Goal: Task Accomplishment & Management: Use online tool/utility

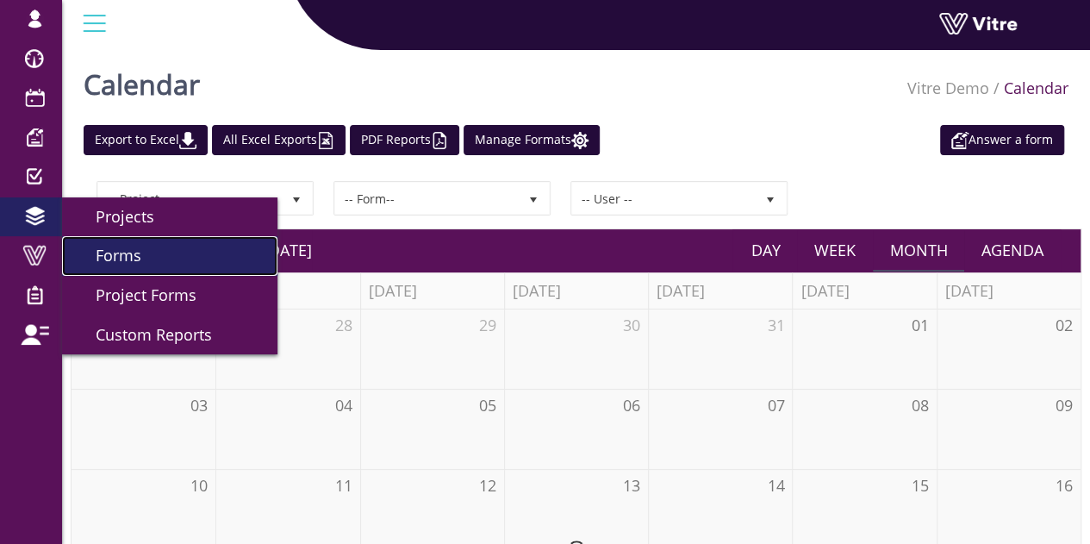
click at [153, 252] on link "Forms" at bounding box center [169, 256] width 215 height 40
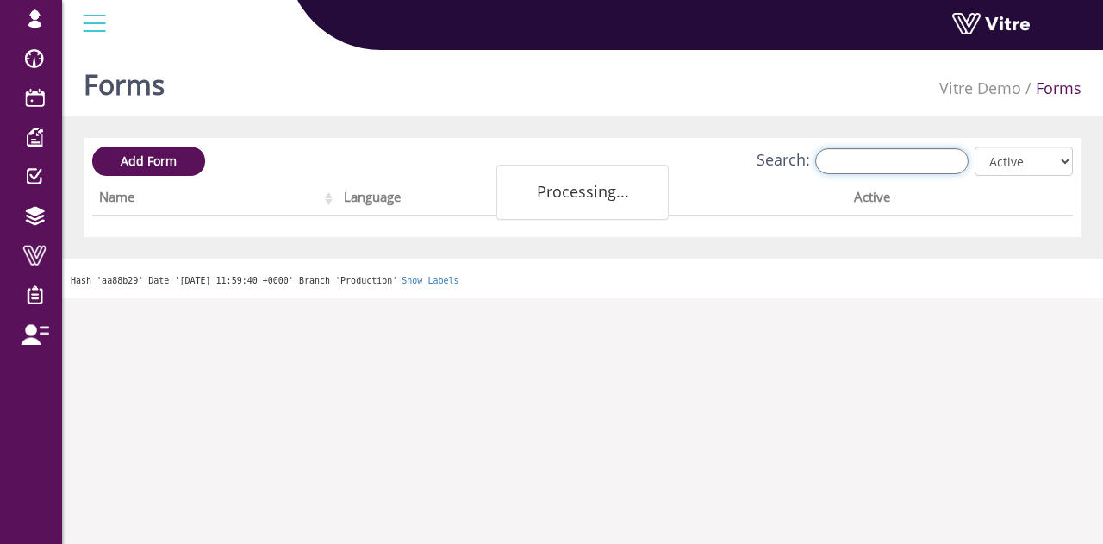
click at [949, 165] on input "Search:" at bounding box center [891, 161] width 153 height 26
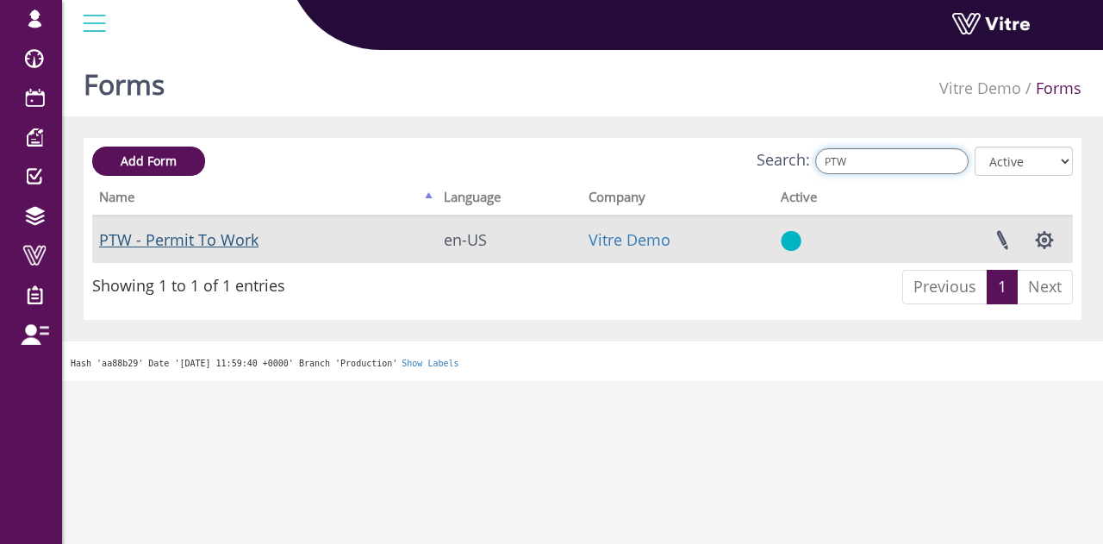
type input "PTW"
click at [224, 240] on link "PTW - Permit To Work" at bounding box center [178, 239] width 159 height 21
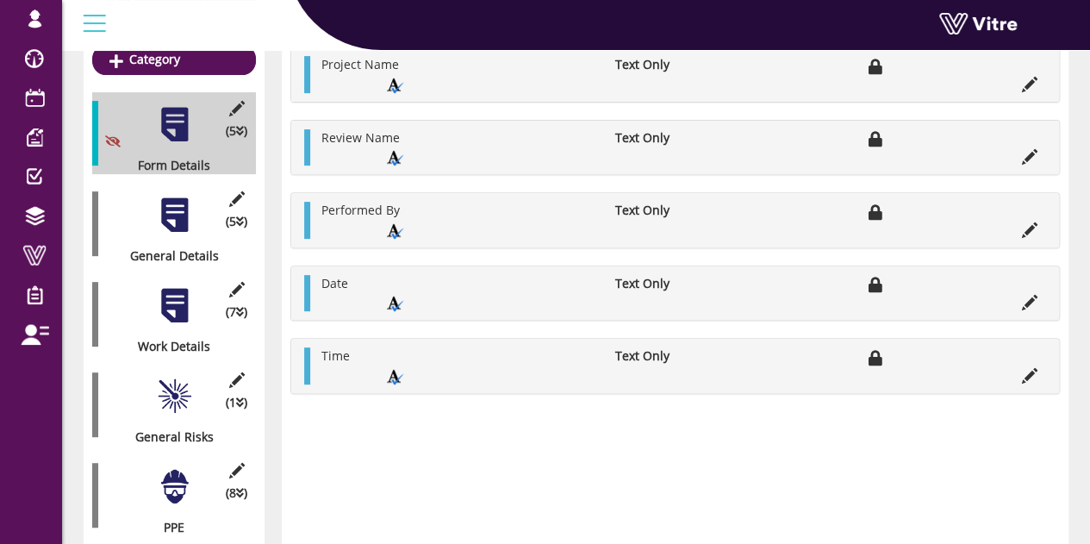
scroll to position [172, 0]
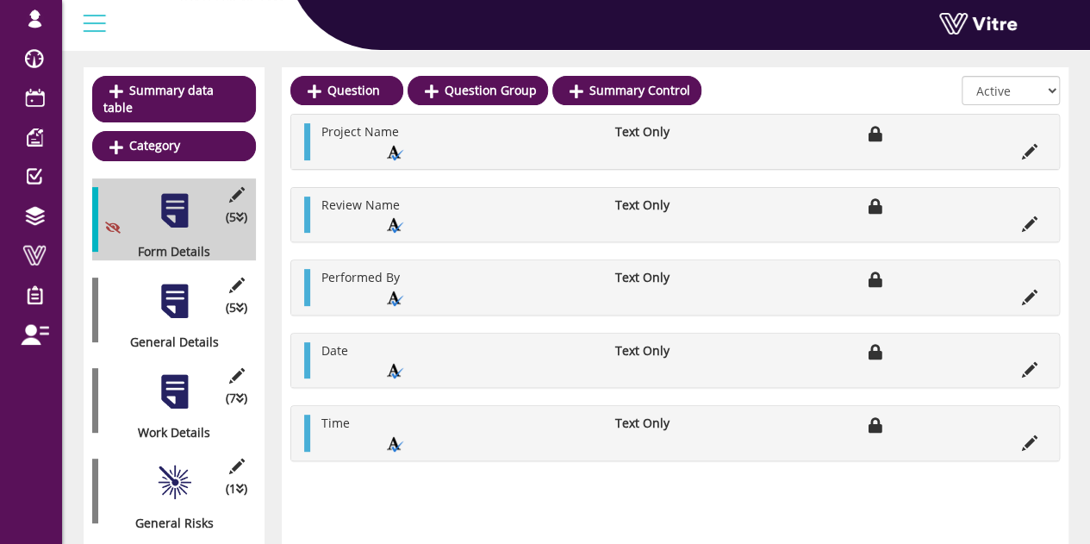
click at [177, 294] on div at bounding box center [174, 301] width 39 height 39
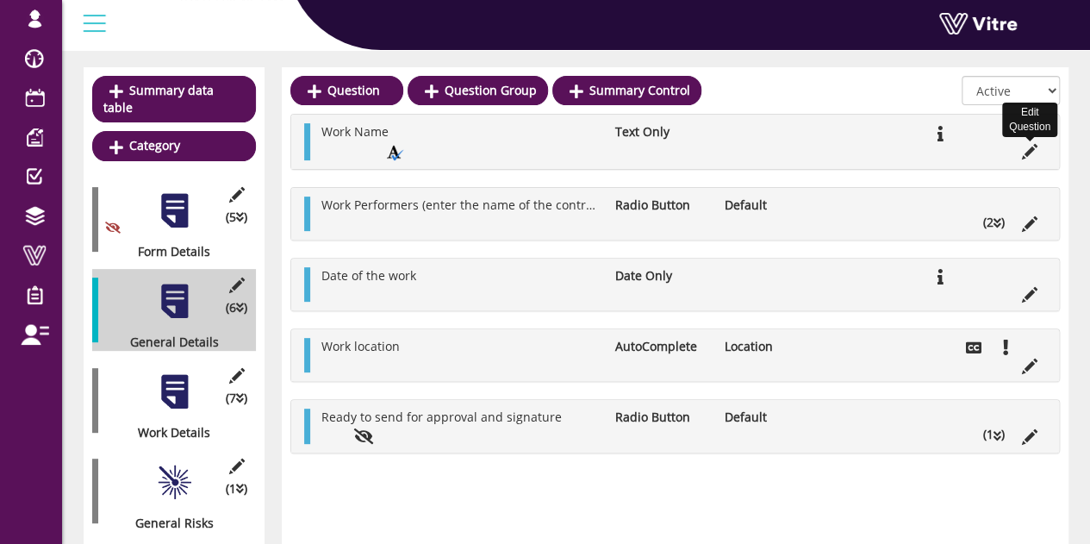
click at [1034, 149] on icon at bounding box center [1030, 152] width 16 height 16
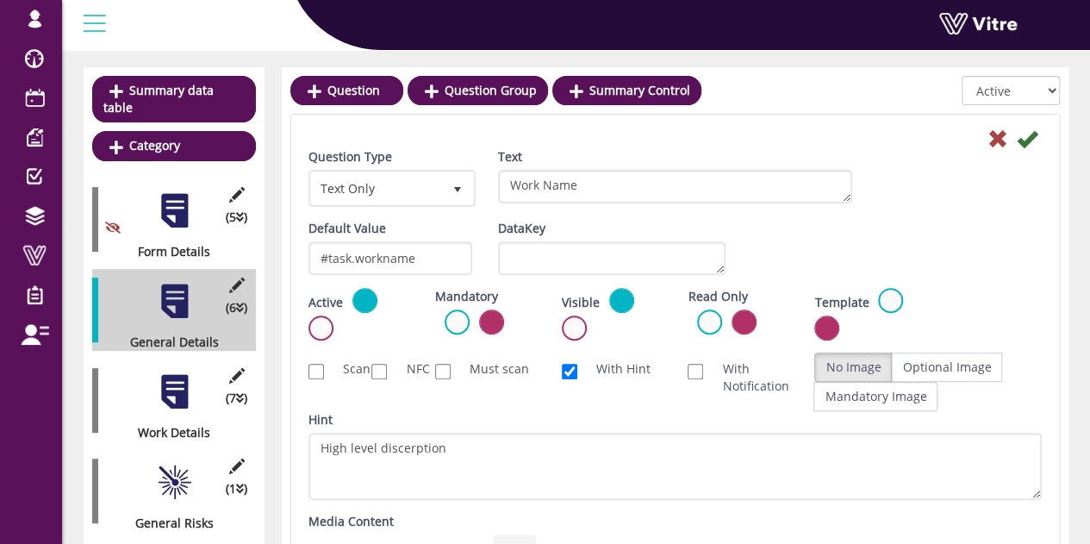
click at [171, 285] on div at bounding box center [174, 301] width 39 height 39
click at [178, 287] on div at bounding box center [174, 301] width 39 height 39
click at [1000, 144] on icon at bounding box center [997, 138] width 21 height 21
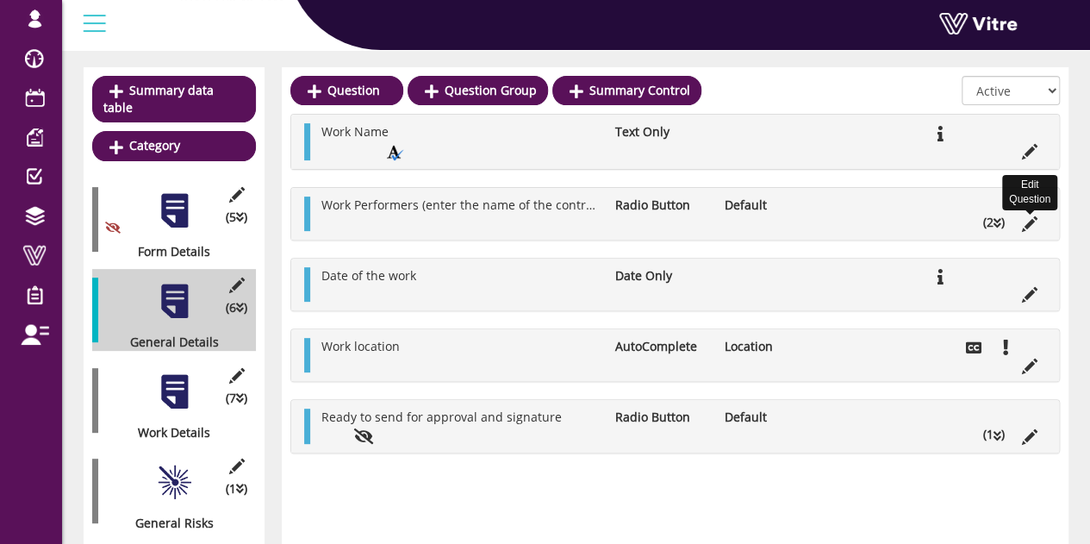
click at [1032, 222] on icon at bounding box center [1030, 224] width 16 height 16
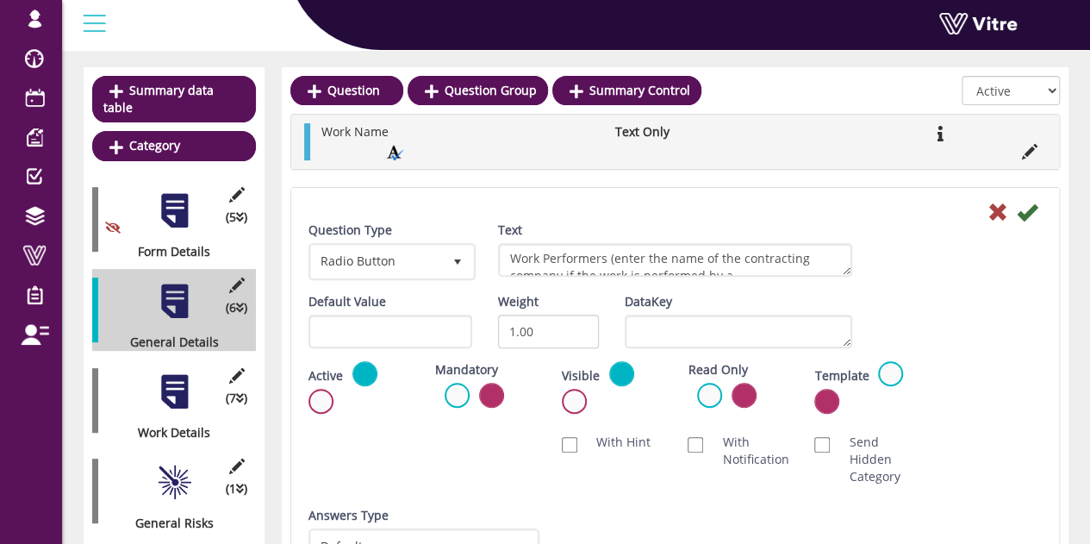
scroll to position [258, 0]
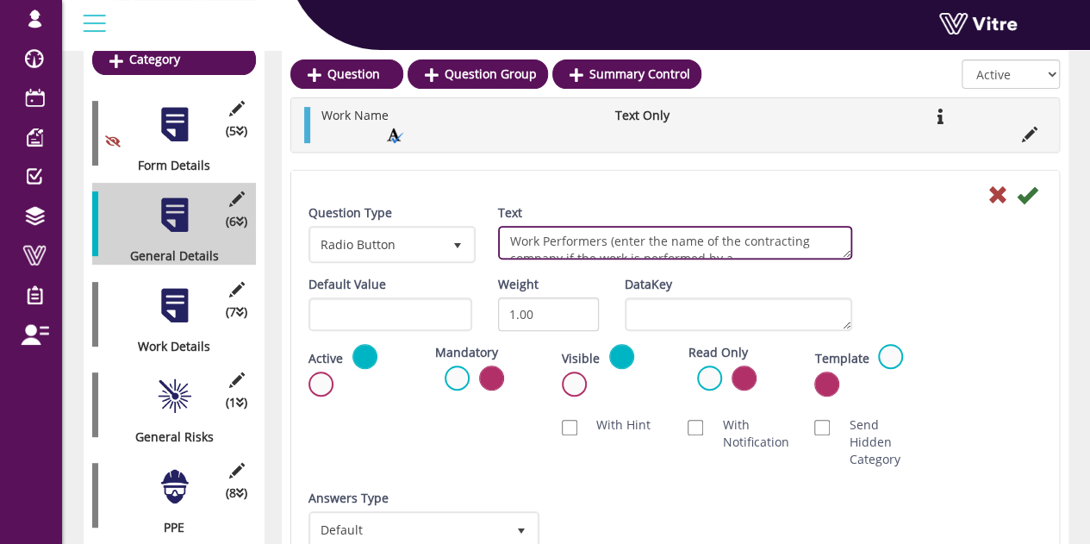
click at [726, 242] on textarea "Work Performers (enter the name of the contracting company if the work is perfo…" at bounding box center [675, 243] width 354 height 34
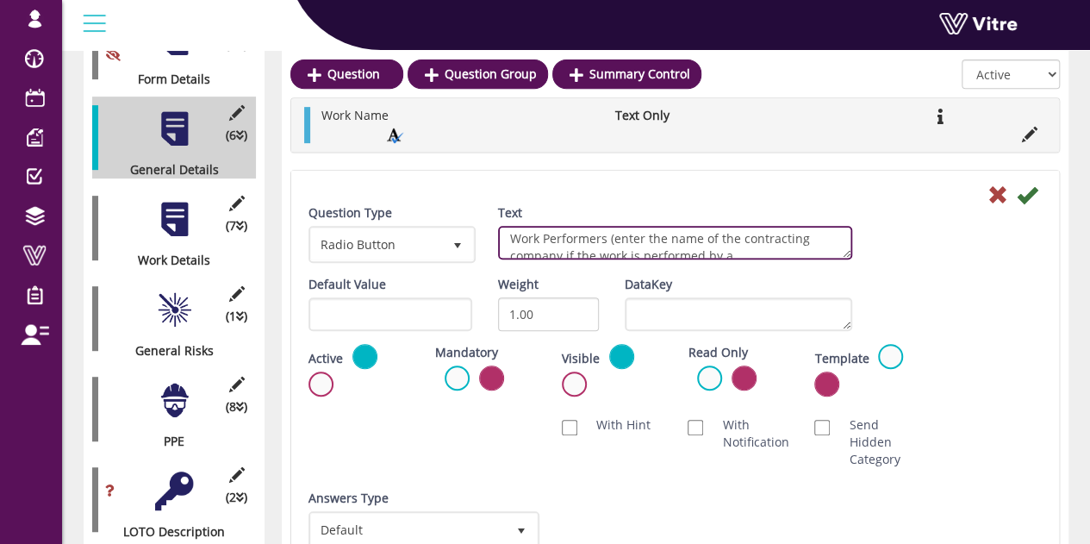
scroll to position [0, 0]
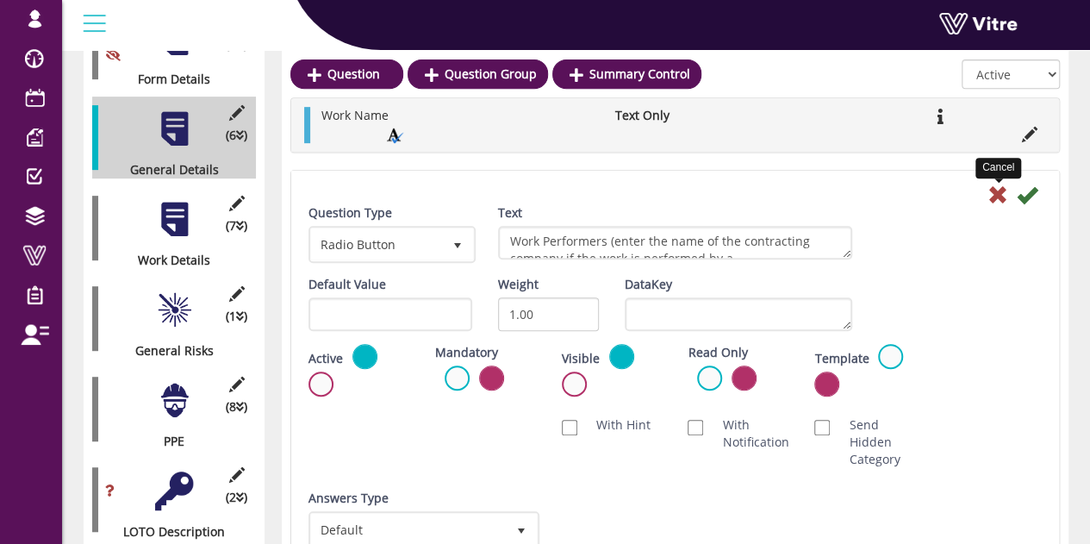
click at [999, 190] on icon at bounding box center [997, 194] width 21 height 21
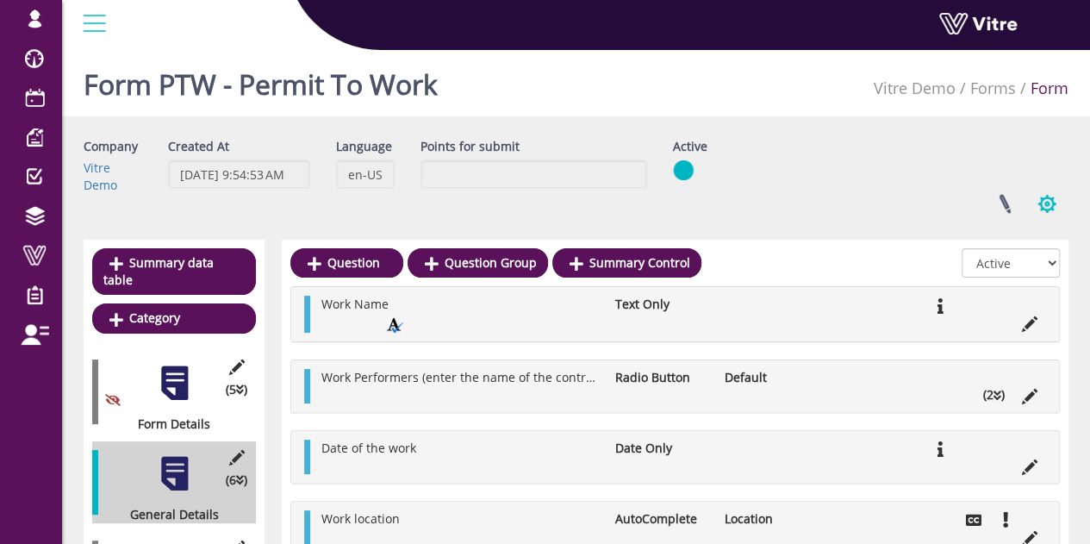
click at [1038, 204] on button "button" at bounding box center [1046, 204] width 43 height 46
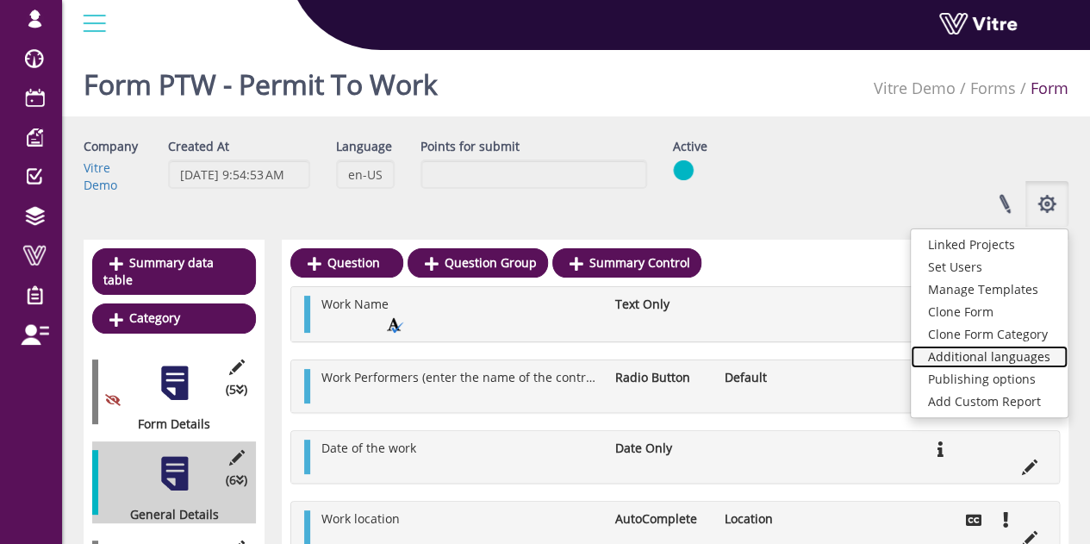
click at [1010, 356] on link "Additional languages" at bounding box center [989, 357] width 157 height 22
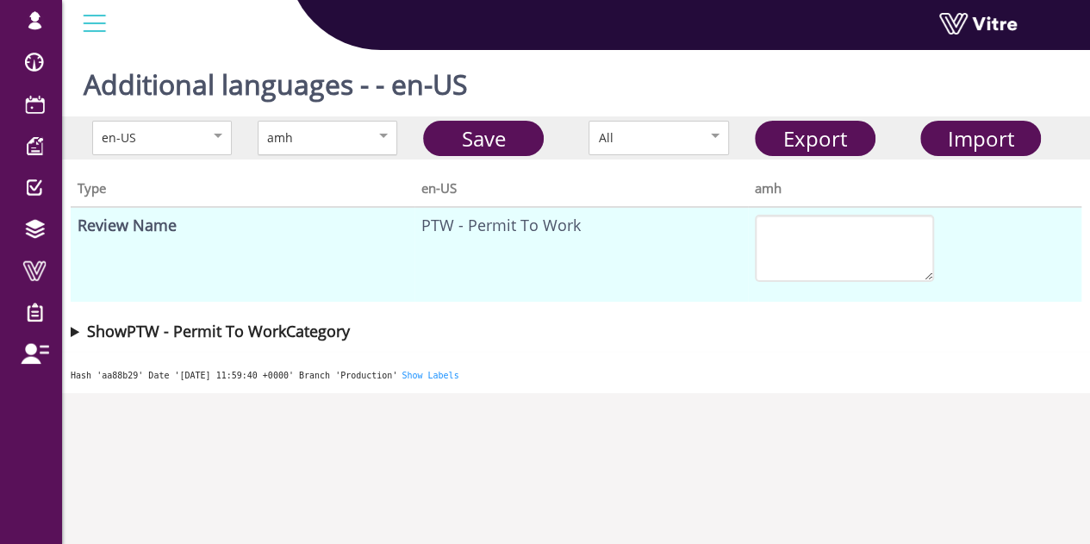
click at [347, 139] on div "amh" at bounding box center [309, 137] width 84 height 19
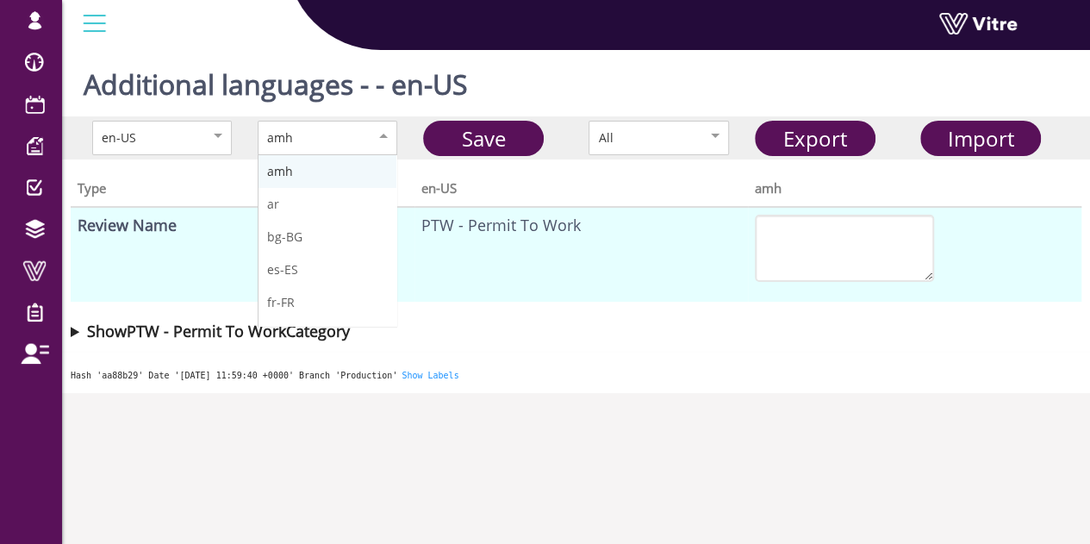
click at [157, 181] on th "Type" at bounding box center [243, 187] width 344 height 39
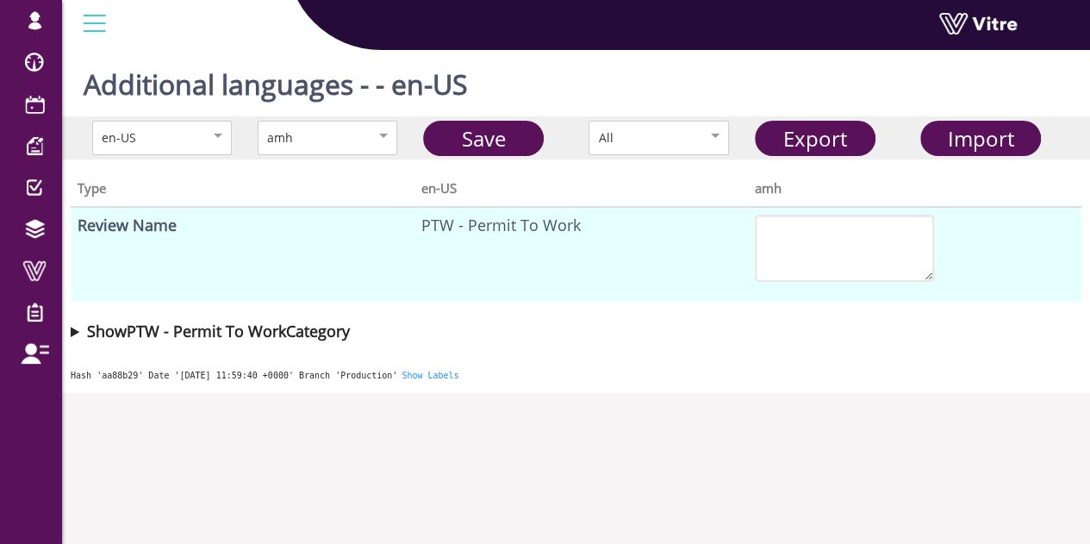
click at [72, 335] on summary "Show PTW - Permit To Work Category" at bounding box center [576, 331] width 1011 height 24
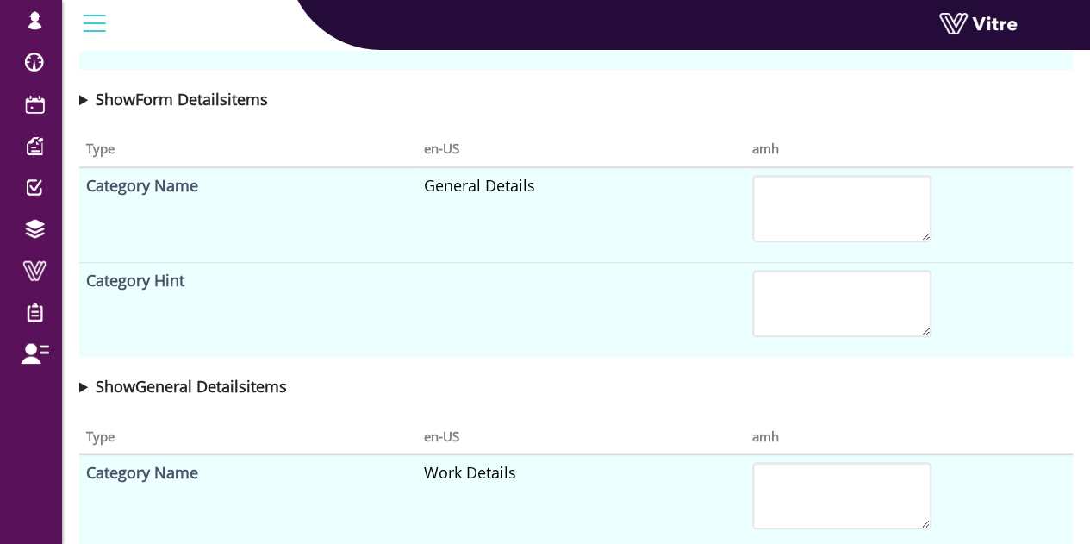
scroll to position [517, 0]
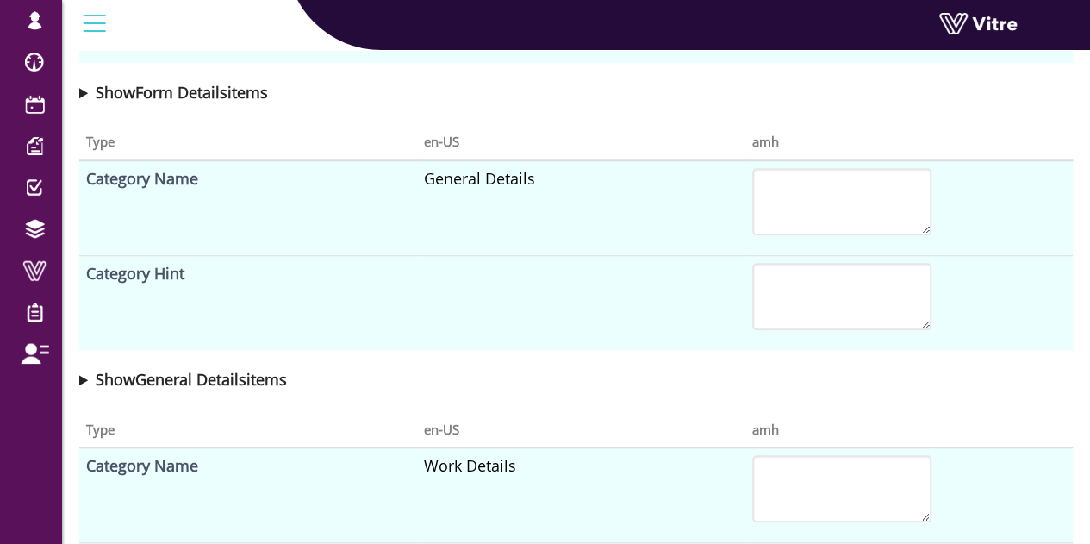
click at [80, 380] on summary "Show General Details items" at bounding box center [575, 379] width 993 height 24
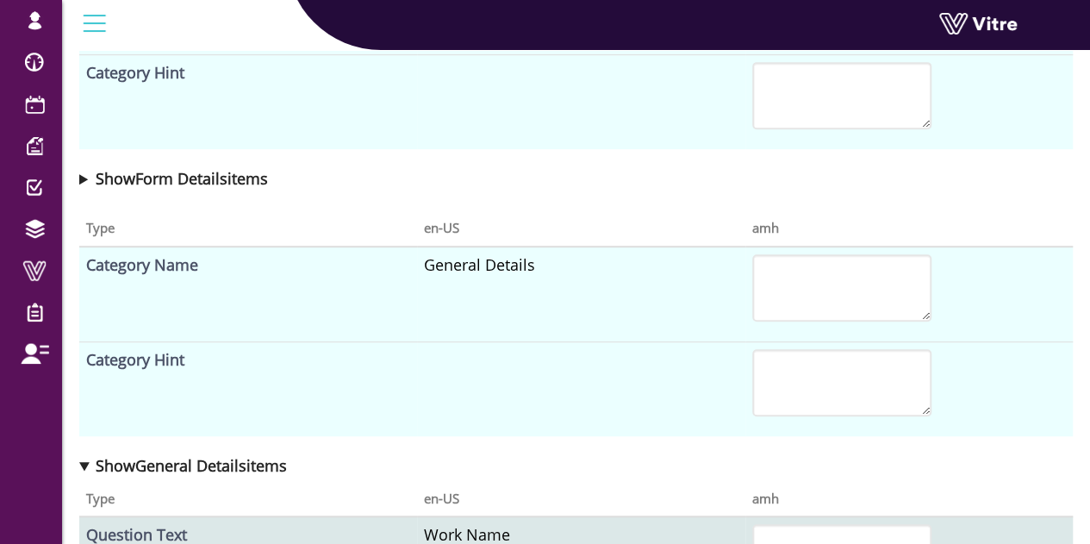
scroll to position [0, 0]
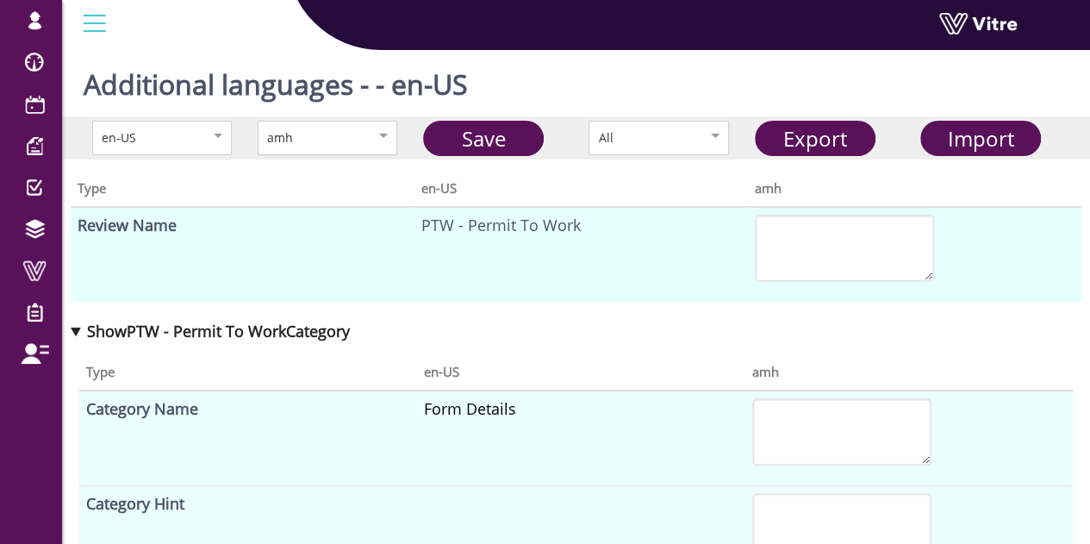
click at [313, 143] on div "amh" at bounding box center [309, 137] width 84 height 19
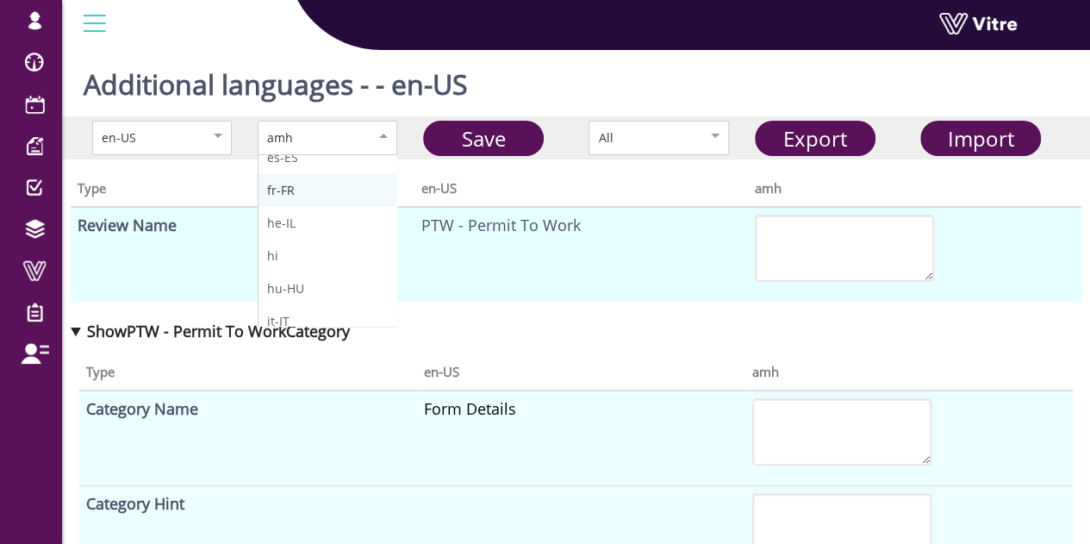
scroll to position [86, 0]
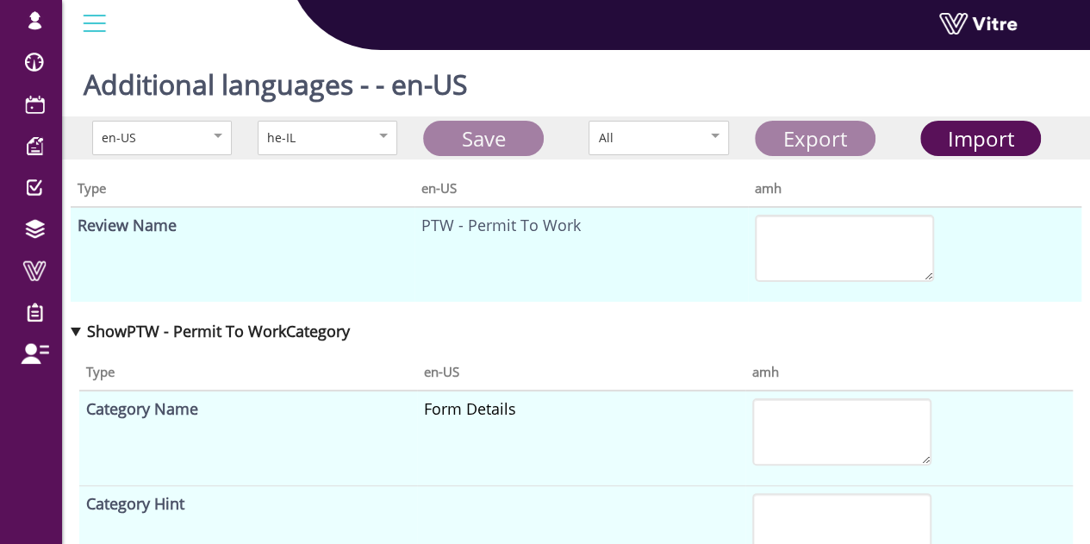
type textarea "PTW - היתר עבודה"
type textarea "פרטי הטופס"
type textarea "תאריך"
type textarea "שם הפרויקט"
type textarea "מבוצע ע"י"
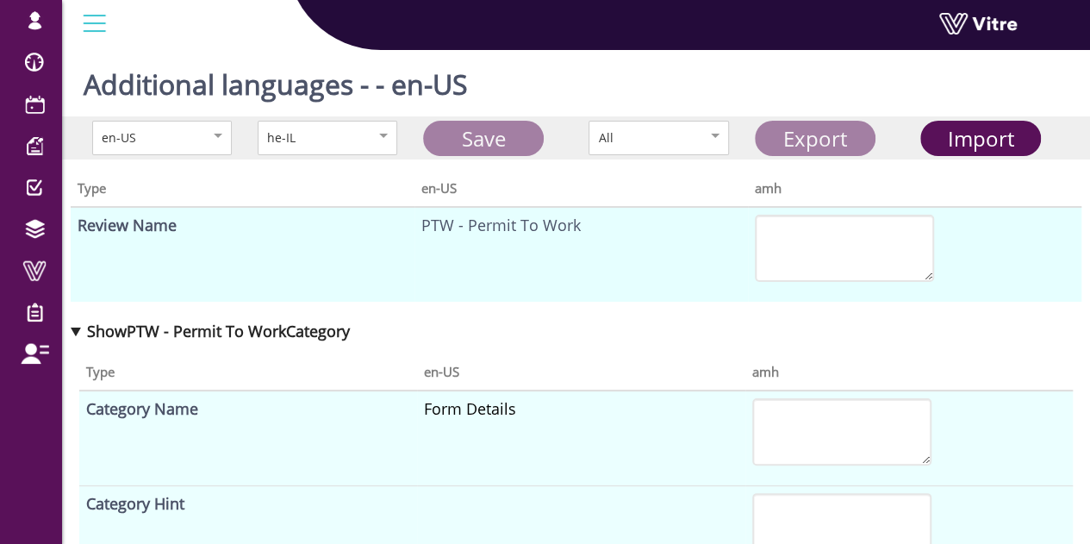
type textarea "שם צופה"
type textarea "שעה"
type textarea "פרטים כלליים"
type textarea "שם העבודה"
type textarea "תאריך העבודה"
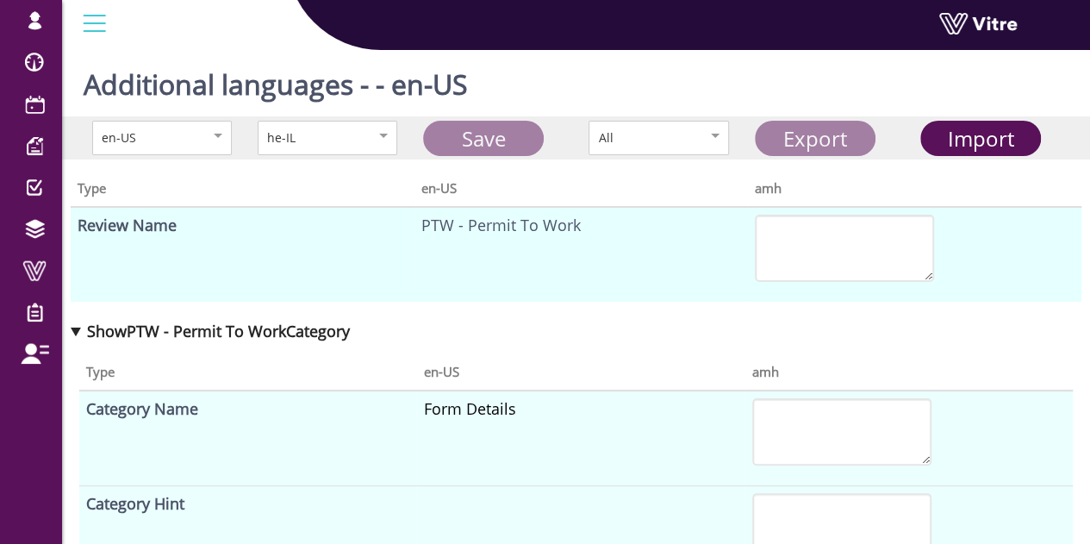
type textarea "היתר העבודה (PTW) תקף למשמרת אחת או ליום אחד בלבד"
type textarea "מיקום"
type textarea "?מי מבצעי העבודה (יש להזין שם חברה קבלנית במידה ומבוצע על ידי קבלן משנה)"
type textarea "מבוצע ע"י קבלן חיצוני"
type textarea "מבוצע ע"י"
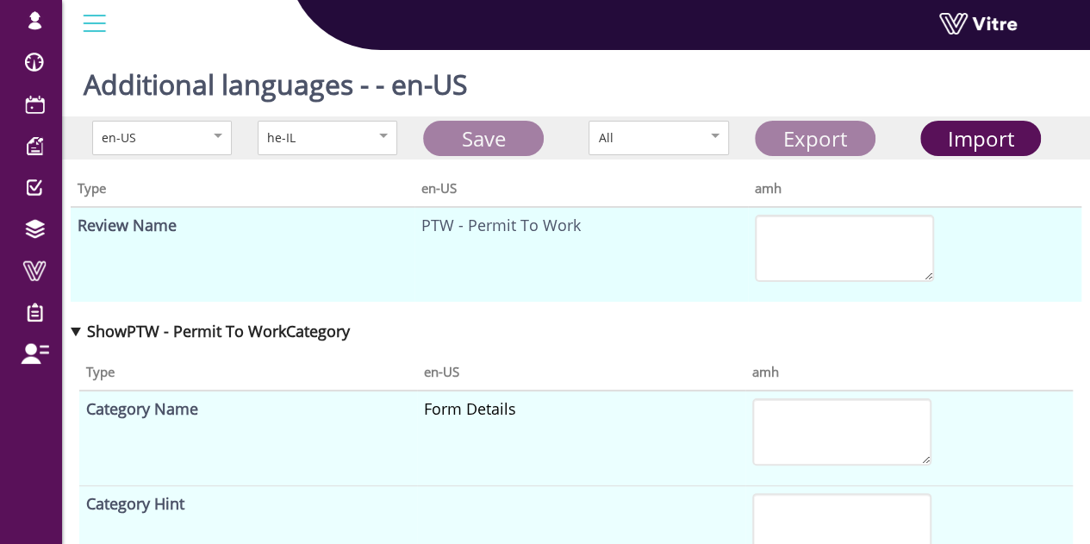
type textarea "שאלת קונפיגורציה לשליחת טופס לאישור"
type textarea "כן"
type textarea "פרטי העבודה"
type textarea "שמות המבצעים"
type textarea "שמות המבצעים - קבלנים"
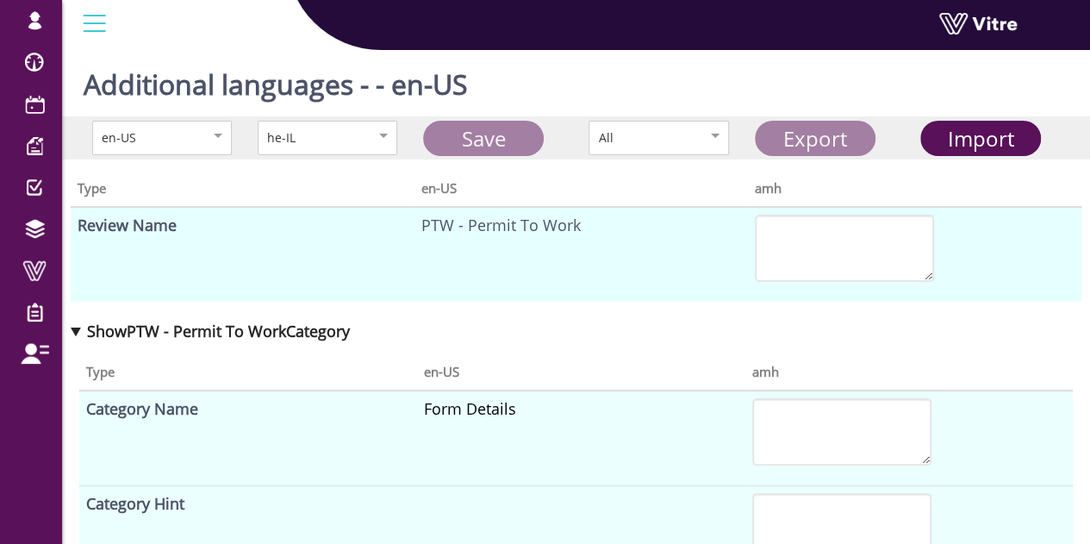
type textarea "ממונה בטיחות"
type textarea "עבודה בסיכון גבוה יש לבחור בהיתרים הנדרשים"
type textarea "תאור העבודה"
type textarea "שם המבצע"
type textarea "האם נדרש נעילה ותיוג? LOTO"
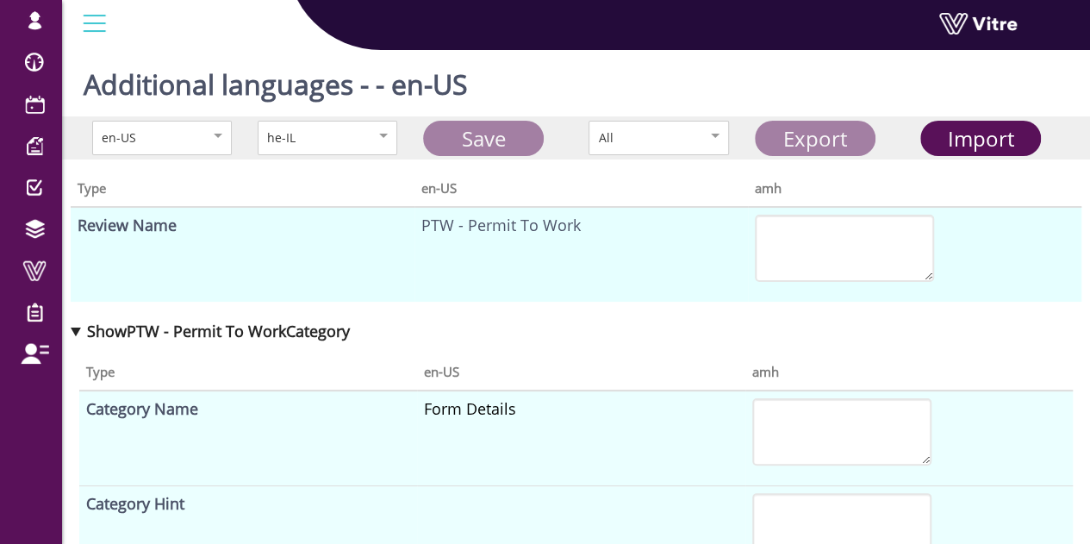
type textarea "האם נדרש להסיר מגן או לעקוף מנעולים?"
type textarea "שם המבצע - עובד קבלן"
type textarea "סיכונים כלליים"
type textarea "סיכונים - מה הסיכונים העיקריים בביצוע העבודה"
type textarea "הערות"
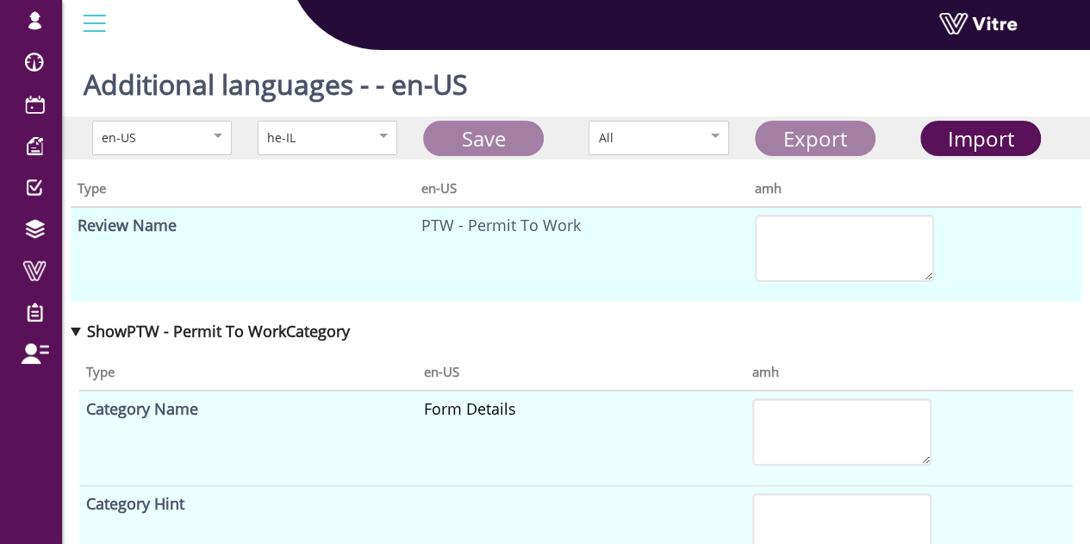
type textarea "בקרות לסיכון"
type textarea "סוג סיכון"
type textarea "ציוד מגן אישי"
type textarea "הגנת שמיעה"
type textarea "נדרש"
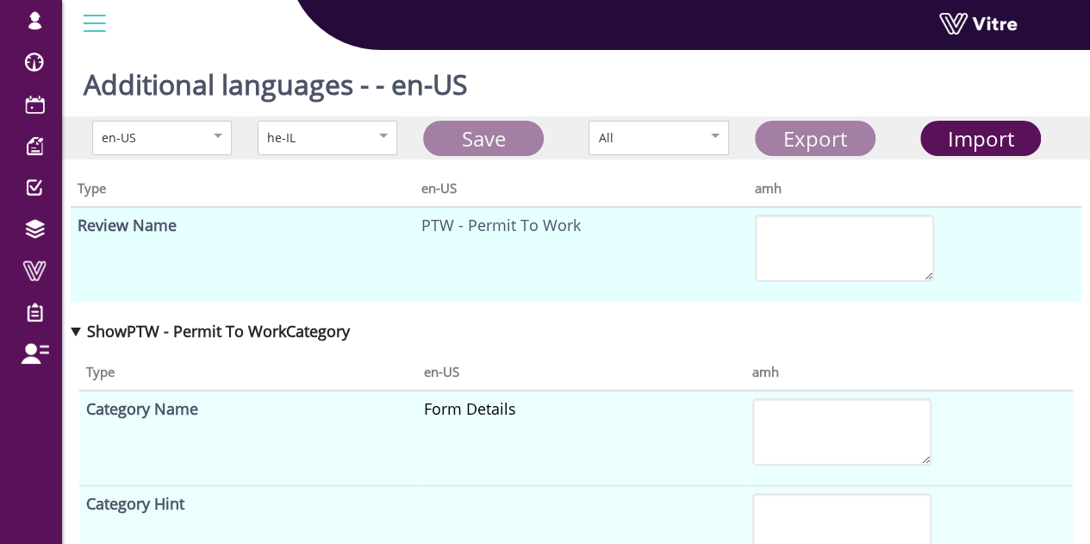
type textarea "לא נדרש"
type textarea "הגנת גוף נוספת"
type textarea "שרוולים ארוכים נדרשים בכל כניסה לשטח תפעולי"
type textarea "נדרש"
type textarea "לא נדרש"
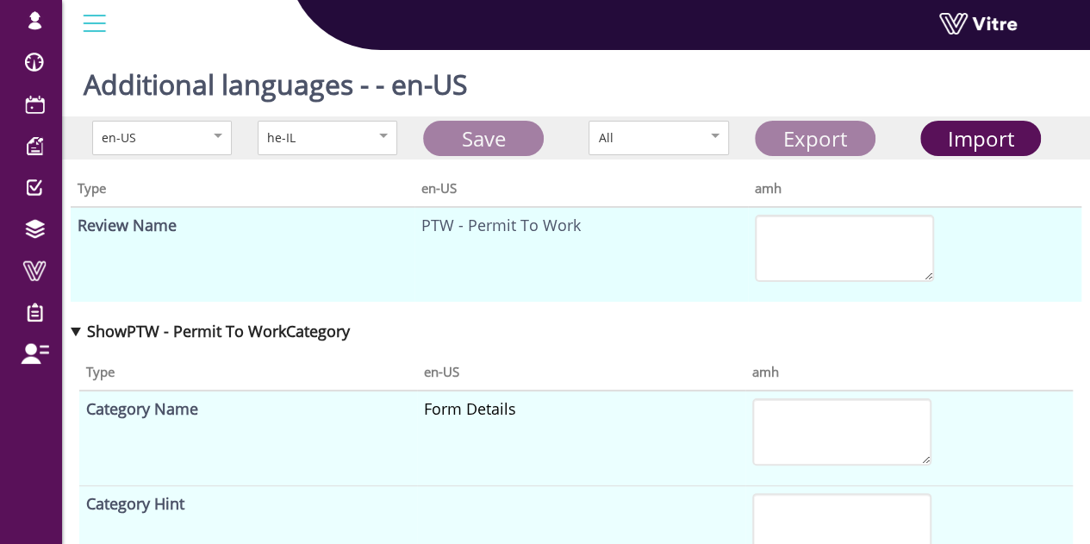
type textarea "האם נדרש ציוד מגן נוסף?"
type textarea "כן"
type textarea "לא"
type textarea "הגנת נשימה"
type textarea "הגנת ראש"
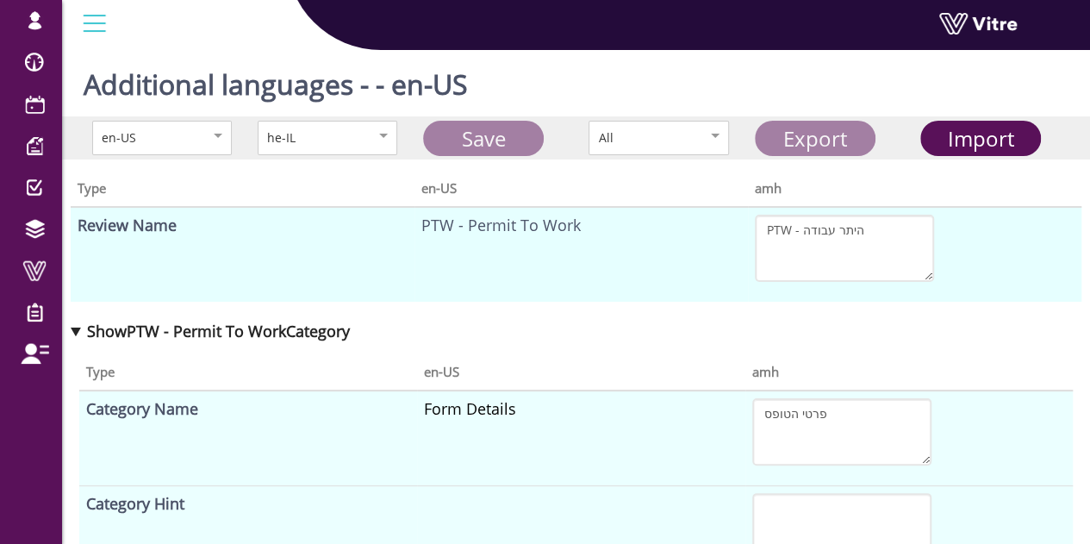
type textarea "הגנת עיניים"
type textarea "ציוד מגן אישי"
type textarea "נעלי בטיחות הם חובה בכל כניסה לשטח תפעולי"
type textarea "הגנת ידיים"
type textarea "תאור נעילה ותיוג - LOTO (מה נדרש לנעול)"
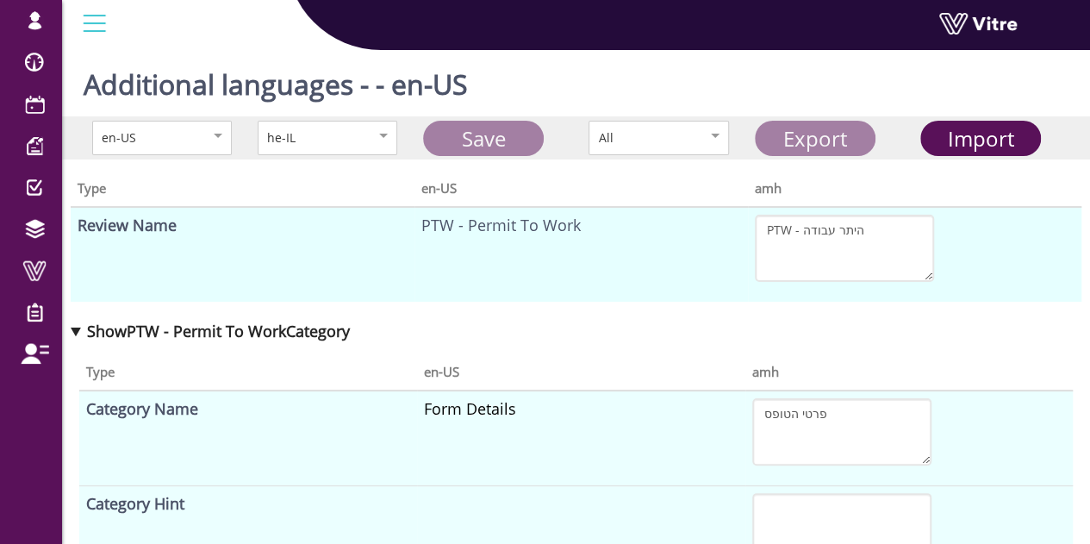
type textarea "מי אחראי לביצוע נעילה ותיוג"
type textarea "תאור הנעילה ותיוג על מה מבוצע LOTO"
type textarea "חשמל, מכני, צנרת וברזים"
type textarea "עבודת חשמל מסוכנת"
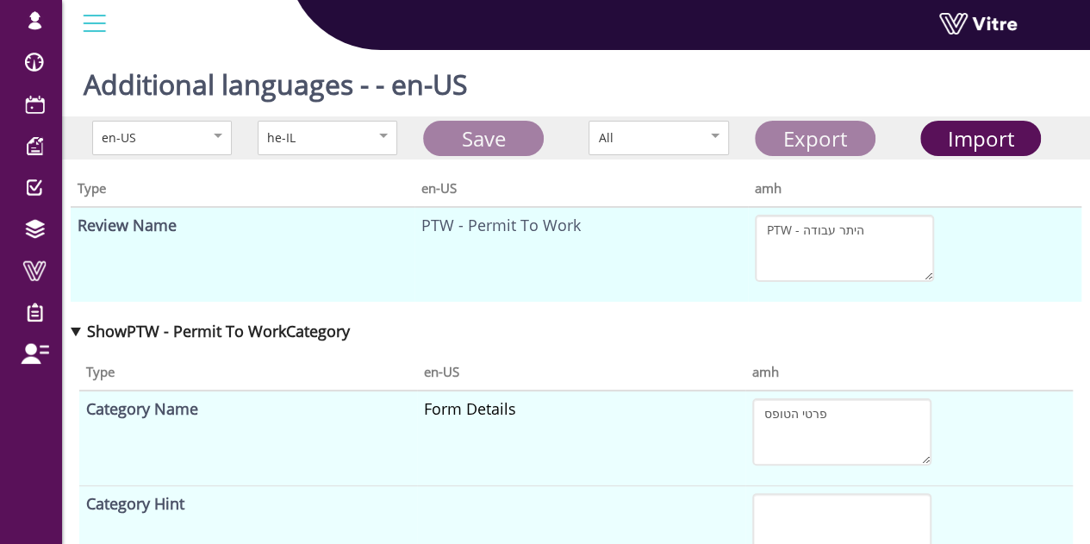
type textarea "עבודה על\ב מתח חי"
type textarea "עבודה על מערכות מתח גובה"
type textarea "כל מקורות המתח זוהו כולל סוללות, מצברים, כבלים ומערכות אל-פסק"
type textarea "אזור העבודה מסומן וחסום לאנשים לא מורשים"
type textarea "לכל העובדים יש רישיון חשמל מותאם למתח במערכת"
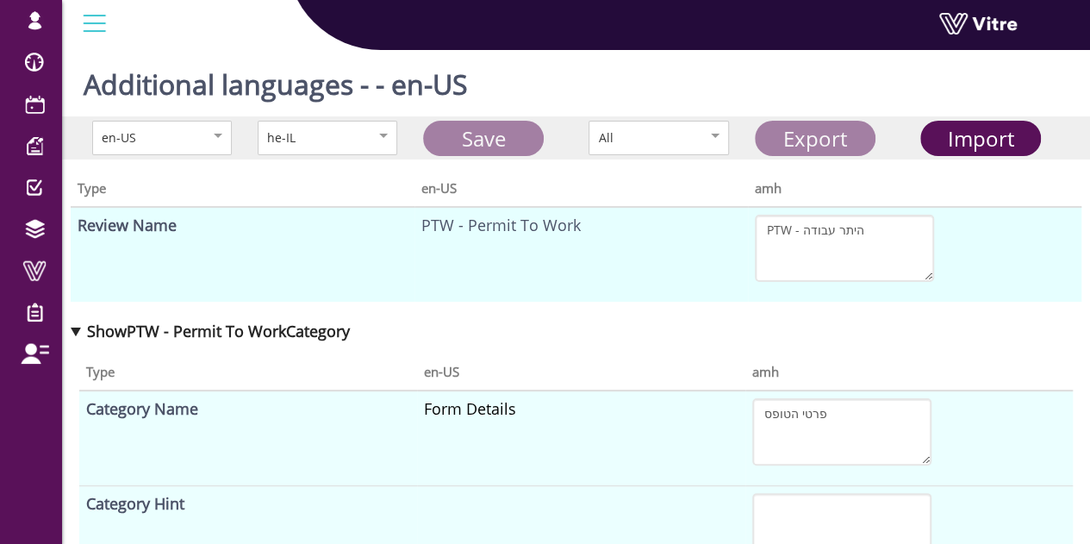
type textarea "כל הציוד וכלי העבודה במצב תקין ומותאמים למתח העבודה"
type textarea "כניסה לחלל מוקף"
type textarea "הצופה נמצא ליד הפתח כל זמן שיש אדם בתוך החלל המוקף"
type textarea "כל המיקסרים מזוהים ונעולים"
type textarea "כן"
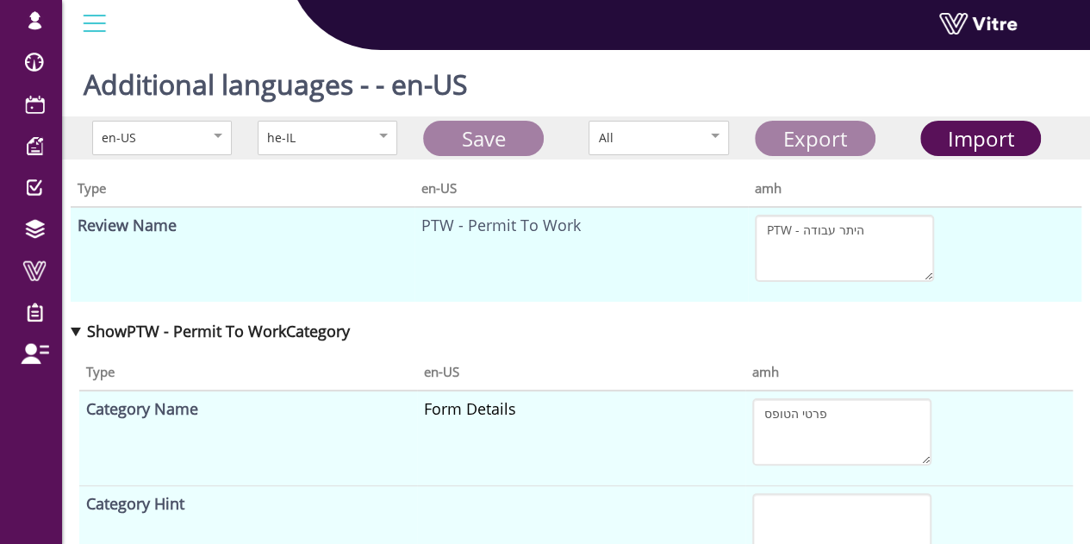
type textarea "לא"
type textarea "כל החומרים המסוכנים, והספקות אחרות כולל ונטים הנכנסים לחלל המוקף מנותקים או נעו…"
type textarea "- החלל המוקף מאוורור היטב הספקה של אוויר צח במידת האפשר"
type textarea "כן"
type textarea "לא"
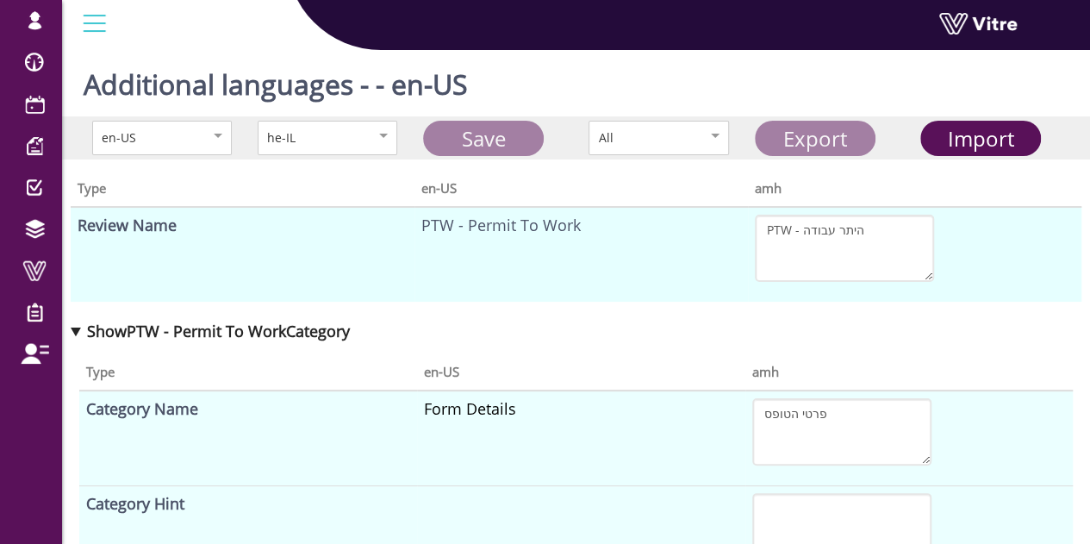
type textarea "צוות חילוץ \ חירום זמין"
type textarea "שם הצופה"
type textarea "כל העובדים קיבלו תדריך בטיחות לעובדה בחלל מוקף"
type textarea "החלל המוקף נקי ובטוח לכניסה"
type textarea "כן"
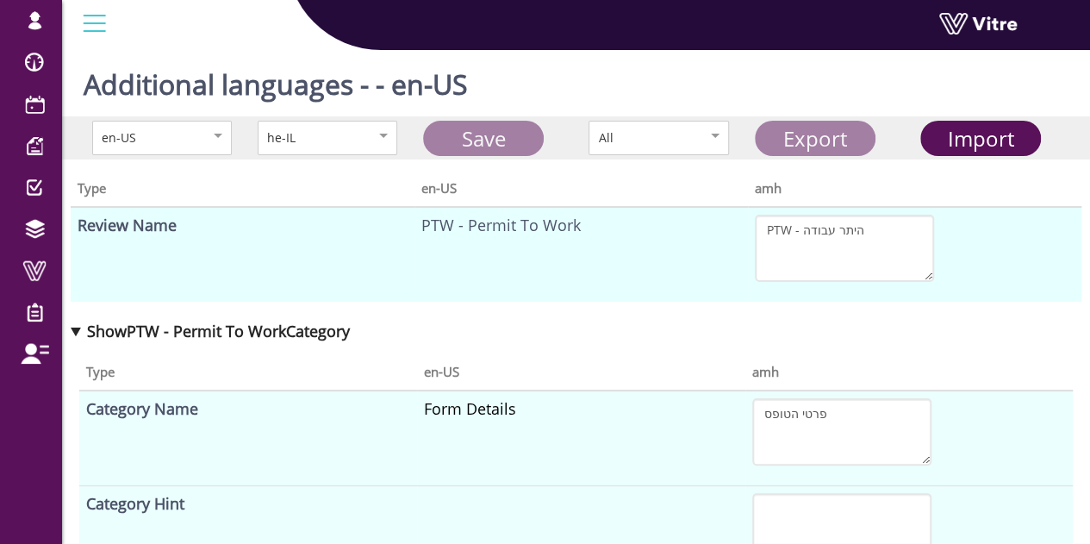
type textarea "לא"
type textarea "כמות הארה (תאורה) מספקת במקום העובדה"
type textarea "עבודה בגובה"
type textarea "עובד מוסמך לעבודה בגובה"
type textarea "עבודה בגובה"
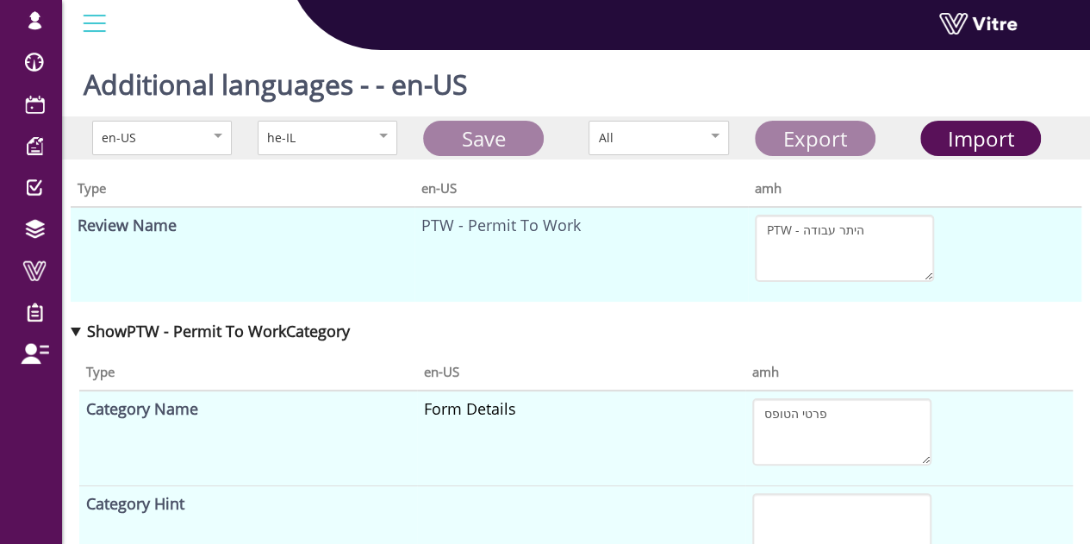
type textarea "ציוד זמני (של קבלנים)"
type textarea "צופה"
type textarea "ציוד לעבודה בגובה"
type textarea "הערות נוספות"
type textarea "בקרות בטיחות נדרשות"
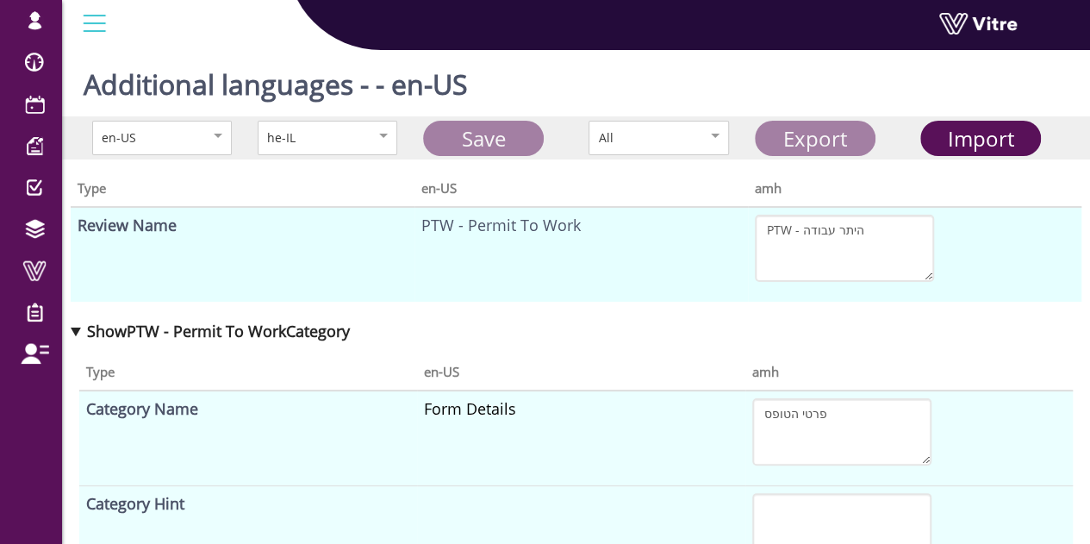
type textarea "נקודת עיגון זוהו, נבדקו והם תקינות לשימוש"
type textarea "שם הצופה"
type textarea "ציוד מגן אישי לעבודה בגובה"
type textarea "בחר ציוד נדרש"
type textarea "שם העובד"
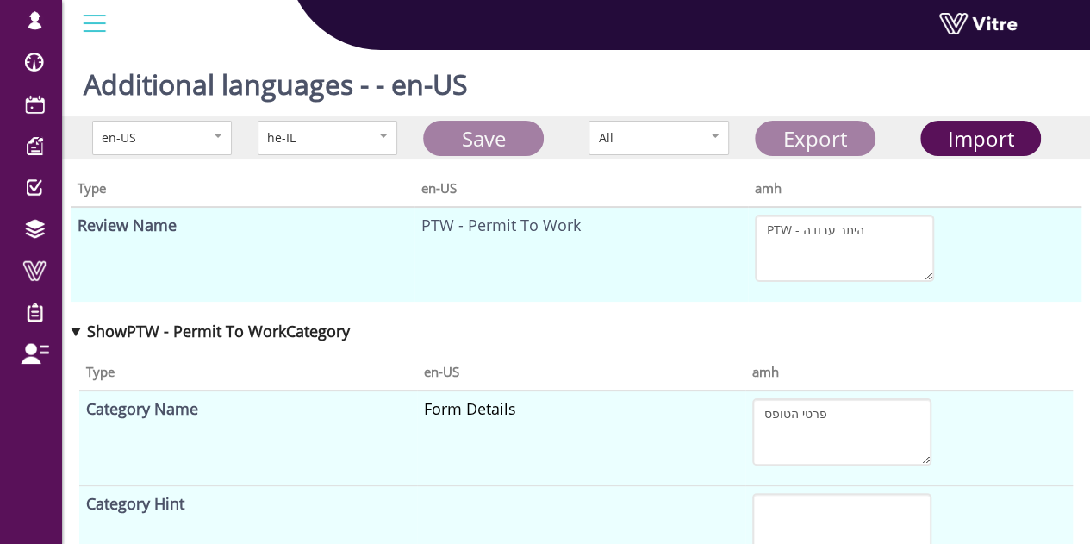
type textarea "הדרישות עבור עבודה בגובה"
type textarea "סוג העבודה בגובה"
type textarea "מזהה הציוד או מספר סידורי"
type textarea "סוג הציוד"
type textarea "שם העובד - קבלן"
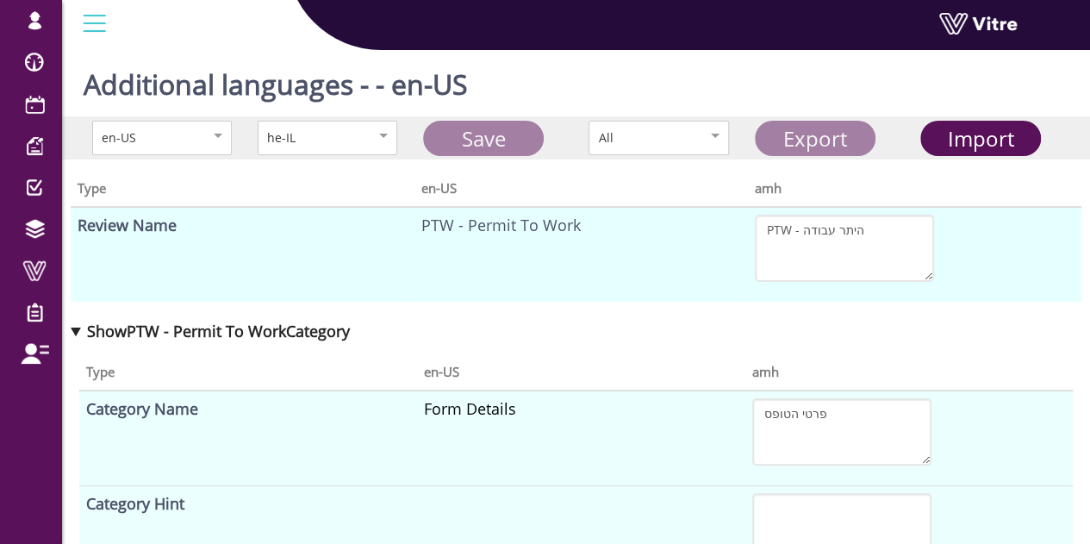
type textarea "פתיחת קווים"
type textarea "האם כל קווי ההספקה זוהו וסומנו בצורה ברורה"
type textarea "אזור העבודה מסומן וחסום לאנשים בלתי מורשים"
type textarea "בוצע נעילה ותיוג לכל הקווי ההספקה שסומנו"
type textarea "התנאים להחזרת הקו לפעולה ברורים"
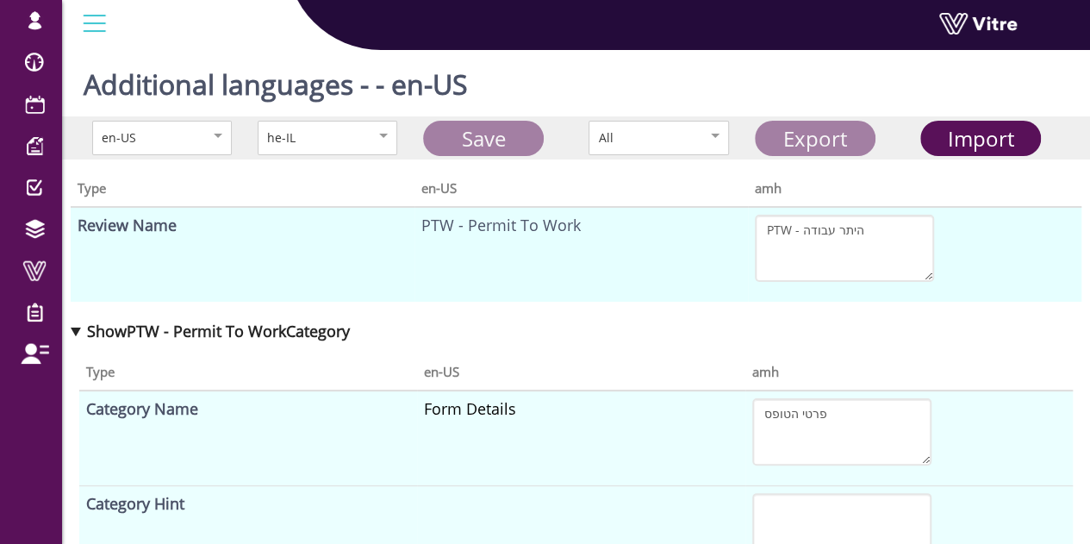
type textarea "במקרה של שפך או דליפה יש חומרי ספיחה זמינים"
type textarea "אנרגיה שיורית או שאריות חומר הוסרו (הקוים נקיים ללא שאריות)"
type textarea "עבודת הנפה"
type textarea "קיימת תוכנית הנפה (משקלים ומרחקים)"
type textarea "מפעיל המנוף בעל רשיונות מתאימים"
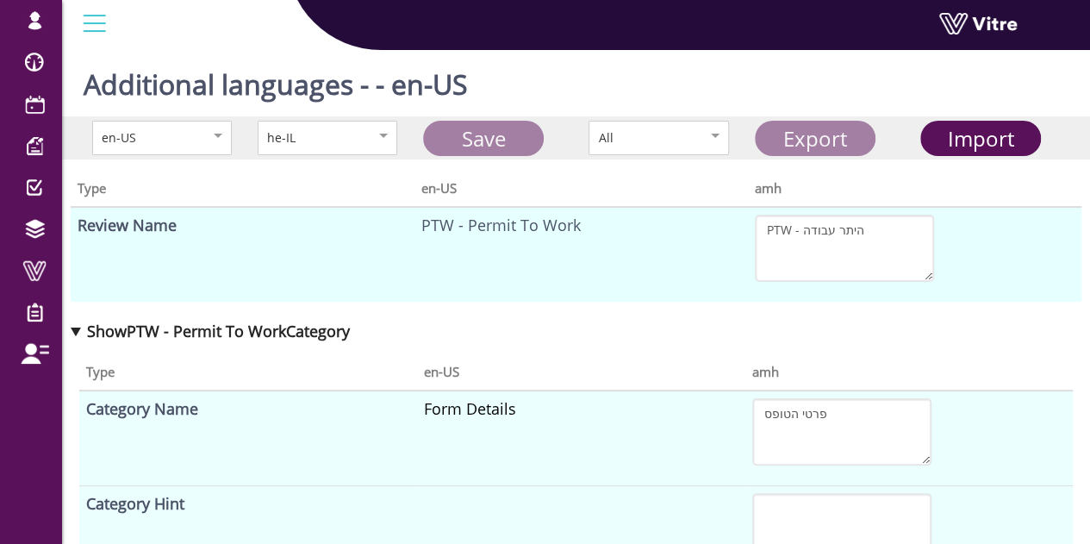
type textarea "כל הציוד והאביזרים מתאימים לסוג ולמשקל המטען"
type textarea "כל הציוד ואביזרים נבדקו והם מתאימים למשקלים"
type textarea "תנאי מזג האוויר מתאימים לעבודת הנפה זו"
type textarea "השטח מתחת לאזור ההנפה חסום ומשולט"
type textarea "עבודת חפירה"
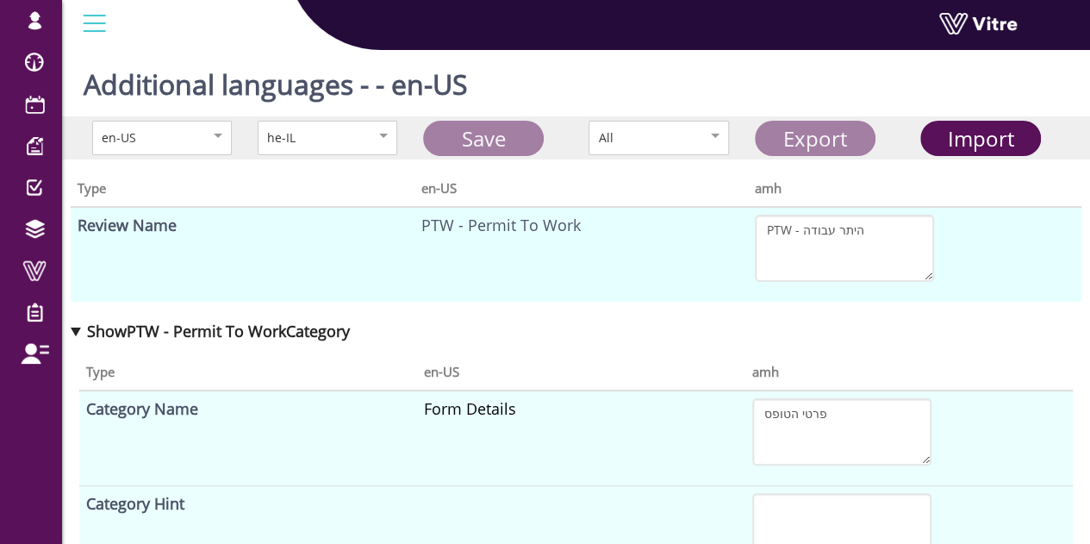
type textarea "אזור העבודה מסומן וחסום לאנשים לא מורשים"
type textarea "כל התשתיות התת קרקעיות זוהו בעזרת מפות\תרשימים"
type textarea "אם החפירה היא מעל ל 1.5 מטר נדרשים דיפונים"
type textarea "האם יש תוכנית חירום לניתוק של מקורות אנרגיה ותשתיות למקרה הצורך"
type textarea "אם החפירה היא מעל ל 2 מטר נדרש היתר נוסף לעבודה בגובה"
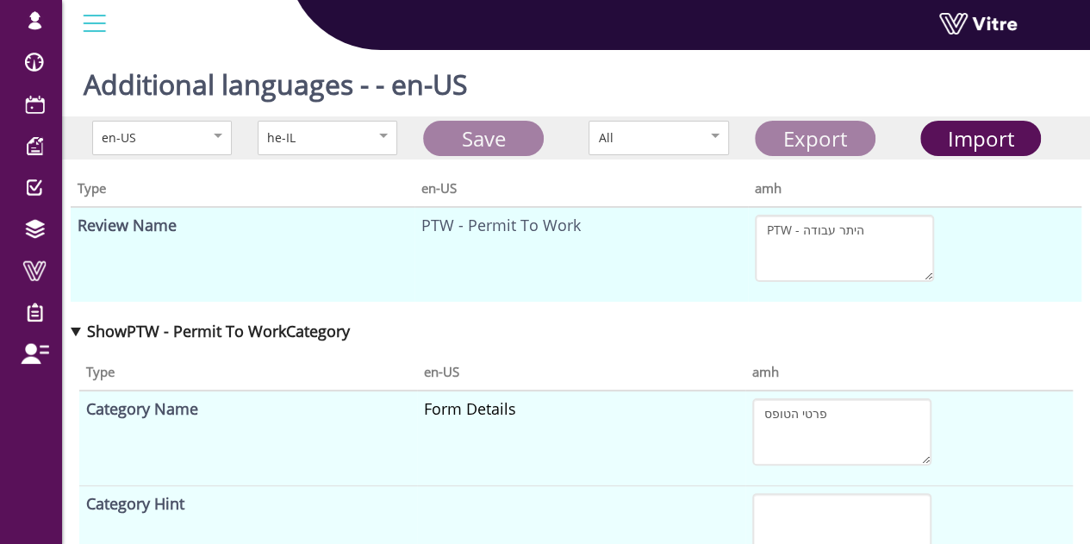
type textarea "עבודה חמה"
type textarea "שם הצופה"
type textarea "האם אזור העבודה מאוורור היטב"
type textarea "האם האזור נקי מחומרים דליקים (נוזלים, אבקות,פסולת וכו') ברדיוס של 11 מטר לפחות …"
type textarea "מטף כיבוי אש זמין בקרבת מקום"
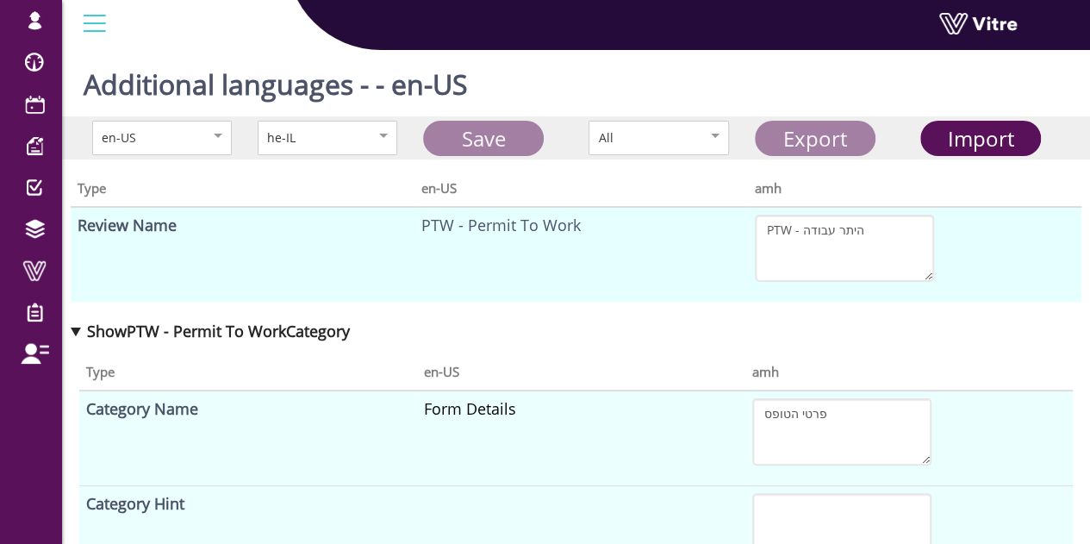
type textarea "כבלים וציוד חשמלי בקרבת מקום מוגנים"
type textarea "צופה אש מודרך ויודע מה מצופה ממנו"
type textarea "ניטרול או ניתוק של מערכות גילוי או כיבוי אש"
type textarea "שם מלא"
type textarea "הגשת היתר עבודה"
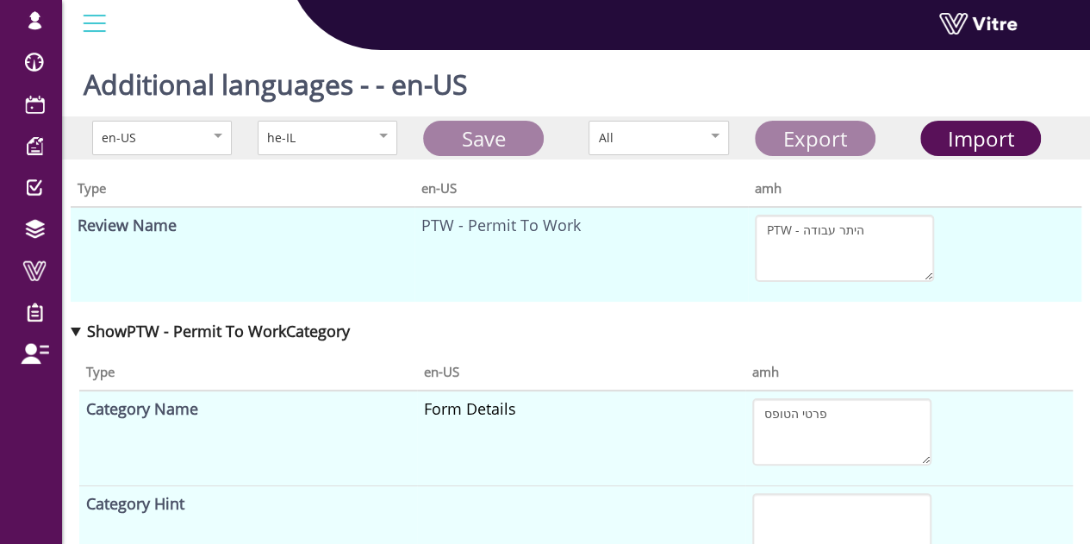
type textarea "שם מבקש היתר העבודה"
type textarea "חתימת מבקש היתר העבודה"
type textarea "כל המידע בבקשה למעלה נכון ומתאים לעבודה המתוכננת"
type textarea "האם בדקת את אזור העבודה? האם זיהית בודאות את מה שצריך לבצע?"
type textarea "אישור ממונה"
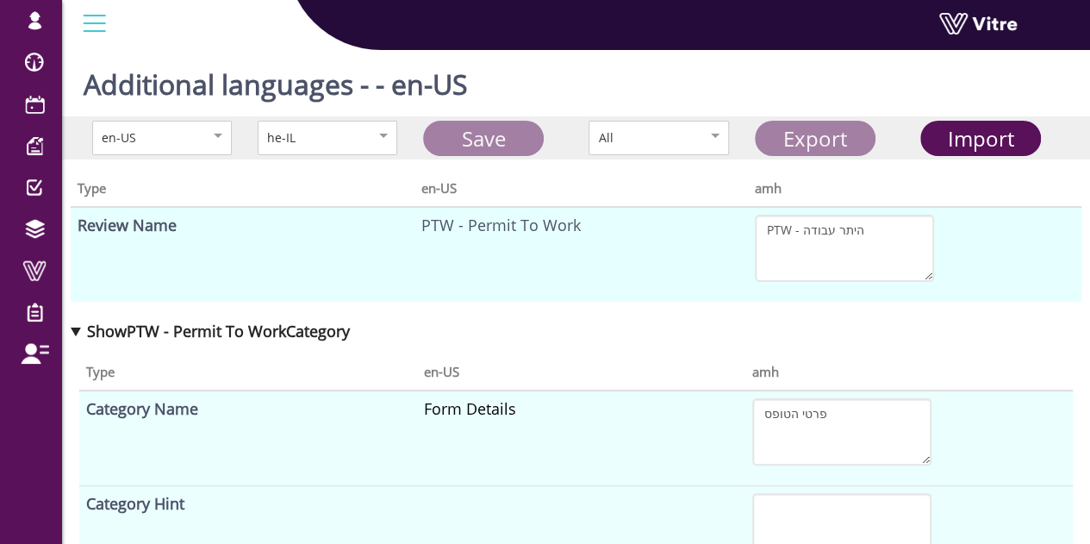
type textarea "אישור מנהל משמרת \ מתקן"
type textarea "האם ההיתר מאושר?"
type textarea "מאושר"
type textarea "לא מאושר"
type textarea "הערות נוספות"
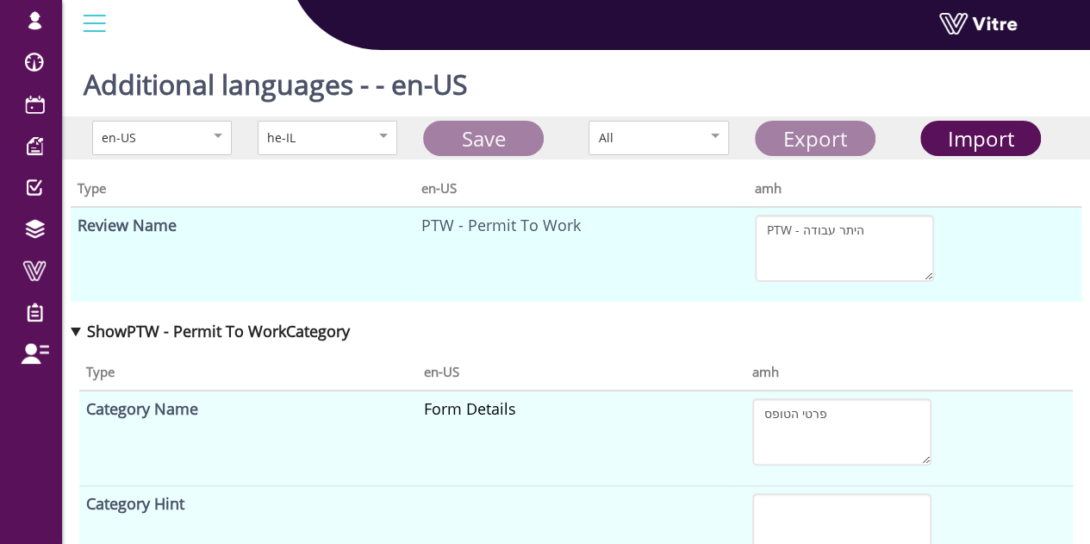
type textarea "מנהל משמרת \ מתקן"
type textarea "נדרש מאשר נוסף"
type textarea "כן"
type textarea "לא"
type textarea "שם המאשר הנוסף"
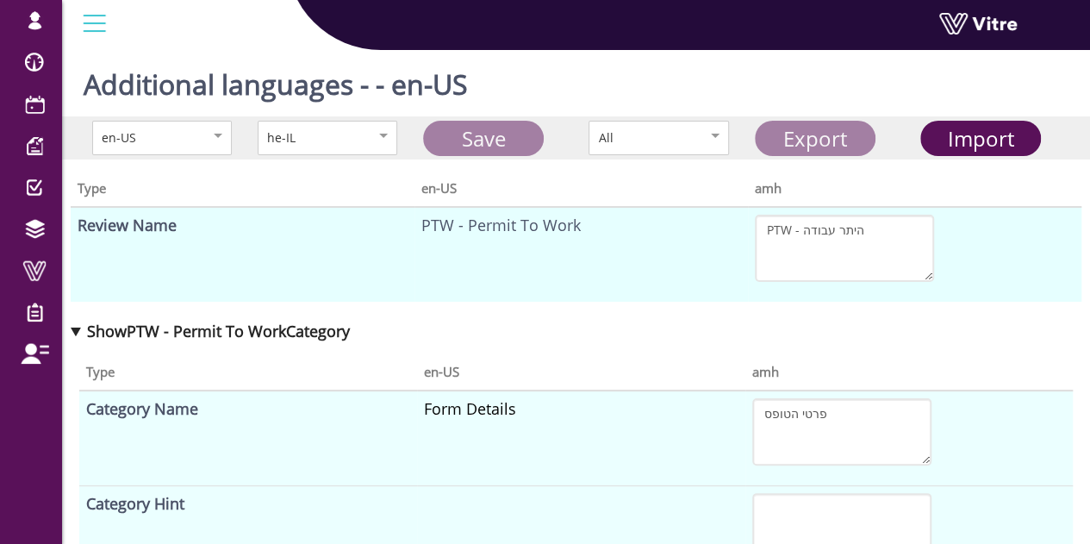
type textarea "אישור מנהל המתקן"
type textarea "שם מאשר נוסף"
type textarea "האם היתר מאושר?"
type textarea "כן"
type textarea "לא"
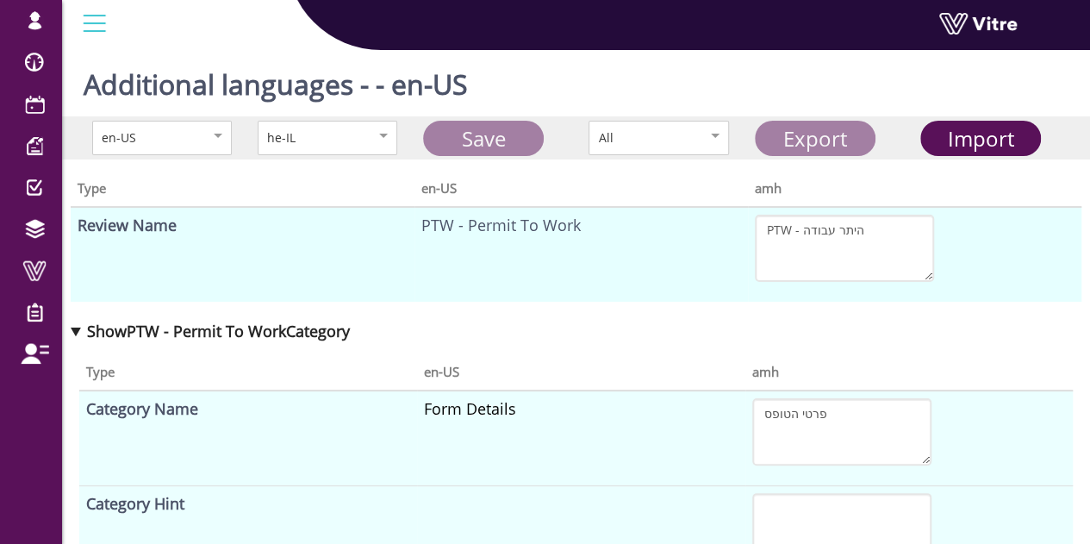
type textarea "הערות נוספות"
type textarea "נעילה ותיוג"
type textarea "חתימה"
type textarea "האם כל נעילות בוצעו"
type textarea "שם מבצע הנעילה ותיוג LOTO"
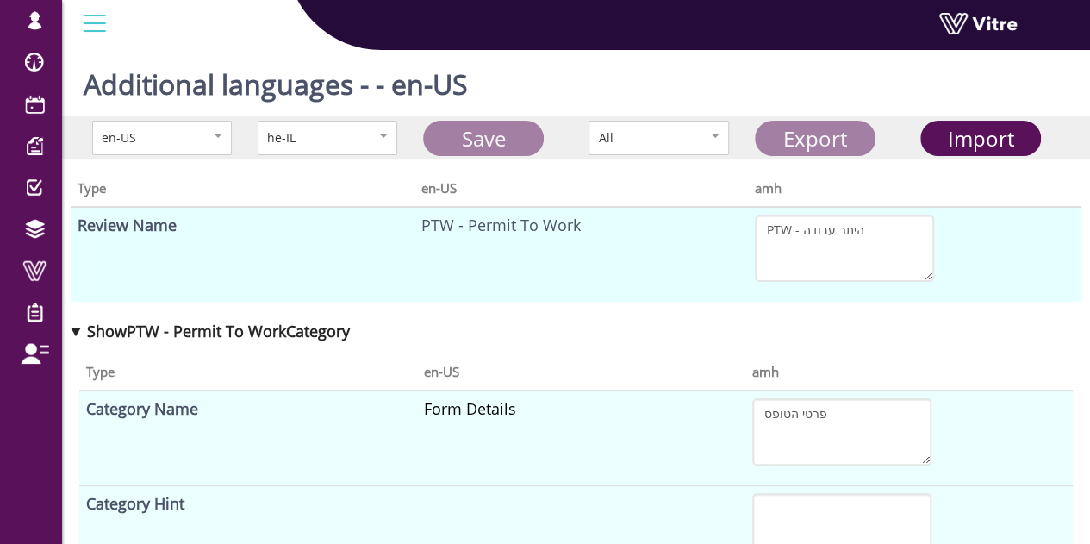
type textarea "בדיקת גזים ע"י איש בטיחות"
type textarea "רמת החמצן באוויר"
type textarea "רמת הרעילות"
type textarea "רמת ה LEL (נפיצות)"
type textarea "האם נדרשת בדיקת גזים"
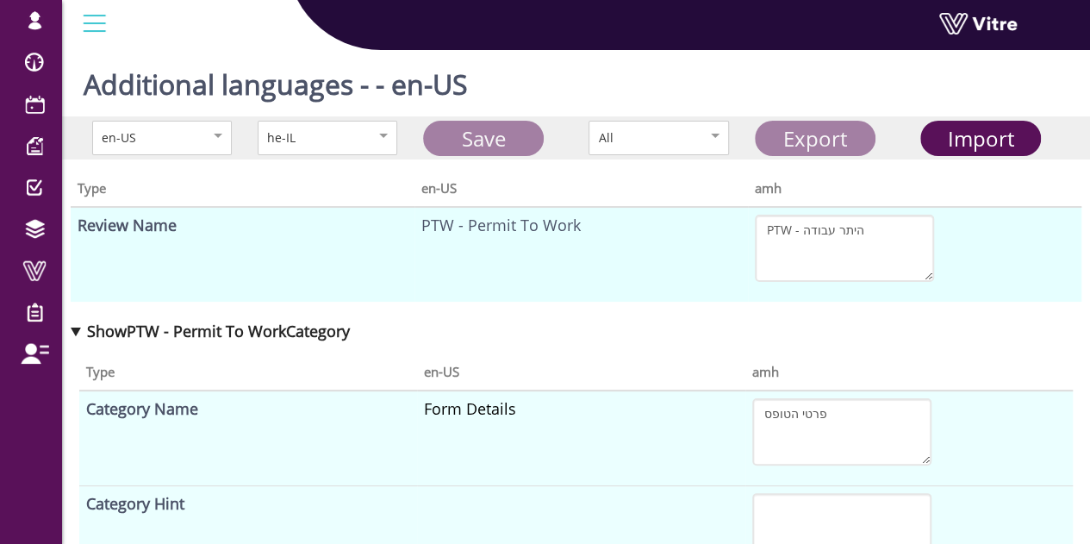
type textarea "אישור ממונה בטיחות"
type textarea "שם ממונה הבטיחות"
type textarea "האם ההיתר מאושר"
type textarea "הערות"
type textarea "אישור נוסף לאחר בטיחות"
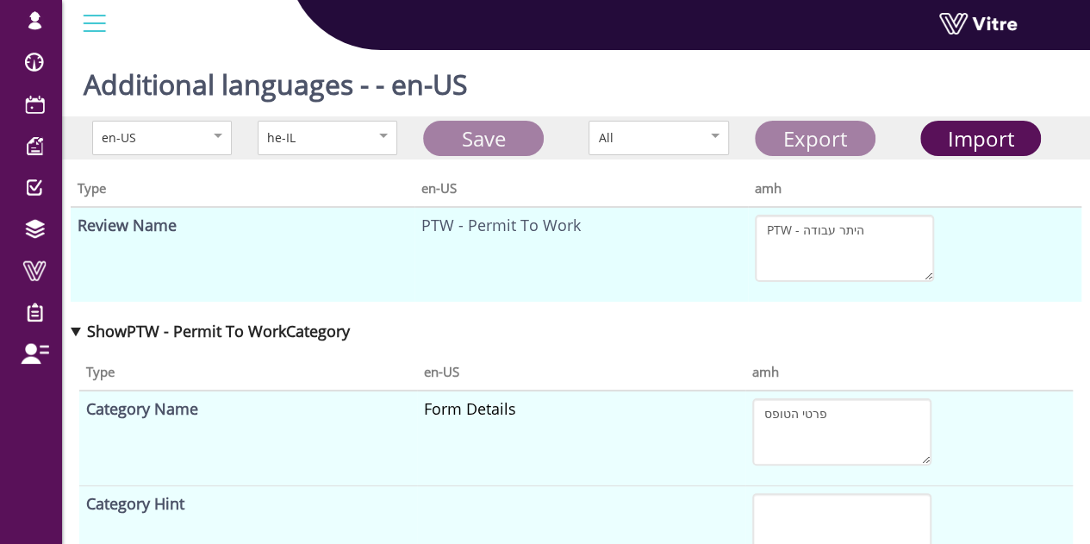
type textarea "מנהל העבודה \ ראש הצוות מטעם המבצעים"
type textarea "שם ראש הצוות \ מנהל העבודה"
type textarea "חתימה של ראש הצוות \ מנהל העבודה"
type textarea "כל העובדים הרלוונטים קיבלו תדריך בטיחות לעבודה זו"
type textarea "האם בדקת את אזור העבודה וזיהית בודאות את מה שצריך לבצע?"
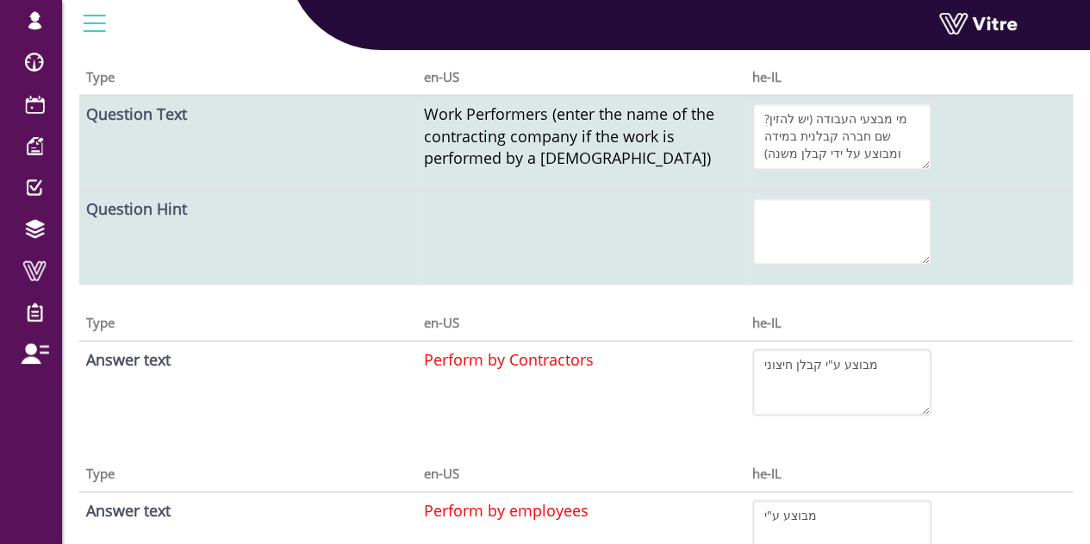
scroll to position [1551, 0]
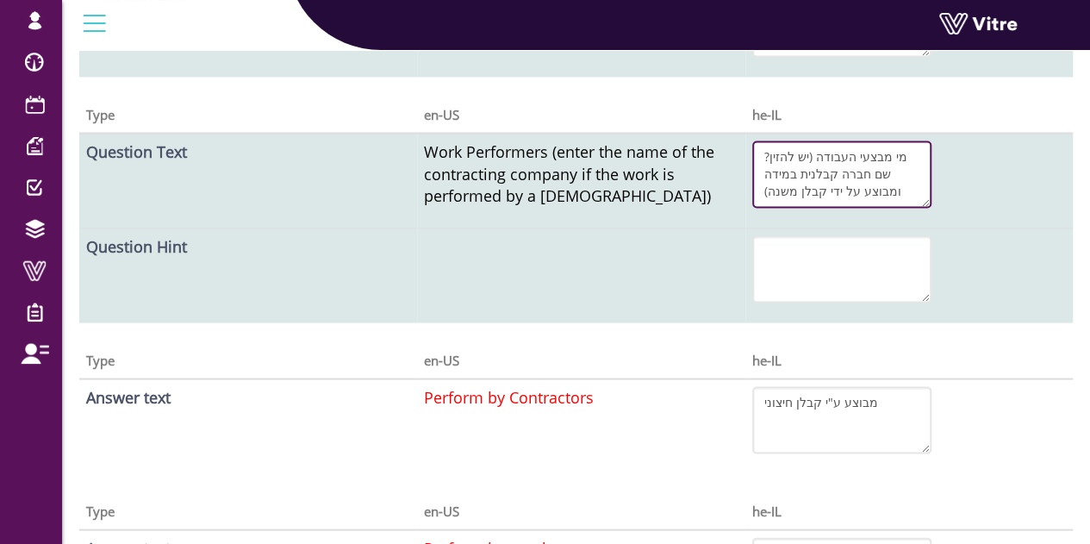
click at [880, 182] on textarea "?מי מבצעי העבודה (יש להזין שם חברה קבלנית במידה ומבוצע על ידי קבלן משנה)" at bounding box center [841, 173] width 179 height 67
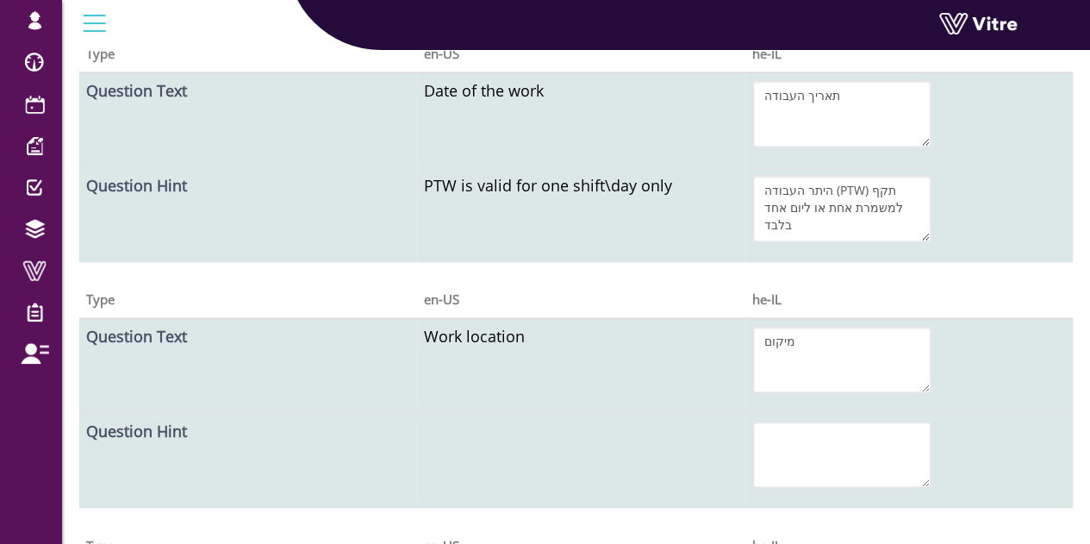
scroll to position [1034, 0]
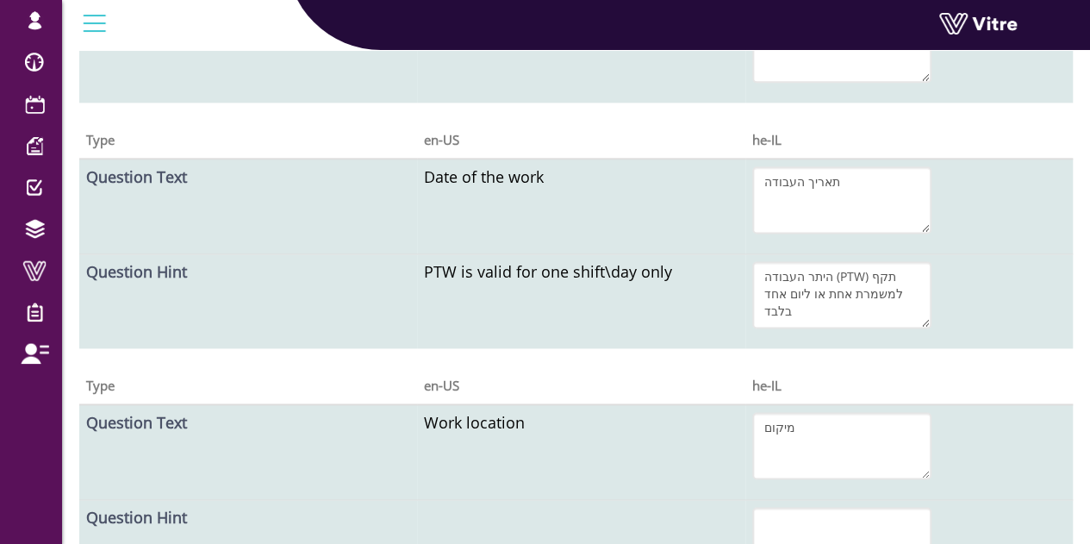
drag, startPoint x: 607, startPoint y: 295, endPoint x: 474, endPoint y: 312, distance: 134.7
click at [474, 312] on td "PTW is valid for one shift\day only" at bounding box center [580, 301] width 327 height 95
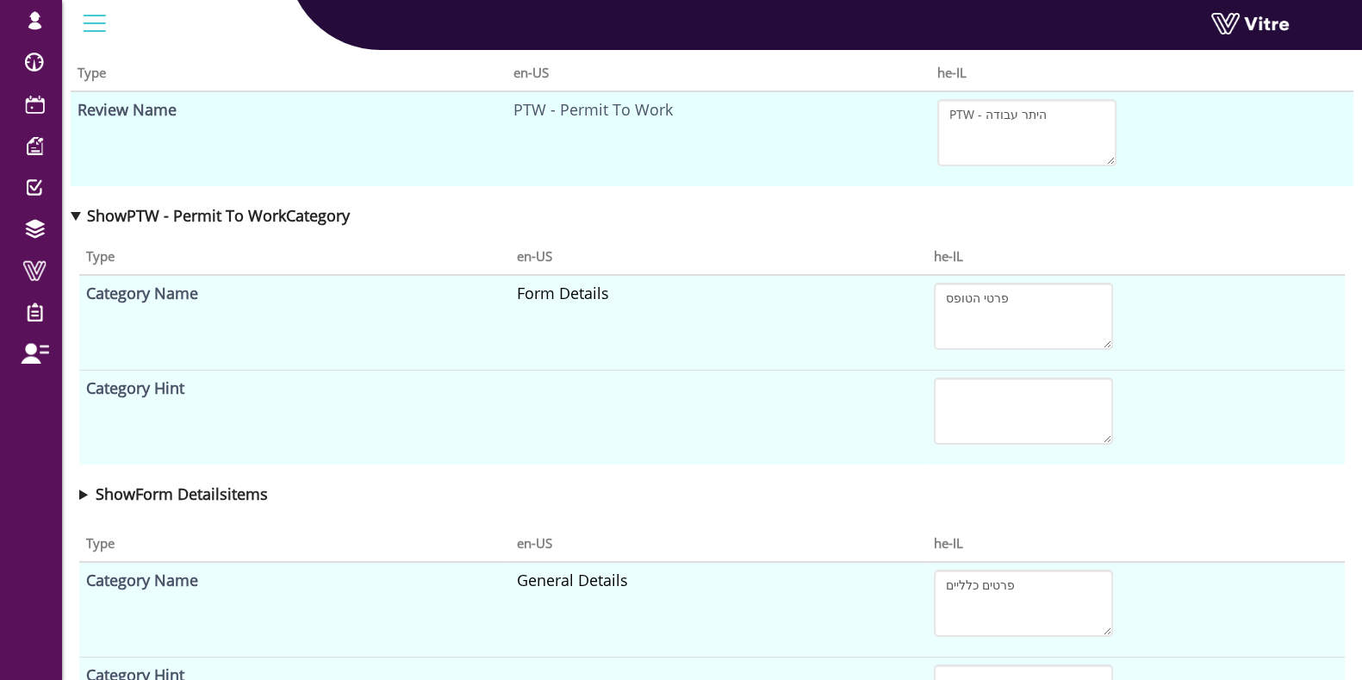
scroll to position [0, 0]
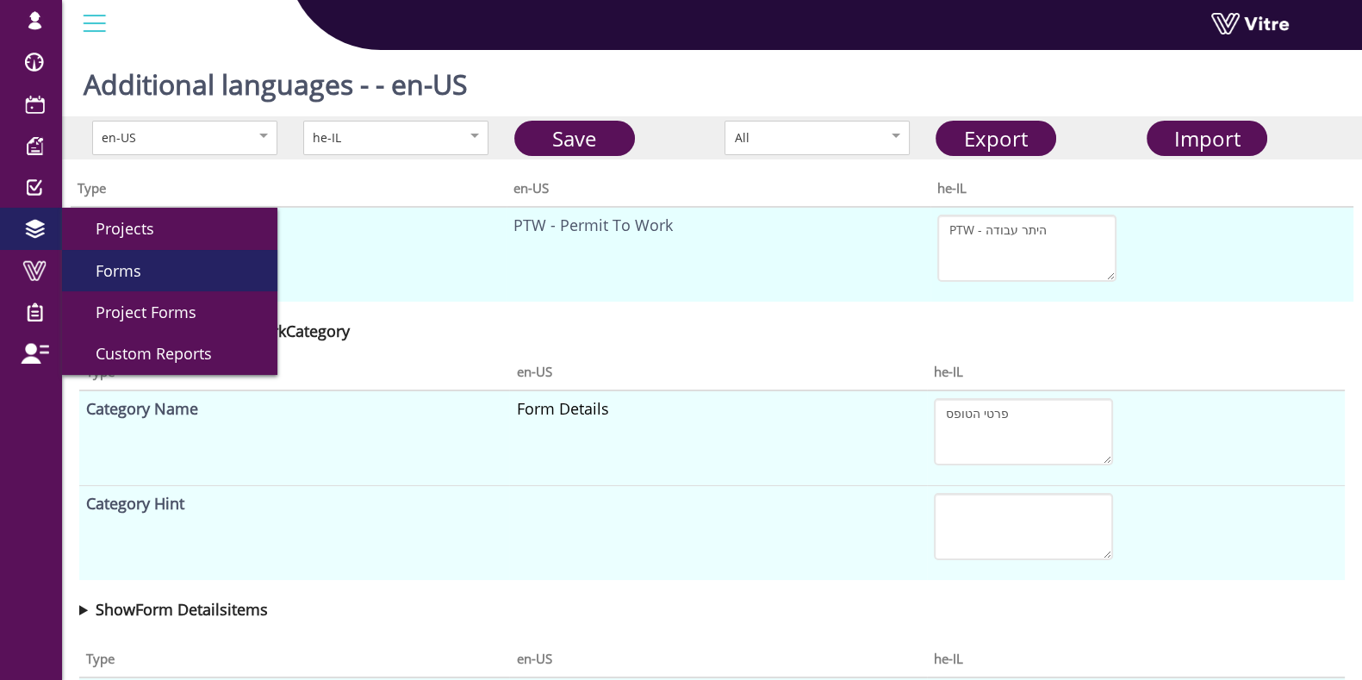
click at [115, 275] on span "Forms" at bounding box center [108, 270] width 66 height 21
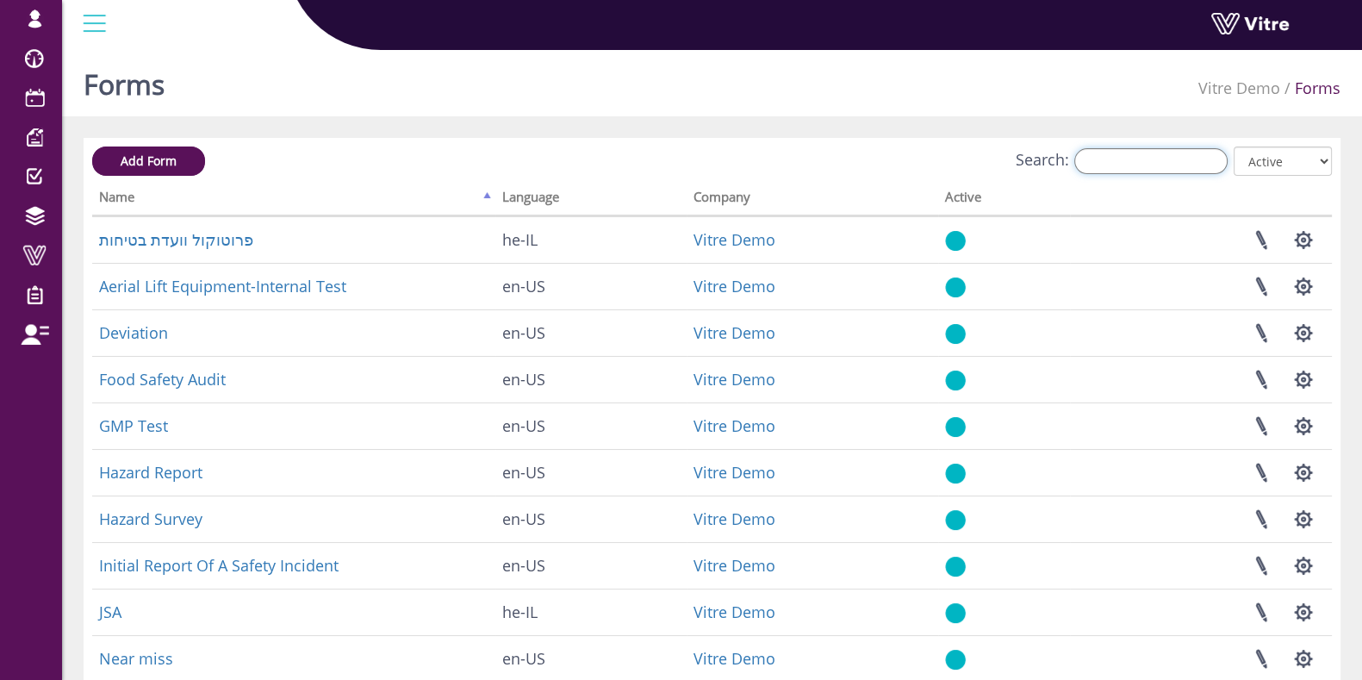
click at [1118, 157] on input "Search:" at bounding box center [1150, 161] width 153 height 26
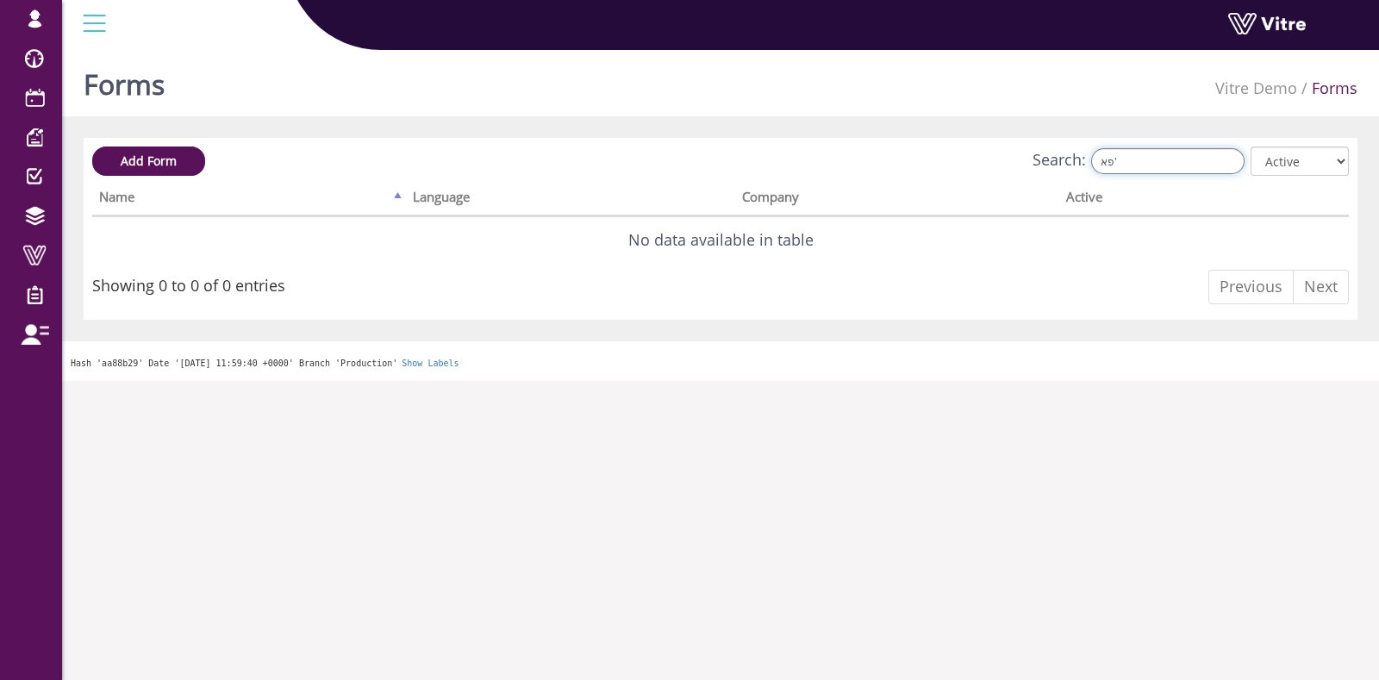
click at [1174, 157] on input "פא'" at bounding box center [1167, 161] width 153 height 26
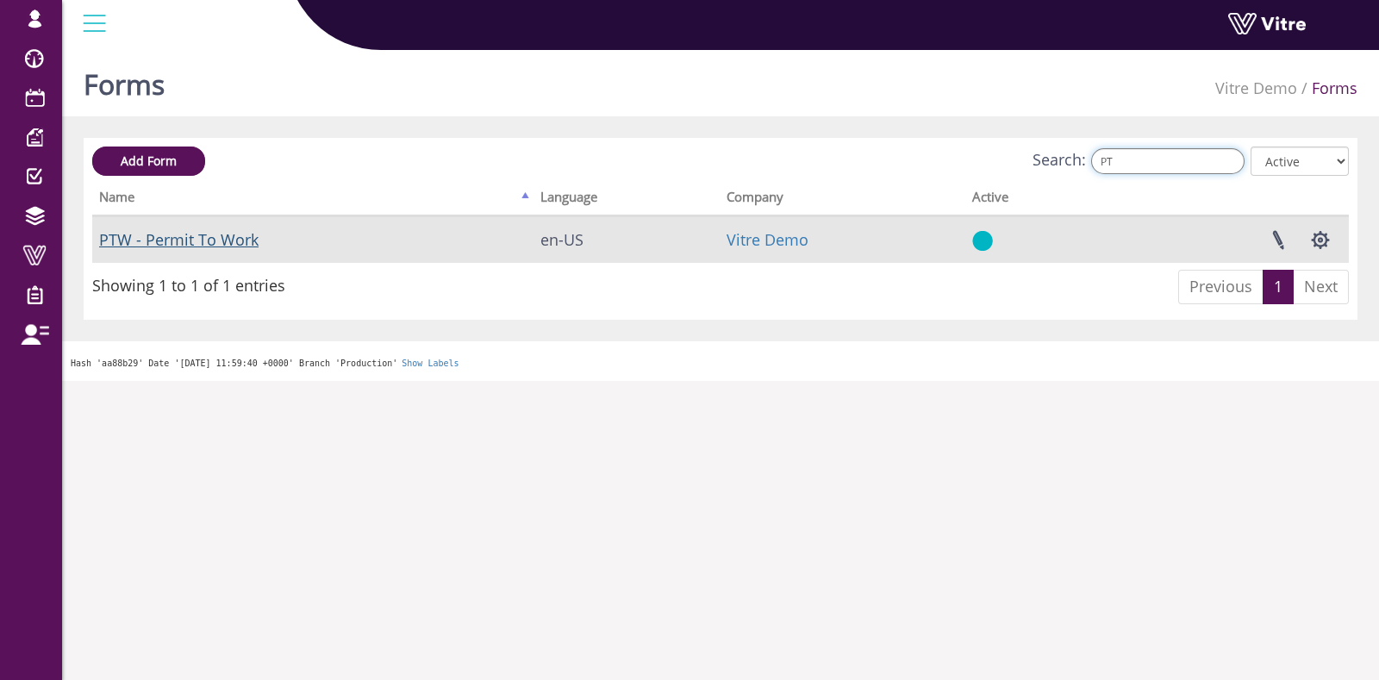
type input "PT"
click at [185, 231] on link "PTW - Permit To Work" at bounding box center [178, 239] width 159 height 21
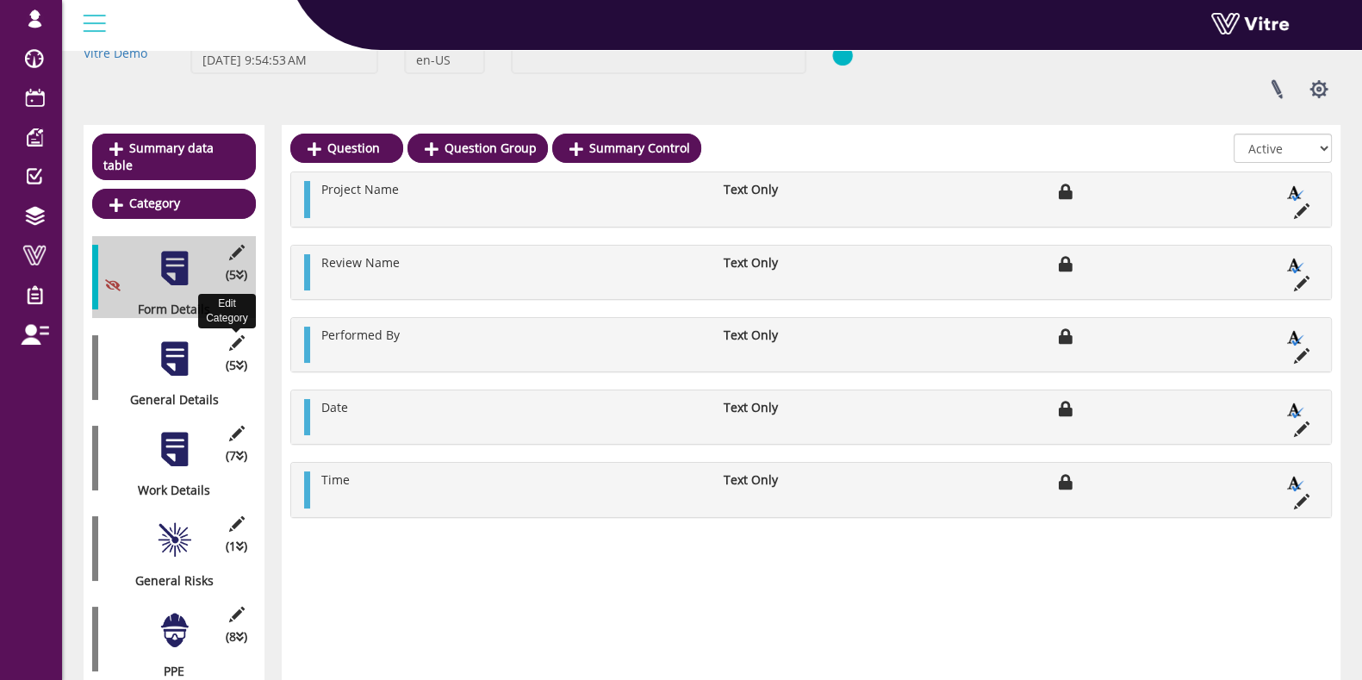
scroll to position [215, 0]
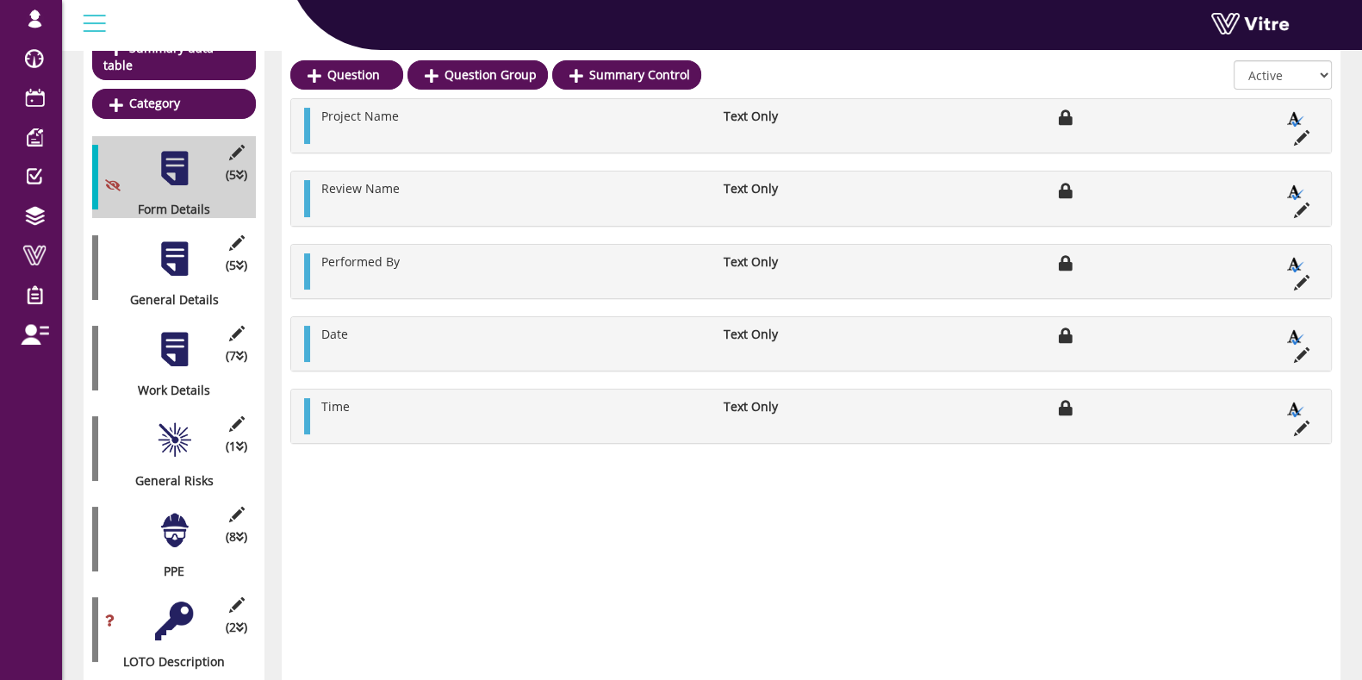
click at [165, 240] on div at bounding box center [174, 259] width 39 height 39
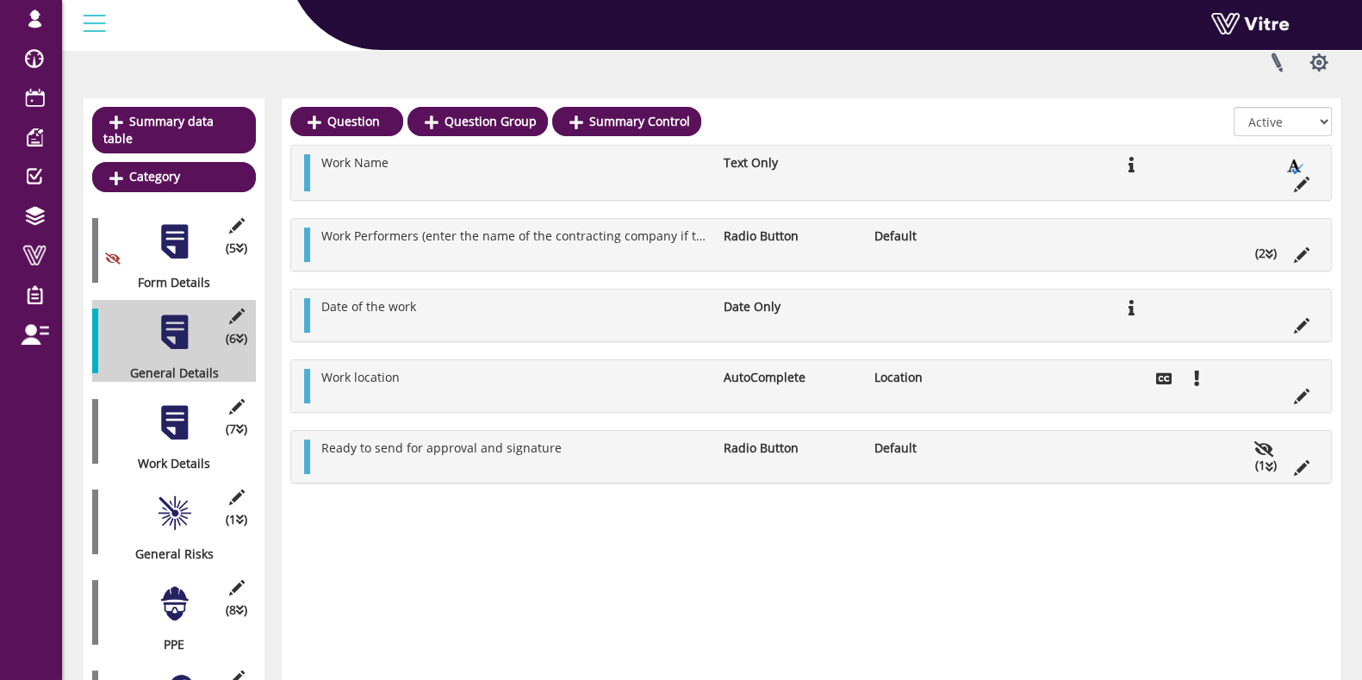
scroll to position [107, 0]
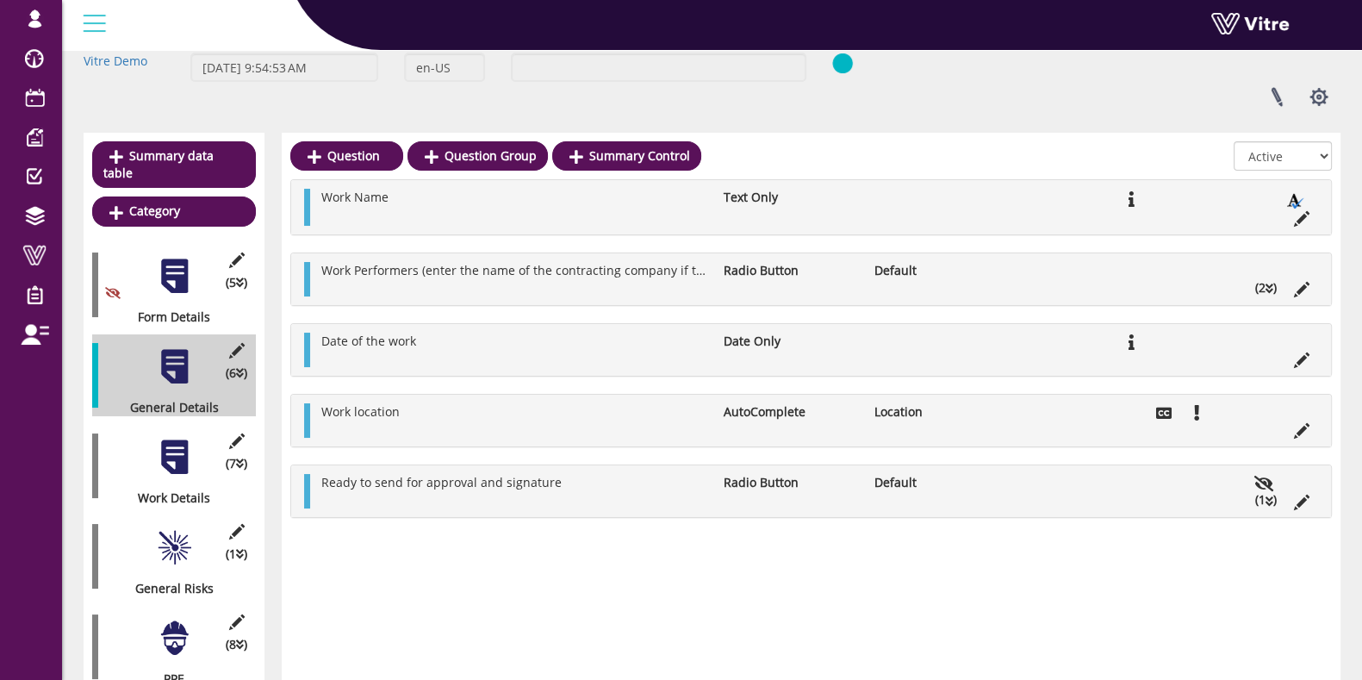
click at [1256, 287] on li "(2 )" at bounding box center [1266, 287] width 39 height 17
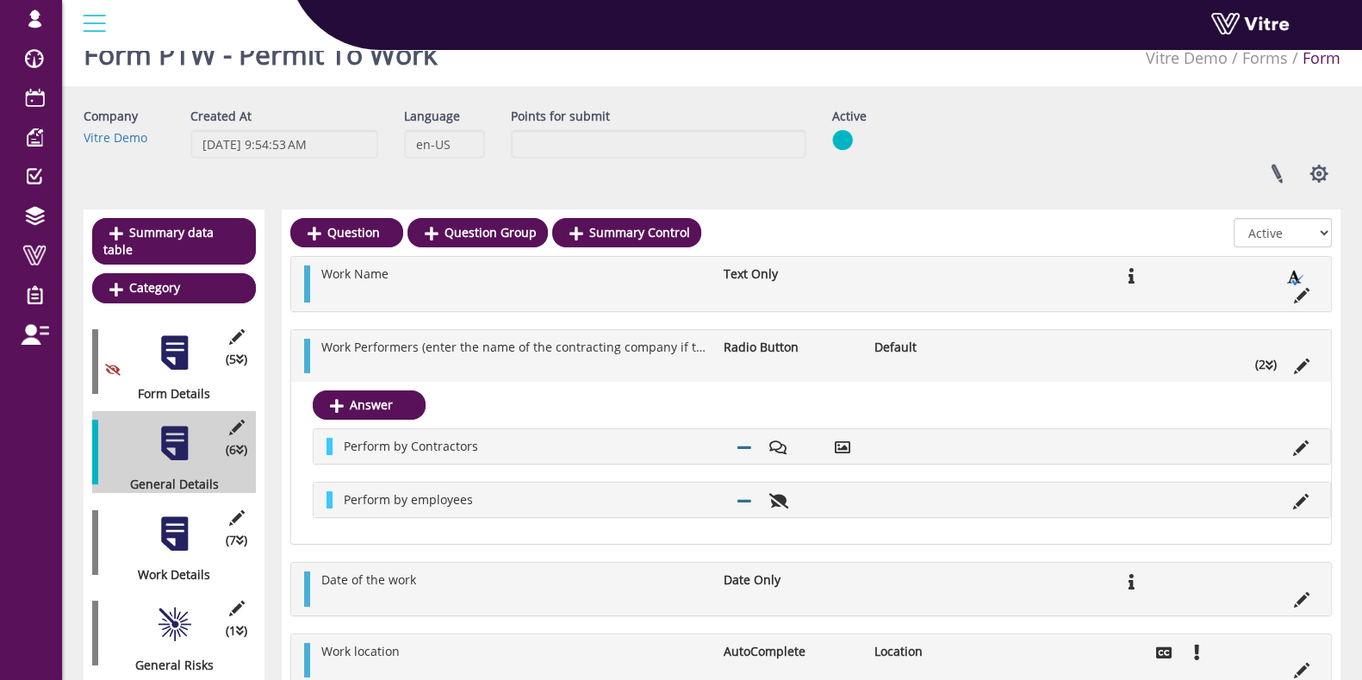
scroll to position [0, 0]
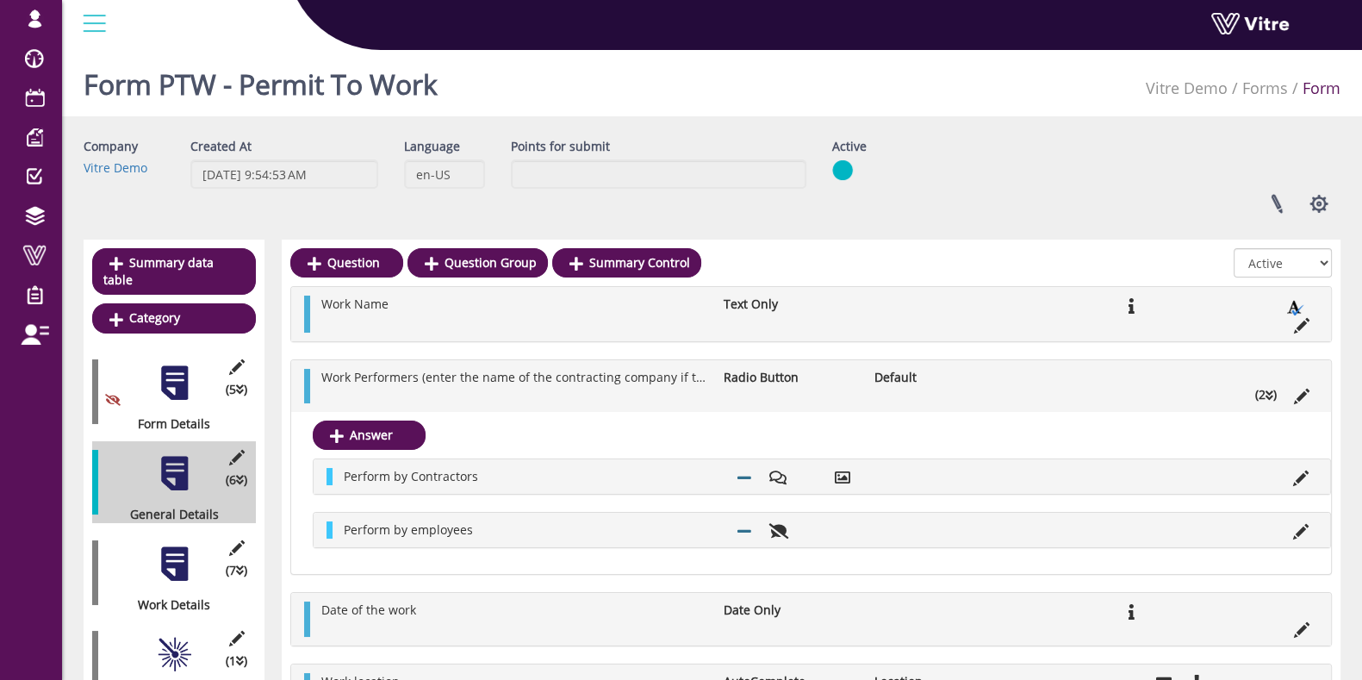
click at [1269, 394] on icon at bounding box center [1270, 395] width 8 height 12
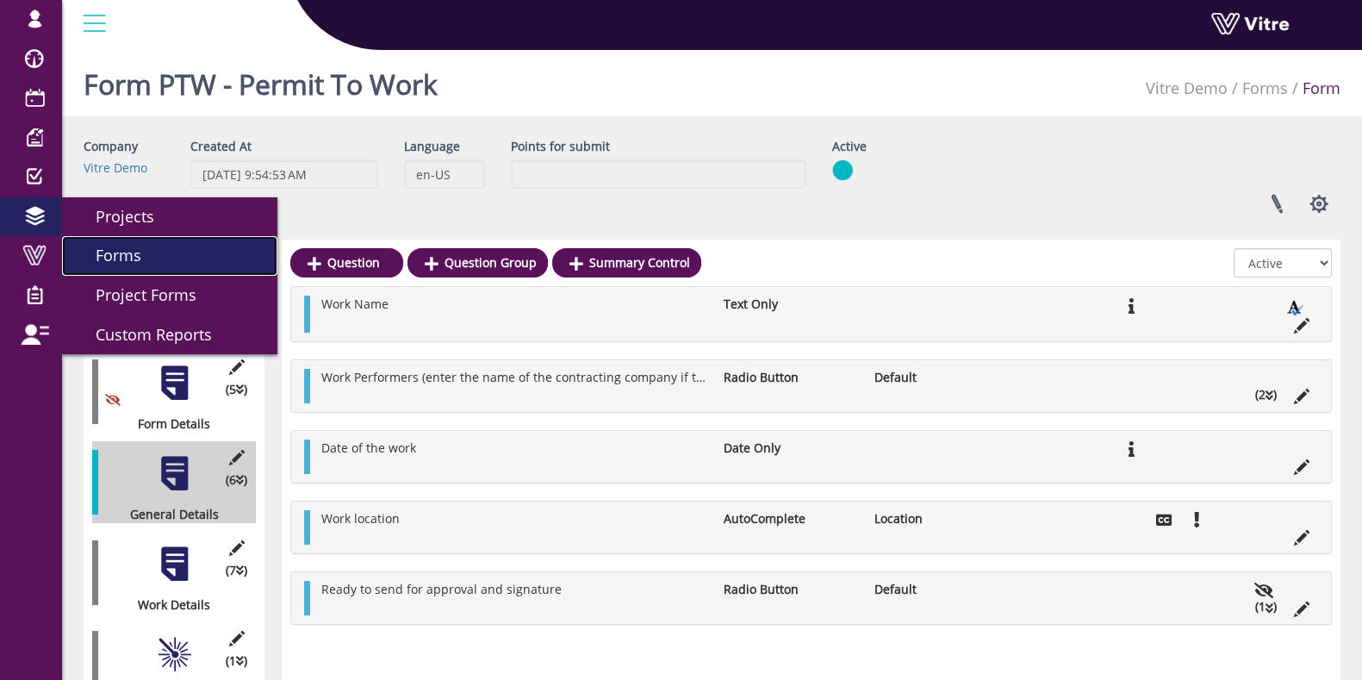
click at [174, 253] on link "Forms" at bounding box center [169, 256] width 215 height 40
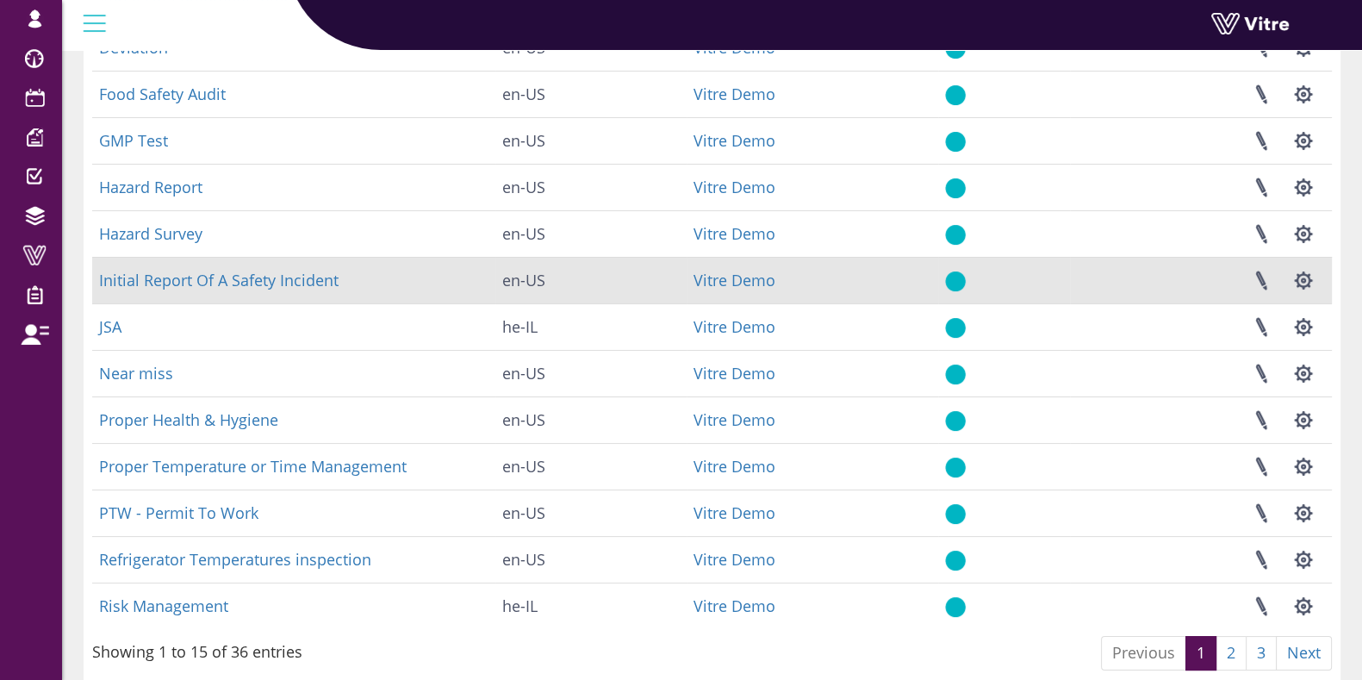
scroll to position [351, 0]
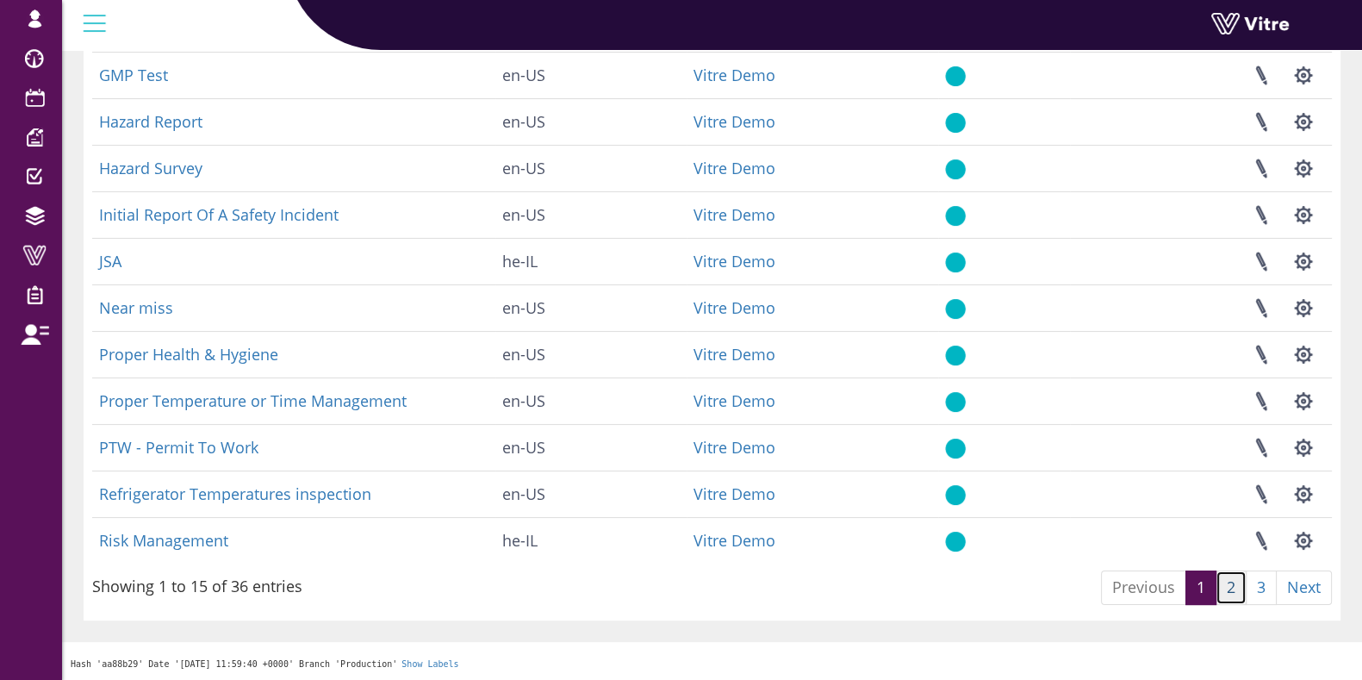
click at [1237, 586] on link "2" at bounding box center [1231, 587] width 31 height 34
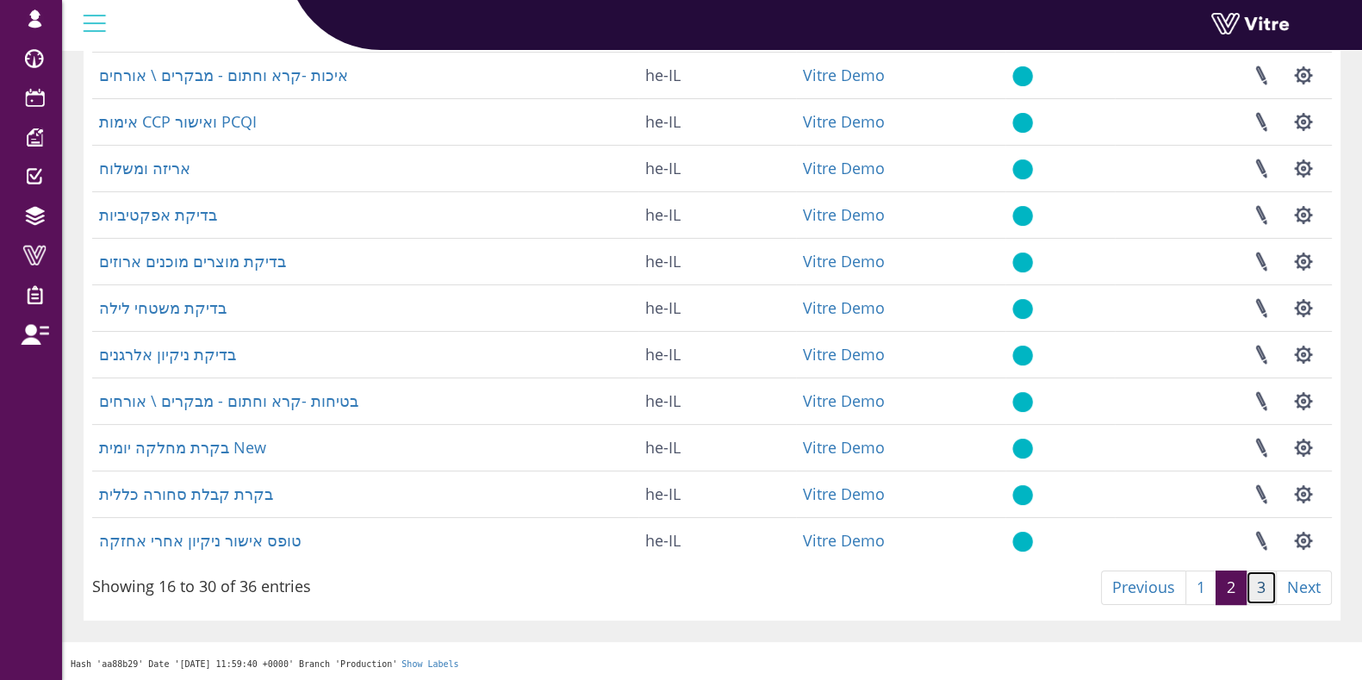
click at [1260, 596] on link "3" at bounding box center [1261, 587] width 31 height 34
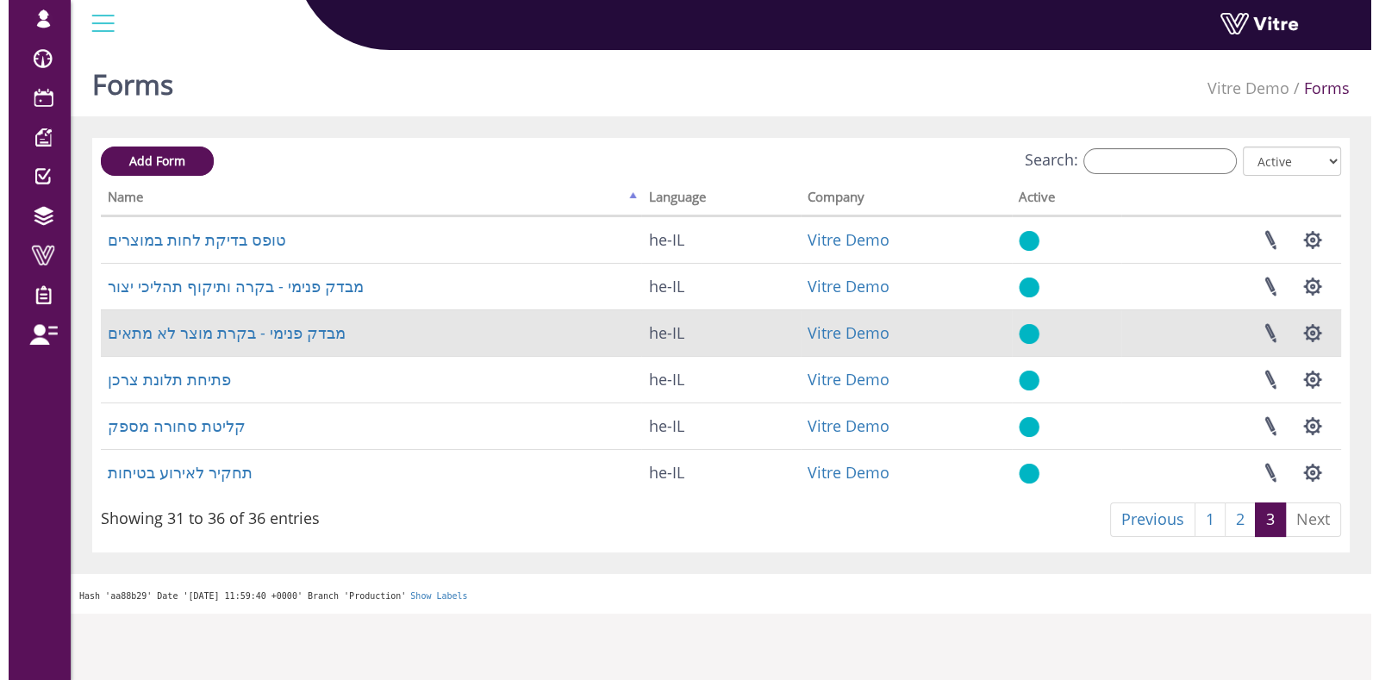
scroll to position [0, 0]
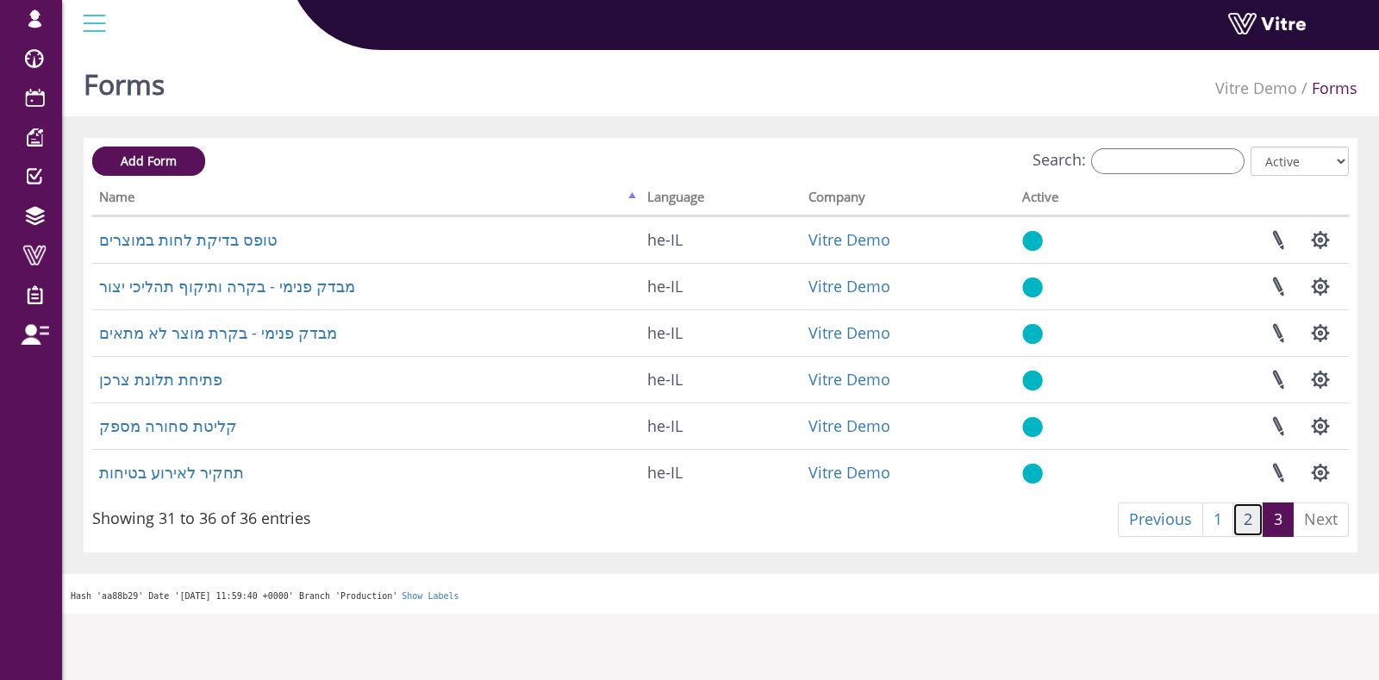
click at [1243, 524] on link "2" at bounding box center [1247, 519] width 31 height 34
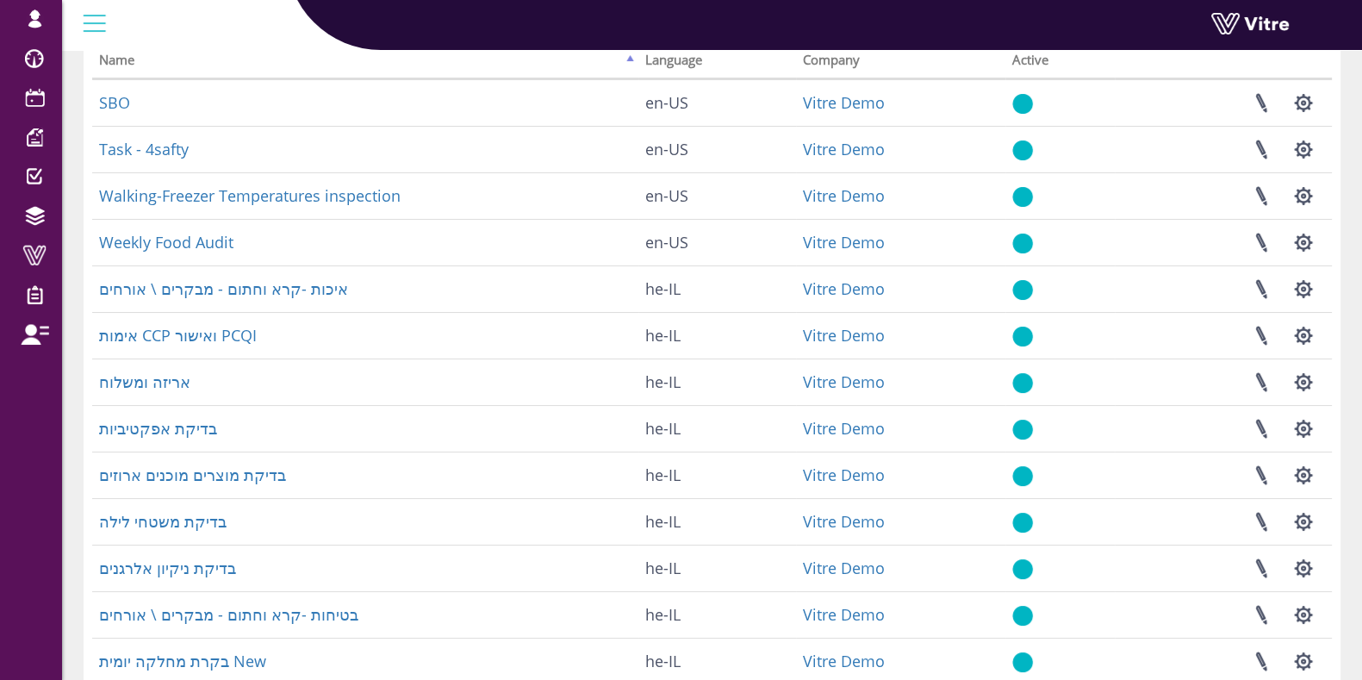
scroll to position [351, 0]
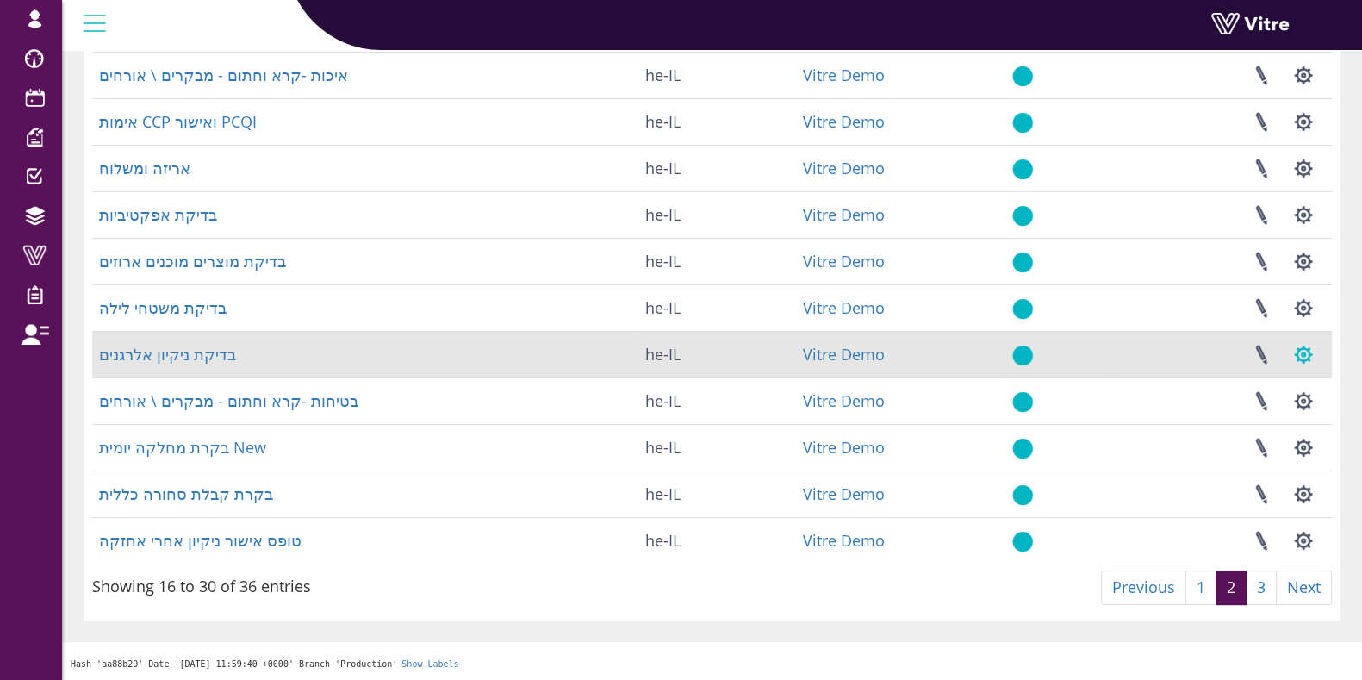
click at [1301, 353] on button "button" at bounding box center [1303, 355] width 43 height 46
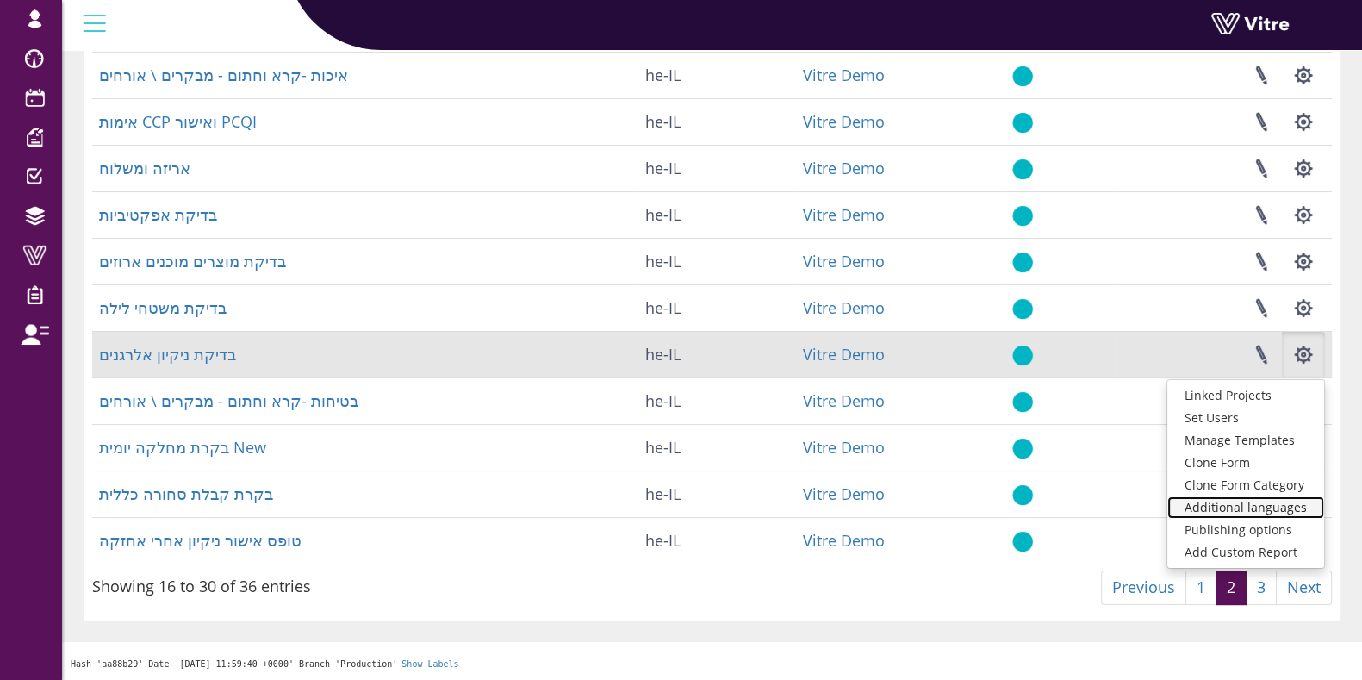
click at [1248, 510] on link "Additional languages" at bounding box center [1246, 507] width 157 height 22
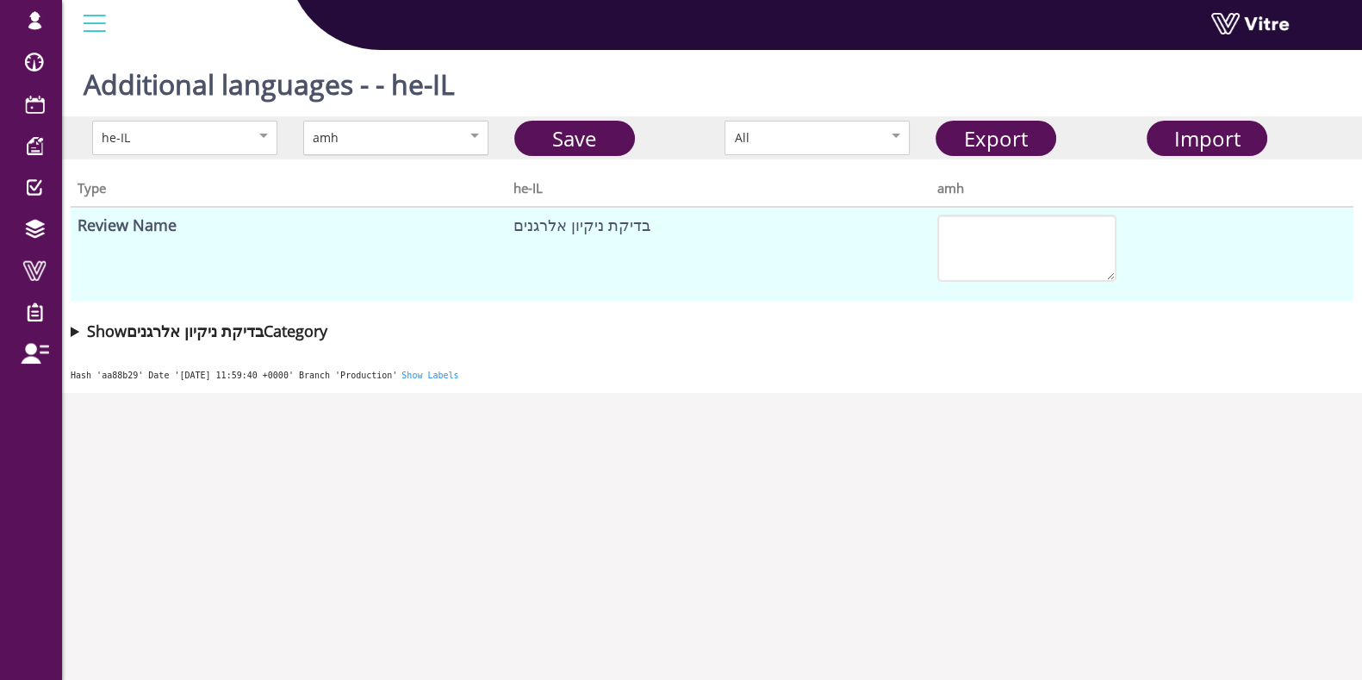
click at [383, 135] on div "amh" at bounding box center [378, 137] width 130 height 19
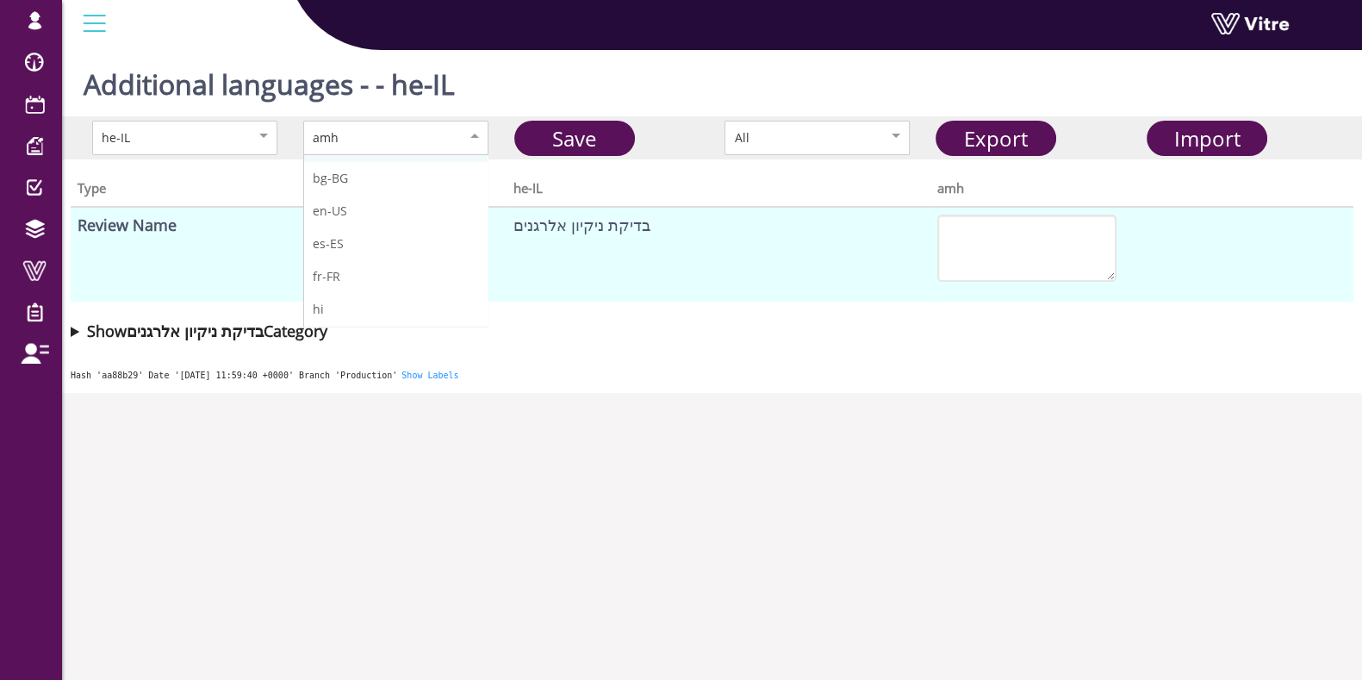
scroll to position [107, 0]
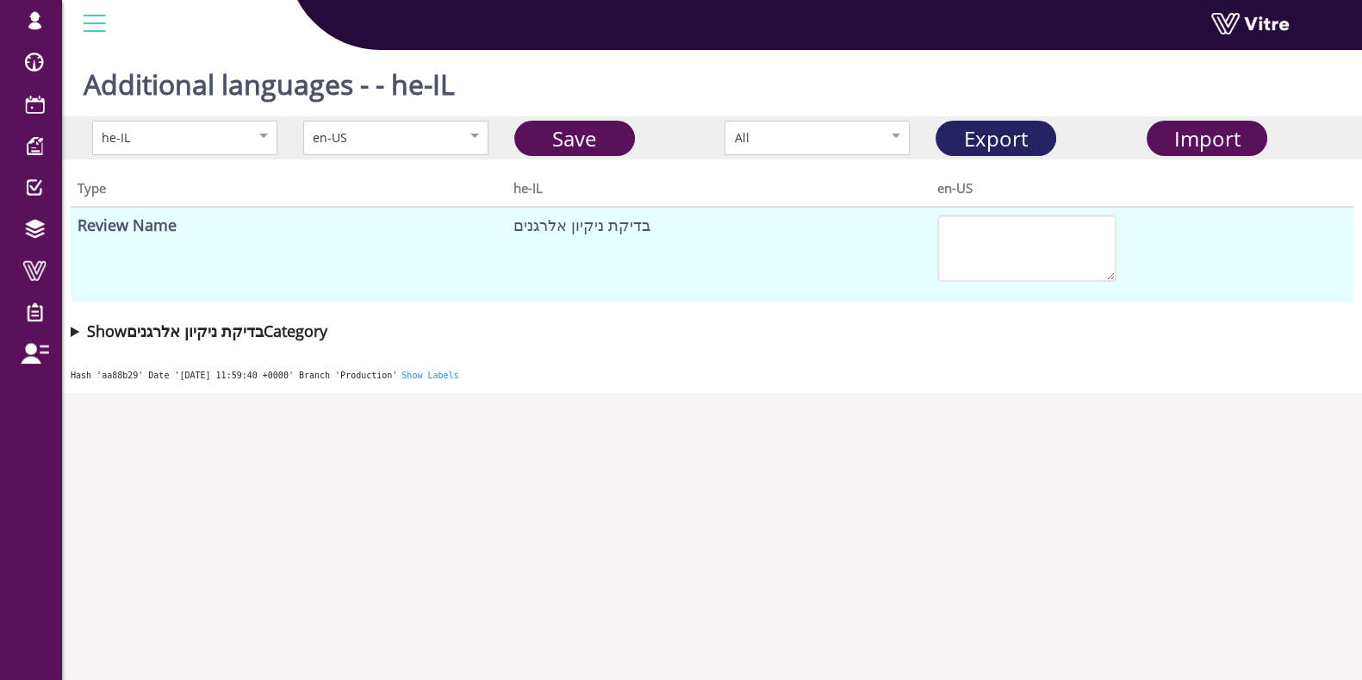
click at [996, 137] on link "Export" at bounding box center [996, 138] width 121 height 35
click at [1199, 147] on span "Import" at bounding box center [1207, 138] width 66 height 28
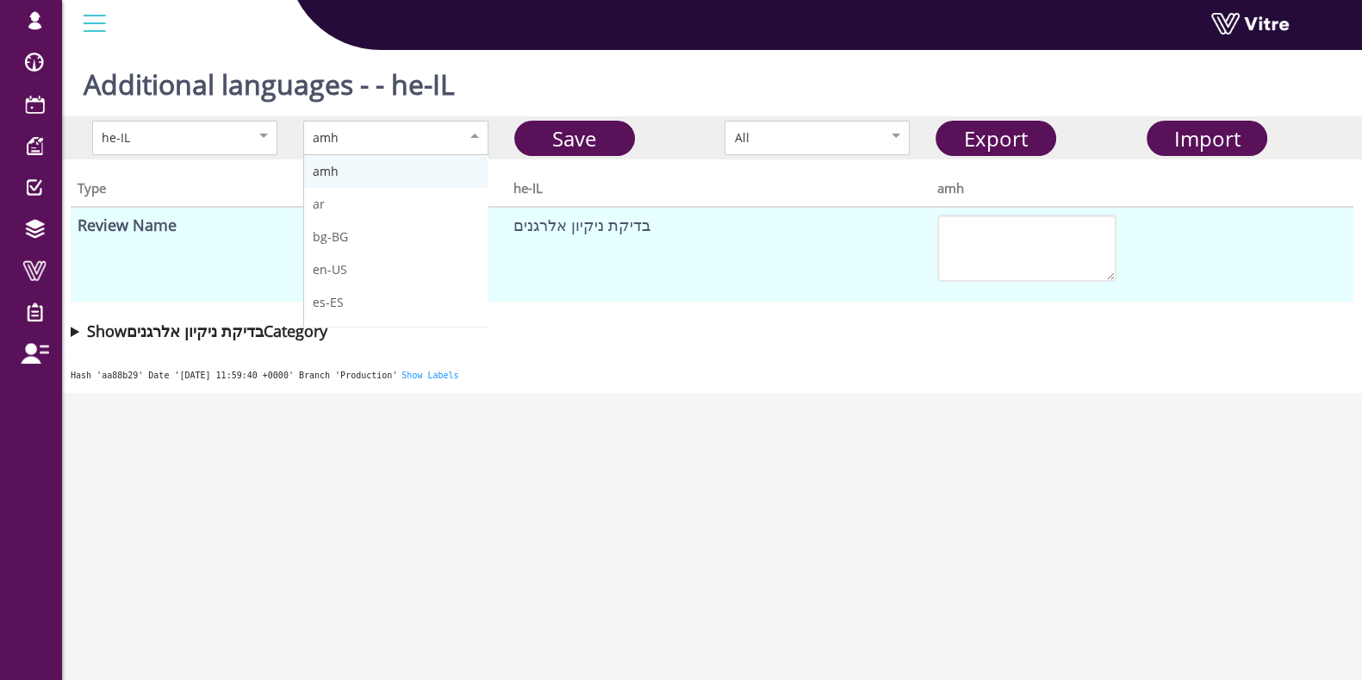
drag, startPoint x: 320, startPoint y: 154, endPoint x: 422, endPoint y: 152, distance: 102.6
click at [321, 153] on div "amh amh ar bg-BG en-US es-ES fr-FR hi hu-HU it-IT ka nl-NL pl-PL pt-PT ro ru-RU…" at bounding box center [395, 138] width 185 height 34
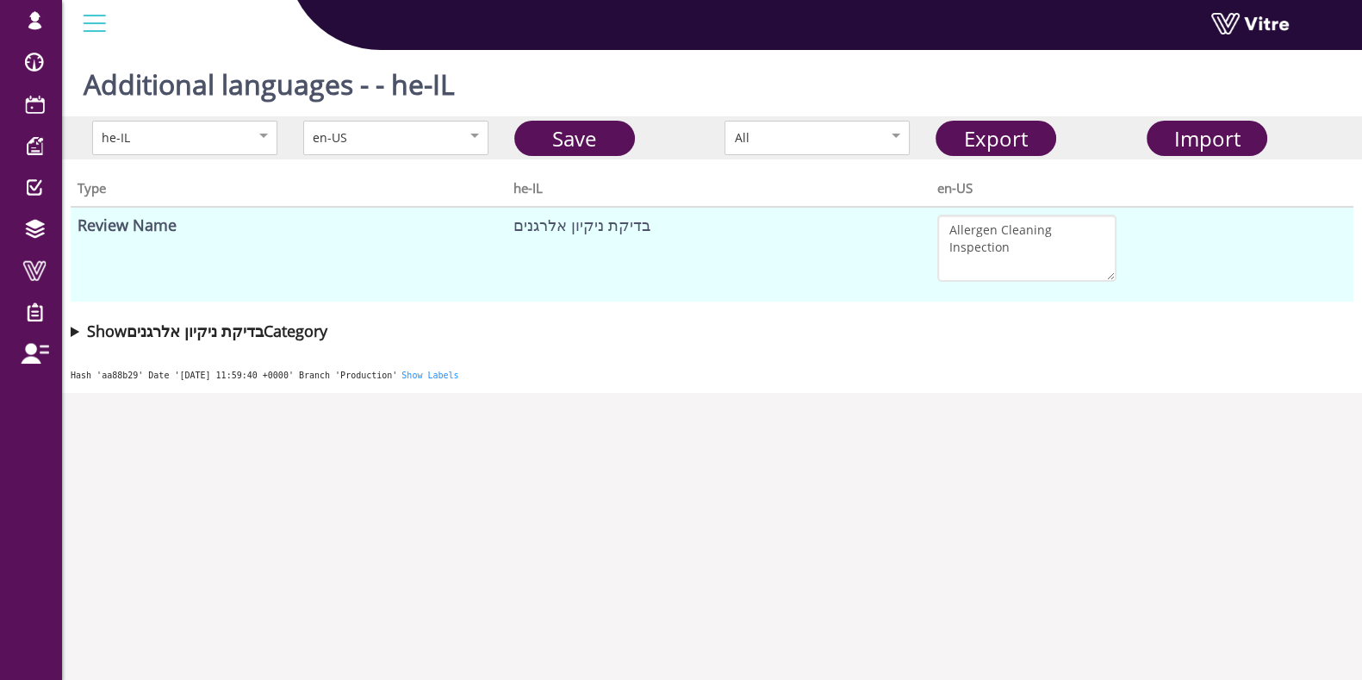
click at [863, 458] on body "lishay@vitre.io Profile Notification Change Company English English Español Fra…" at bounding box center [681, 383] width 1362 height 680
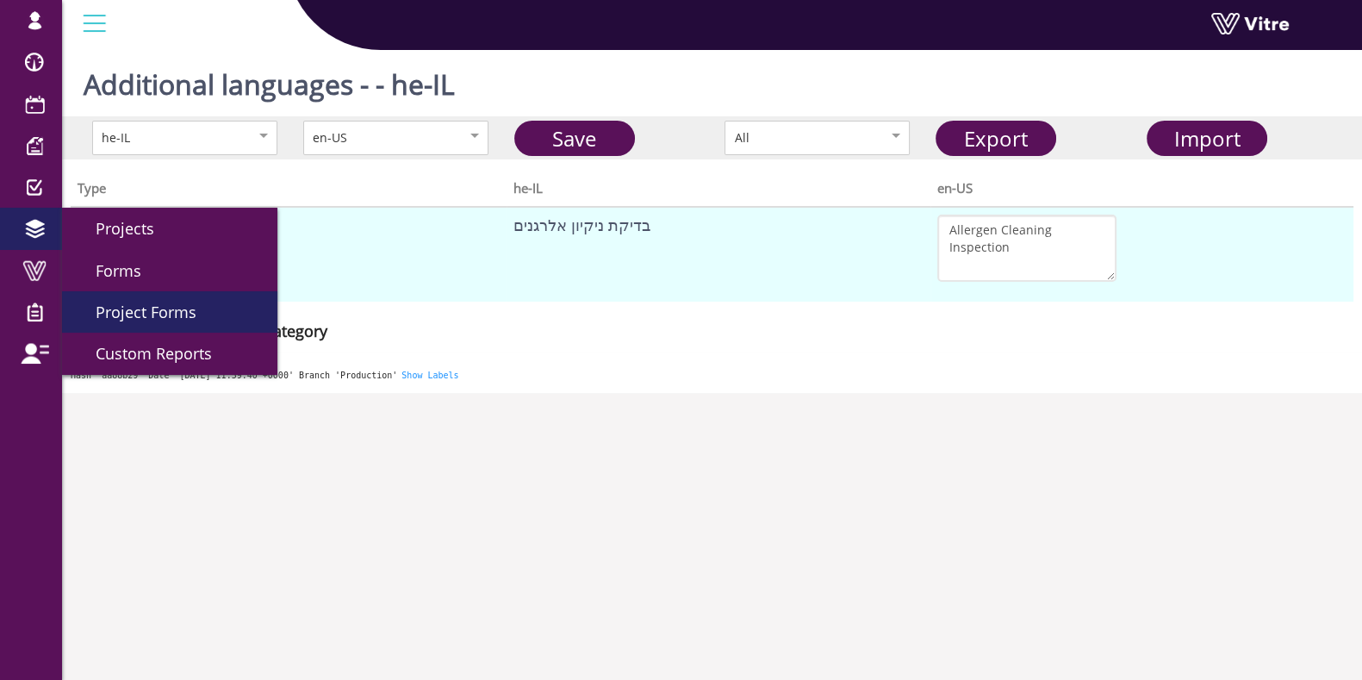
click at [151, 291] on link "Project Forms" at bounding box center [169, 311] width 215 height 41
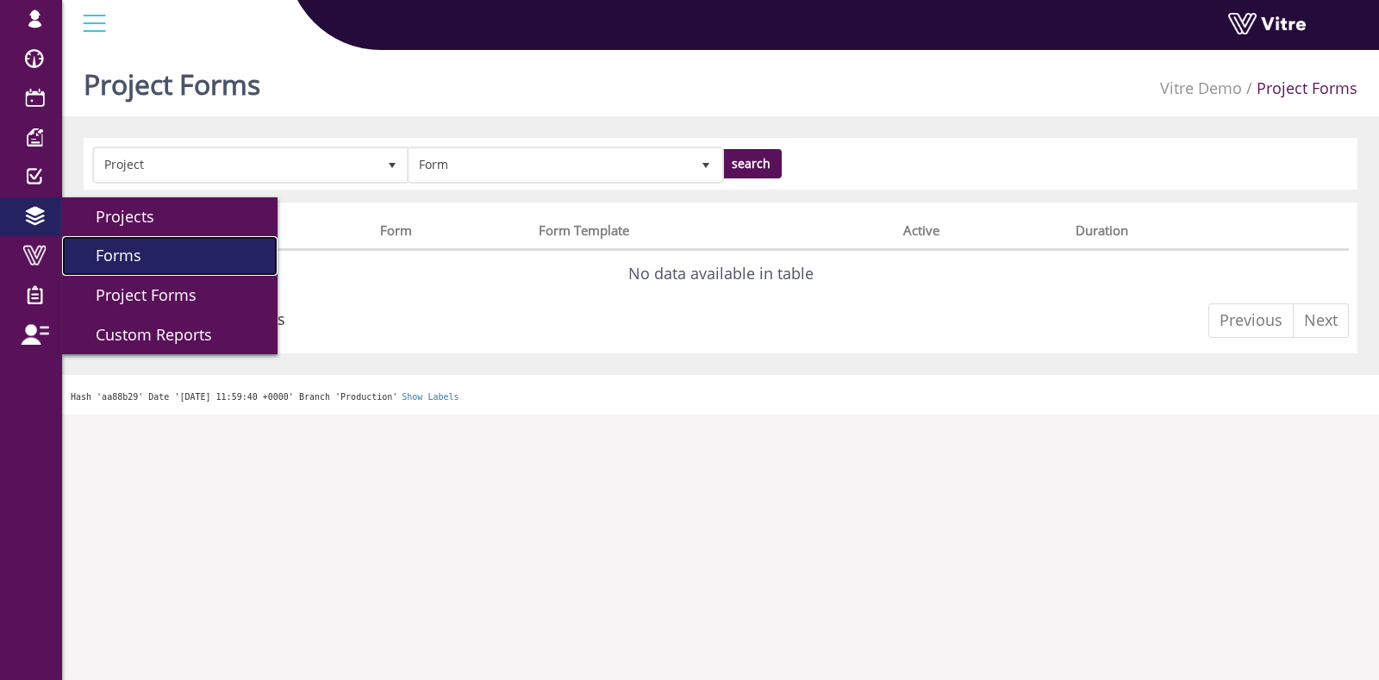
click at [142, 265] on link "Forms" at bounding box center [169, 256] width 215 height 40
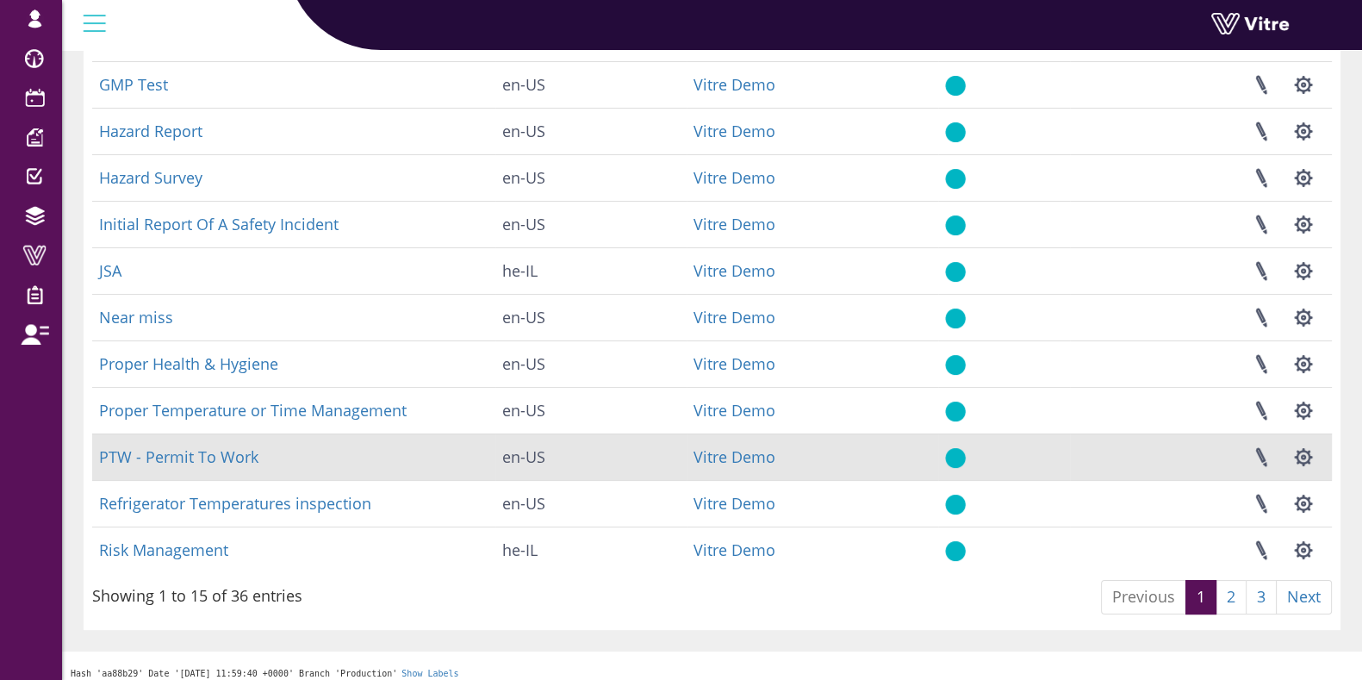
scroll to position [351, 0]
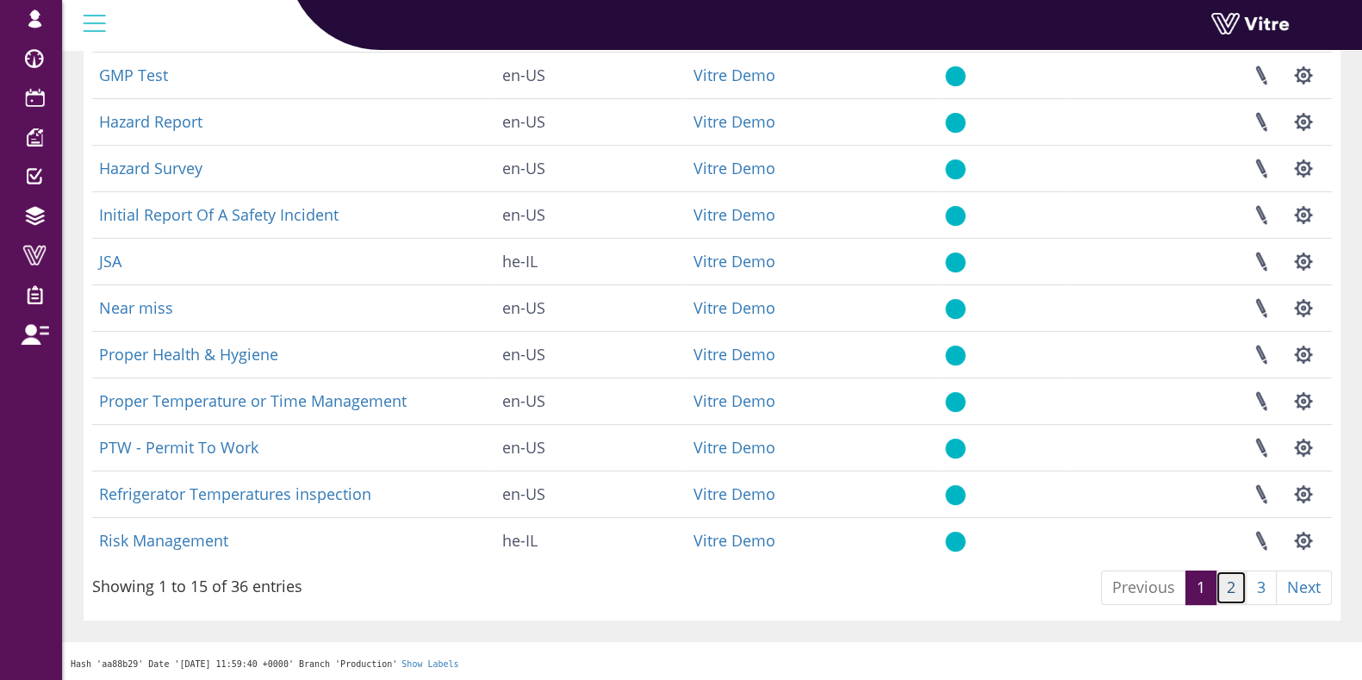
click at [1236, 596] on link "2" at bounding box center [1231, 587] width 31 height 34
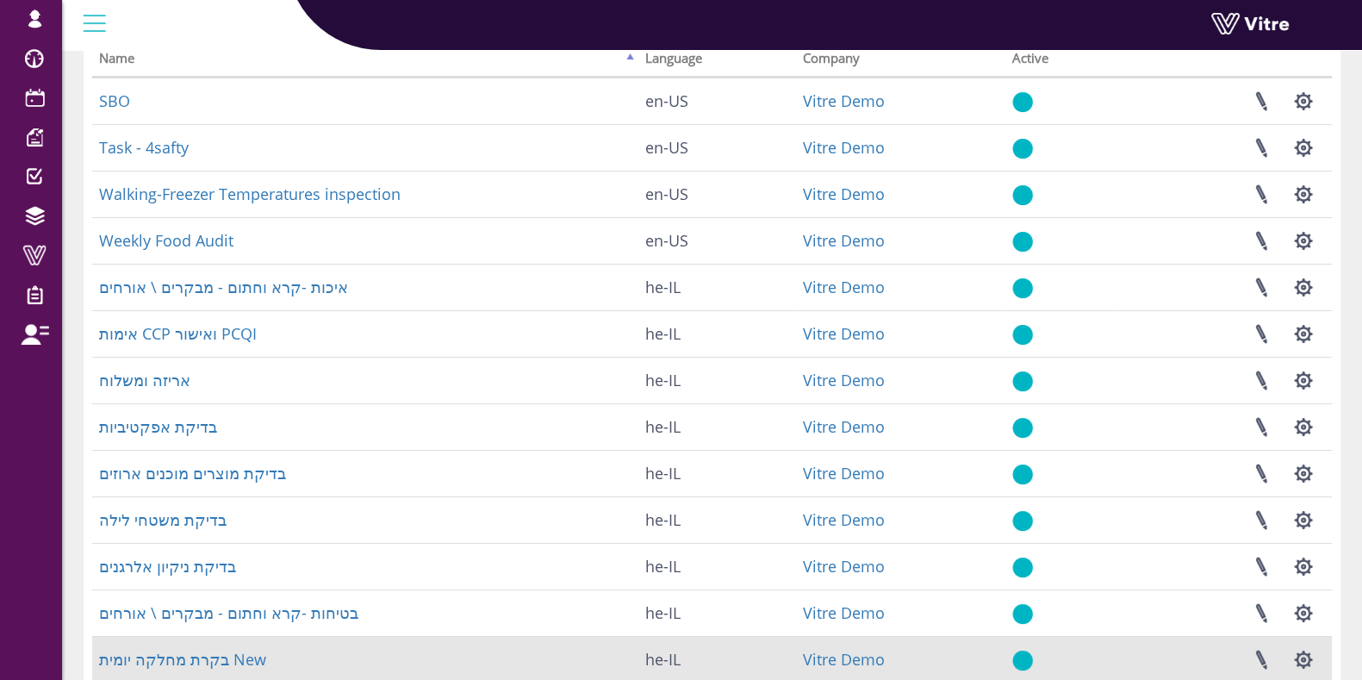
scroll to position [135, 0]
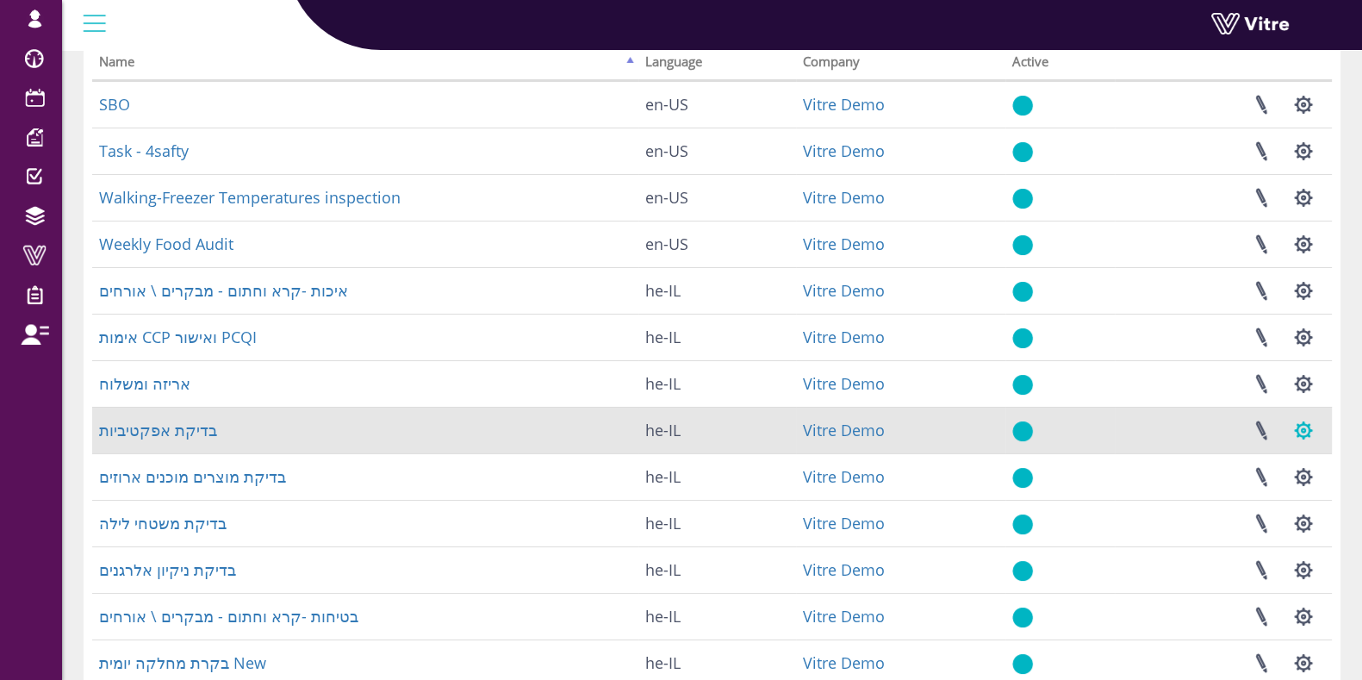
click at [1310, 447] on button "button" at bounding box center [1303, 431] width 43 height 46
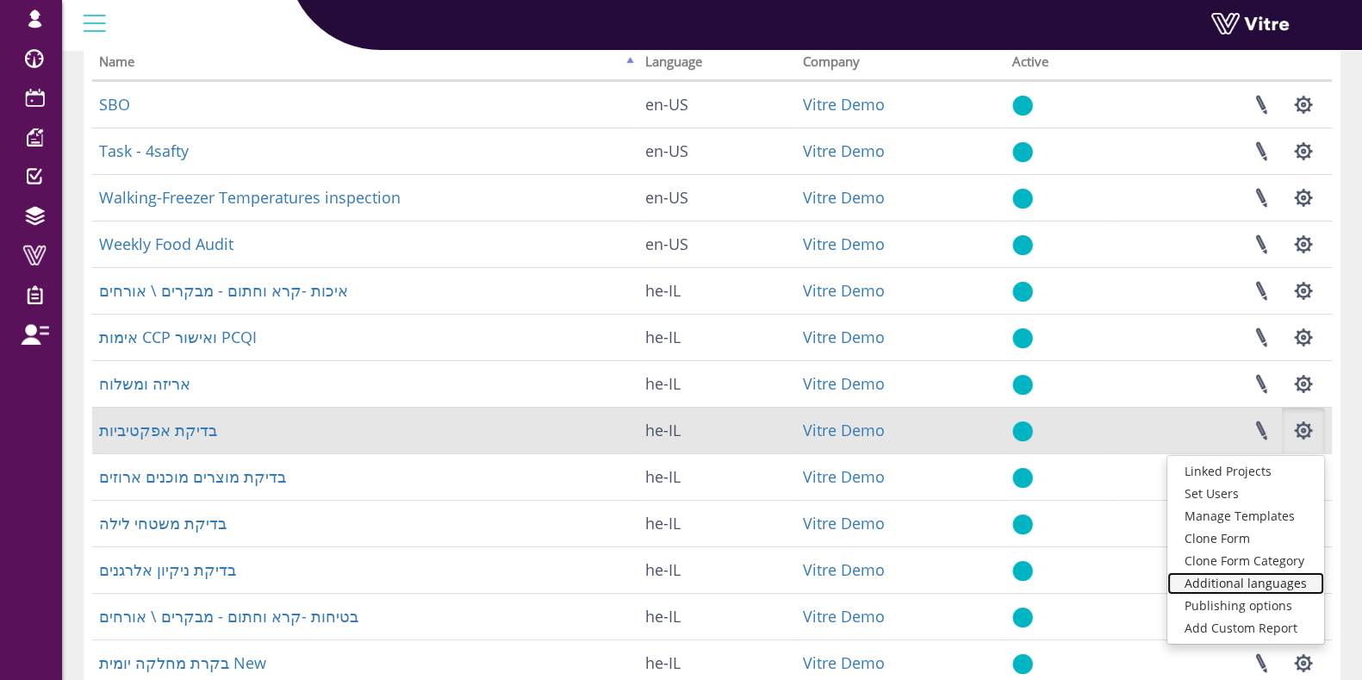
click at [1268, 589] on link "Additional languages" at bounding box center [1246, 583] width 157 height 22
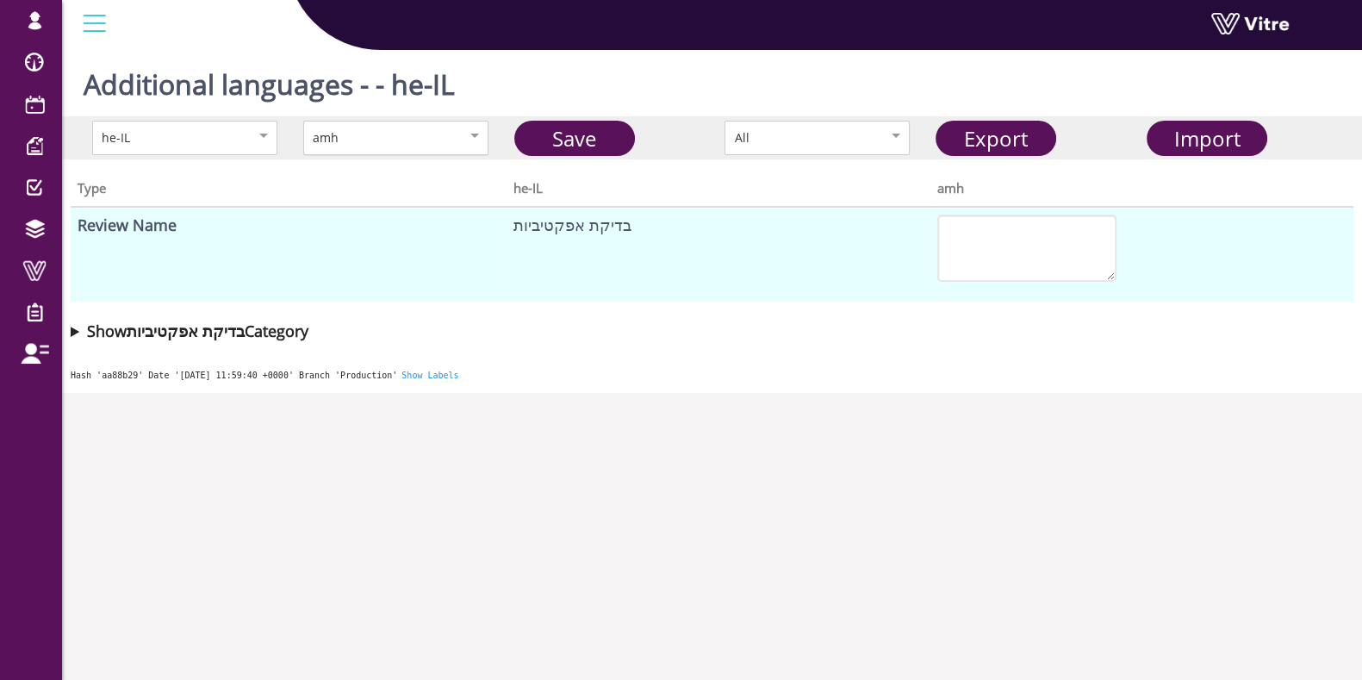
click at [430, 146] on div "amh" at bounding box center [378, 137] width 130 height 19
click at [73, 329] on summary "Show בדיקת אפקטיביות Category" at bounding box center [712, 331] width 1283 height 24
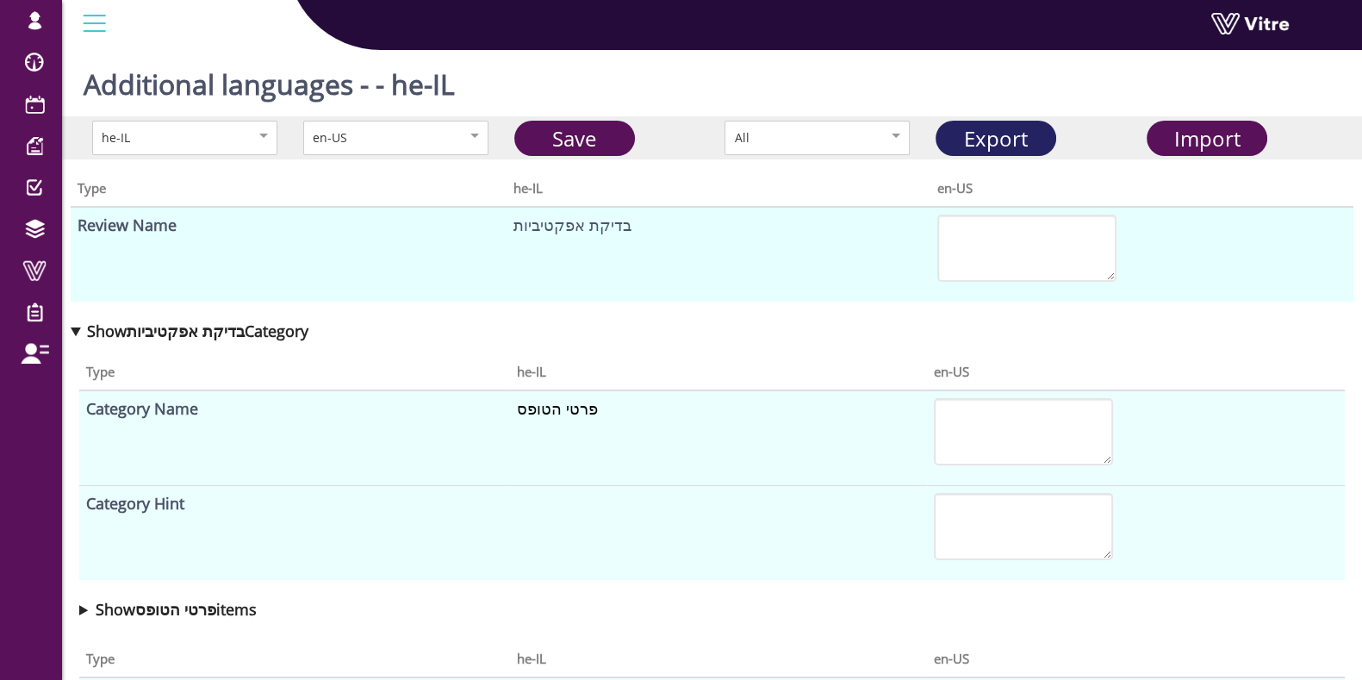
click at [985, 142] on link "Export" at bounding box center [996, 138] width 121 height 35
click at [1030, 247] on textarea at bounding box center [1026, 248] width 179 height 67
paste textarea "Effectiveness Check"
type textarea "Effectiveness Check"
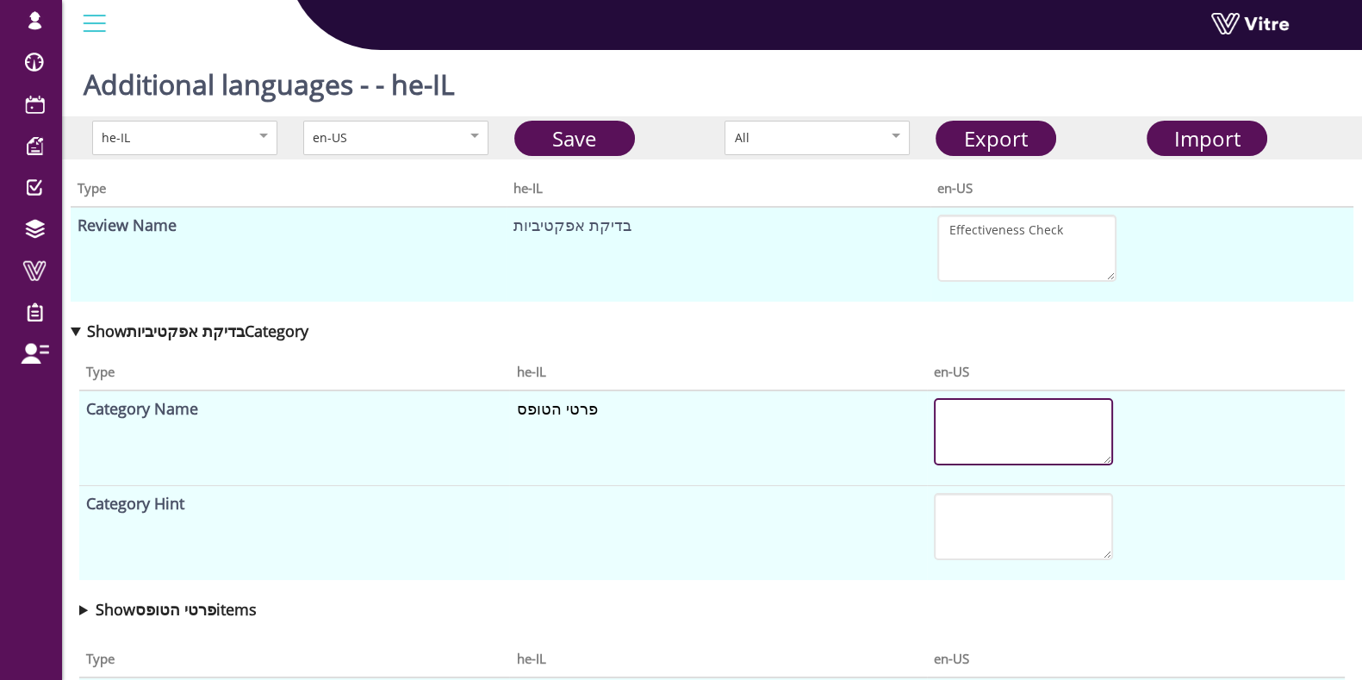
click at [1025, 433] on textarea at bounding box center [1023, 431] width 179 height 67
paste textarea "Form Details"
type textarea "Form Details"
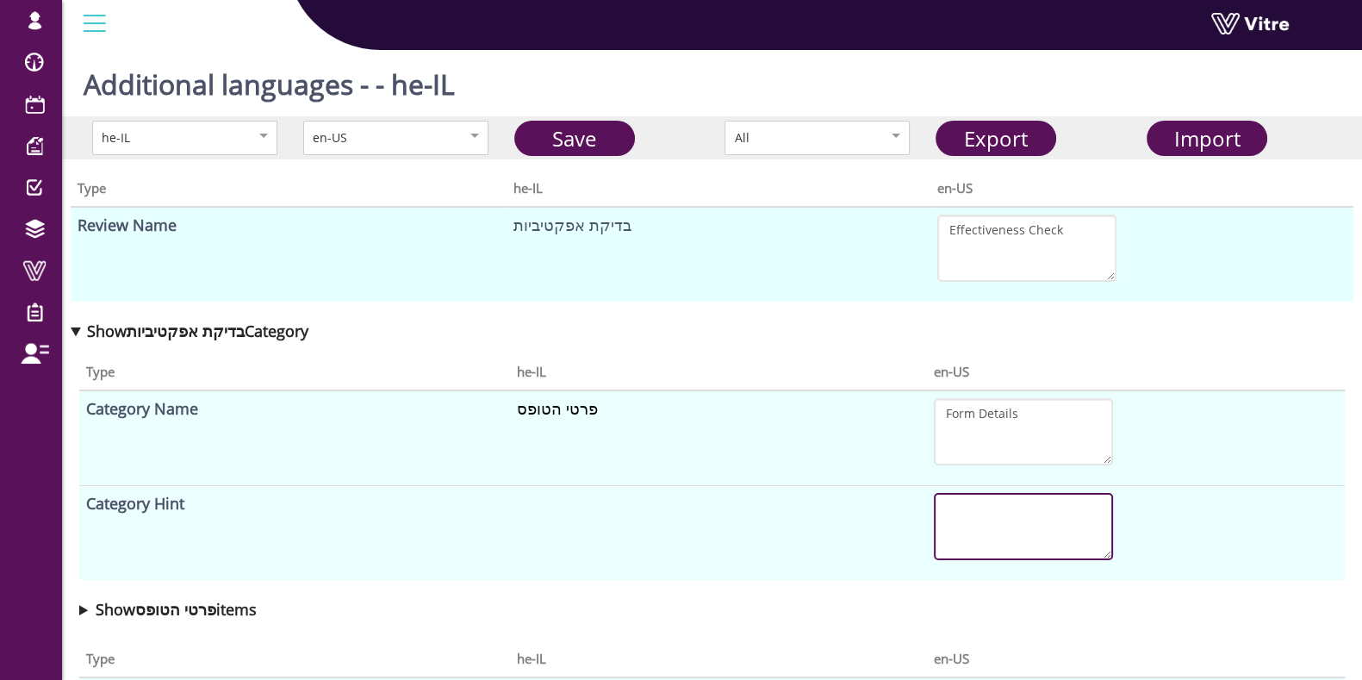
click at [987, 541] on textarea at bounding box center [1023, 526] width 179 height 67
paste textarea "Project Name"
type textarea "Project Name"
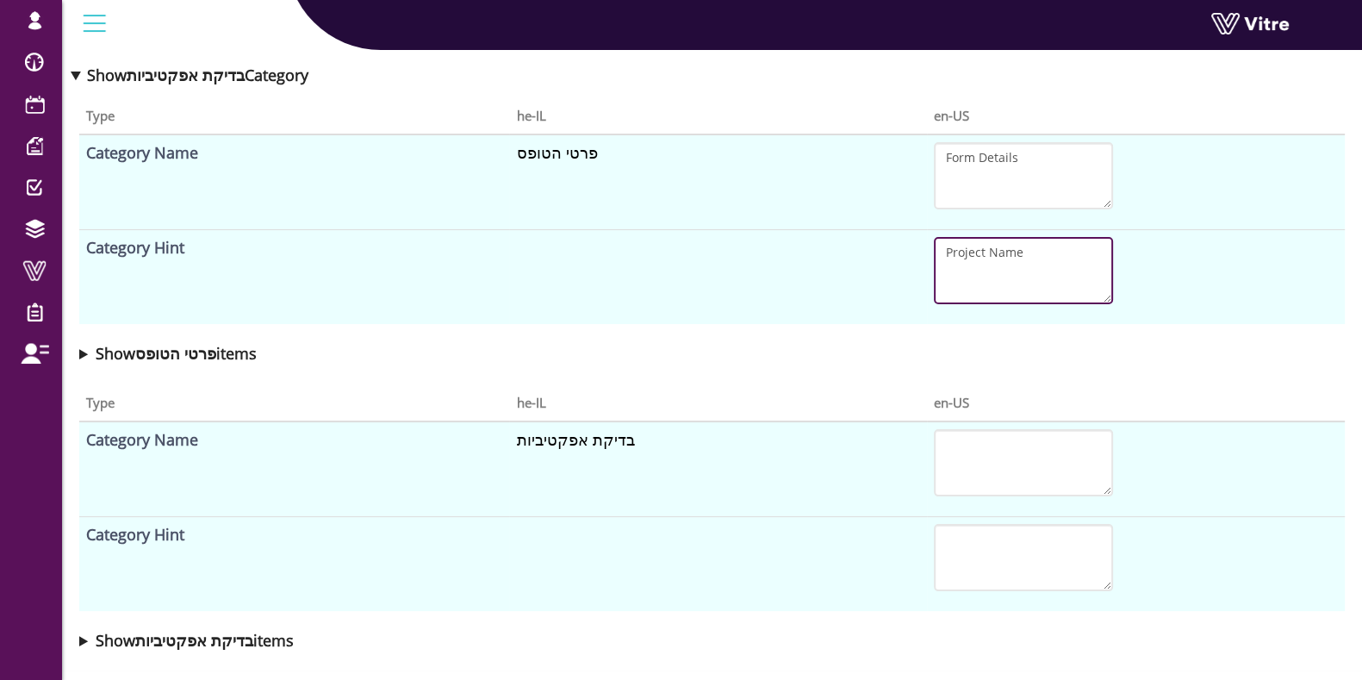
scroll to position [286, 0]
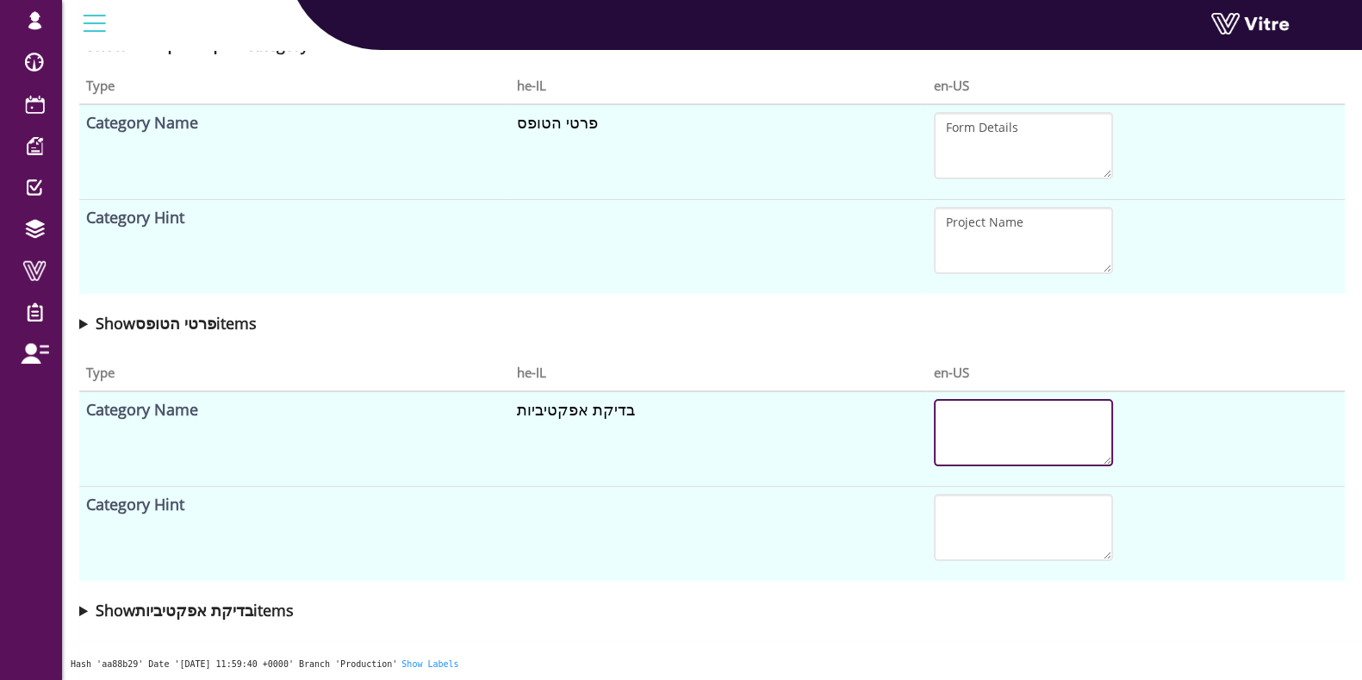
click at [969, 437] on textarea at bounding box center [1023, 432] width 179 height 67
paste textarea "Form Name"
type textarea "Form Name"
click at [1007, 562] on td at bounding box center [1136, 534] width 418 height 95
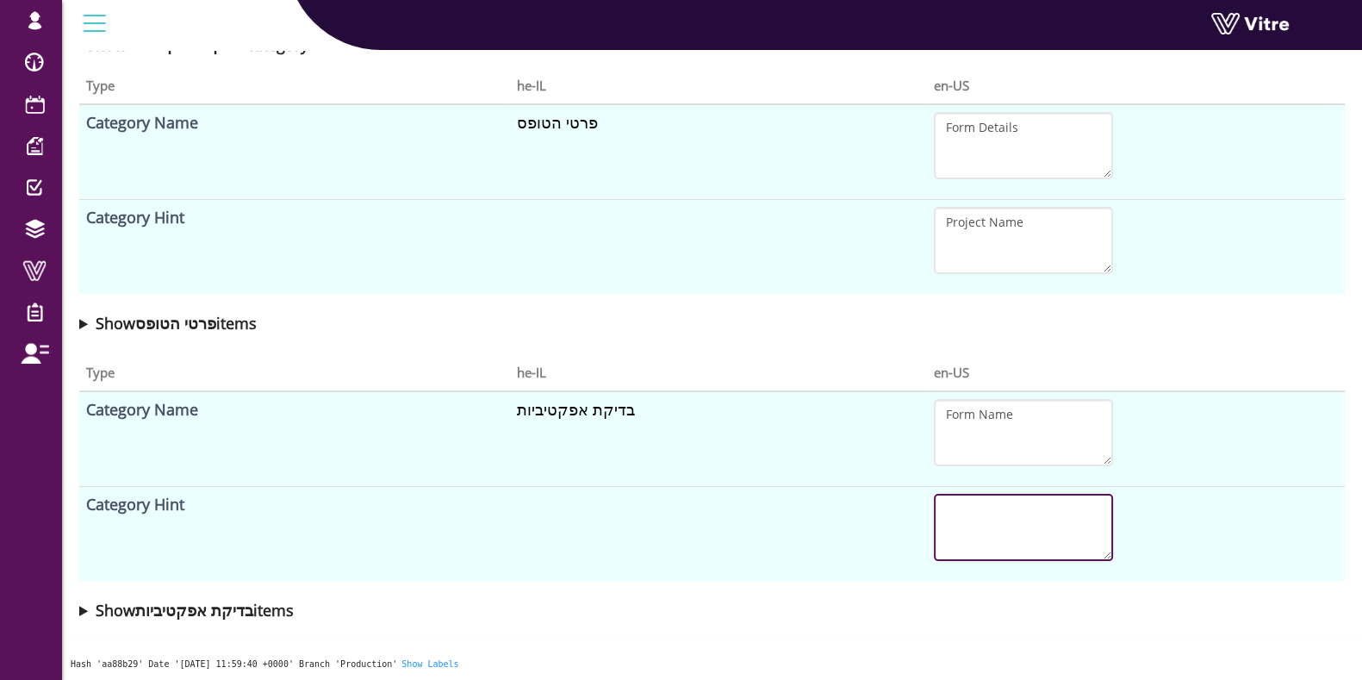
click at [1007, 537] on textarea at bounding box center [1023, 527] width 179 height 67
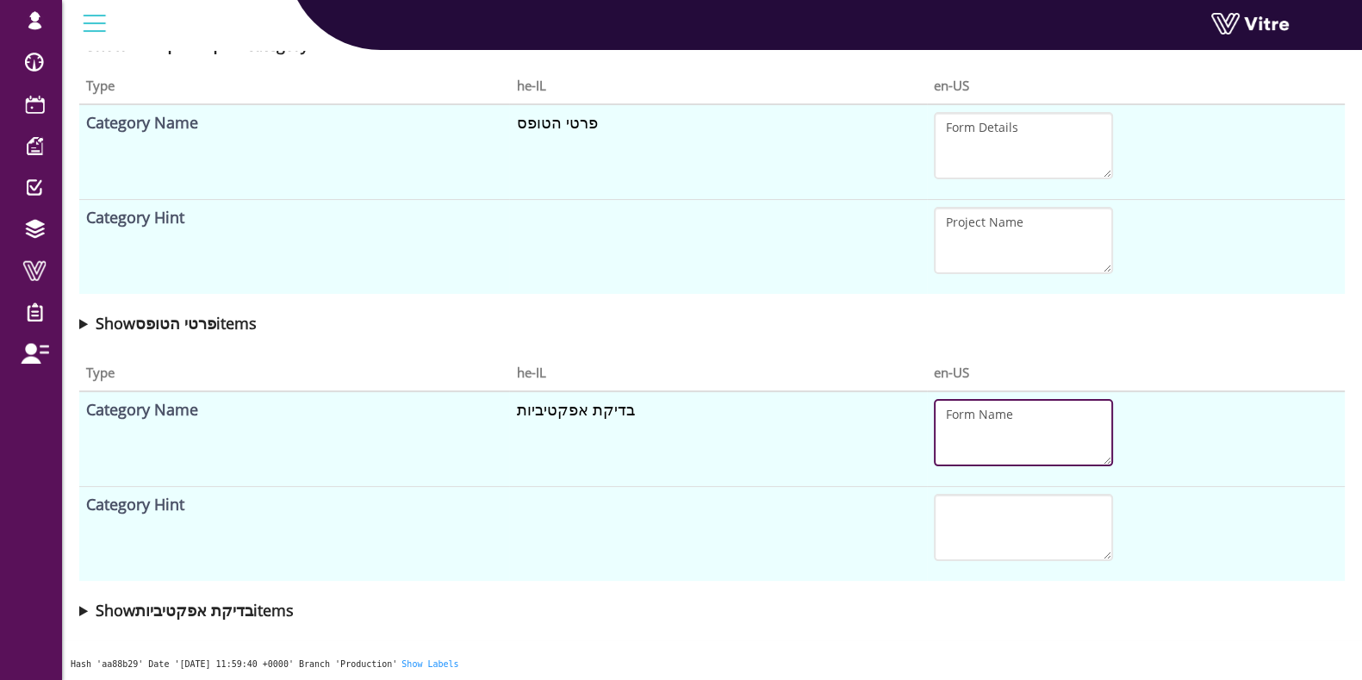
click at [987, 435] on textarea "Form Name" at bounding box center [1023, 432] width 179 height 67
click at [986, 433] on textarea "Form Name" at bounding box center [1023, 432] width 179 height 67
click at [986, 432] on textarea "Form Name" at bounding box center [1023, 432] width 179 height 67
click at [984, 408] on textarea "Form Name" at bounding box center [1023, 432] width 179 height 67
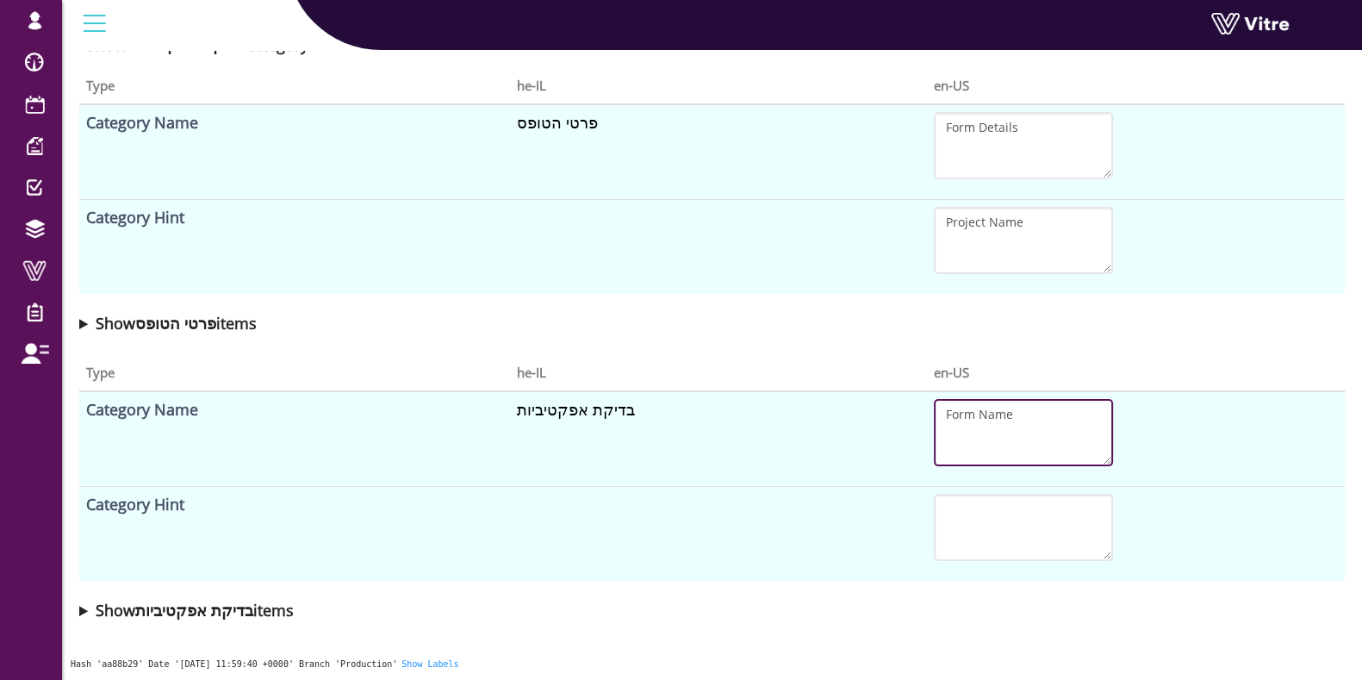
click at [984, 408] on textarea "Form Name" at bounding box center [1023, 432] width 179 height 67
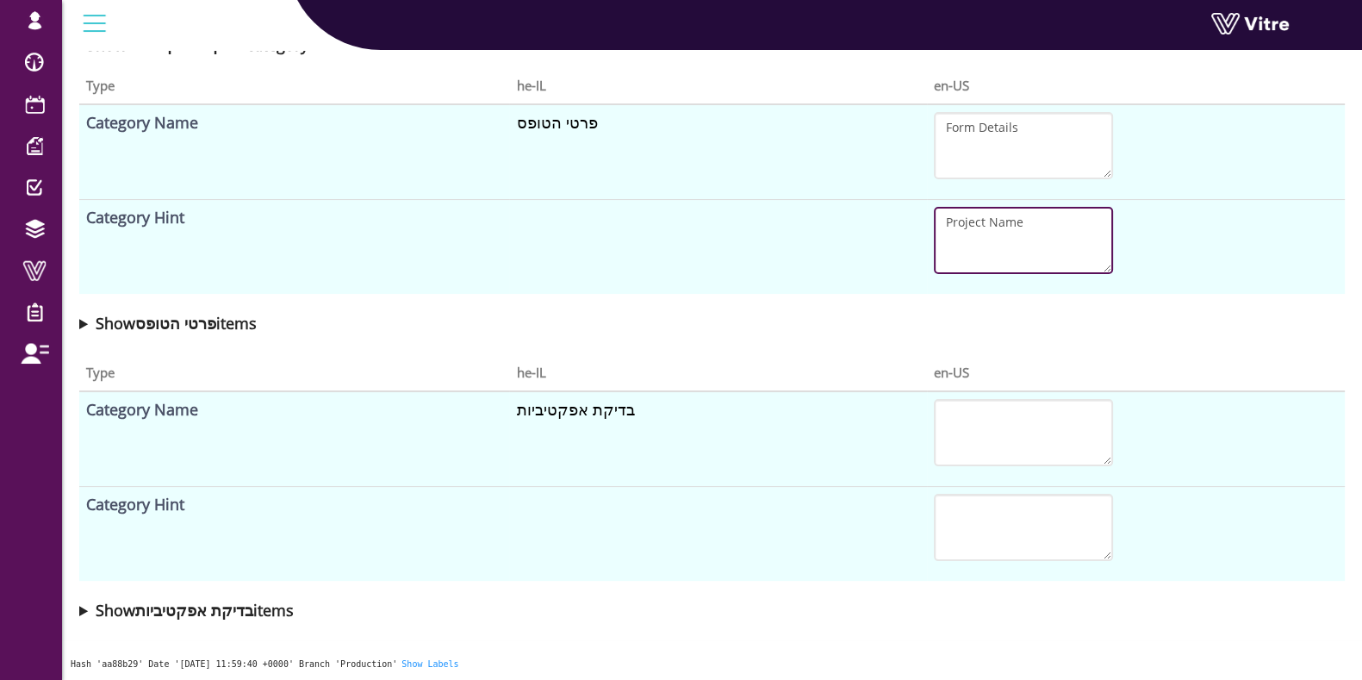
click at [1010, 226] on textarea "Project Name" at bounding box center [1023, 240] width 179 height 67
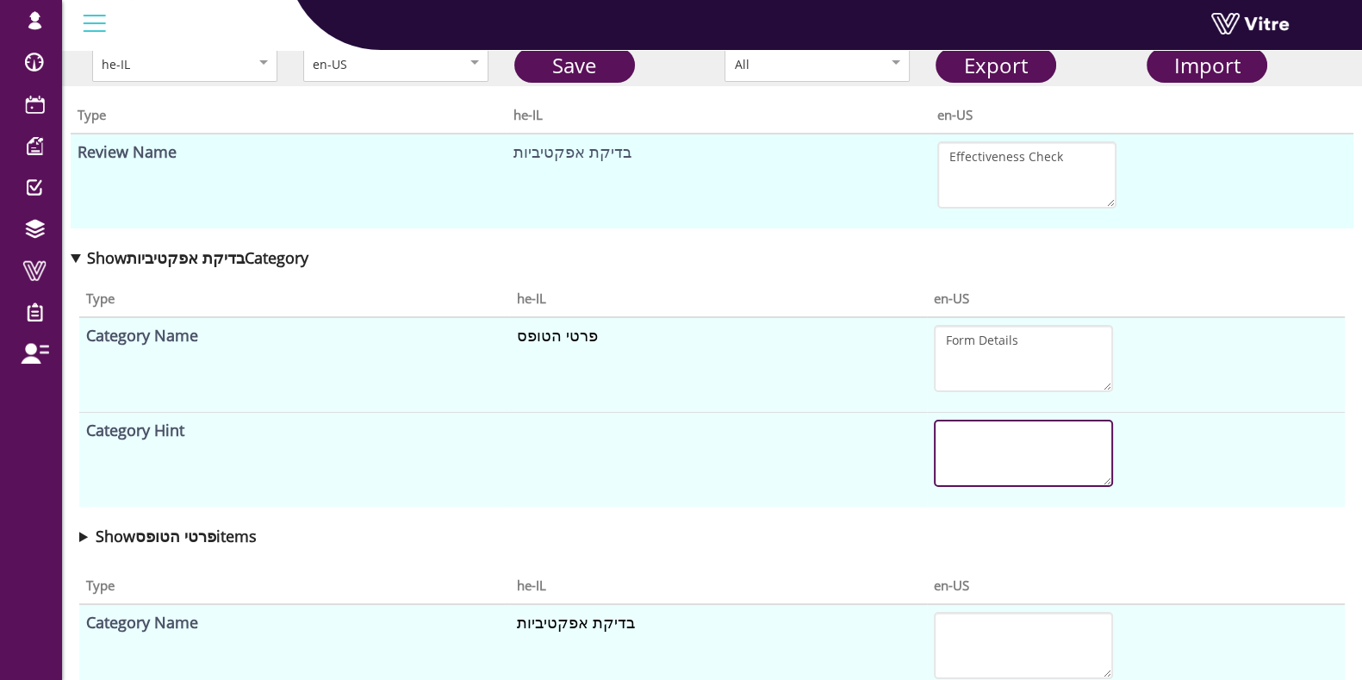
scroll to position [107, 0]
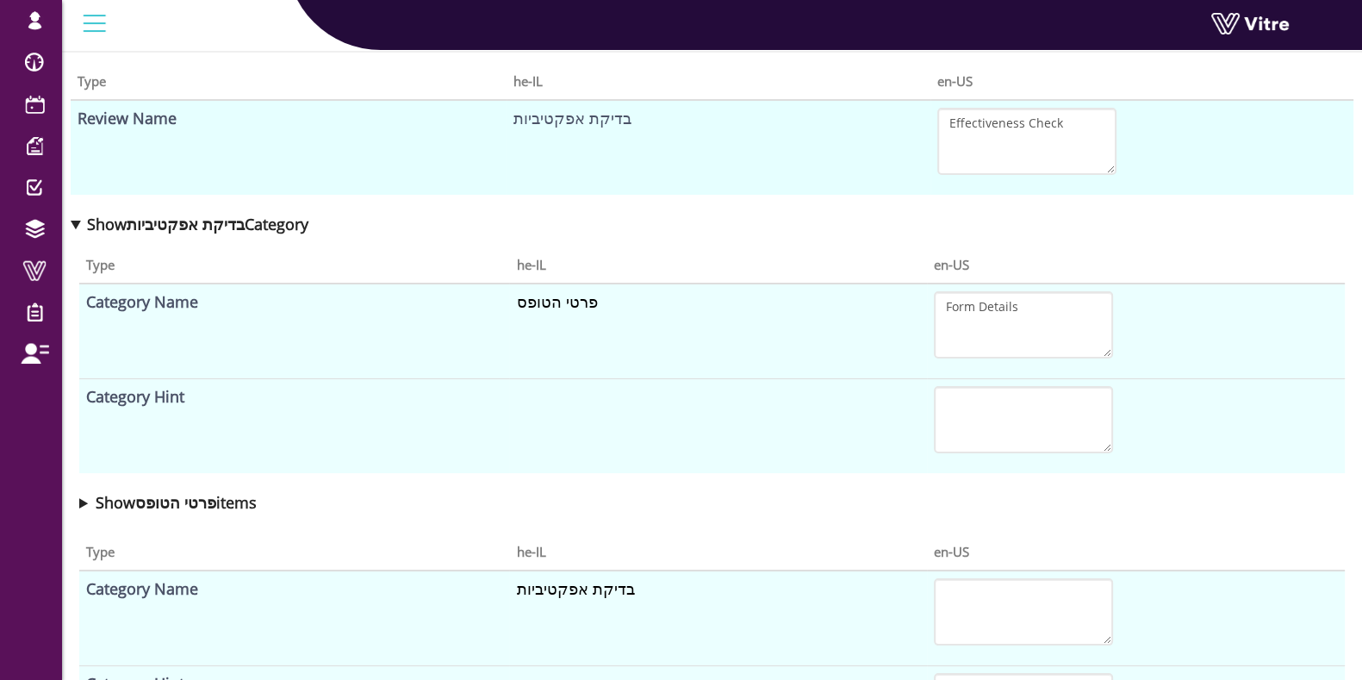
click at [82, 501] on summary "Show פרטי הטופס items" at bounding box center [712, 502] width 1266 height 24
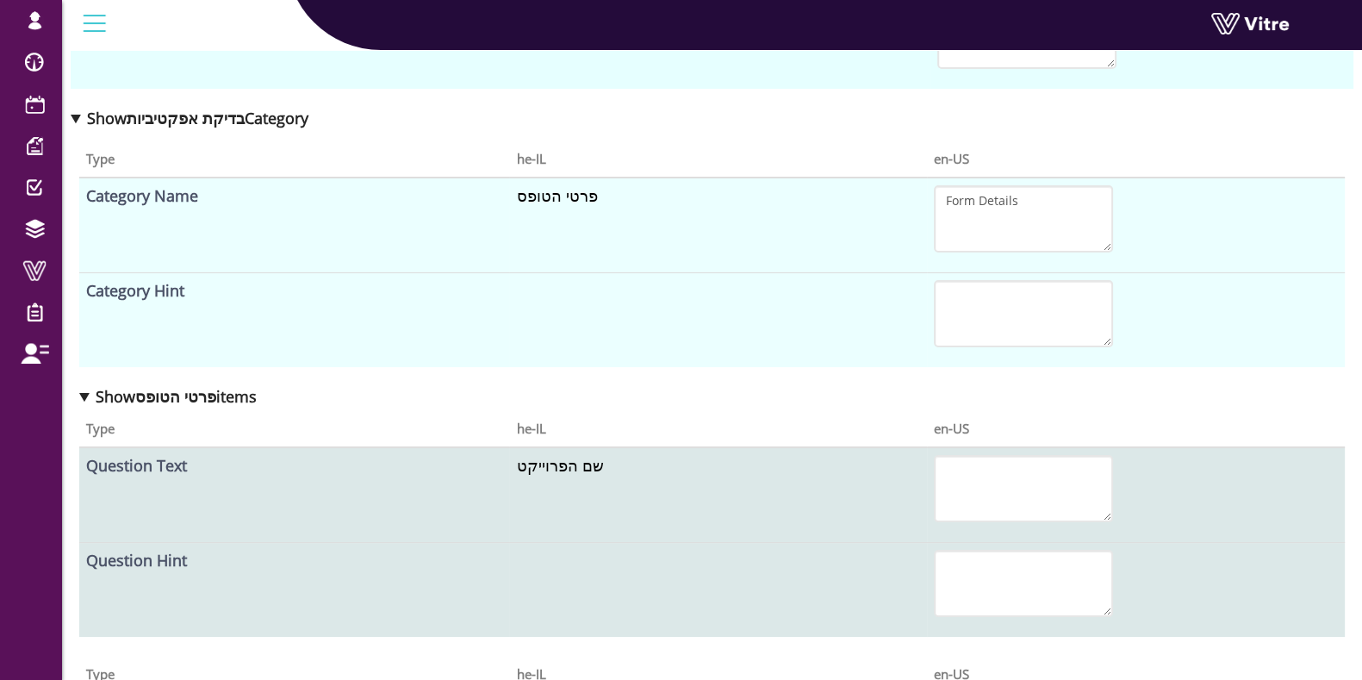
scroll to position [215, 0]
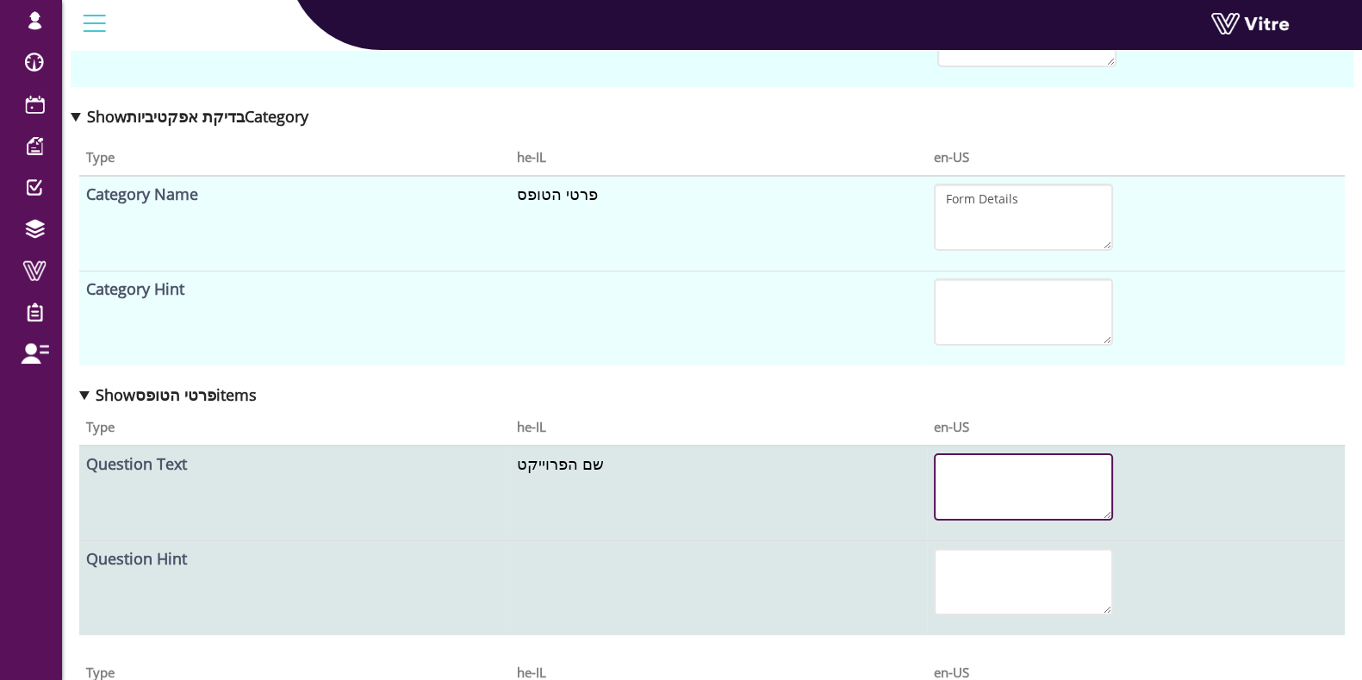
click at [987, 483] on textarea at bounding box center [1023, 486] width 179 height 67
paste textarea "Project Name"
type textarea "Project Name"
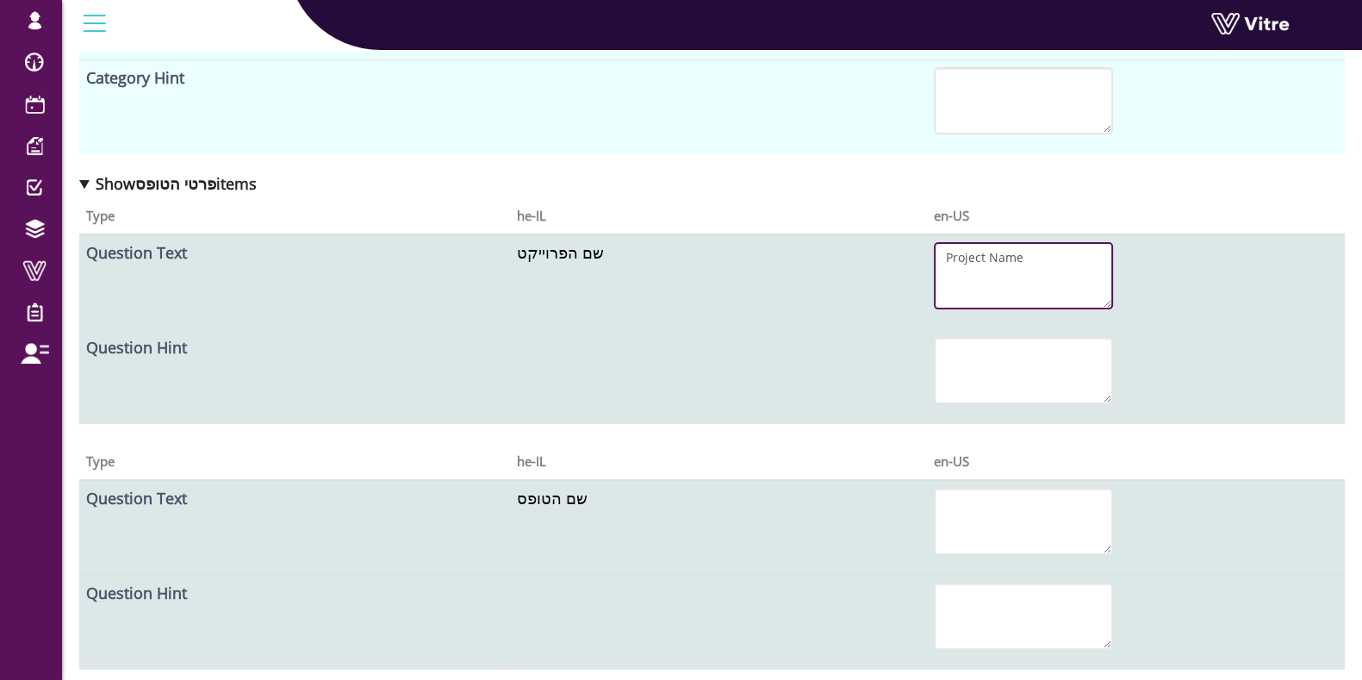
scroll to position [430, 0]
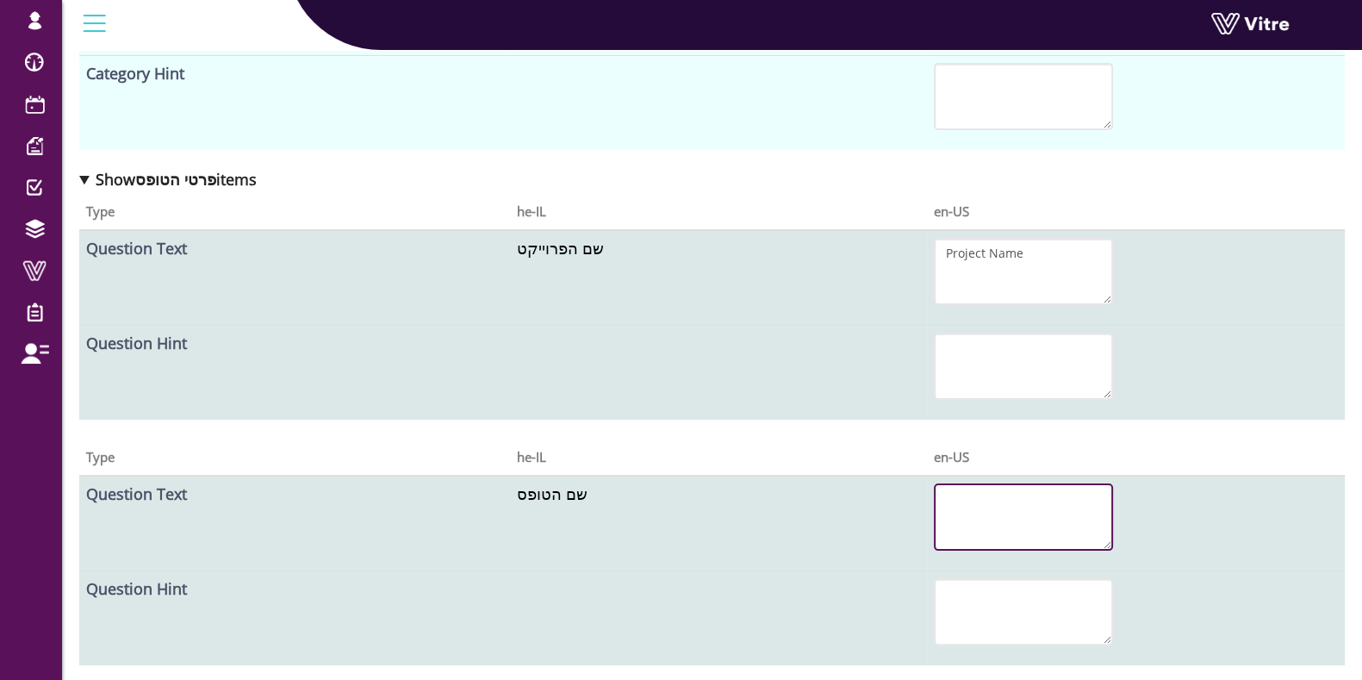
click at [987, 508] on textarea at bounding box center [1023, 516] width 179 height 67
paste textarea "Form Name"
type textarea "Form Name"
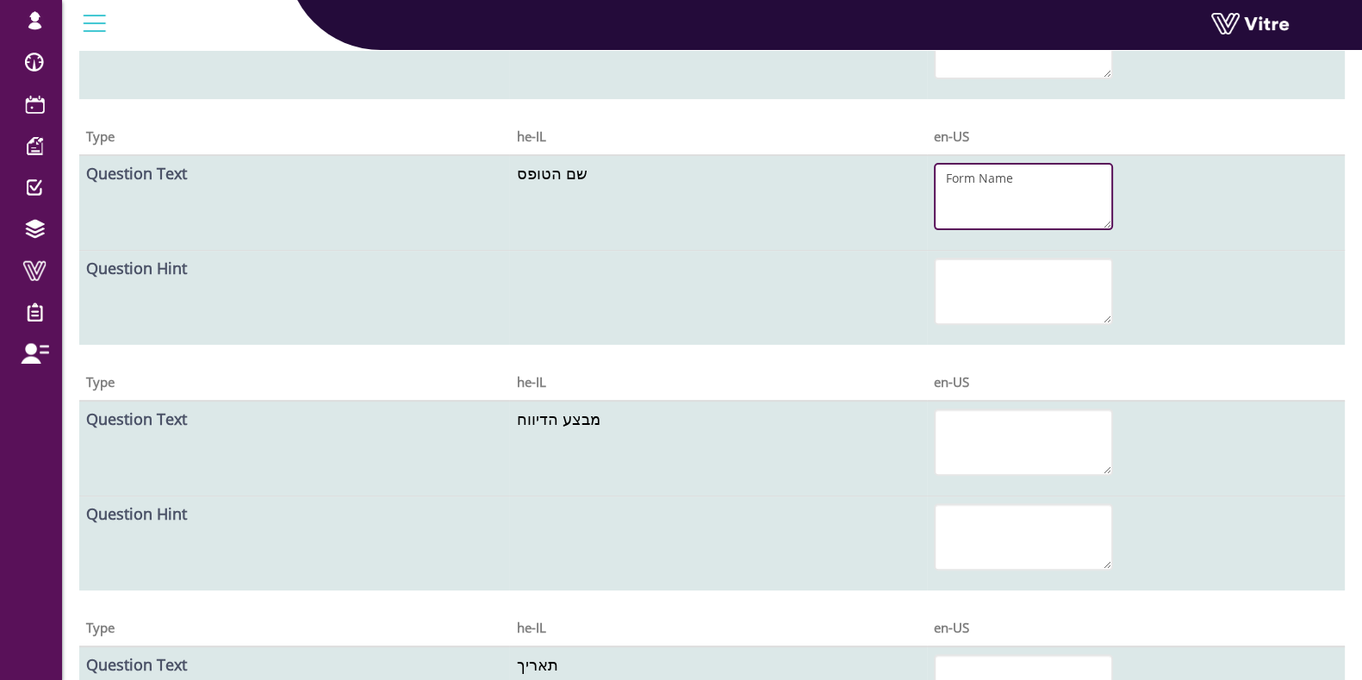
scroll to position [753, 0]
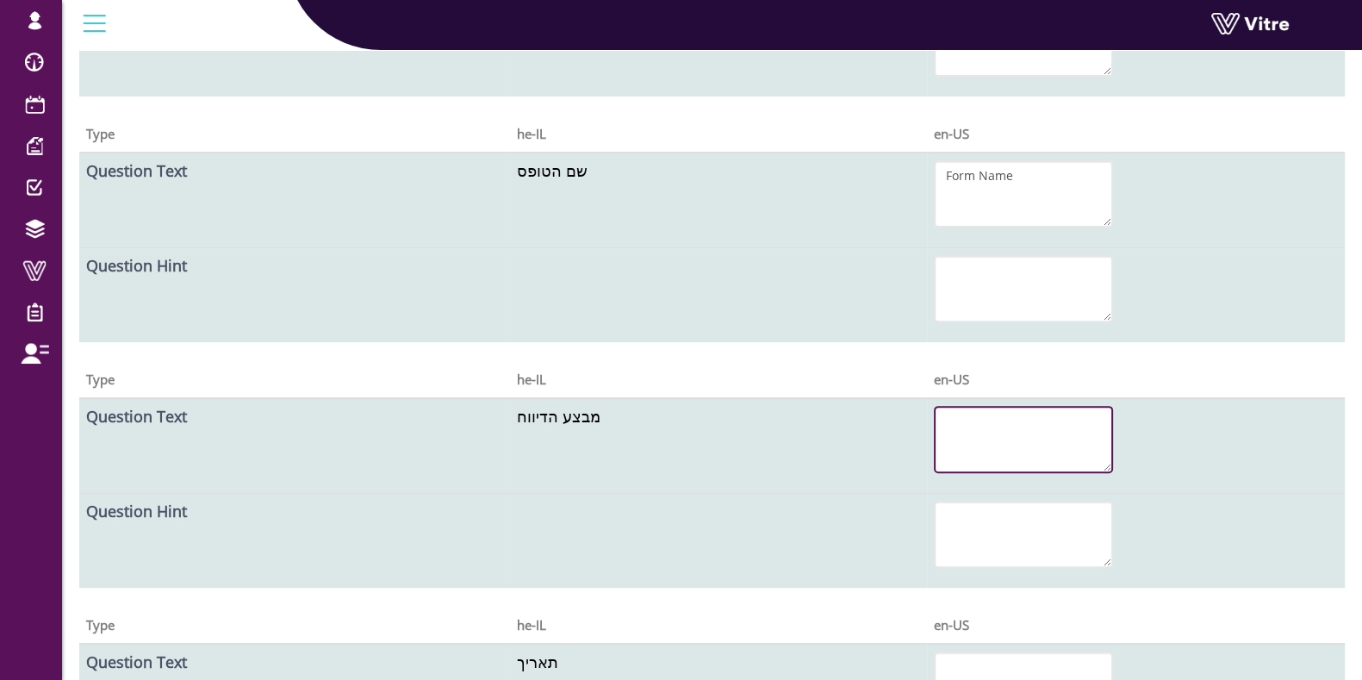
click at [958, 429] on textarea at bounding box center [1023, 439] width 179 height 67
paste textarea "Report Performed By"
type textarea "Report Performed By"
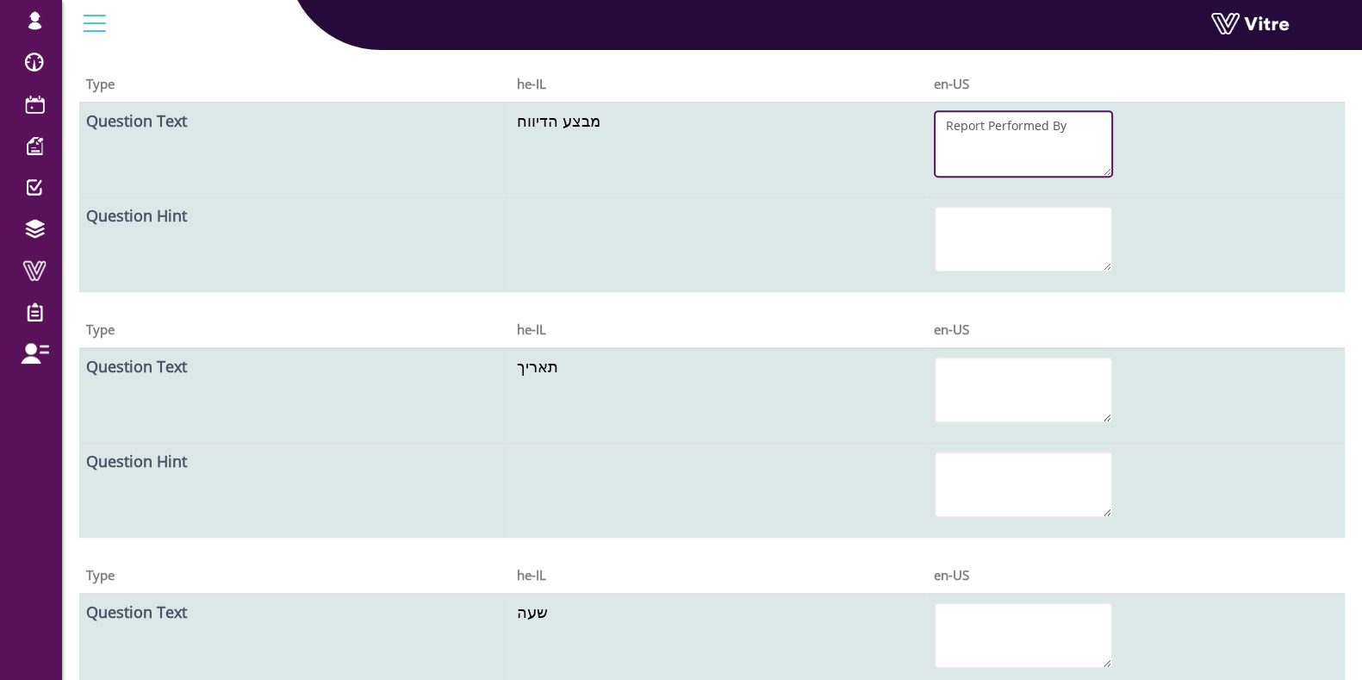
scroll to position [1077, 0]
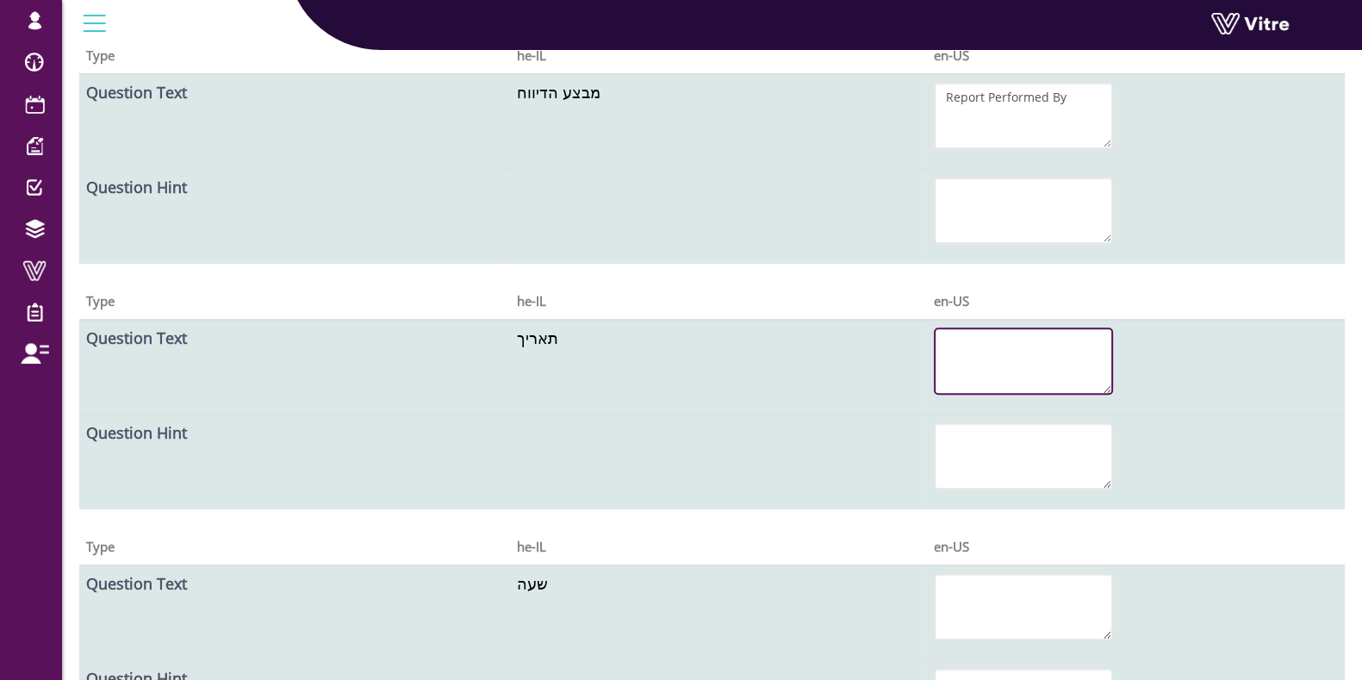
click at [1025, 381] on textarea at bounding box center [1023, 360] width 179 height 67
paste textarea "Date"
type textarea "Date"
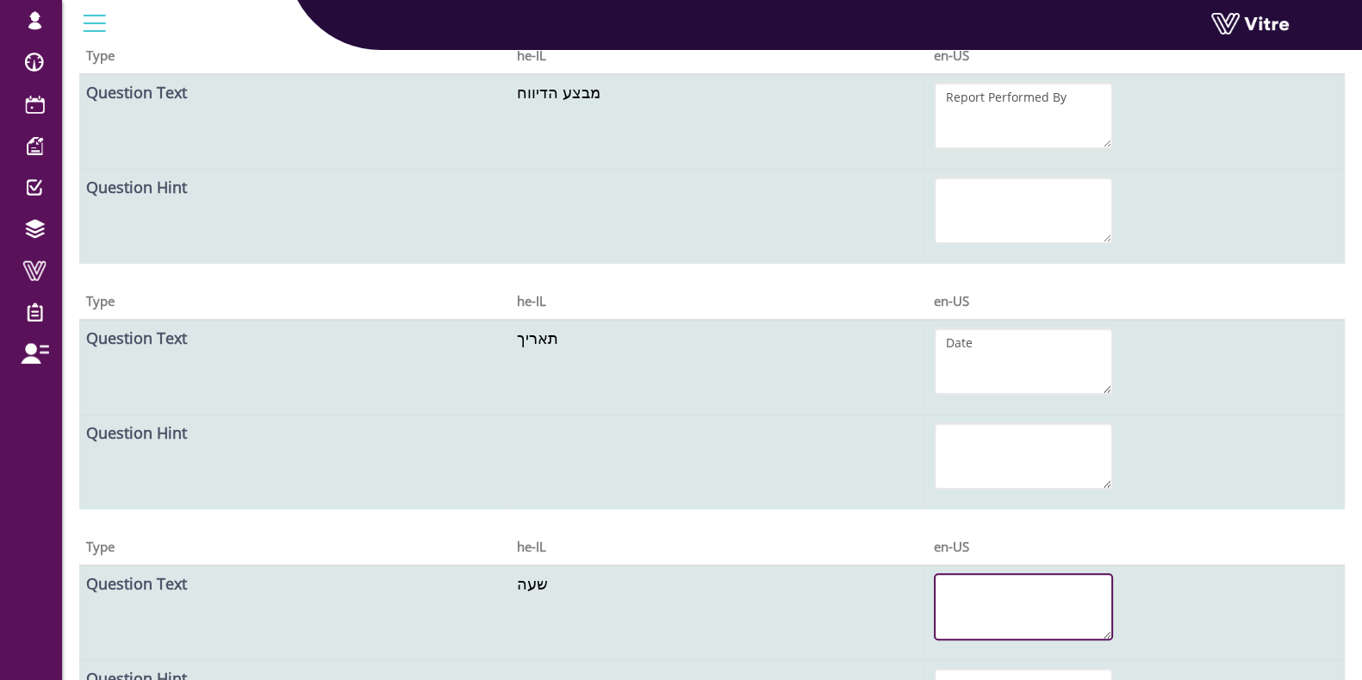
click at [995, 583] on textarea at bounding box center [1023, 606] width 179 height 67
paste textarea "Time"
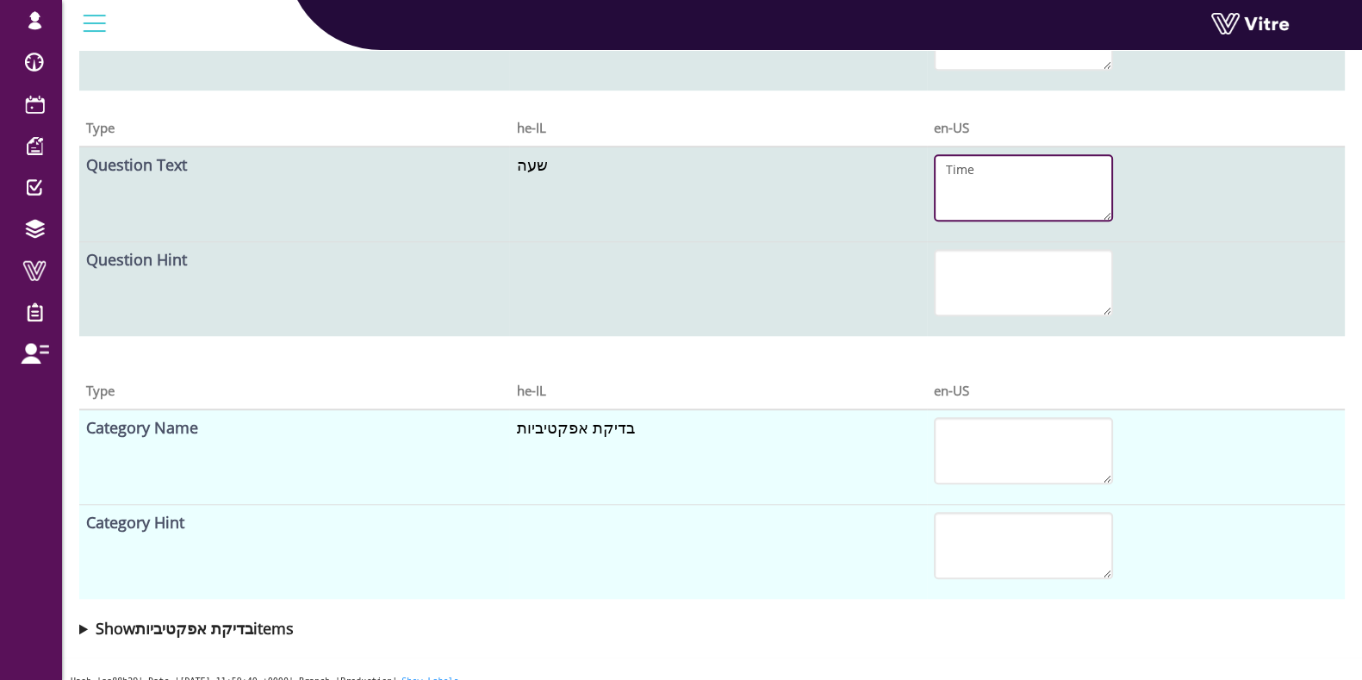
scroll to position [1507, 0]
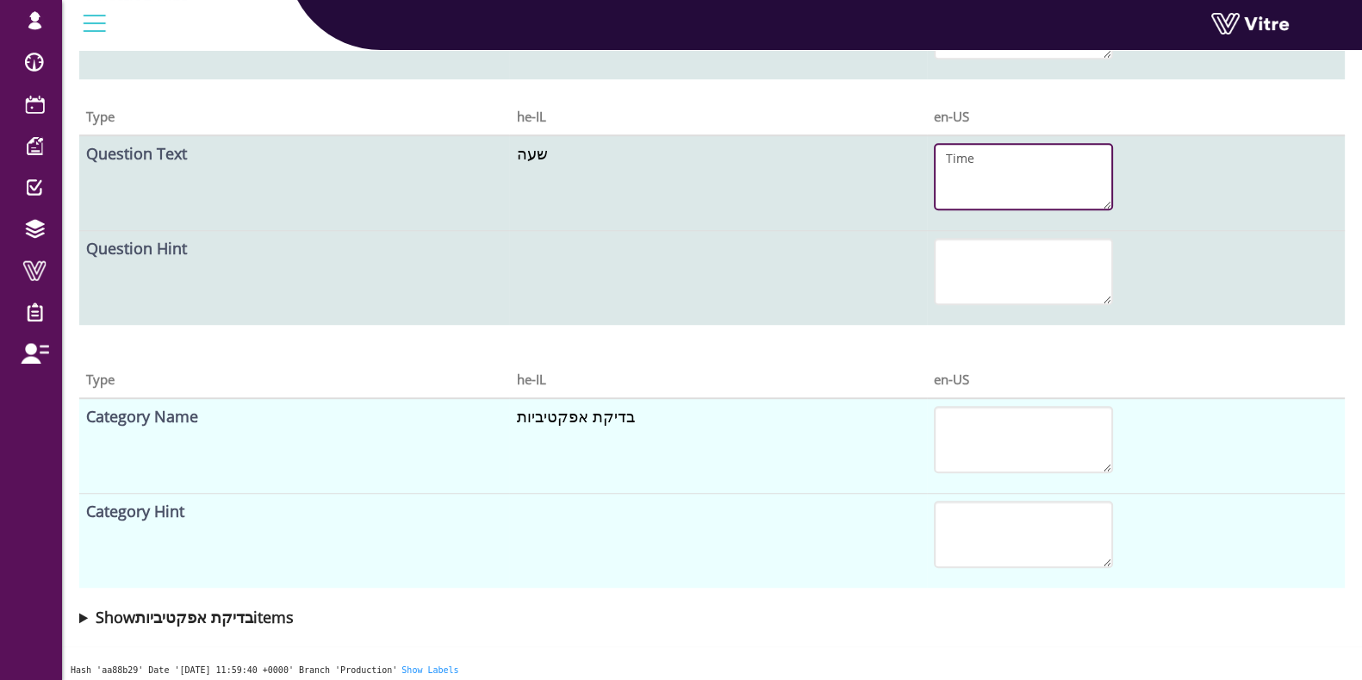
type textarea "Time"
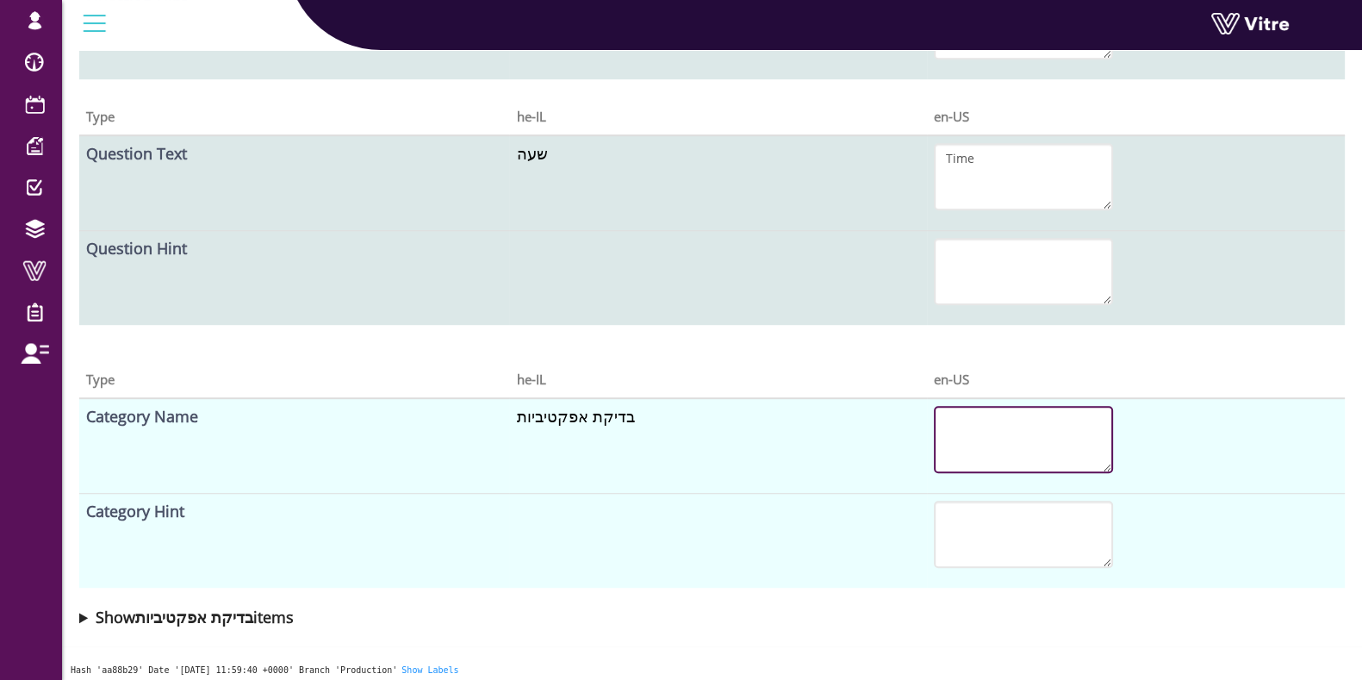
click at [947, 445] on textarea at bounding box center [1023, 439] width 179 height 67
paste textarea "Effectiveness Check"
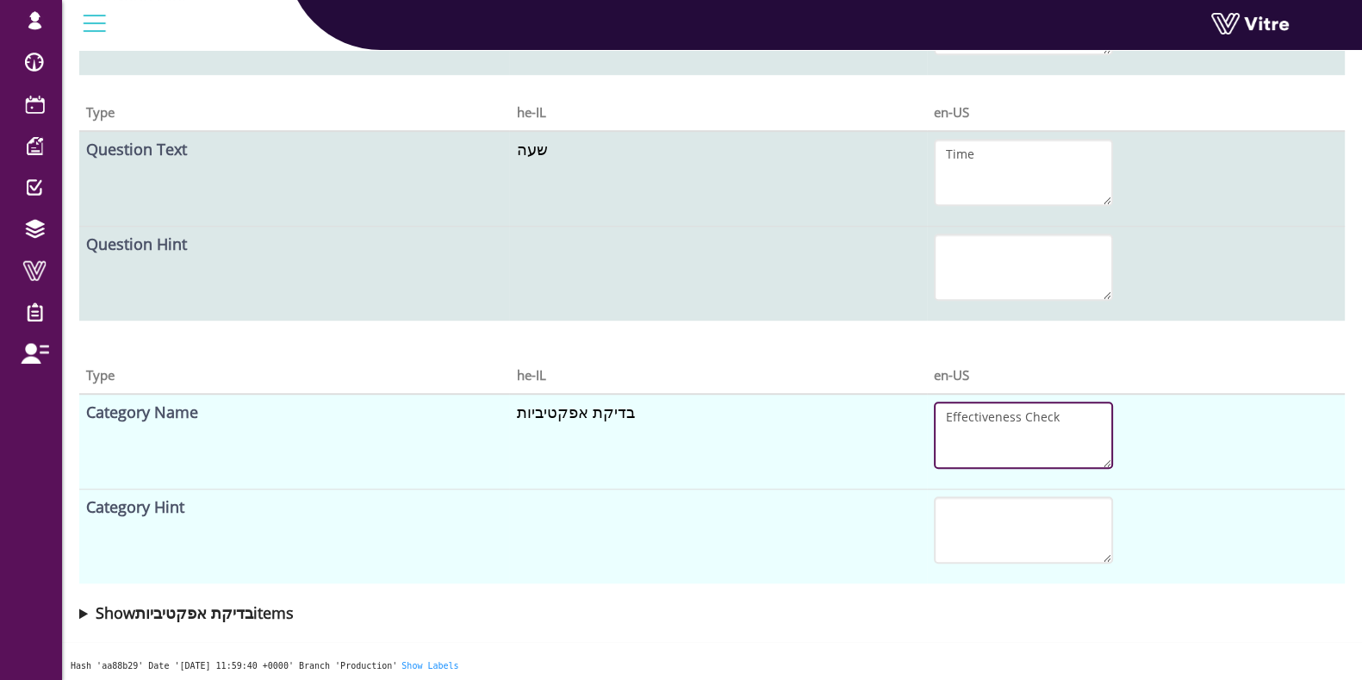
type textarea "Effectiveness Check"
click at [84, 609] on summary "Show בדיקת אפקטיביות items" at bounding box center [712, 613] width 1266 height 24
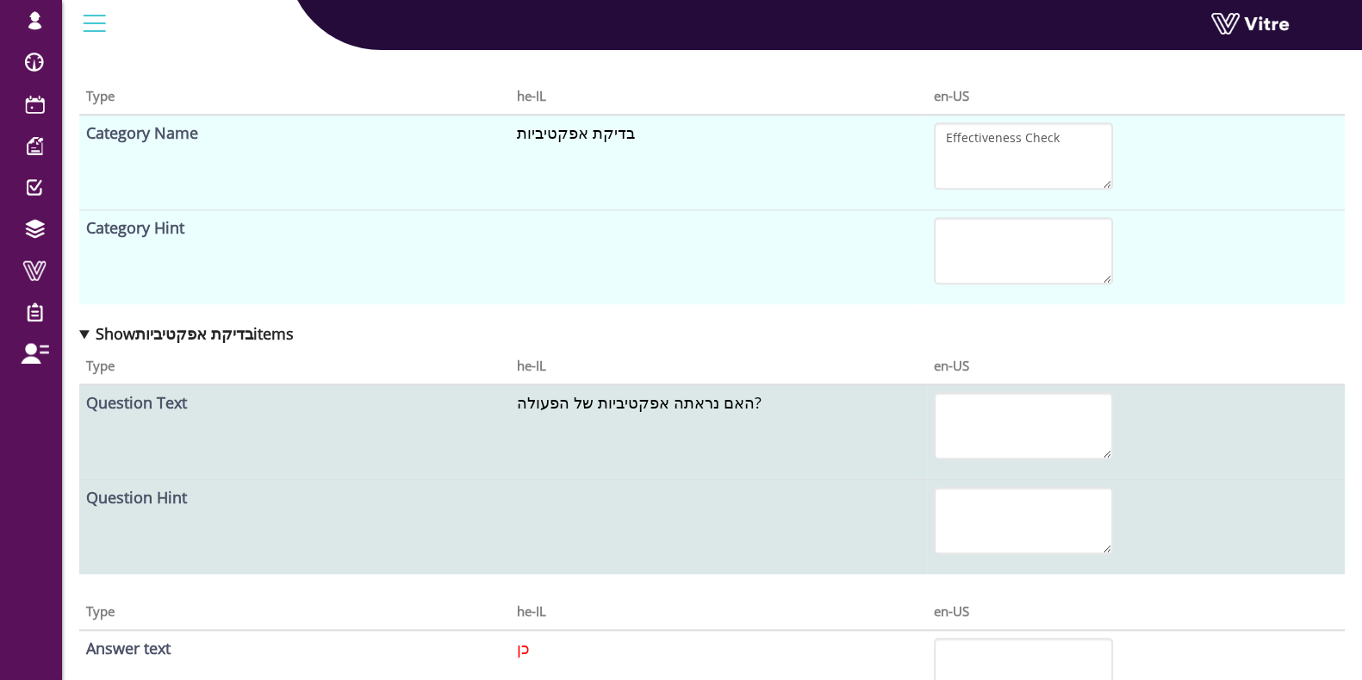
scroll to position [1834, 0]
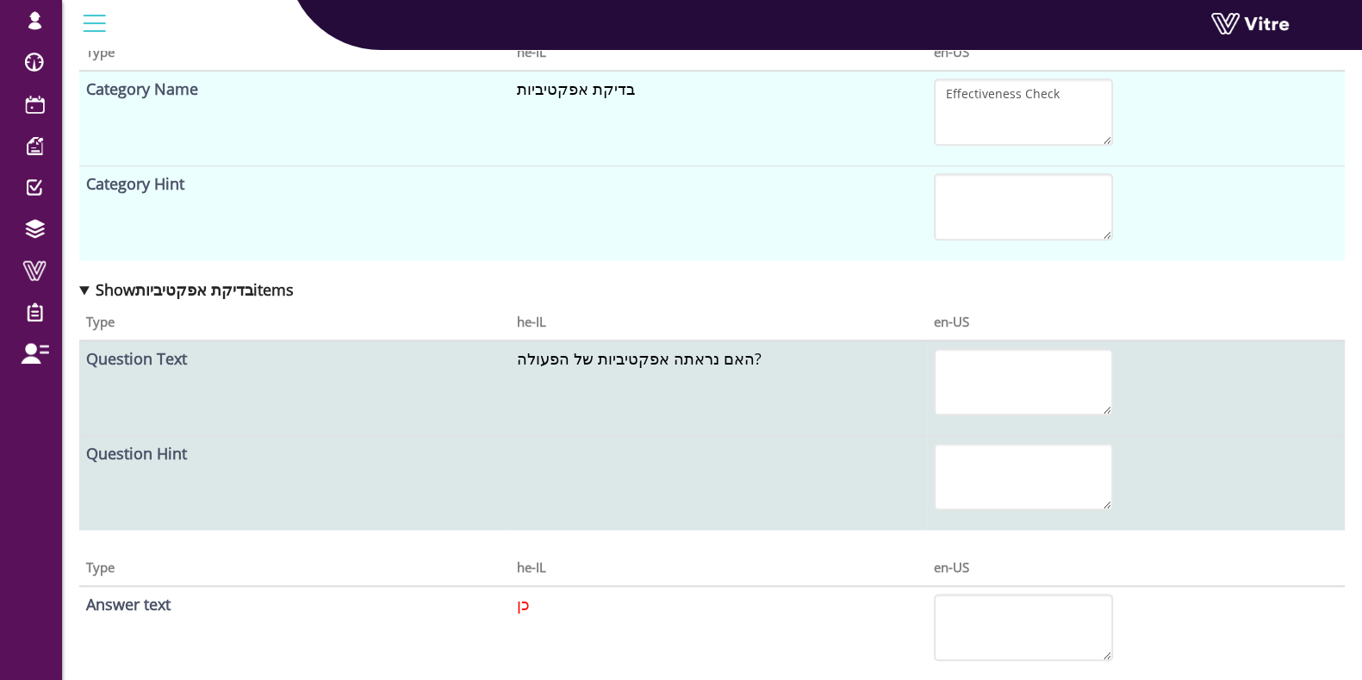
click at [124, 397] on td "Question Text" at bounding box center [294, 388] width 430 height 96
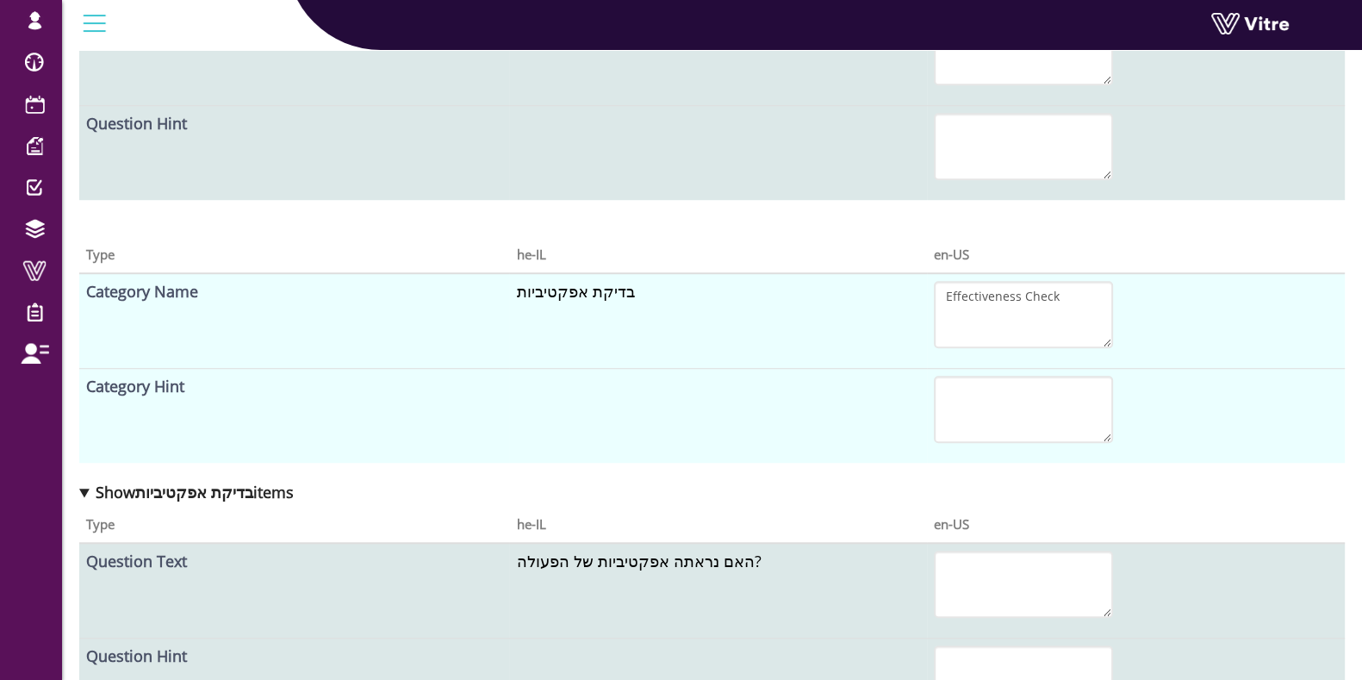
scroll to position [1727, 0]
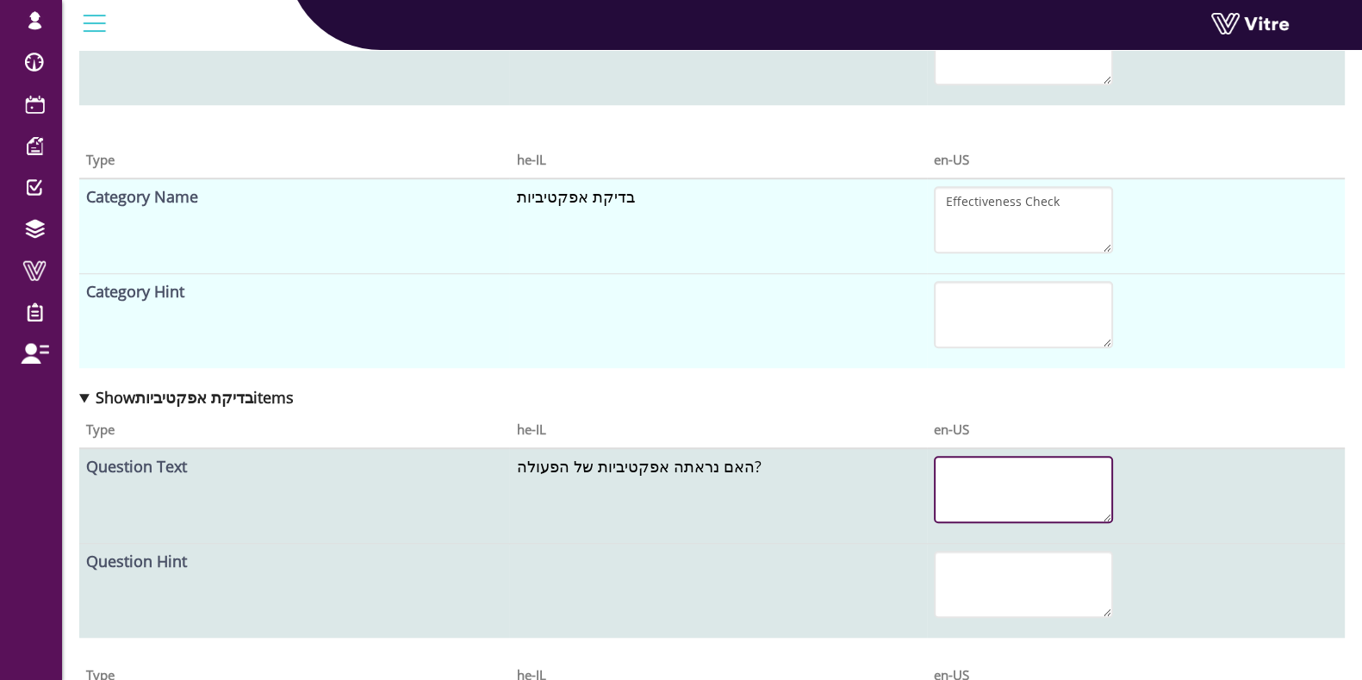
click at [995, 484] on textarea at bounding box center [1023, 489] width 179 height 67
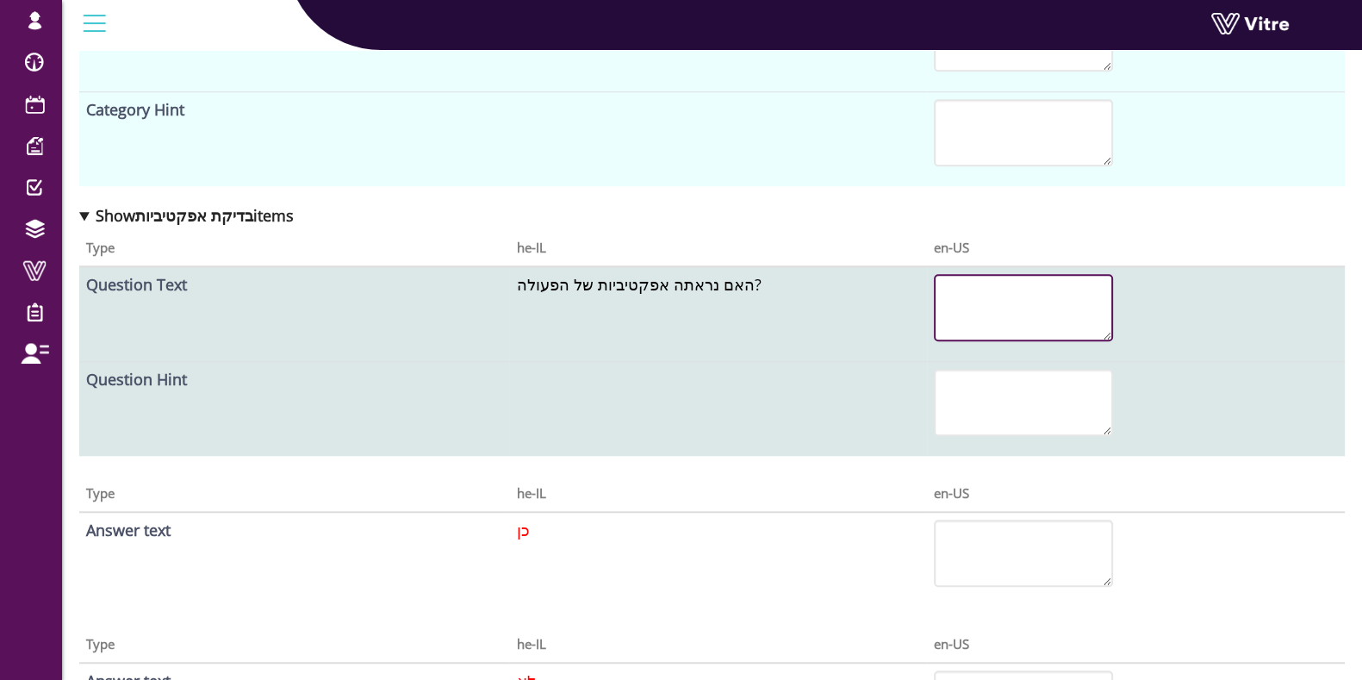
scroll to position [1942, 0]
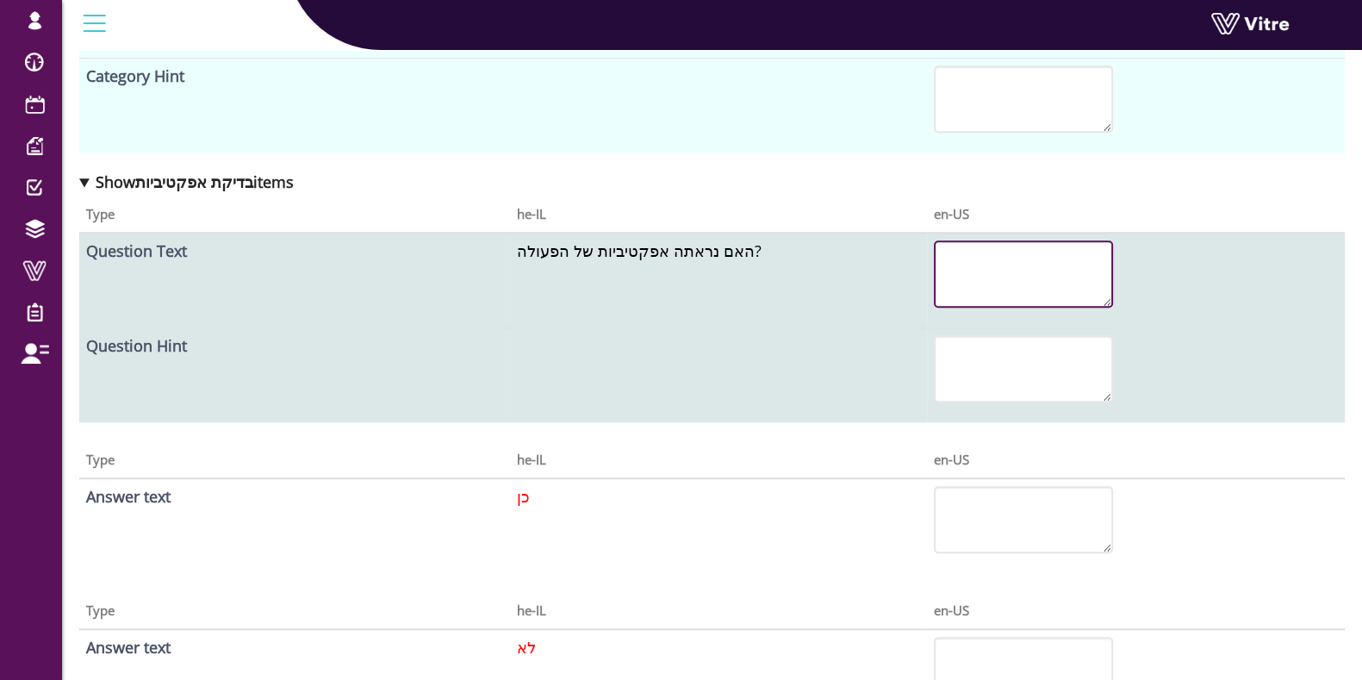
paste textarea "Was the effectiveness of the action observed?"
type textarea "Was the effectiveness of the action observed?"
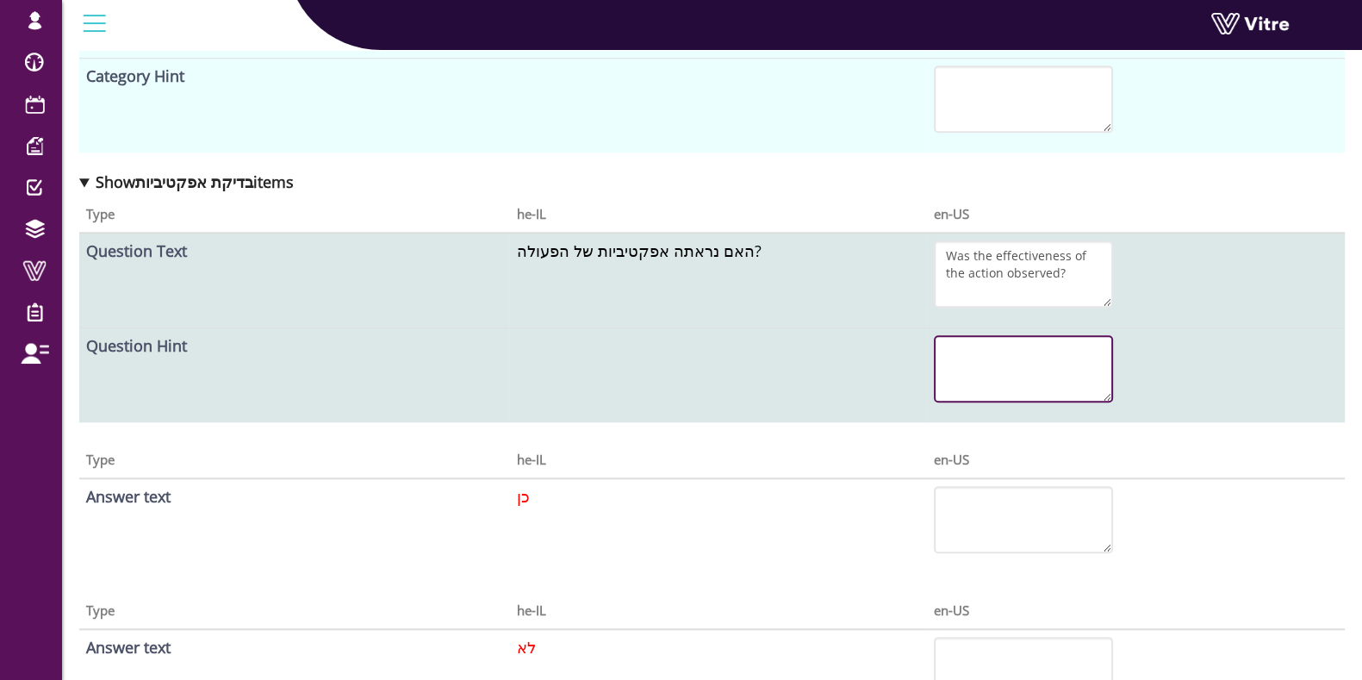
click at [1000, 363] on textarea at bounding box center [1023, 368] width 179 height 67
drag, startPoint x: 999, startPoint y: 475, endPoint x: 995, endPoint y: 489, distance: 14.2
click at [999, 478] on td at bounding box center [1136, 525] width 418 height 95
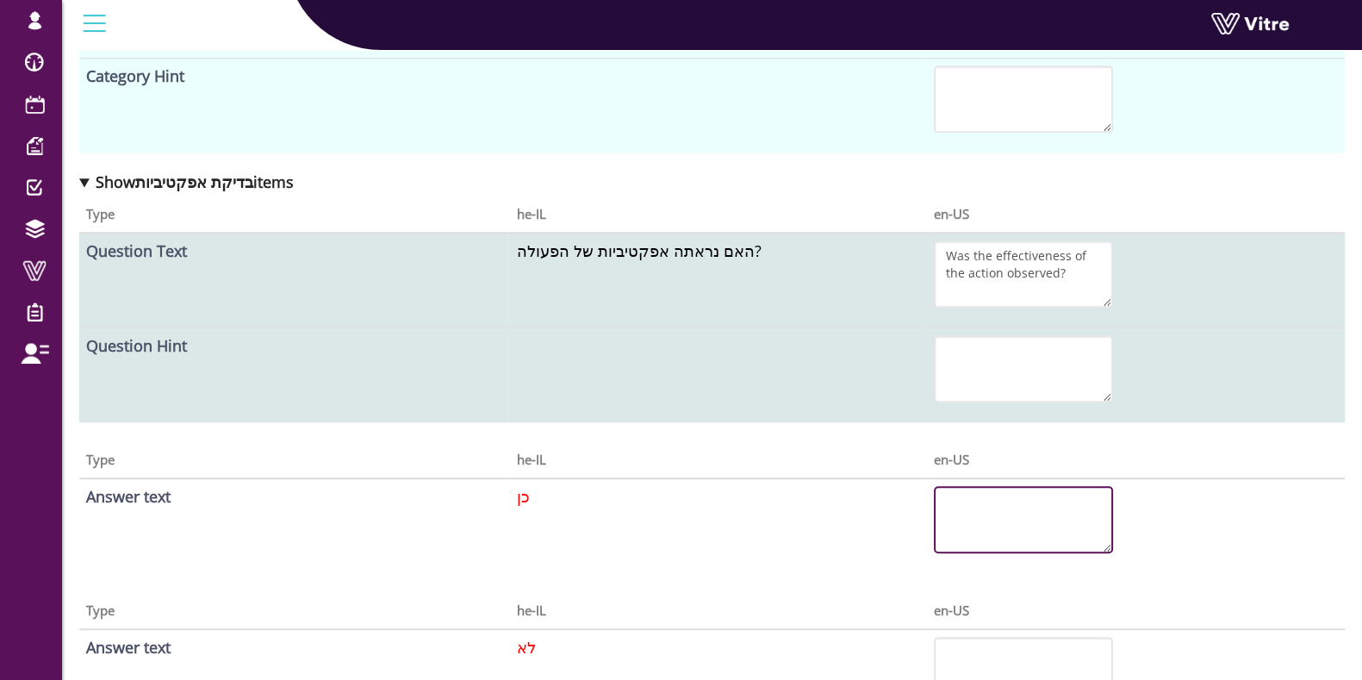
click at [993, 502] on textarea at bounding box center [1023, 519] width 179 height 67
type textarea "Yes"
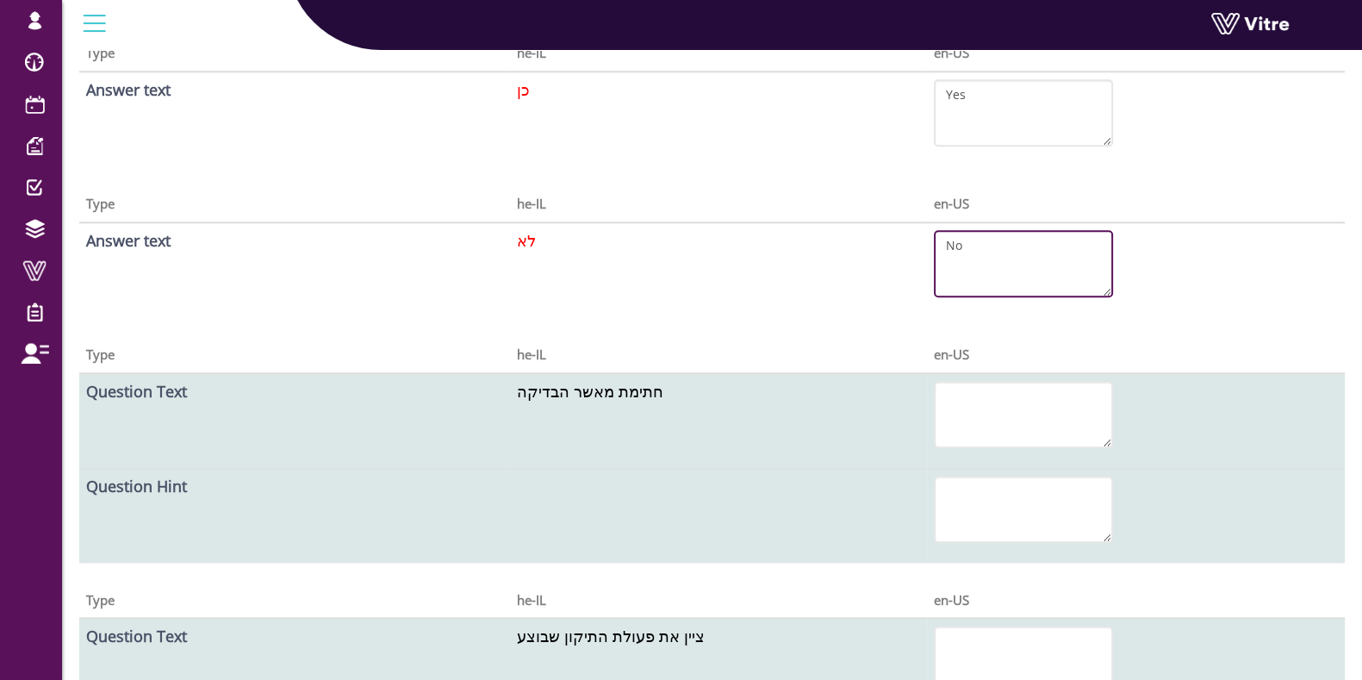
scroll to position [2481, 0]
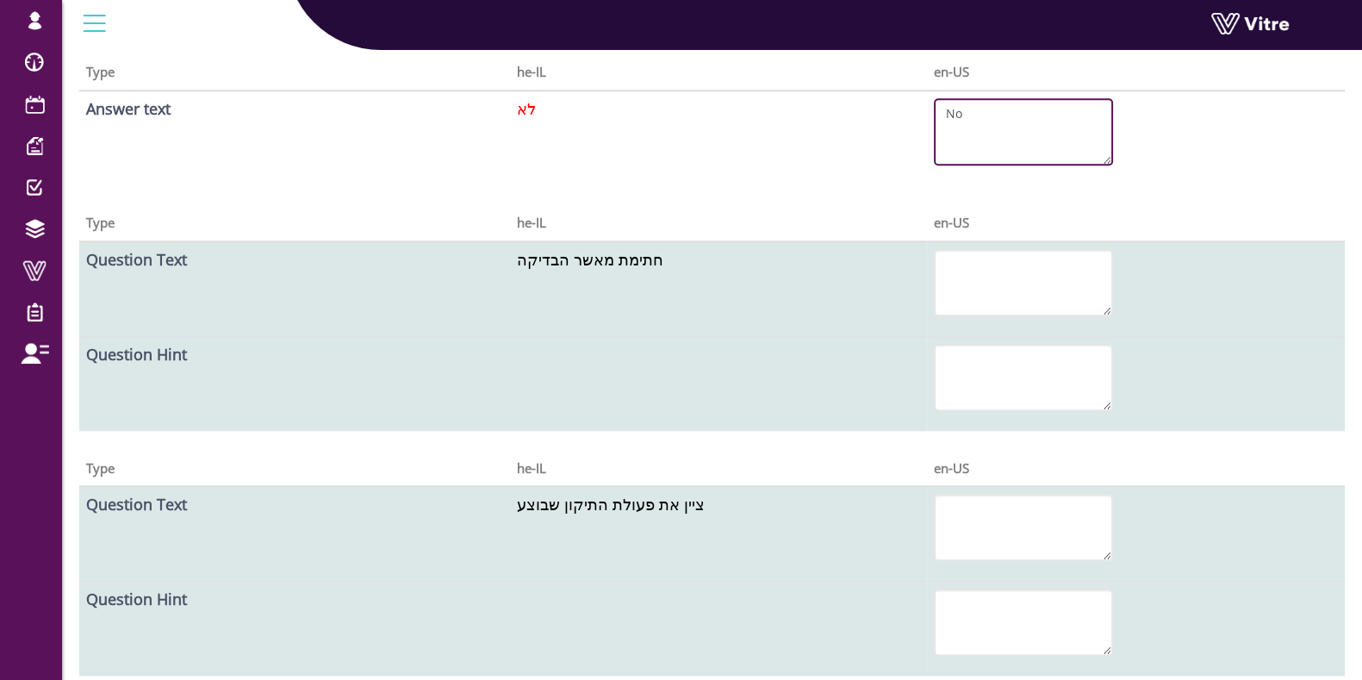
type textarea "No"
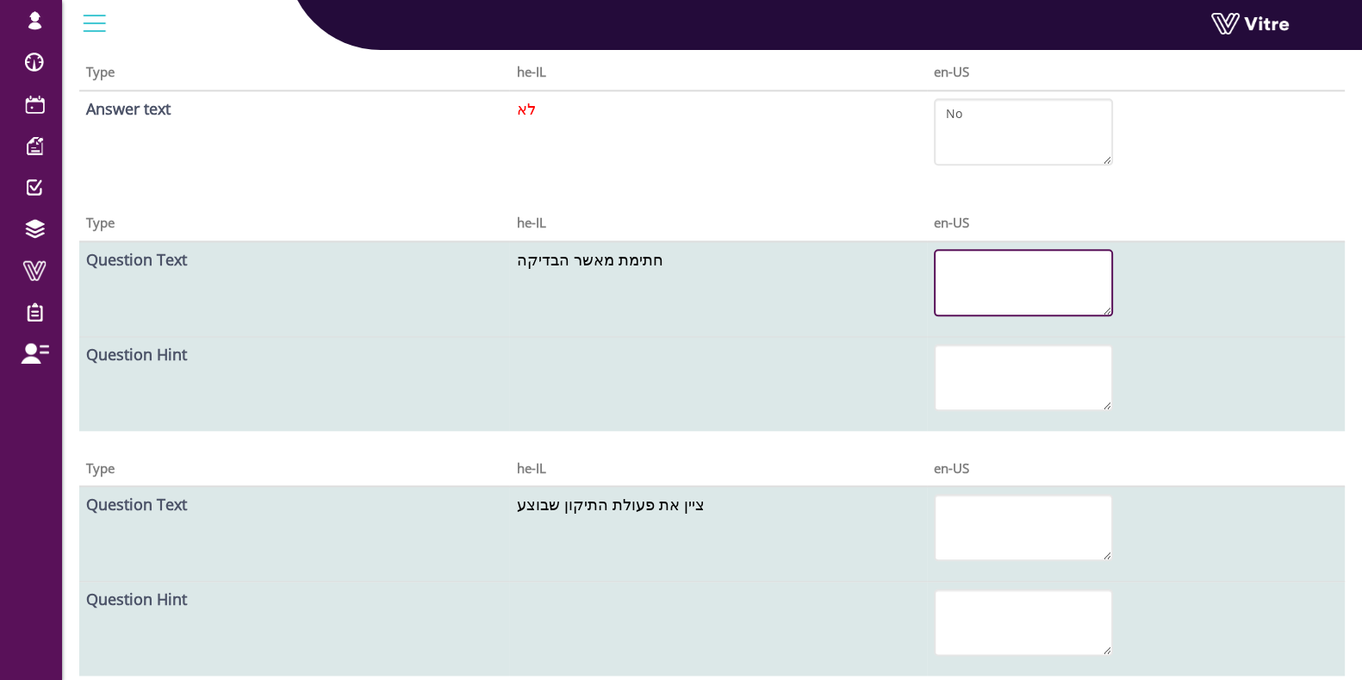
click at [991, 270] on textarea at bounding box center [1023, 282] width 179 height 67
paste textarea "Signature of the inspection approver"
type textarea "Signature of the inspection approver"
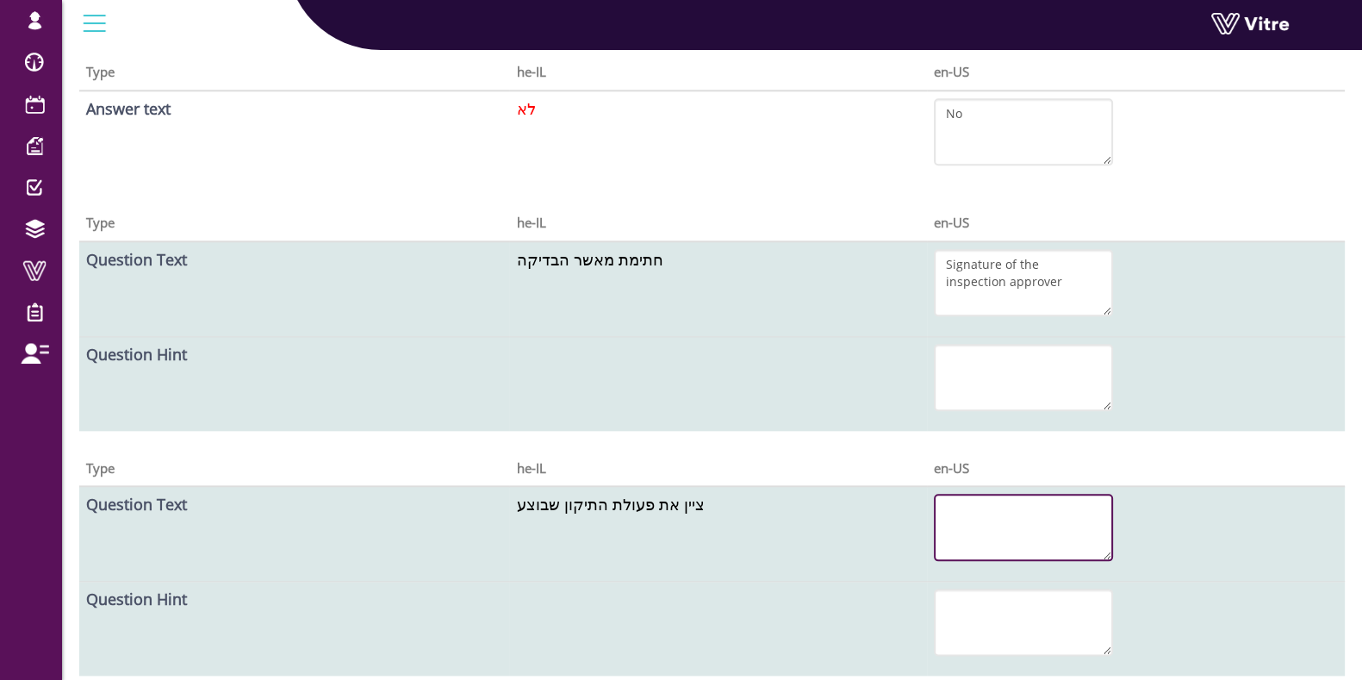
click at [998, 519] on textarea at bounding box center [1023, 527] width 179 height 67
paste textarea "Specify the corrective action performed"
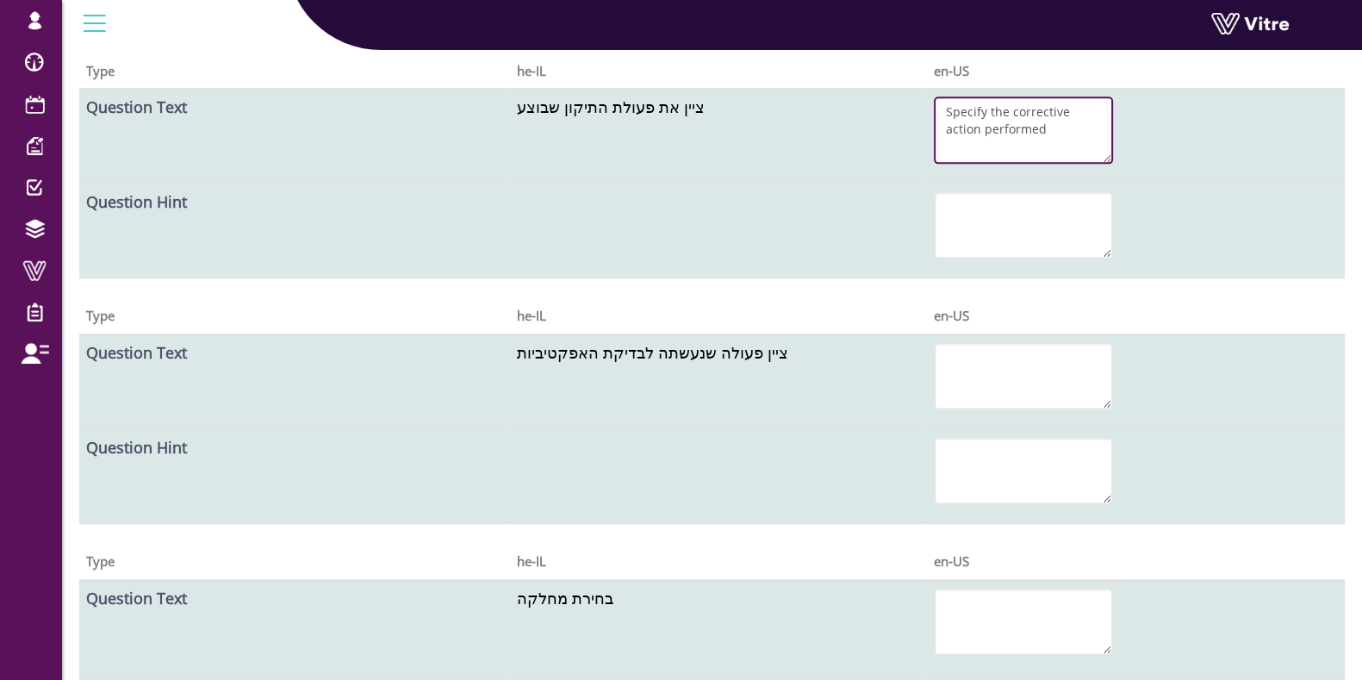
scroll to position [2912, 0]
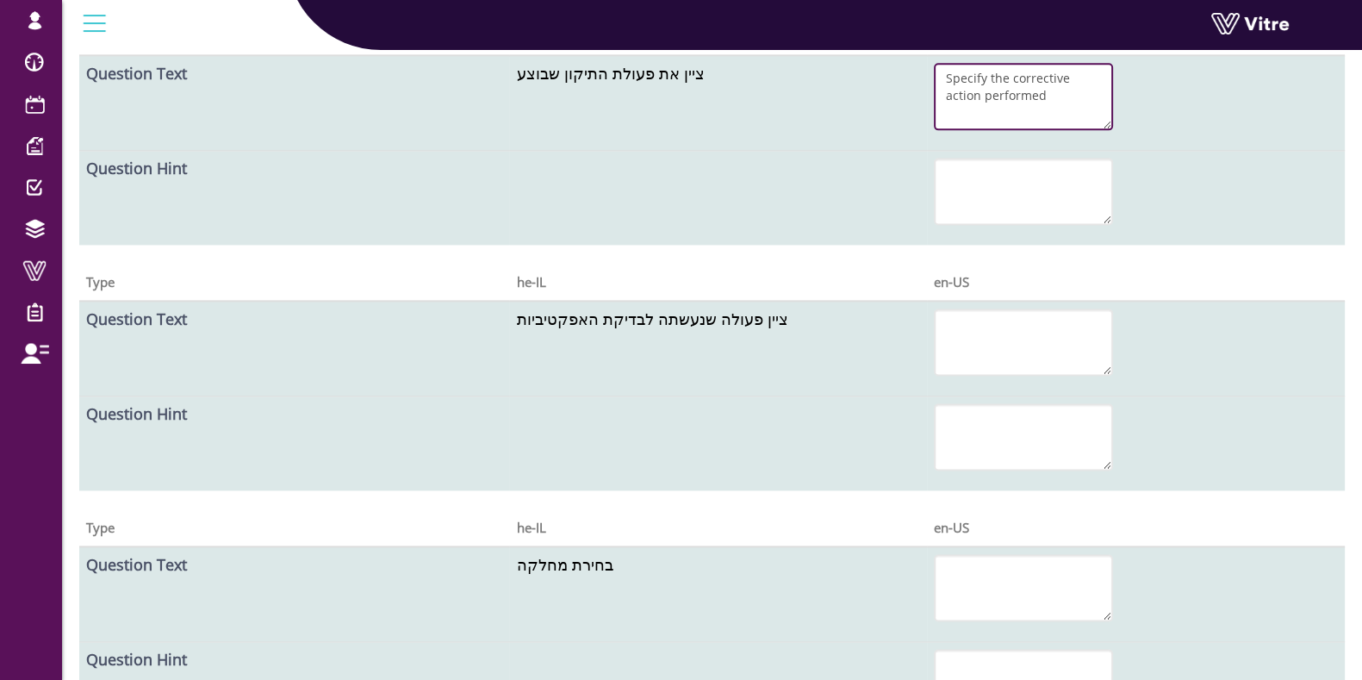
type textarea "Specify the corrective action performed"
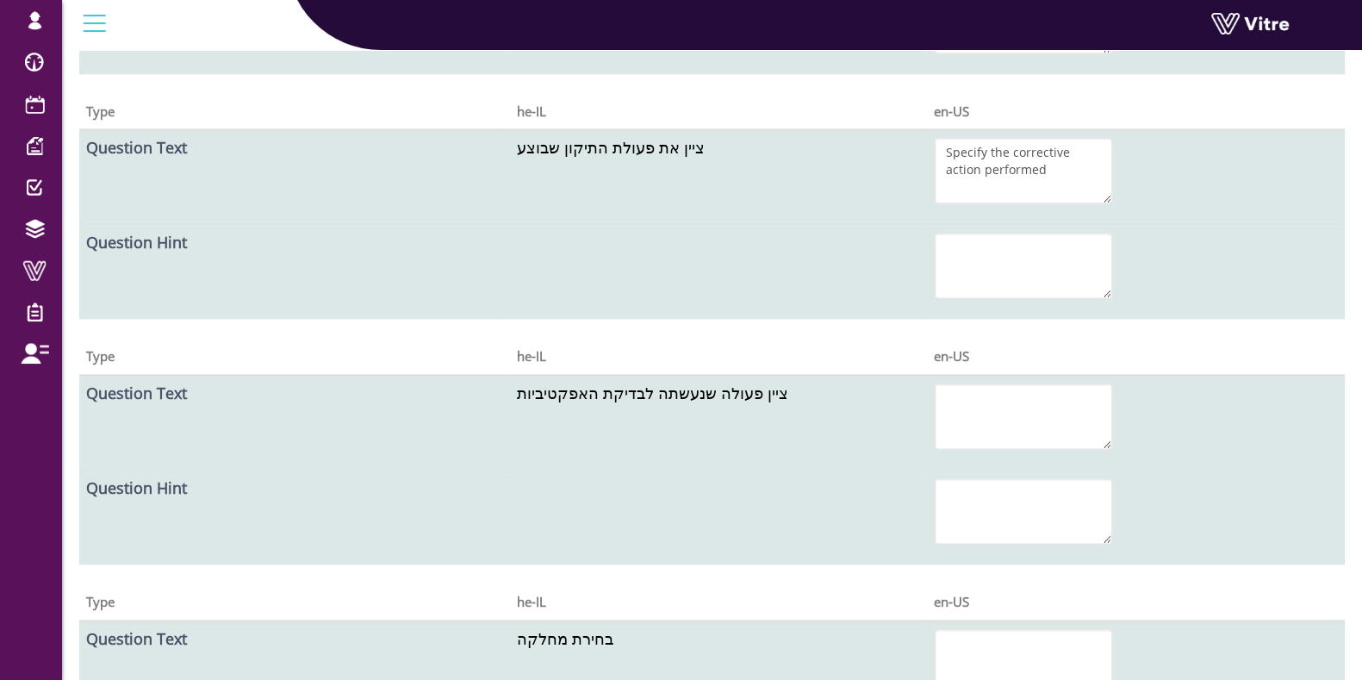
scroll to position [2804, 0]
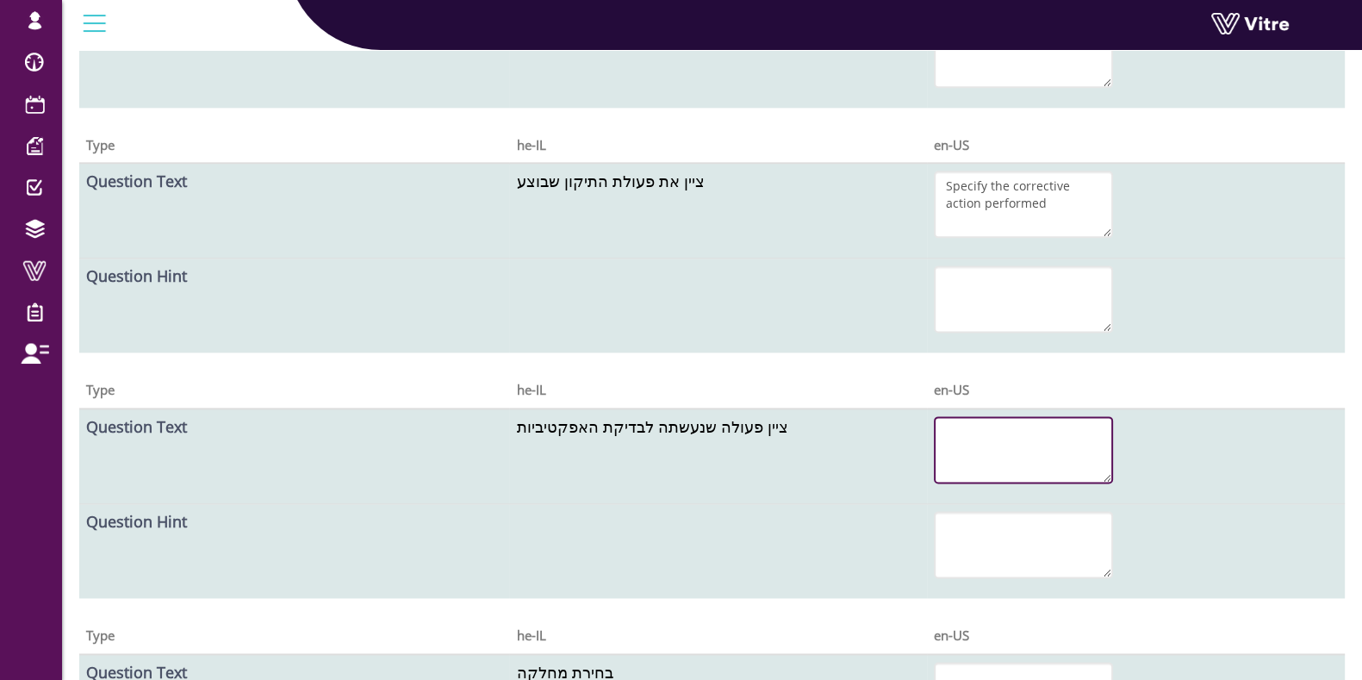
click at [1031, 421] on textarea at bounding box center [1023, 449] width 179 height 67
paste textarea "Specify the action taken to verify effectiveness"
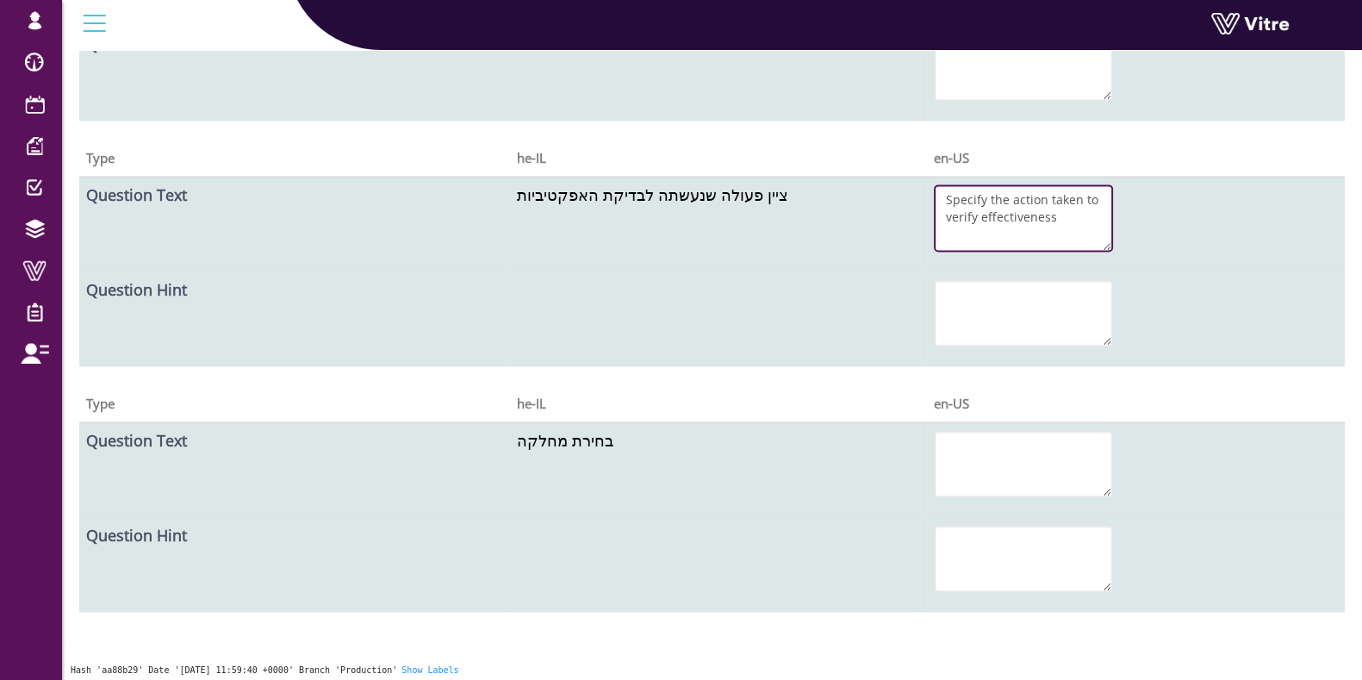
scroll to position [3037, 0]
type textarea "Specify the action taken to verify effectiveness"
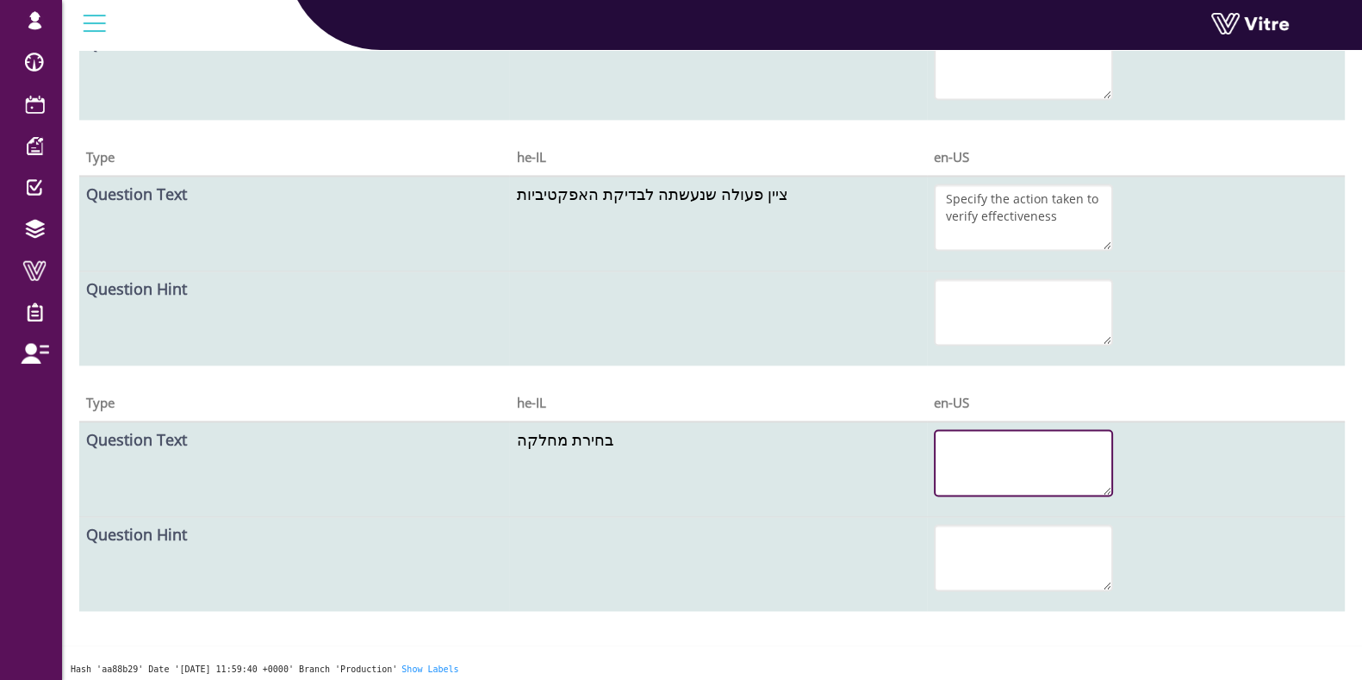
click at [963, 474] on textarea at bounding box center [1023, 462] width 179 height 67
paste textarea "Select Department"
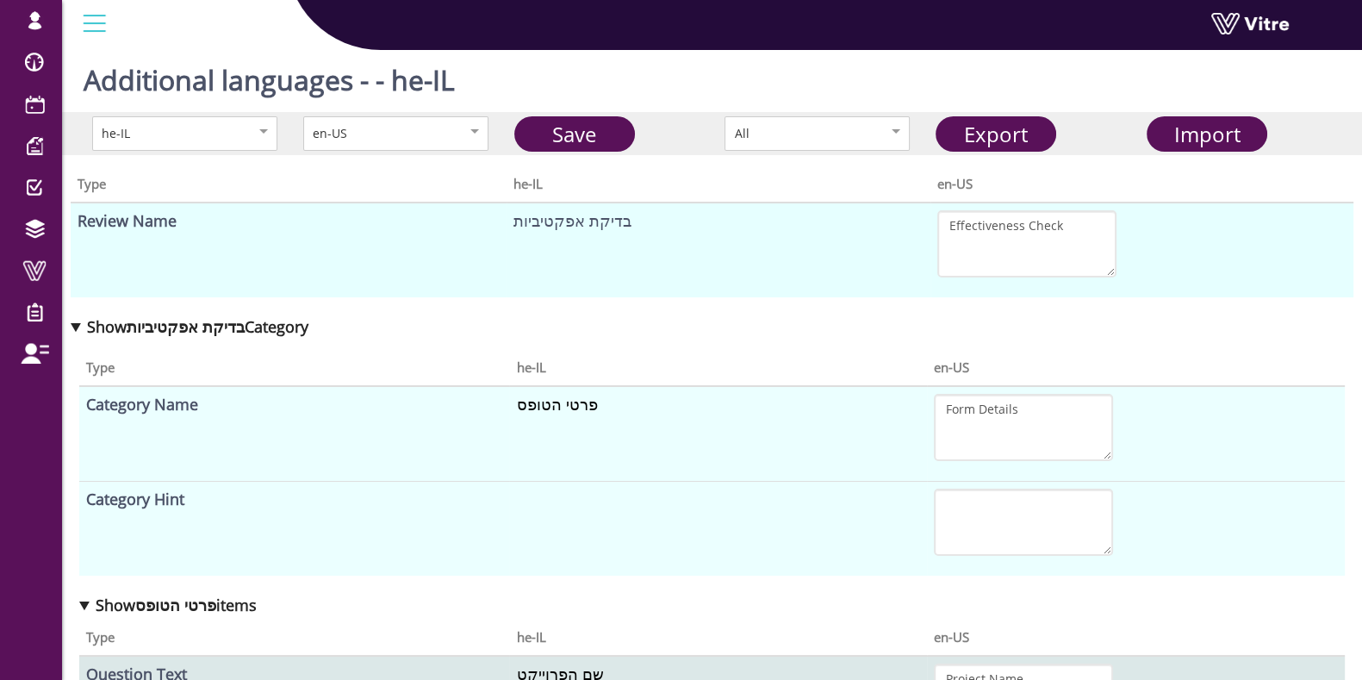
scroll to position [0, 0]
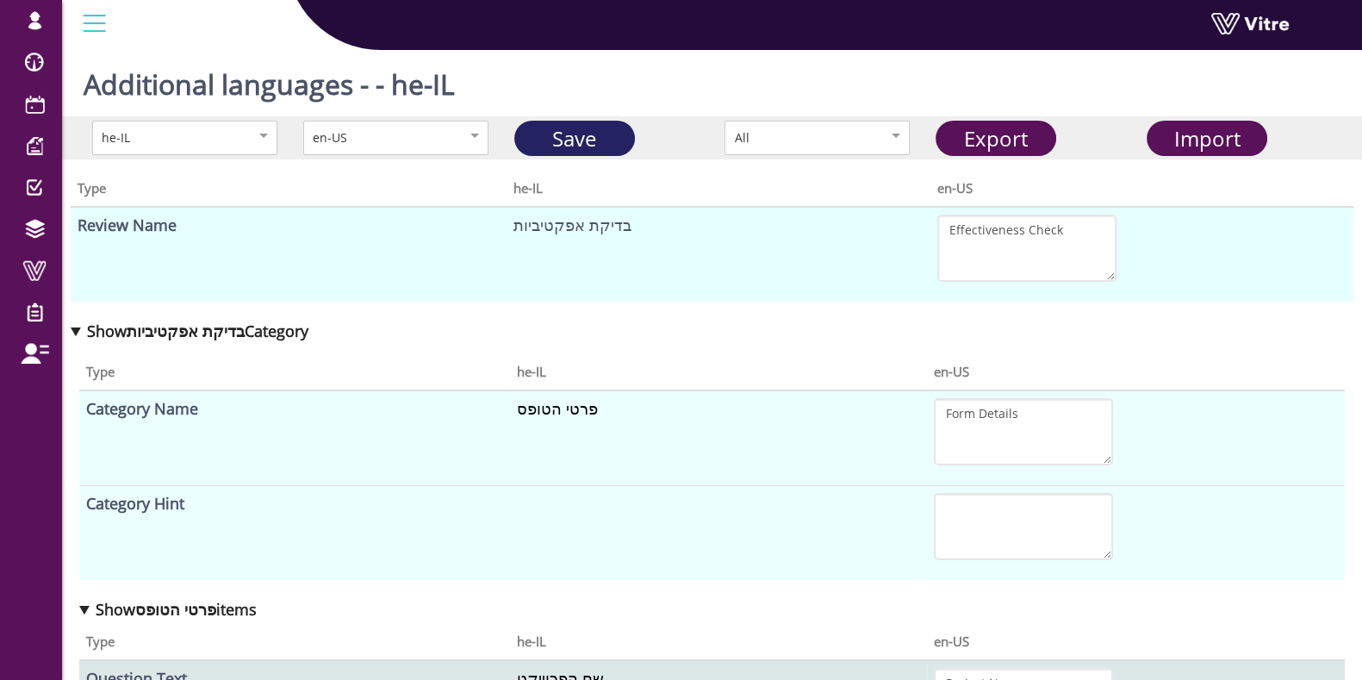
type textarea "Select Department"
click at [564, 140] on link "Save" at bounding box center [574, 138] width 121 height 35
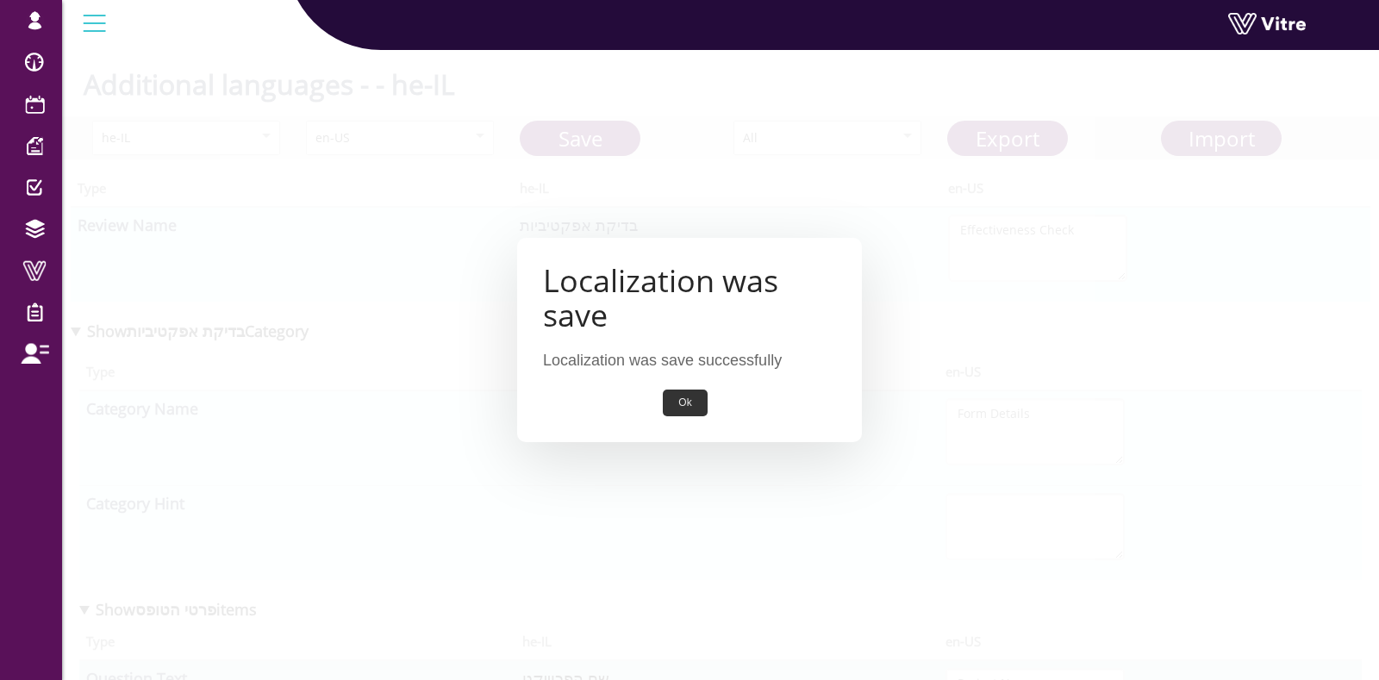
click at [692, 403] on button "Ok" at bounding box center [685, 402] width 44 height 27
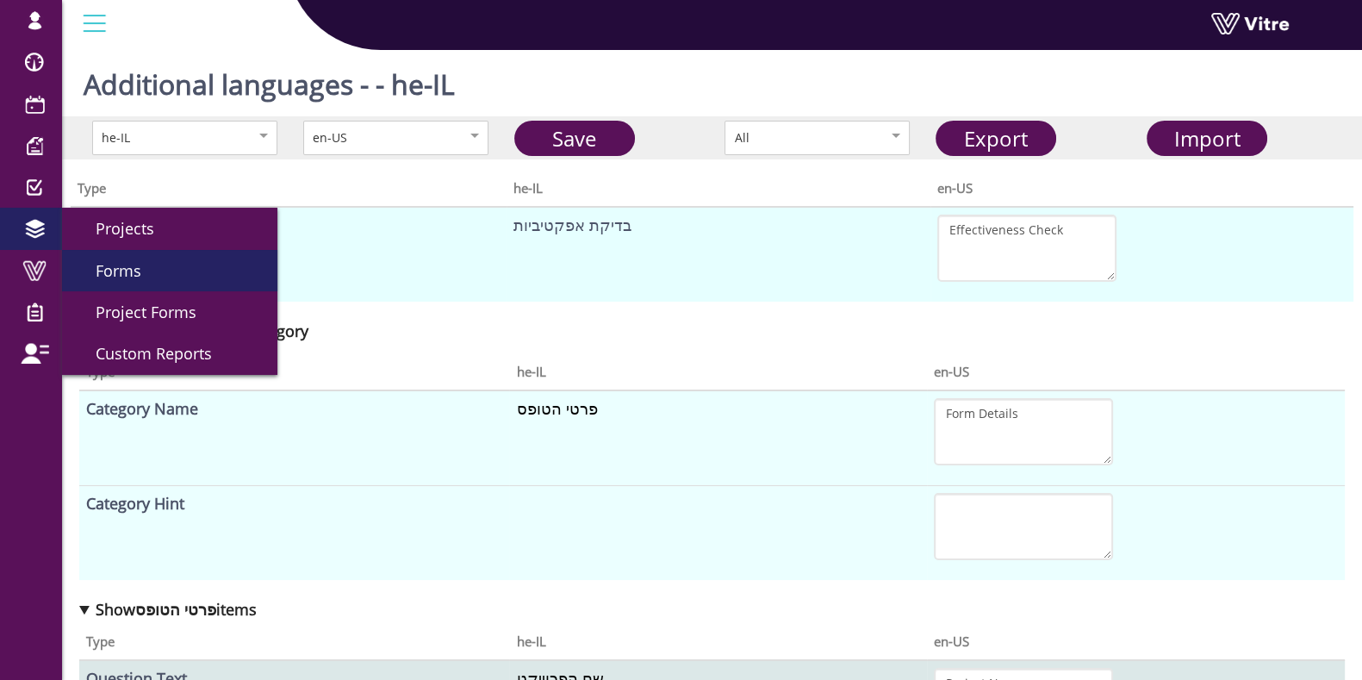
click at [146, 287] on link "Forms" at bounding box center [169, 270] width 215 height 41
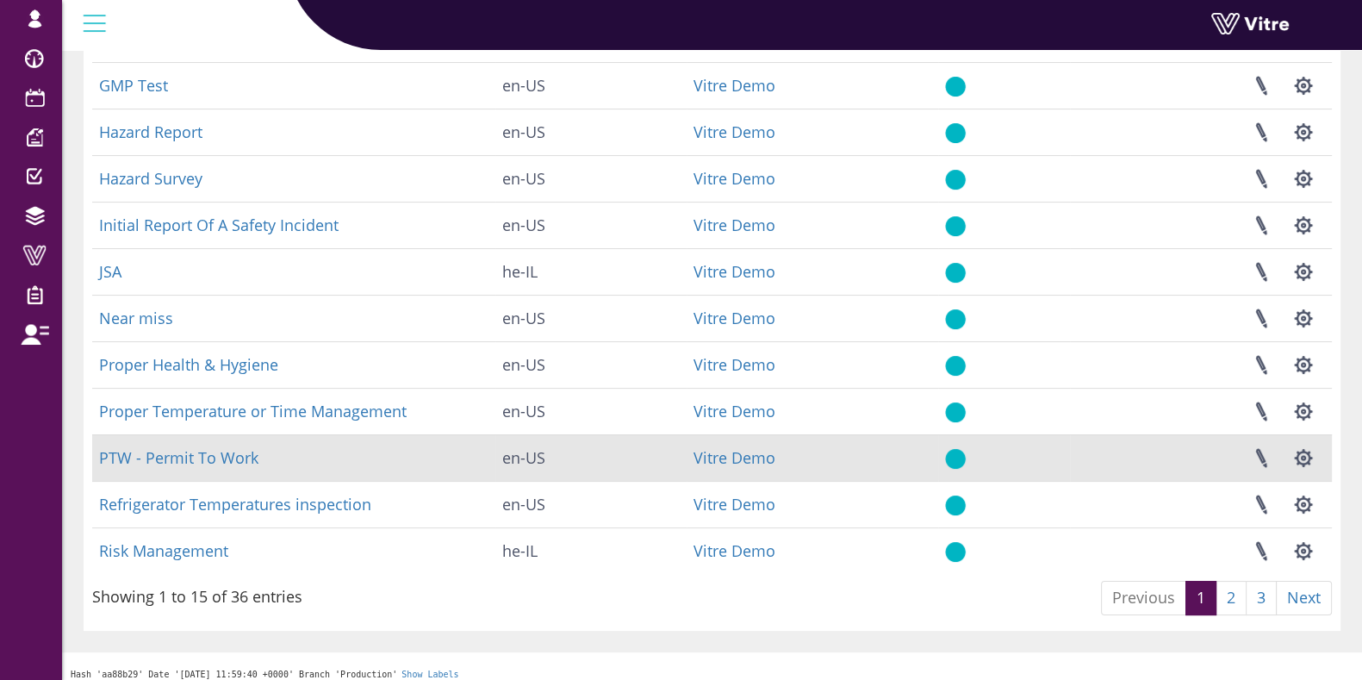
scroll to position [351, 0]
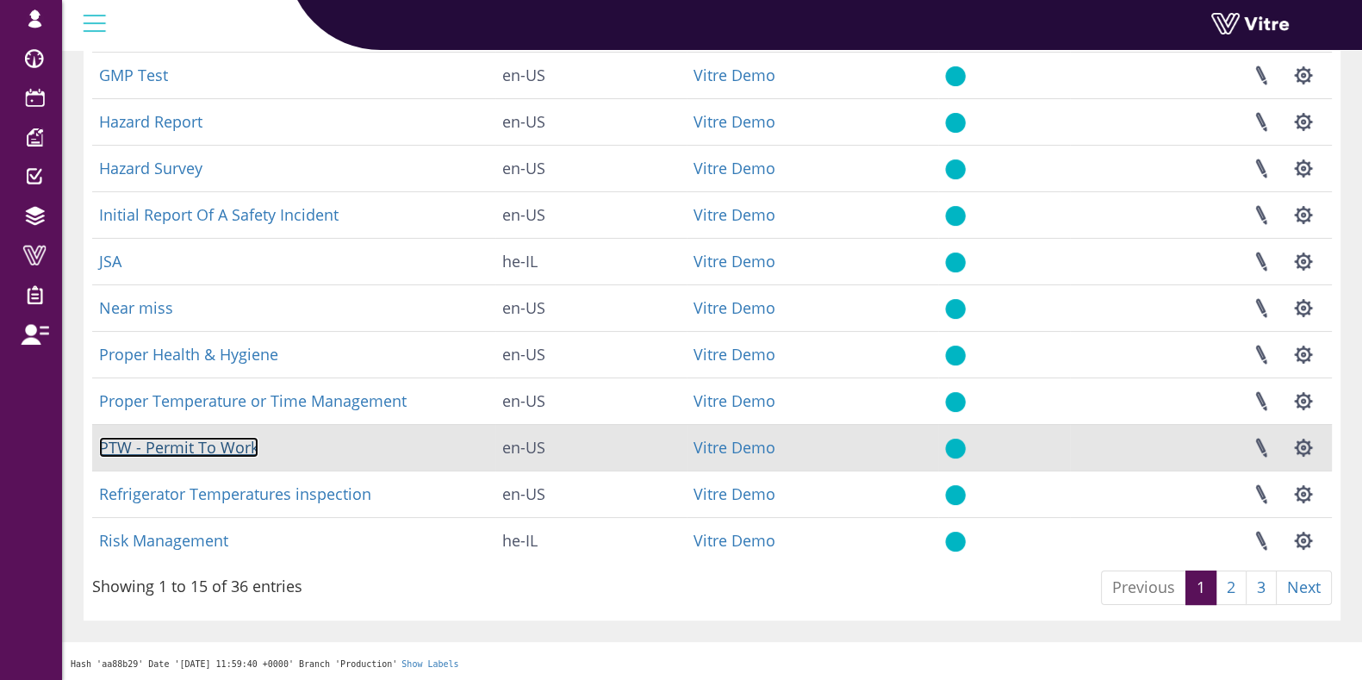
click at [215, 441] on link "PTW - Permit To Work" at bounding box center [178, 447] width 159 height 21
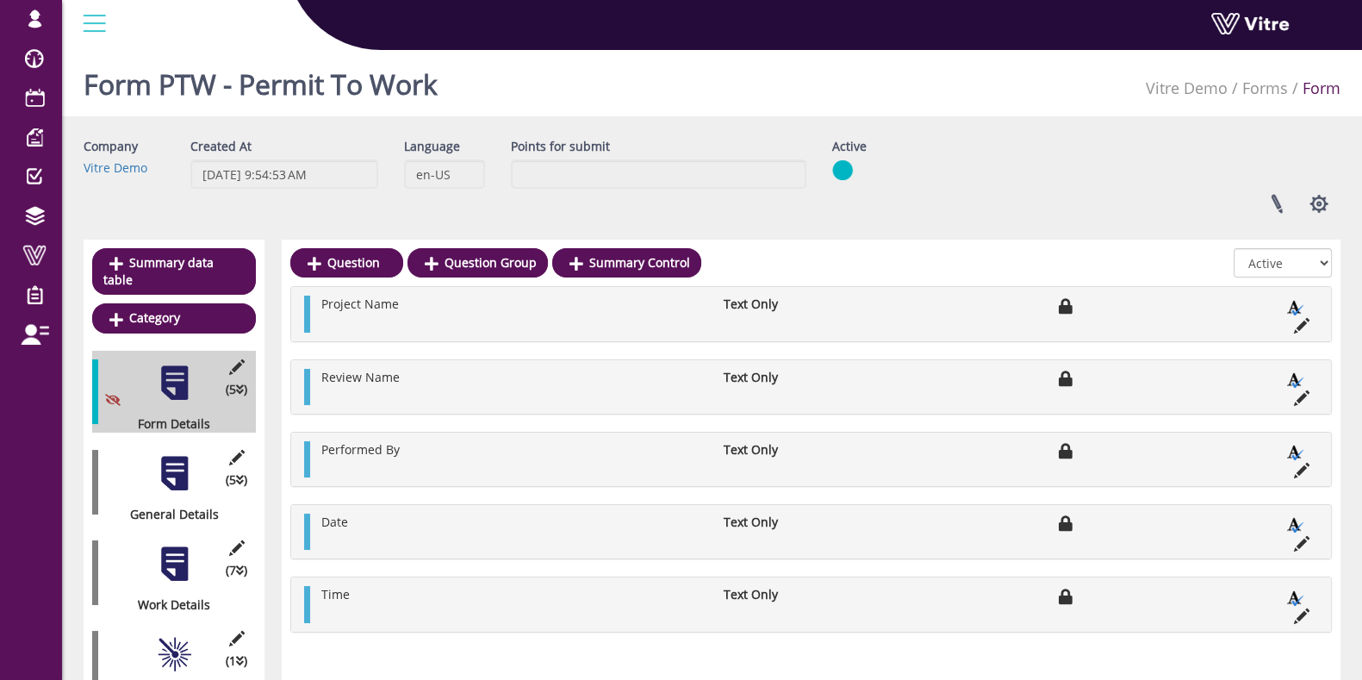
click at [172, 456] on div at bounding box center [174, 473] width 39 height 39
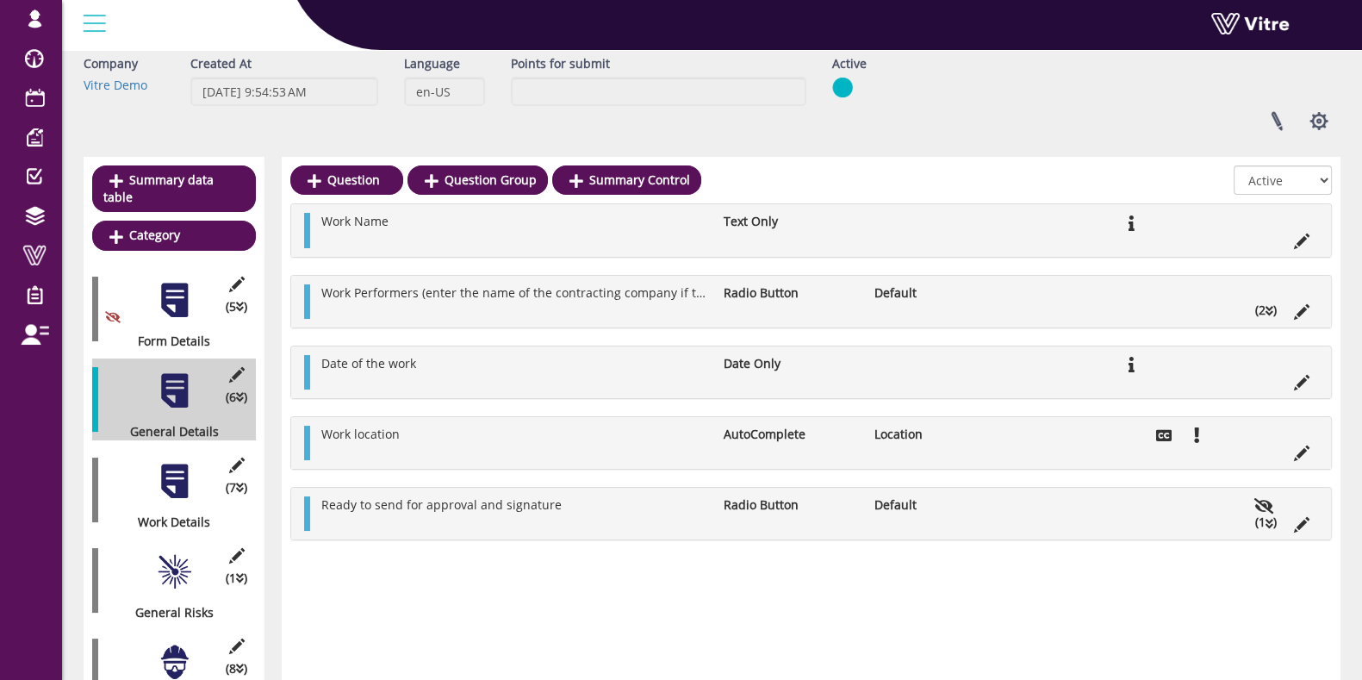
scroll to position [107, 0]
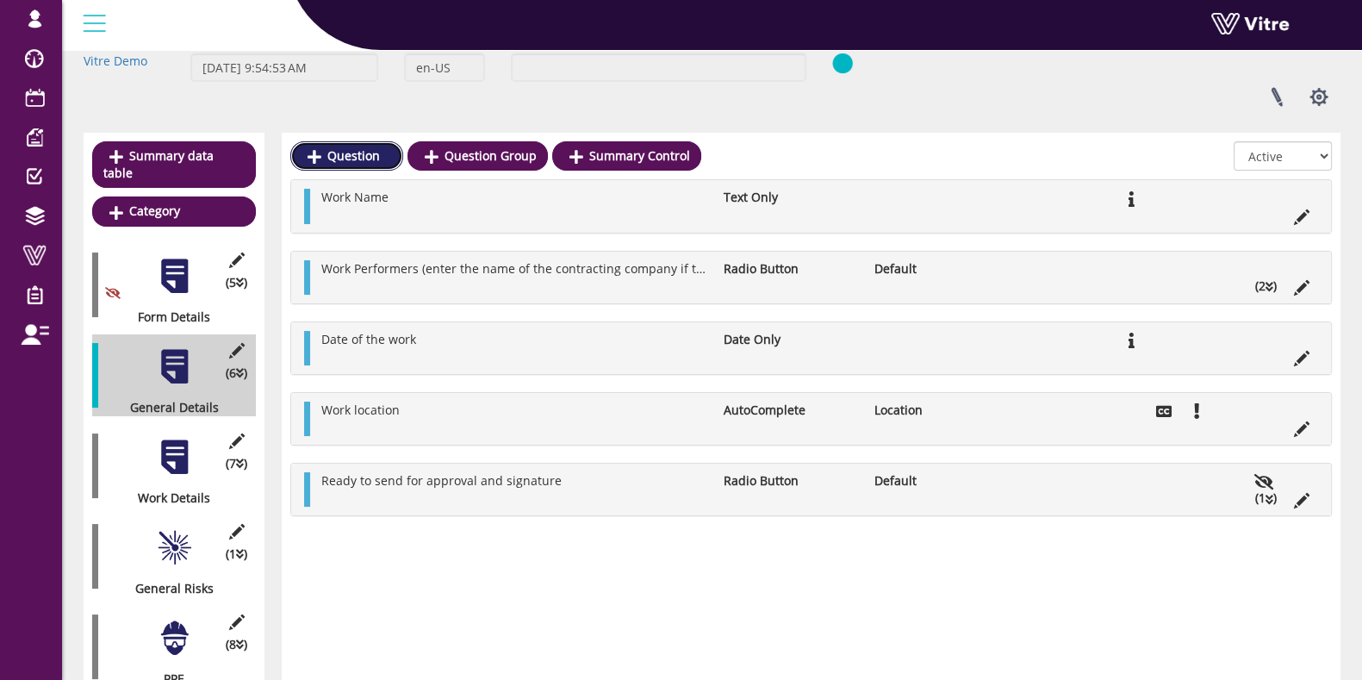
click at [352, 149] on link "Question" at bounding box center [346, 155] width 113 height 29
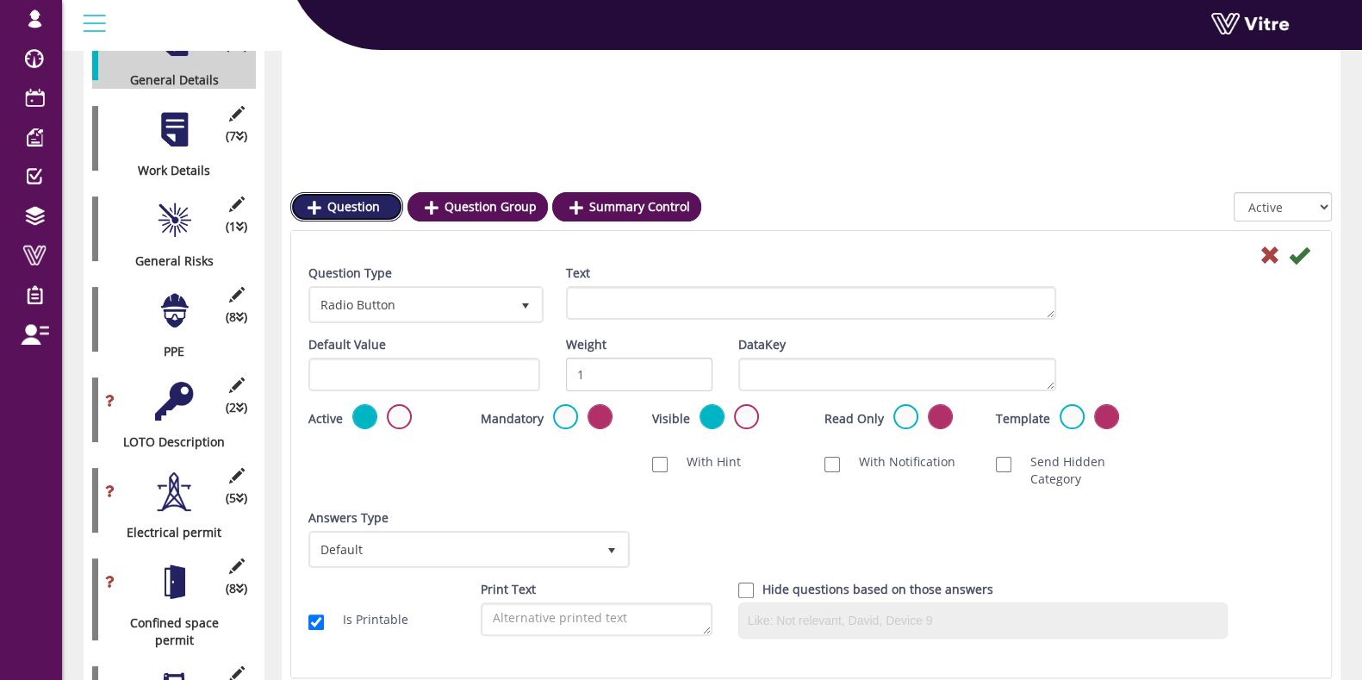
scroll to position [430, 0]
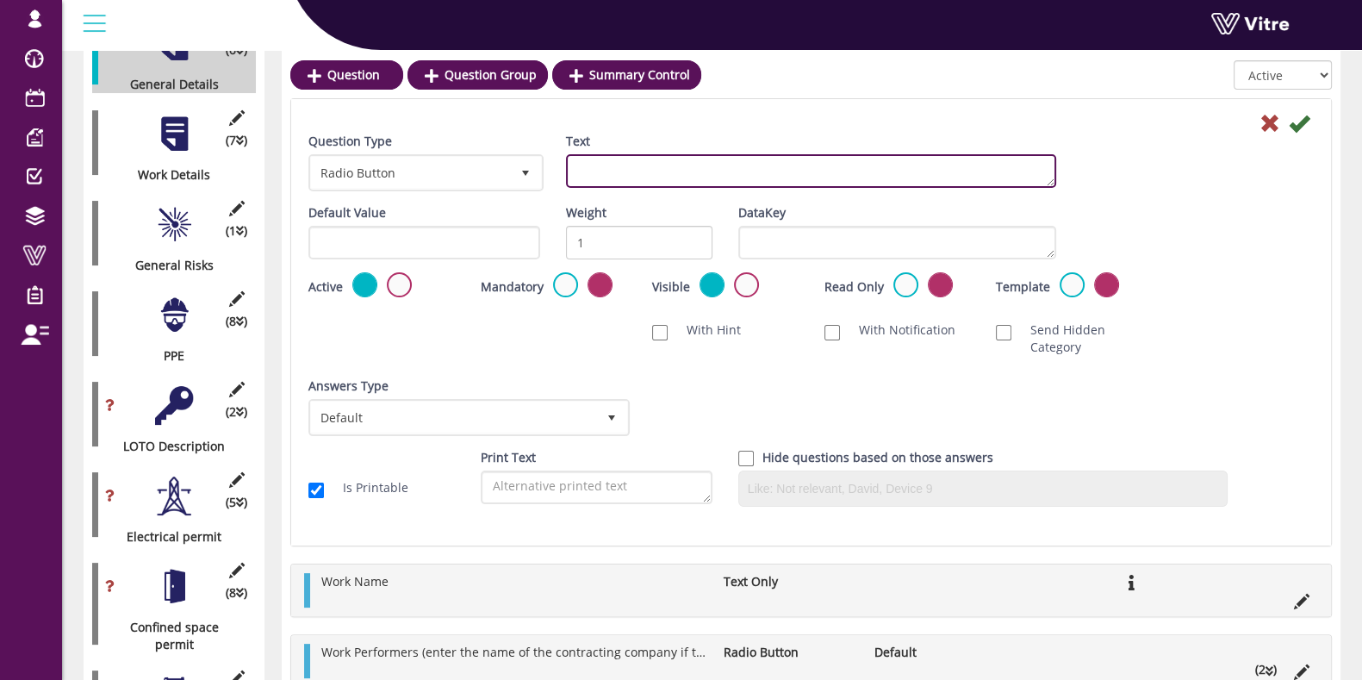
click at [616, 171] on textarea "Text" at bounding box center [811, 171] width 490 height 34
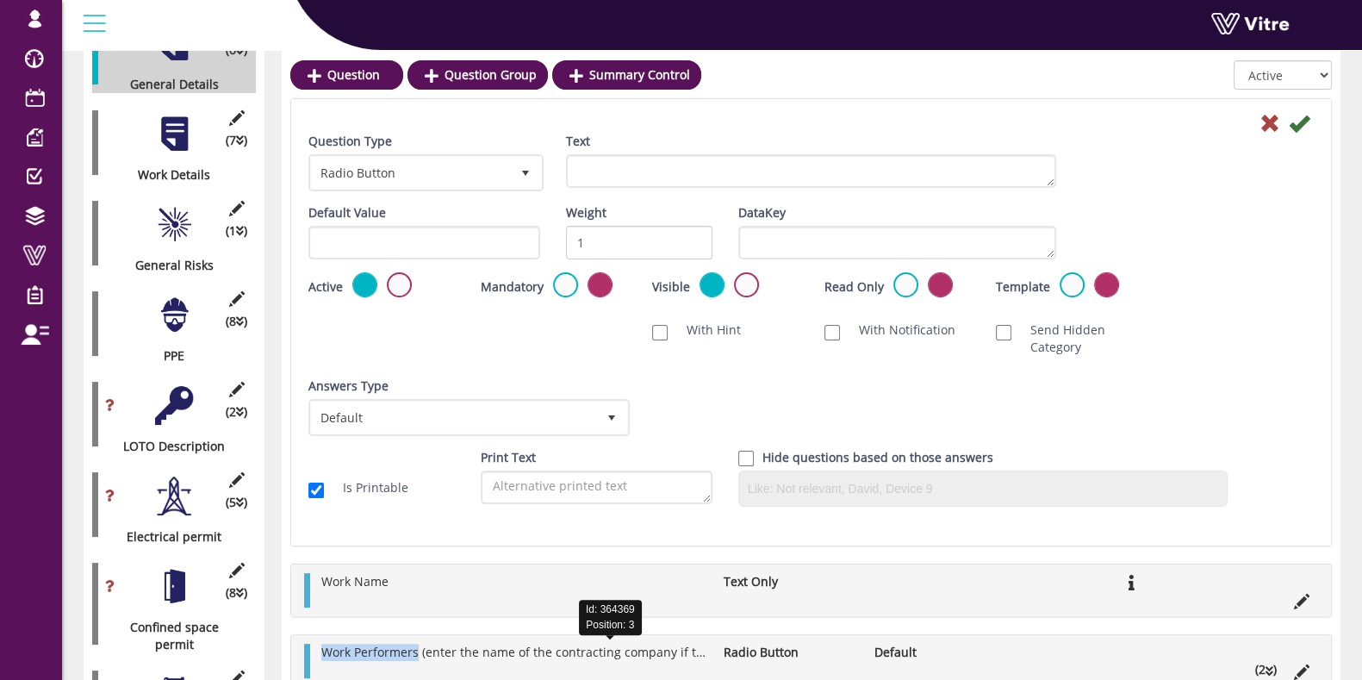
copy span "Work Performers"
drag, startPoint x: 323, startPoint y: 655, endPoint x: 419, endPoint y: 654, distance: 95.6
click at [419, 654] on li "Work Performers (enter the name of the contracting company if the work is perfo…" at bounding box center [514, 652] width 402 height 17
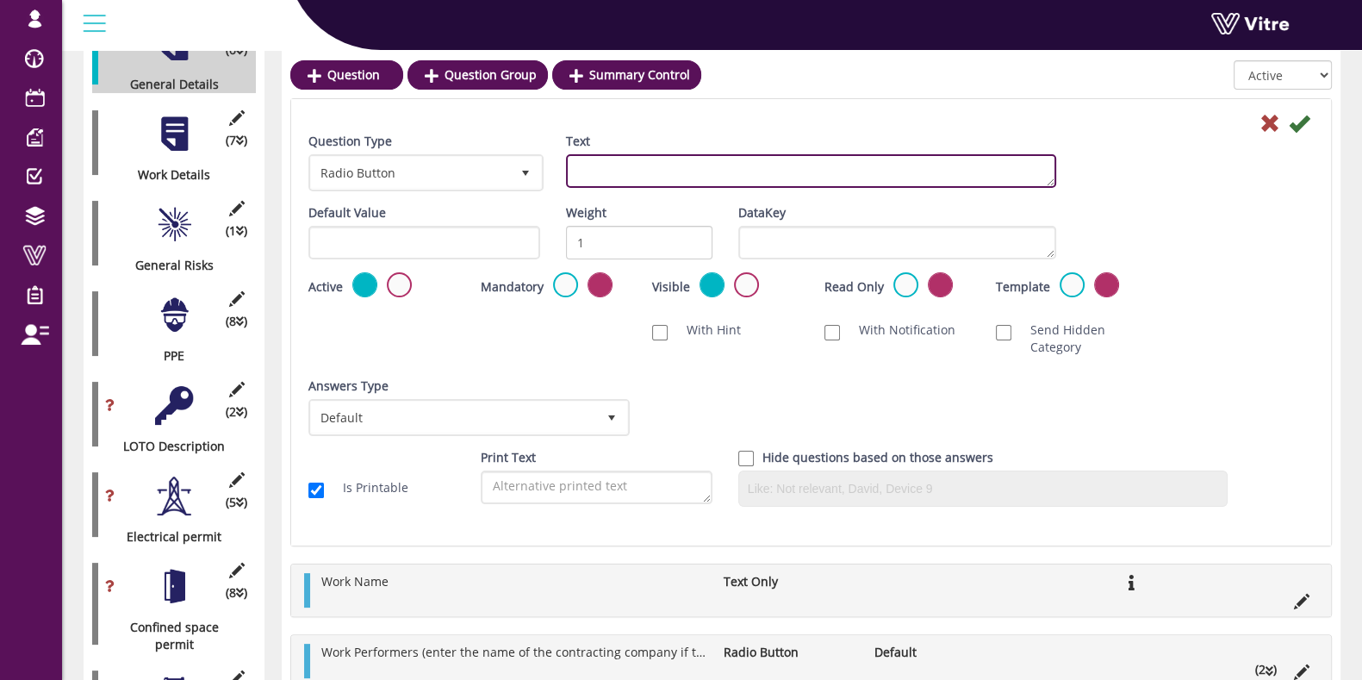
click at [813, 160] on textarea "Text" at bounding box center [811, 171] width 490 height 34
paste textarea "Work Performers"
type textarea "Work Performers"
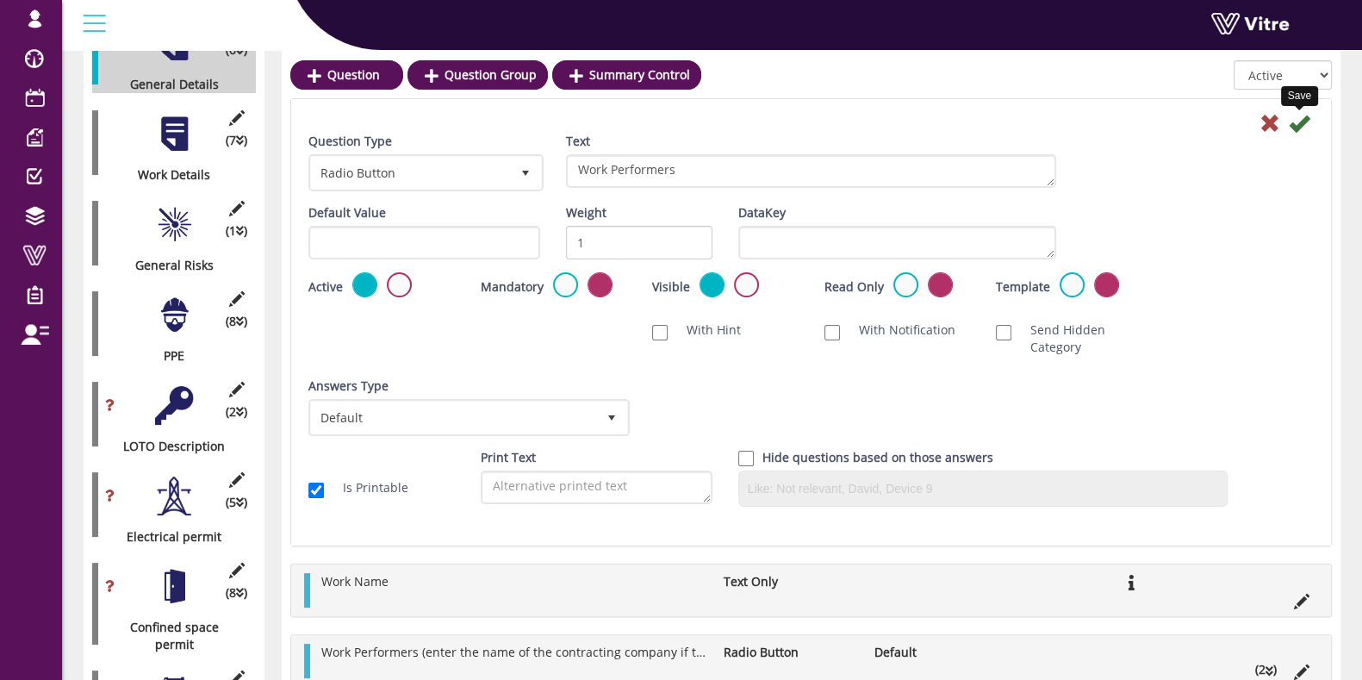
click at [1298, 121] on icon at bounding box center [1299, 123] width 21 height 21
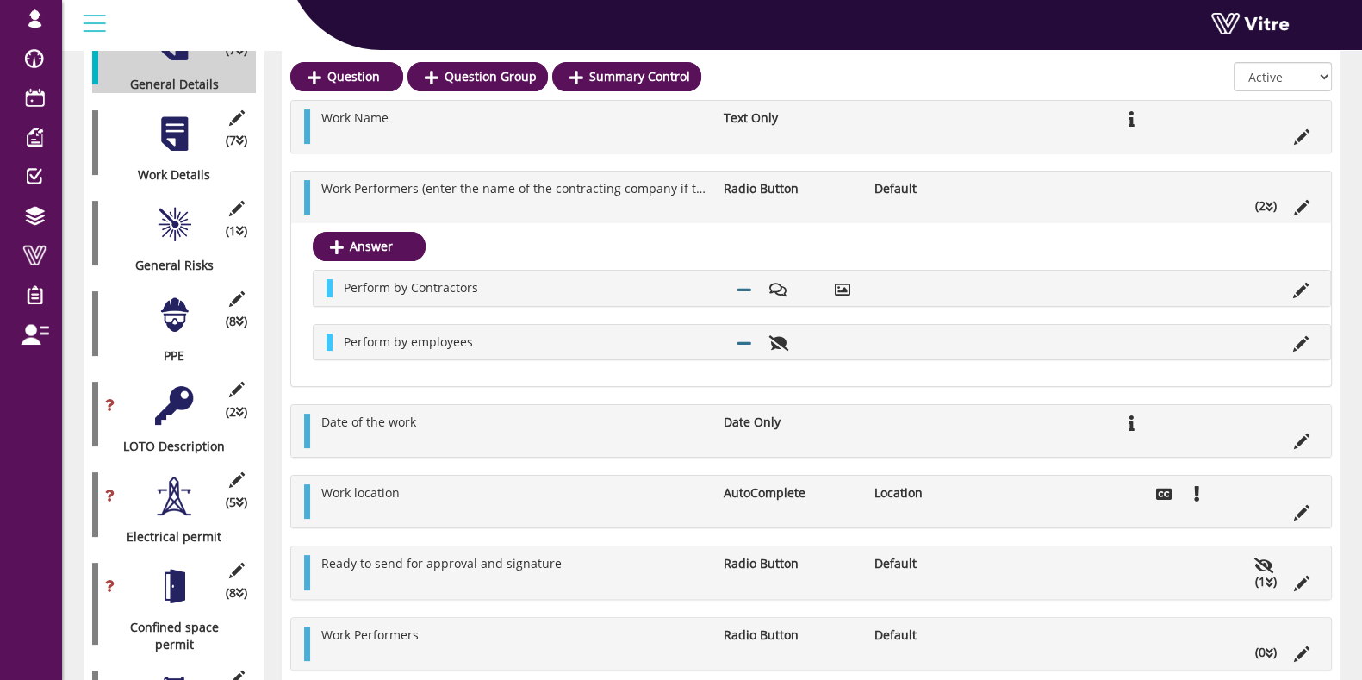
scroll to position [539, 0]
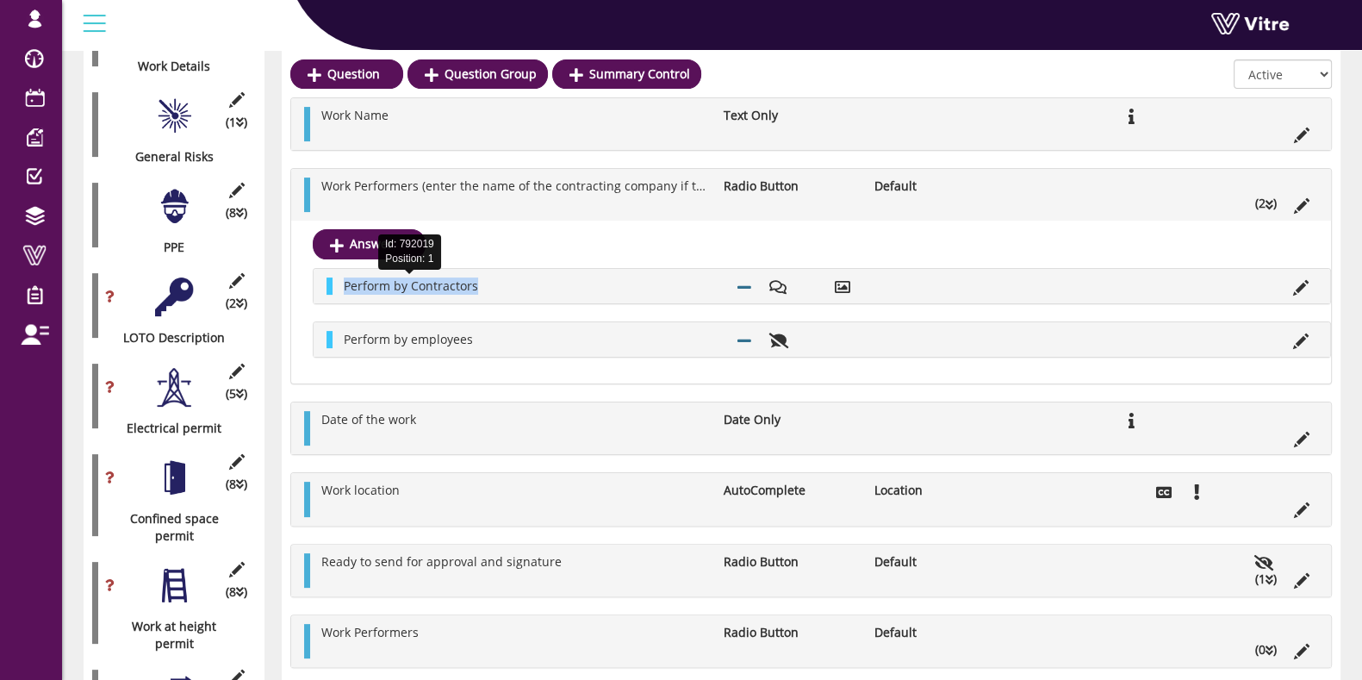
copy span "Perform by Contractors"
drag, startPoint x: 510, startPoint y: 277, endPoint x: 344, endPoint y: 286, distance: 166.6
click at [344, 286] on li "Perform by Contractors" at bounding box center [531, 285] width 393 height 17
click at [1257, 651] on li "(0 )" at bounding box center [1266, 649] width 39 height 17
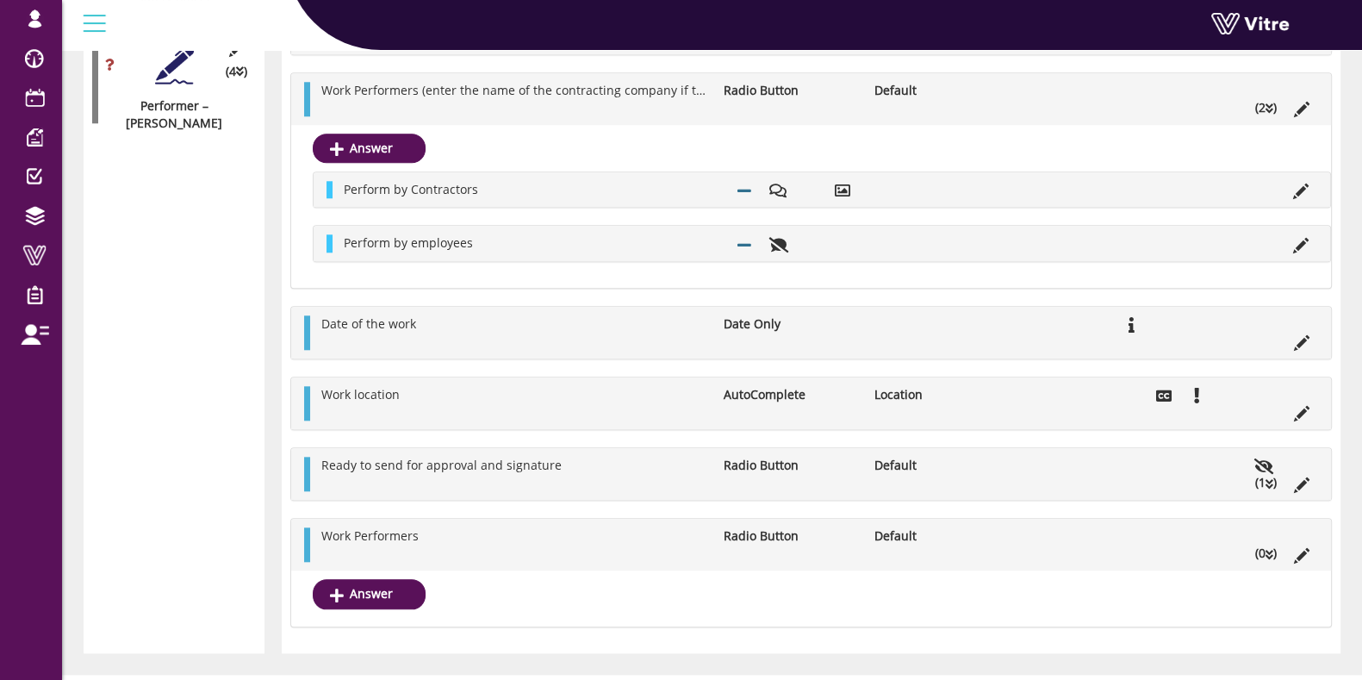
scroll to position [2205, 0]
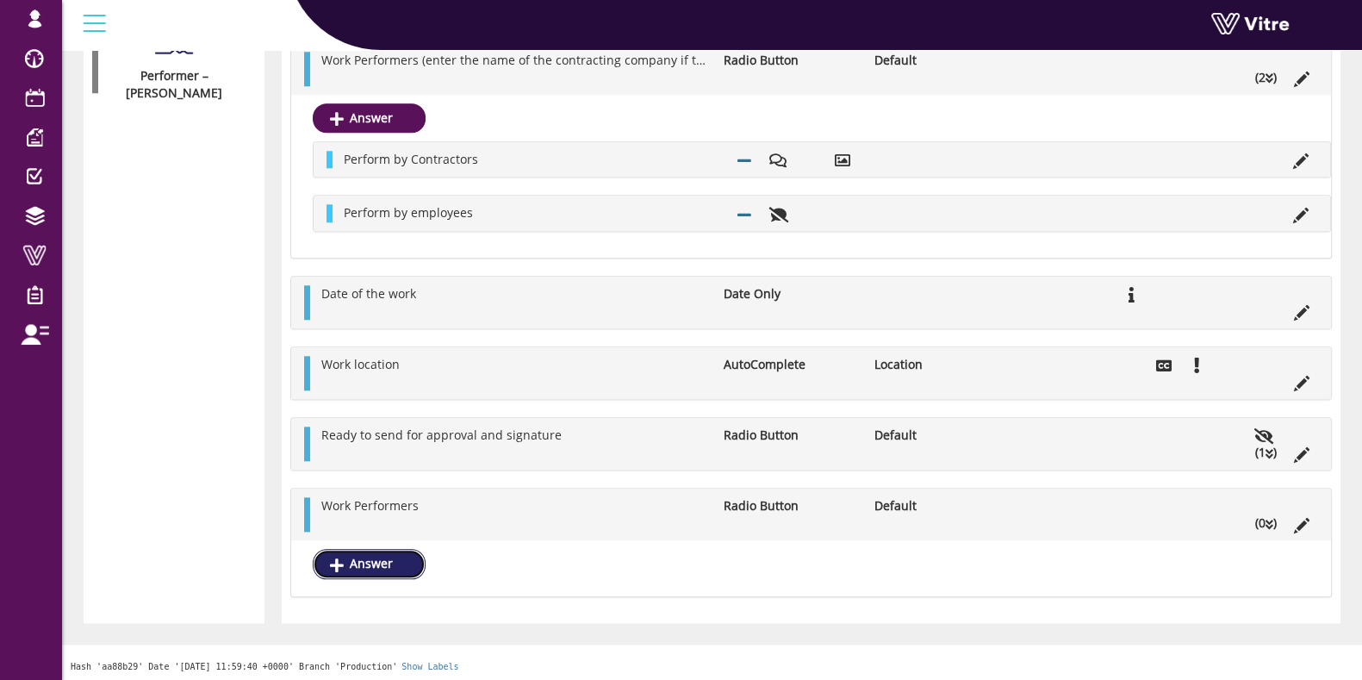
click at [378, 567] on link "Answer" at bounding box center [369, 563] width 113 height 29
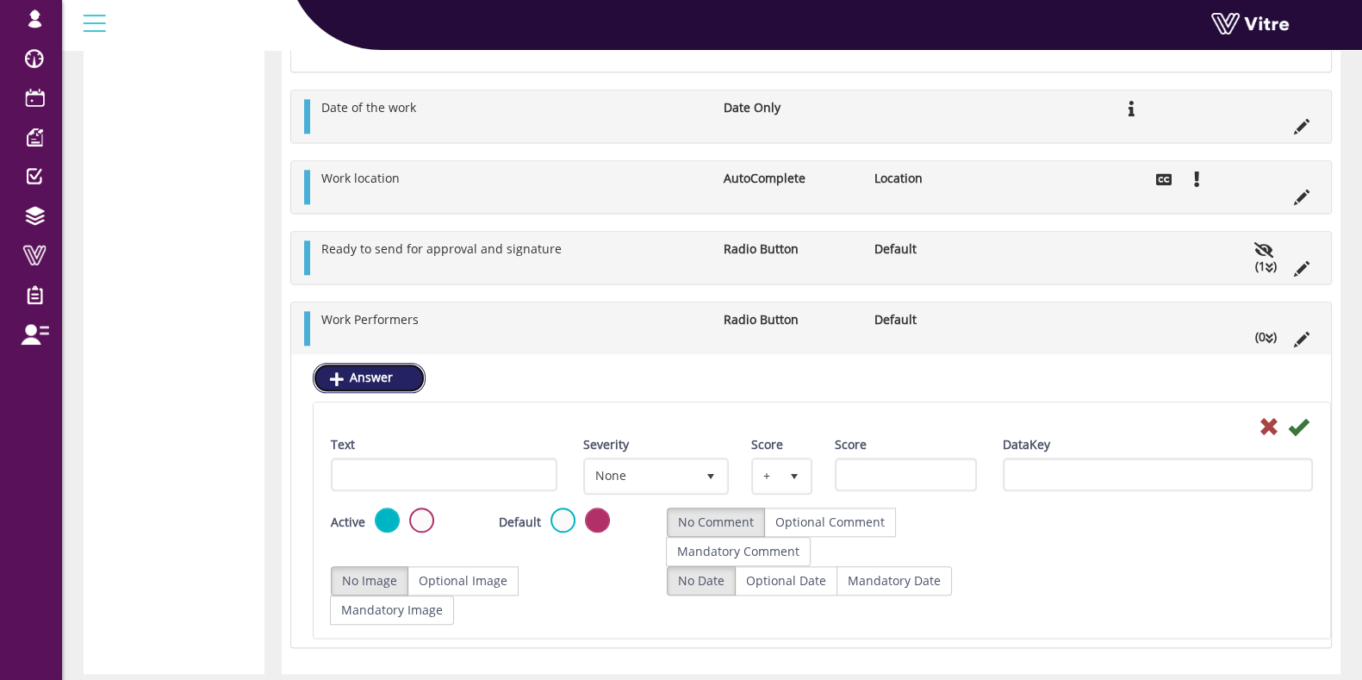
scroll to position [2411, 0]
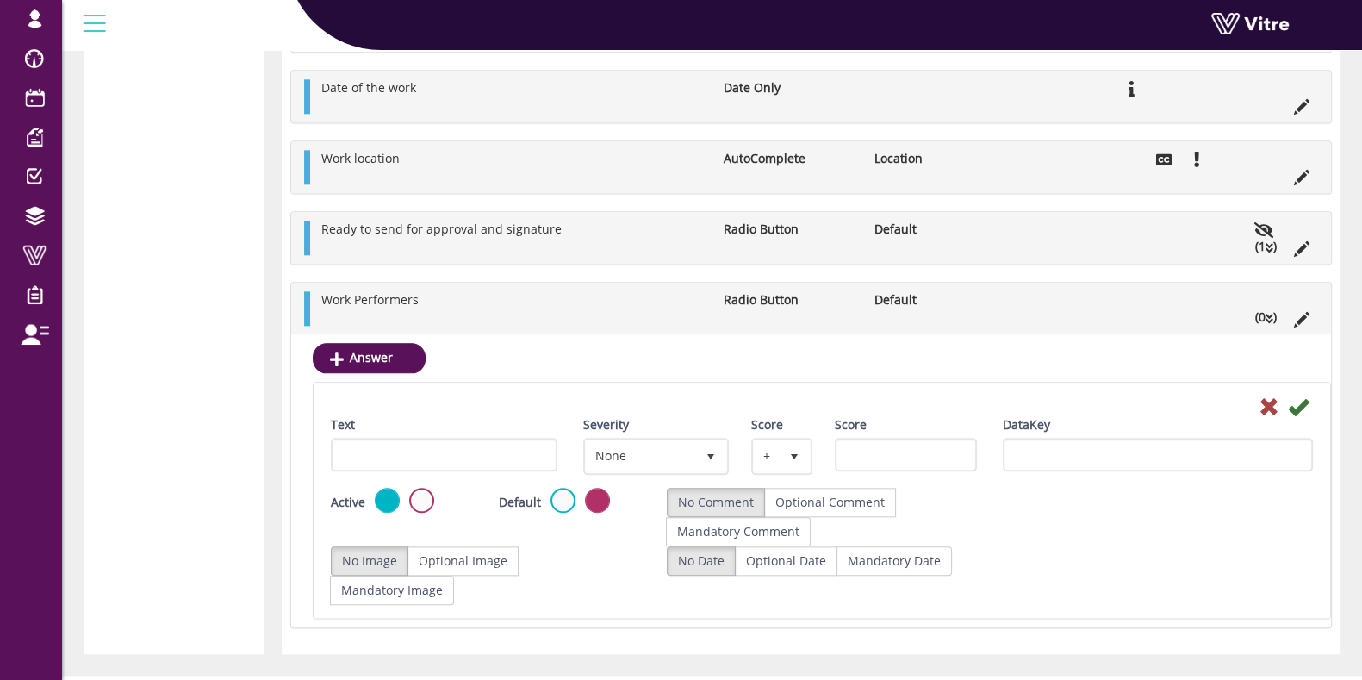
click at [447, 469] on div "Text" at bounding box center [444, 450] width 252 height 68
click at [452, 460] on input "Text" at bounding box center [444, 455] width 227 height 34
paste input "Perform by Contractors"
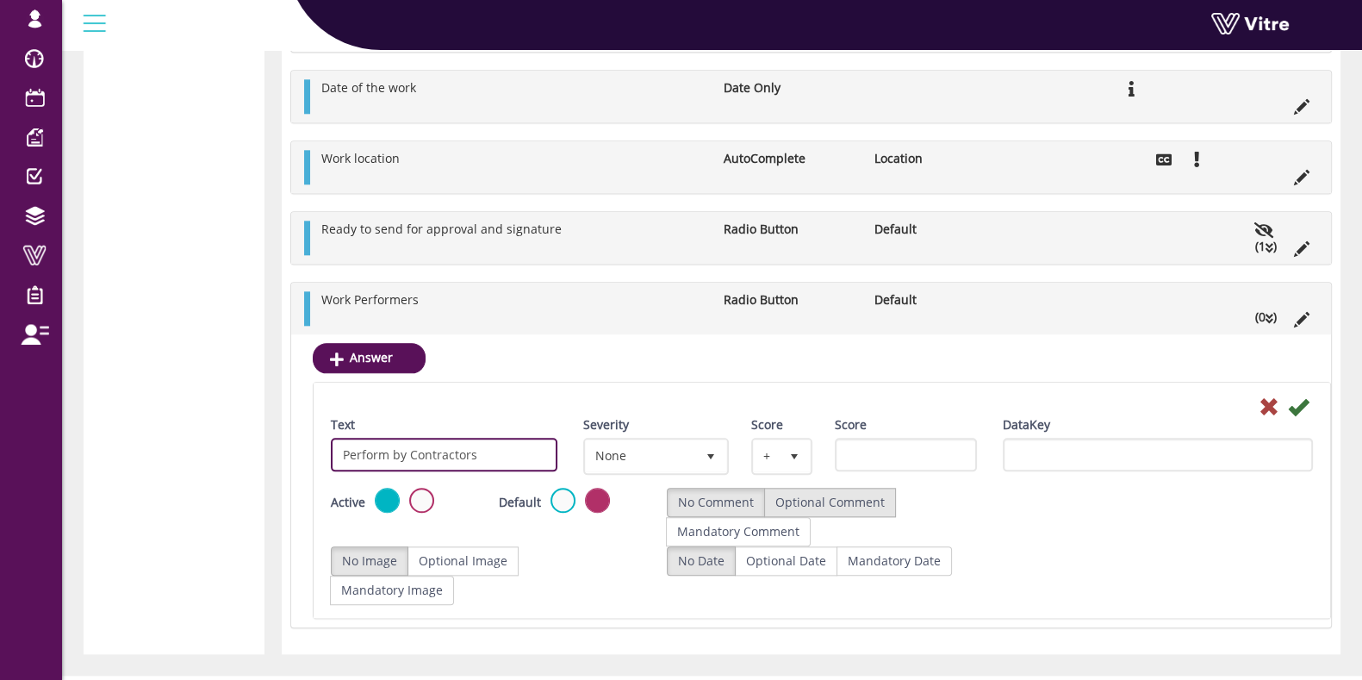
type input "Perform by Contractors"
click at [849, 495] on label "Optional Comment" at bounding box center [830, 502] width 132 height 29
radio input "true"
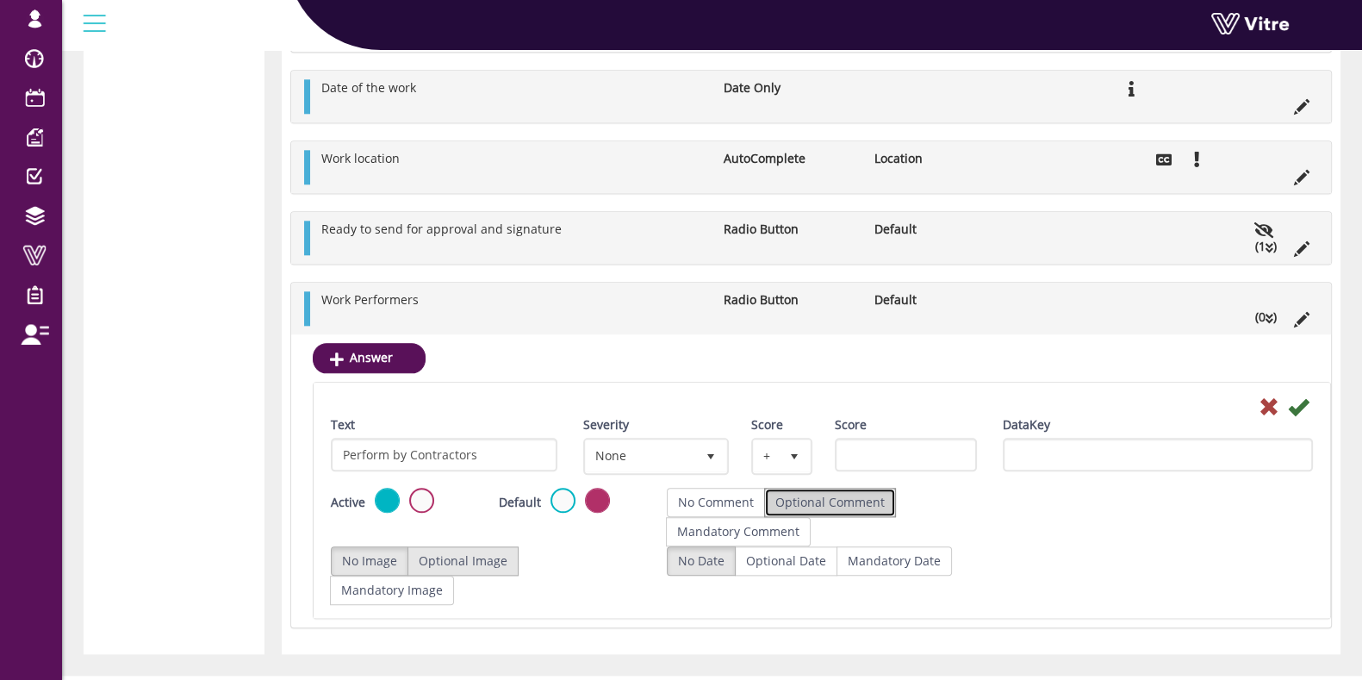
click at [422, 559] on label "Optional Image" at bounding box center [463, 560] width 111 height 29
radio input "true"
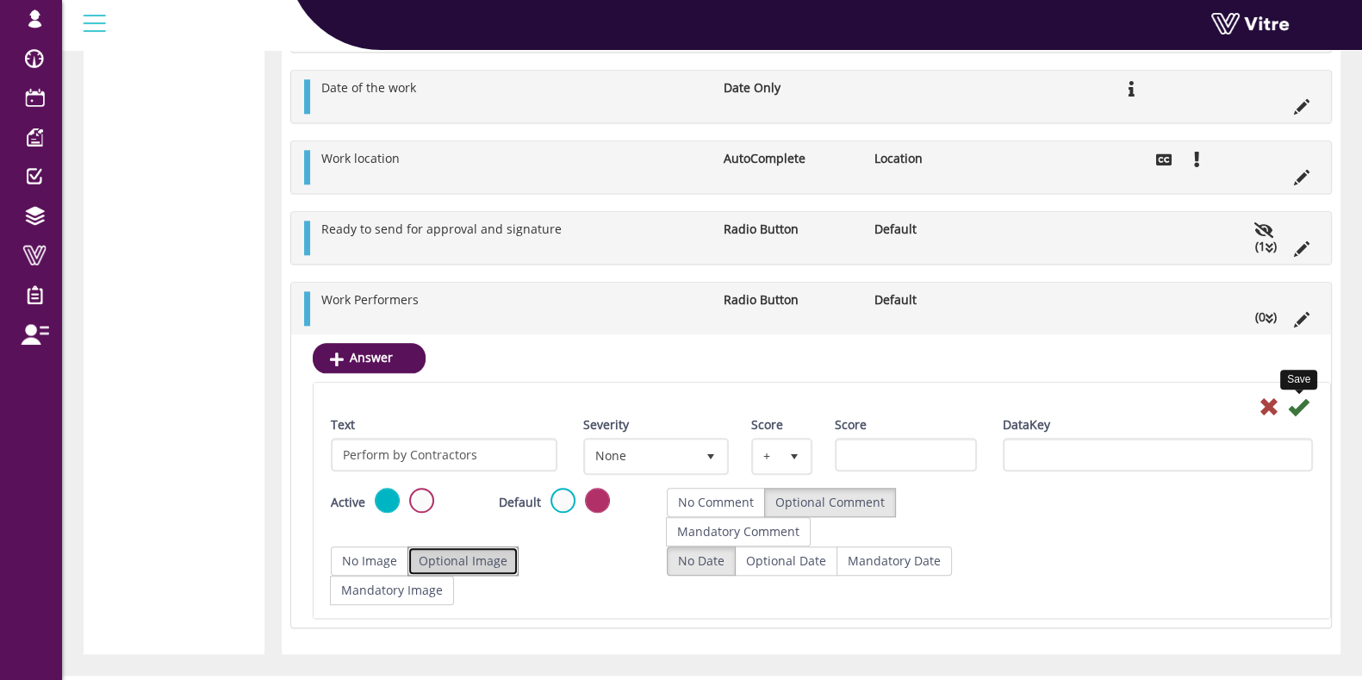
click at [1292, 404] on icon at bounding box center [1298, 406] width 21 height 21
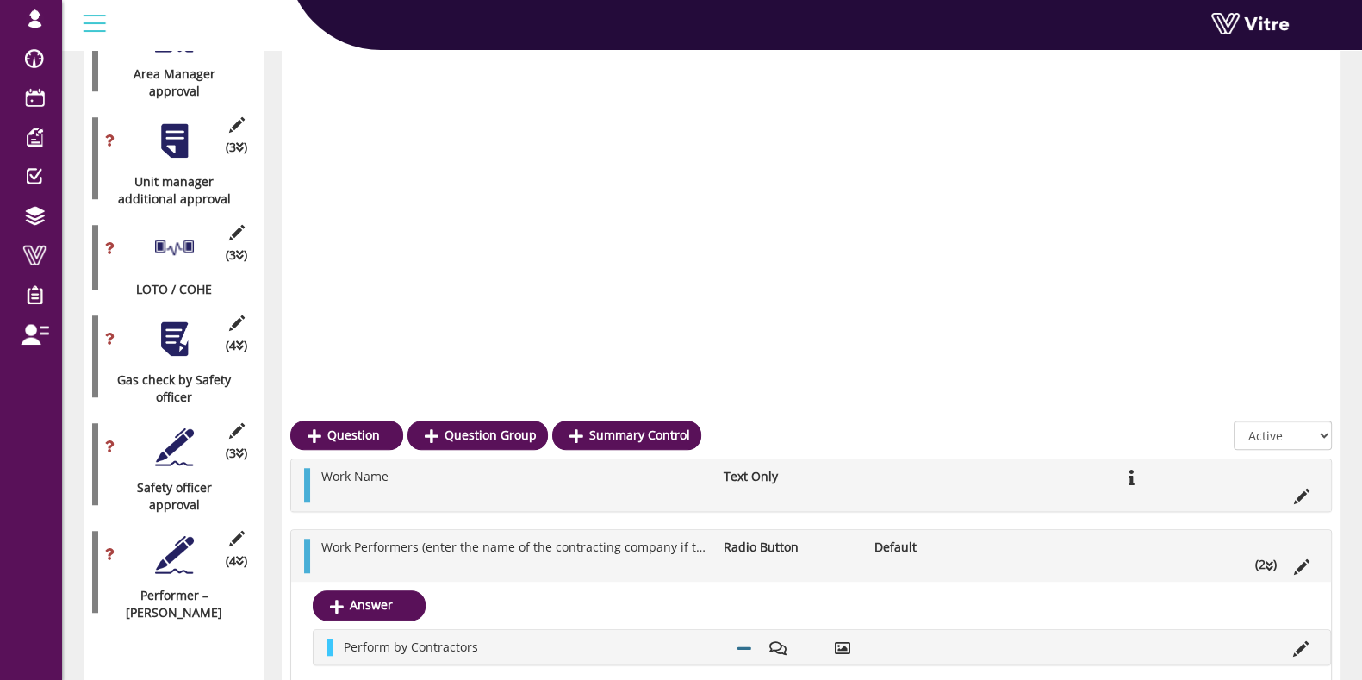
scroll to position [2227, 0]
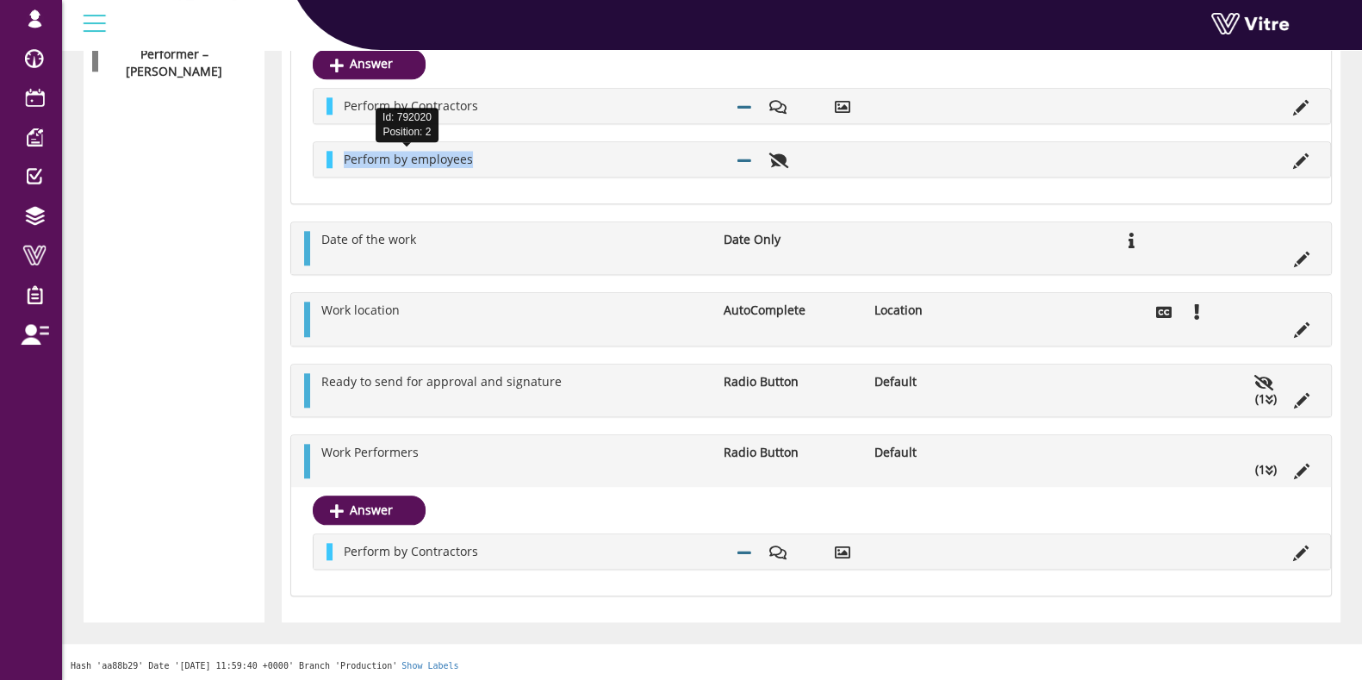
copy span "Perform by employees"
drag, startPoint x: 471, startPoint y: 158, endPoint x: 343, endPoint y: 164, distance: 128.5
click at [343, 164] on li "Perform by employees" at bounding box center [531, 159] width 393 height 17
click at [408, 511] on link "Answer" at bounding box center [369, 509] width 113 height 29
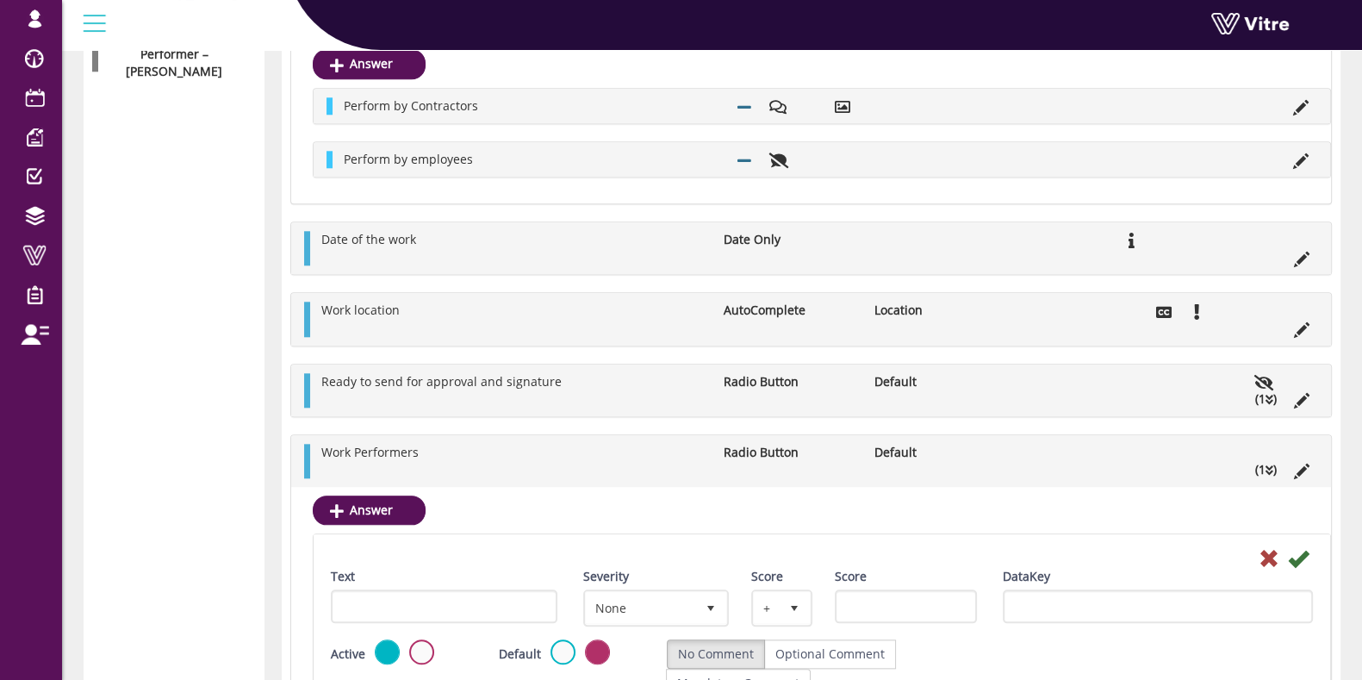
click at [495, 620] on div "Text" at bounding box center [444, 602] width 252 height 68
click at [491, 597] on input "Text" at bounding box center [444, 606] width 227 height 34
paste input "Perform by employees"
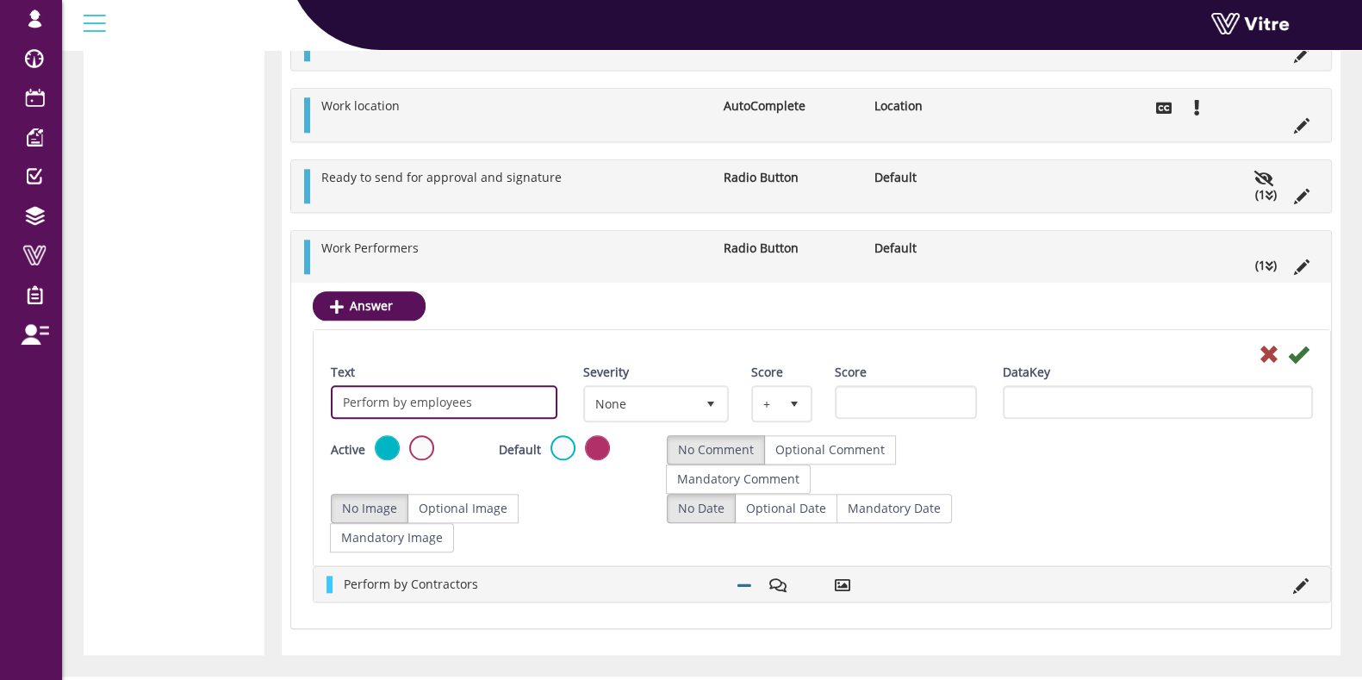
scroll to position [2432, 0]
type input "Perform by employees"
click at [1306, 351] on icon at bounding box center [1298, 353] width 21 height 21
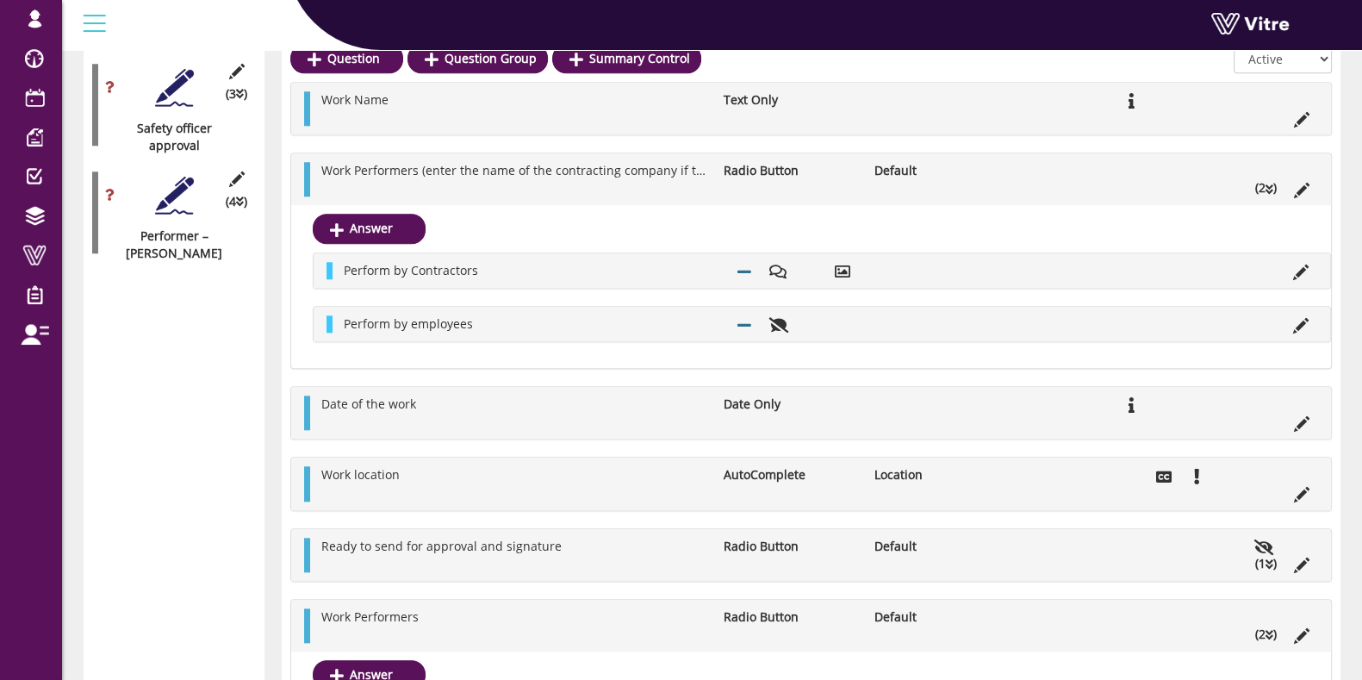
scroll to position [1937, 0]
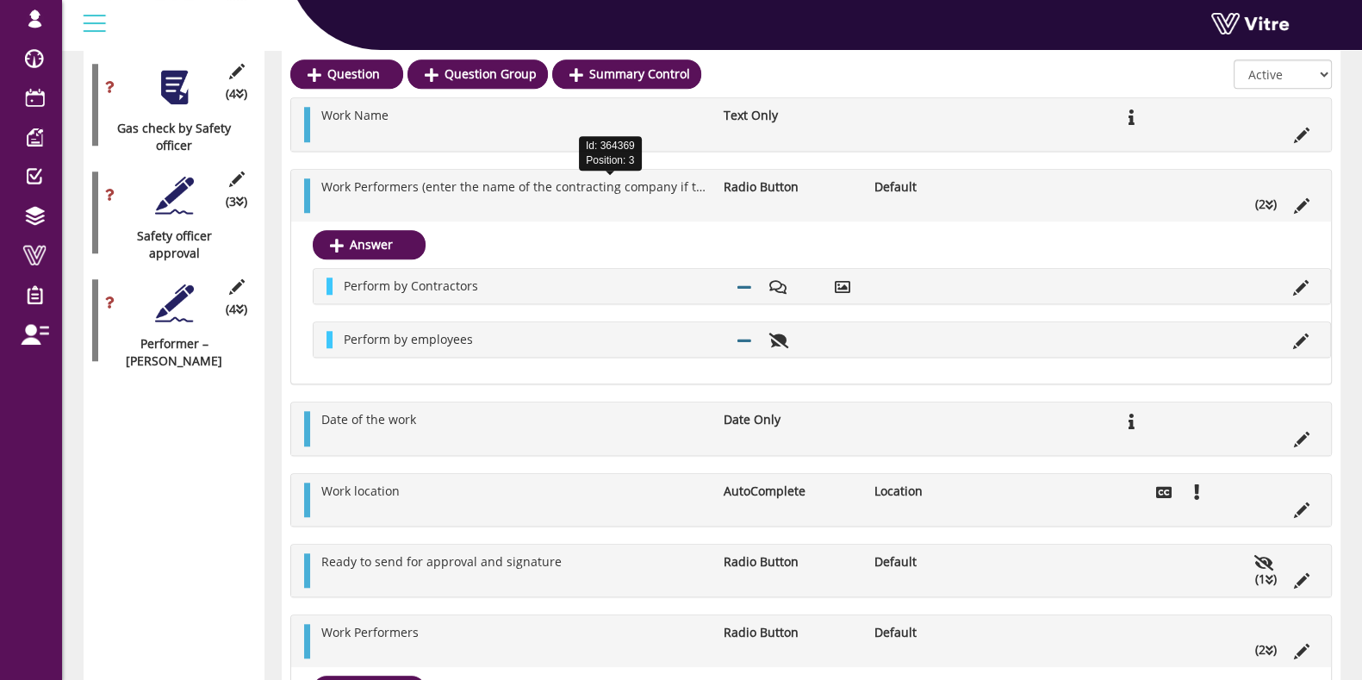
click at [444, 184] on span "Work Performers (enter the name of the contracting company if the work is perfo…" at bounding box center [653, 186] width 665 height 16
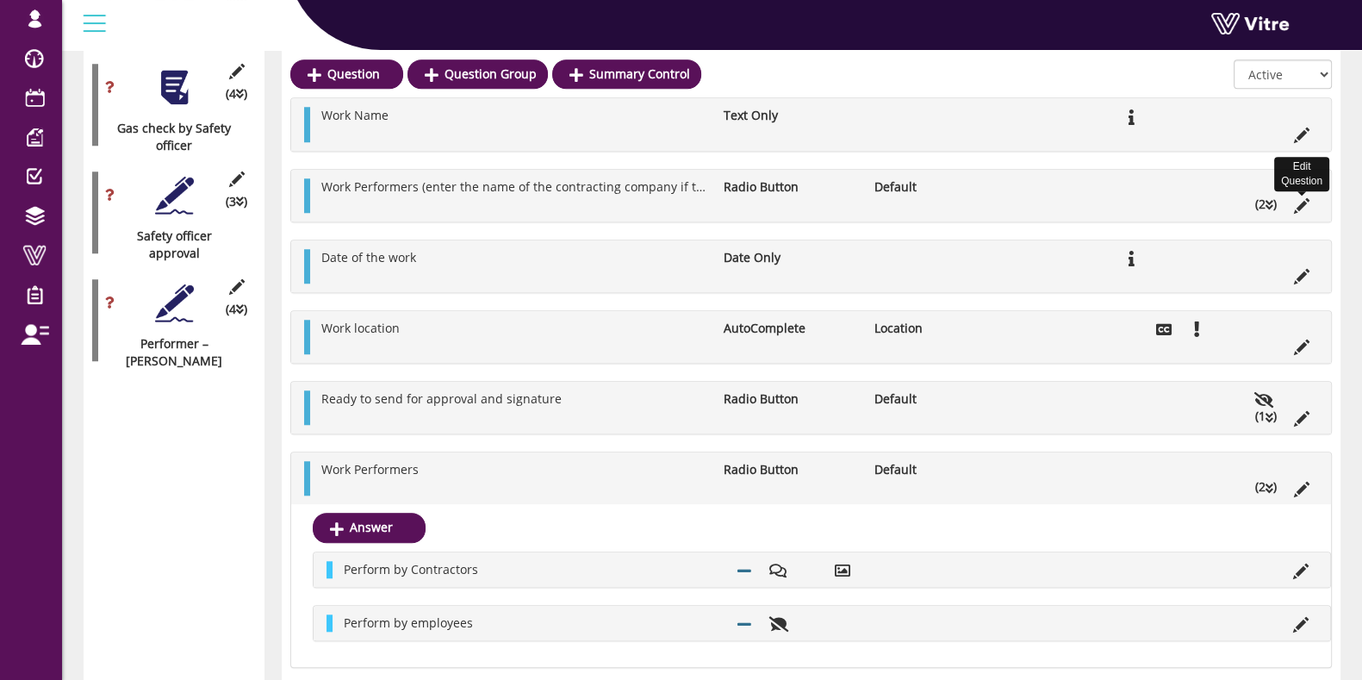
click at [1302, 207] on icon at bounding box center [1302, 206] width 16 height 16
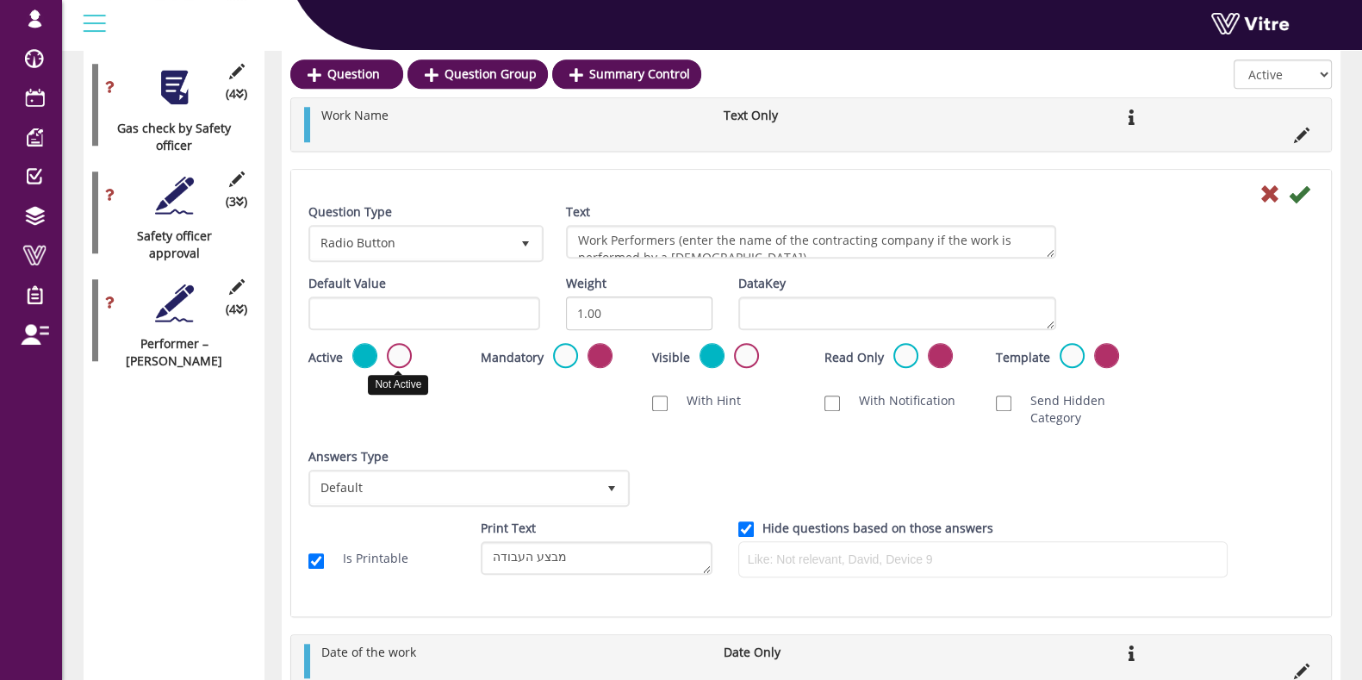
click at [408, 353] on label at bounding box center [399, 355] width 25 height 25
click at [0, 0] on input "radio" at bounding box center [0, 0] width 0 height 0
click at [315, 559] on input "Is Printable" at bounding box center [316, 561] width 16 height 16
checkbox input "false"
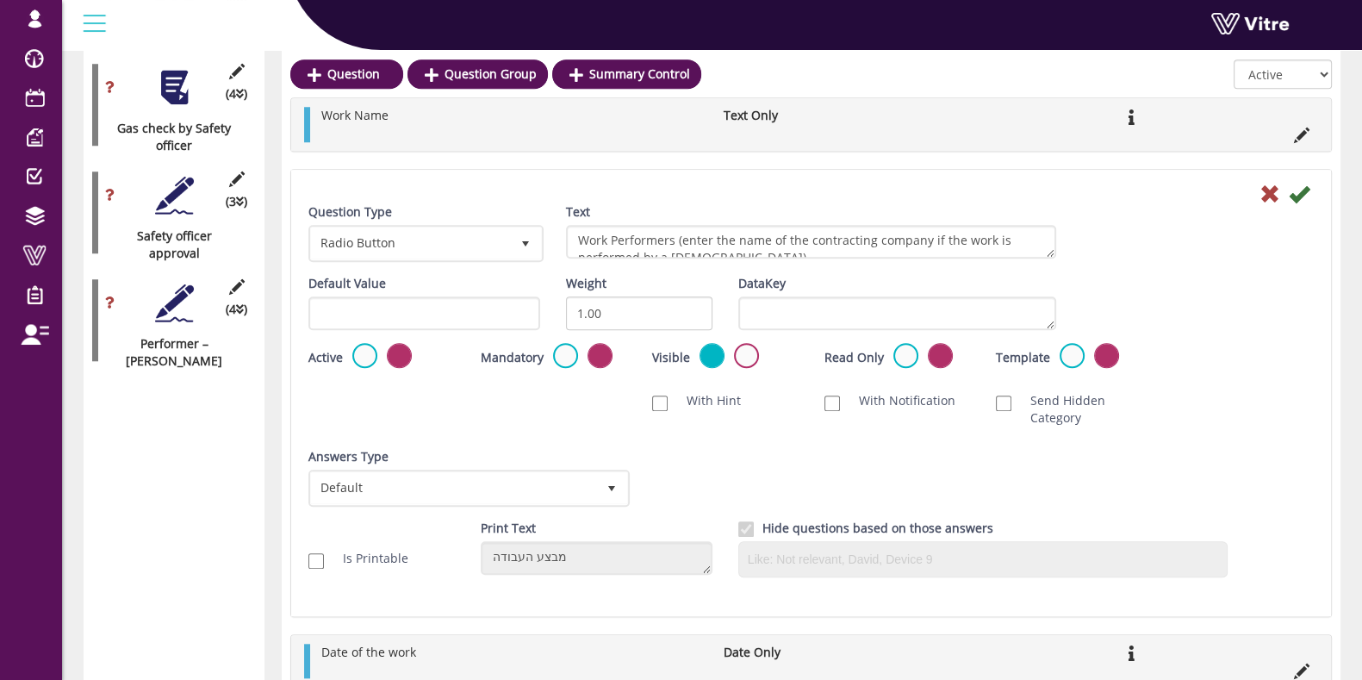
click at [1311, 196] on div at bounding box center [811, 193] width 1031 height 21
click at [1301, 192] on icon at bounding box center [1299, 194] width 21 height 21
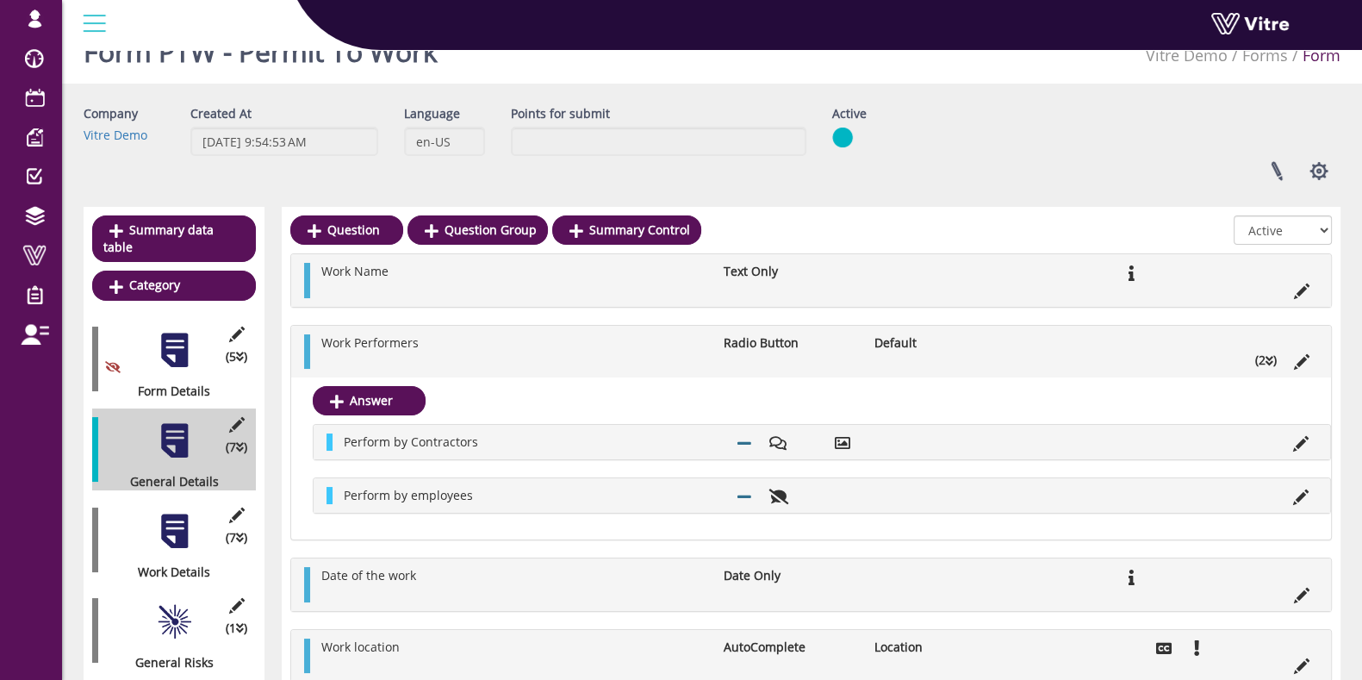
scroll to position [0, 0]
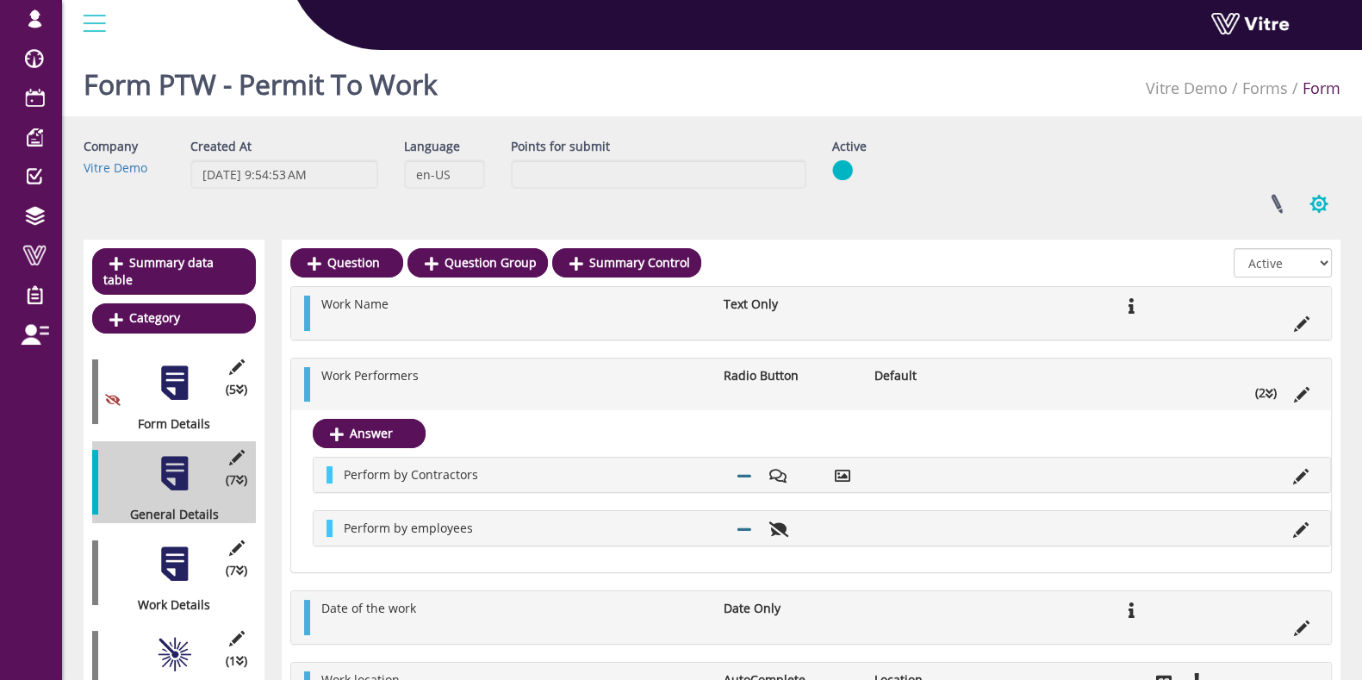
click at [1324, 207] on button "button" at bounding box center [1319, 204] width 43 height 46
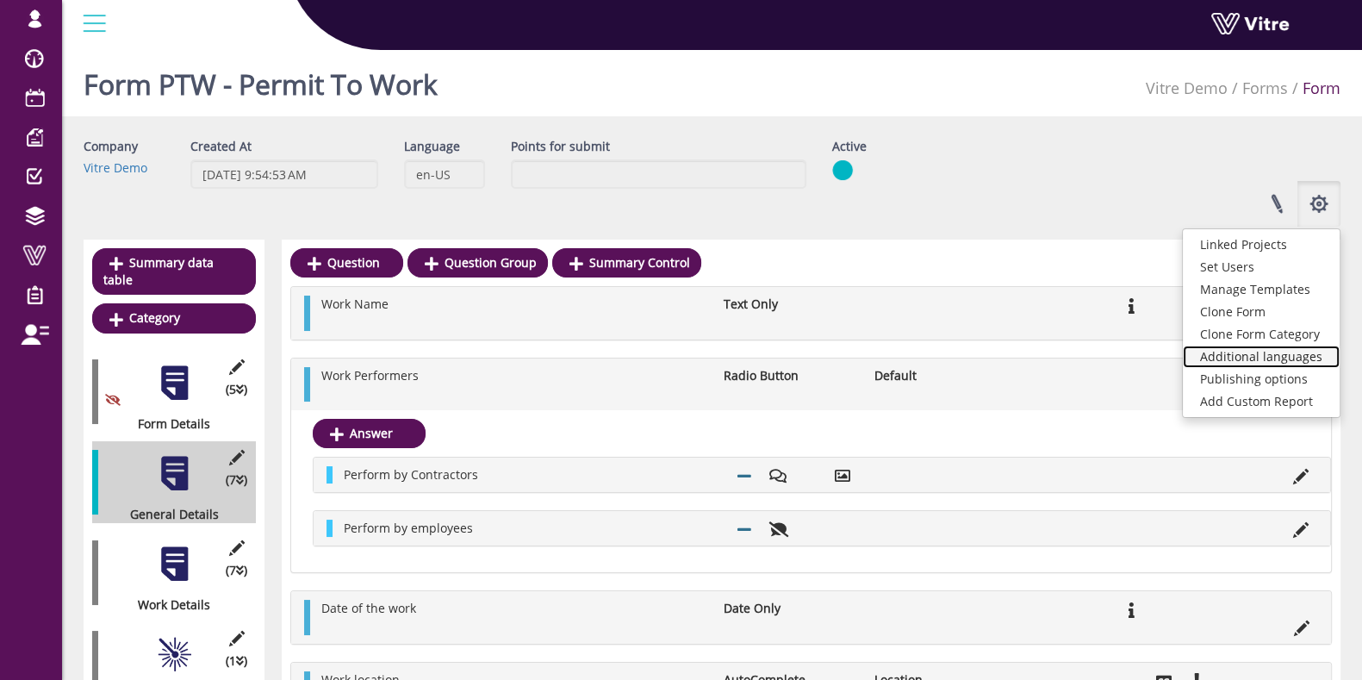
click at [1271, 359] on link "Additional languages" at bounding box center [1261, 357] width 157 height 22
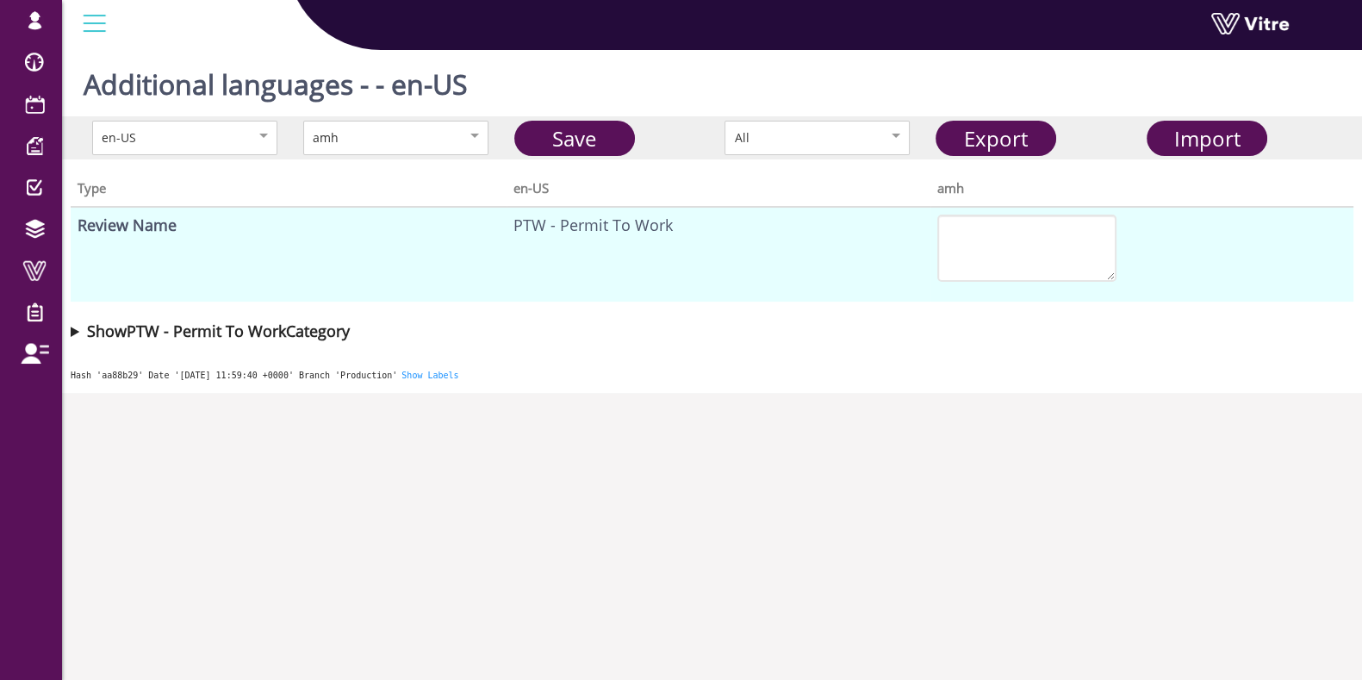
click at [75, 329] on summary "Show PTW - Permit To Work Category" at bounding box center [712, 331] width 1283 height 24
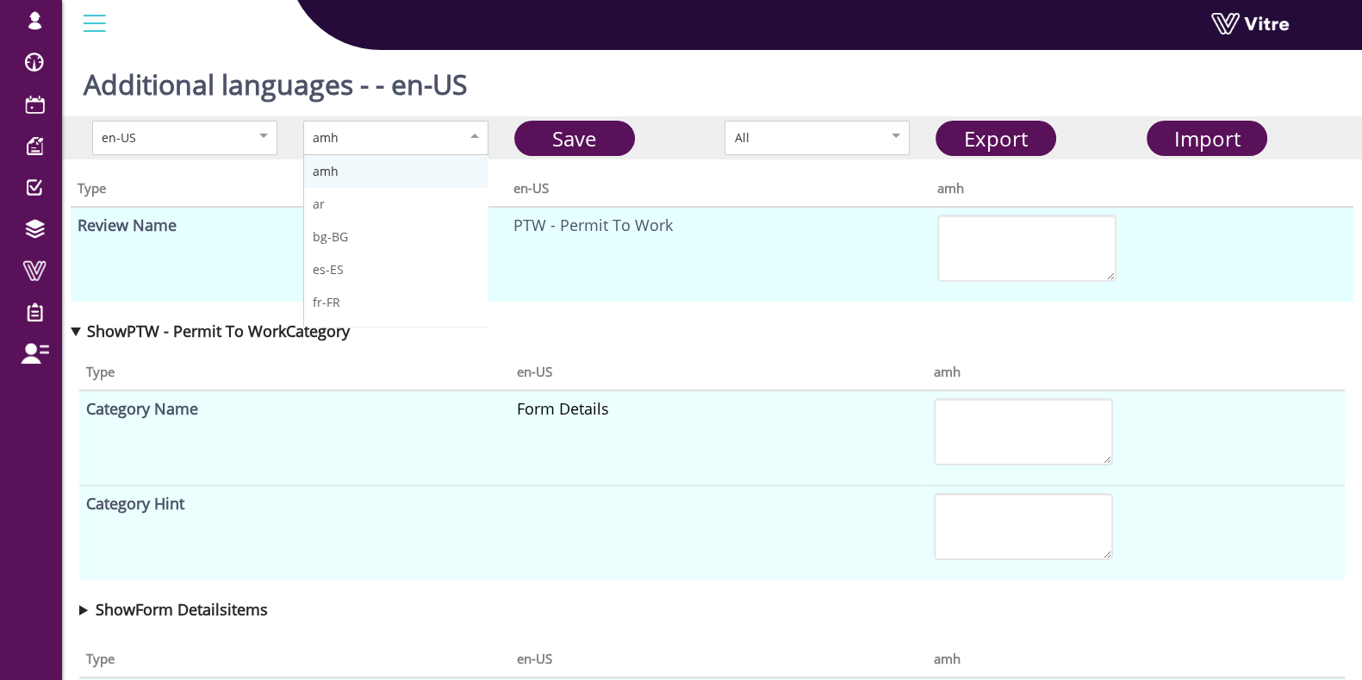
click at [474, 127] on div "amh" at bounding box center [395, 138] width 185 height 34
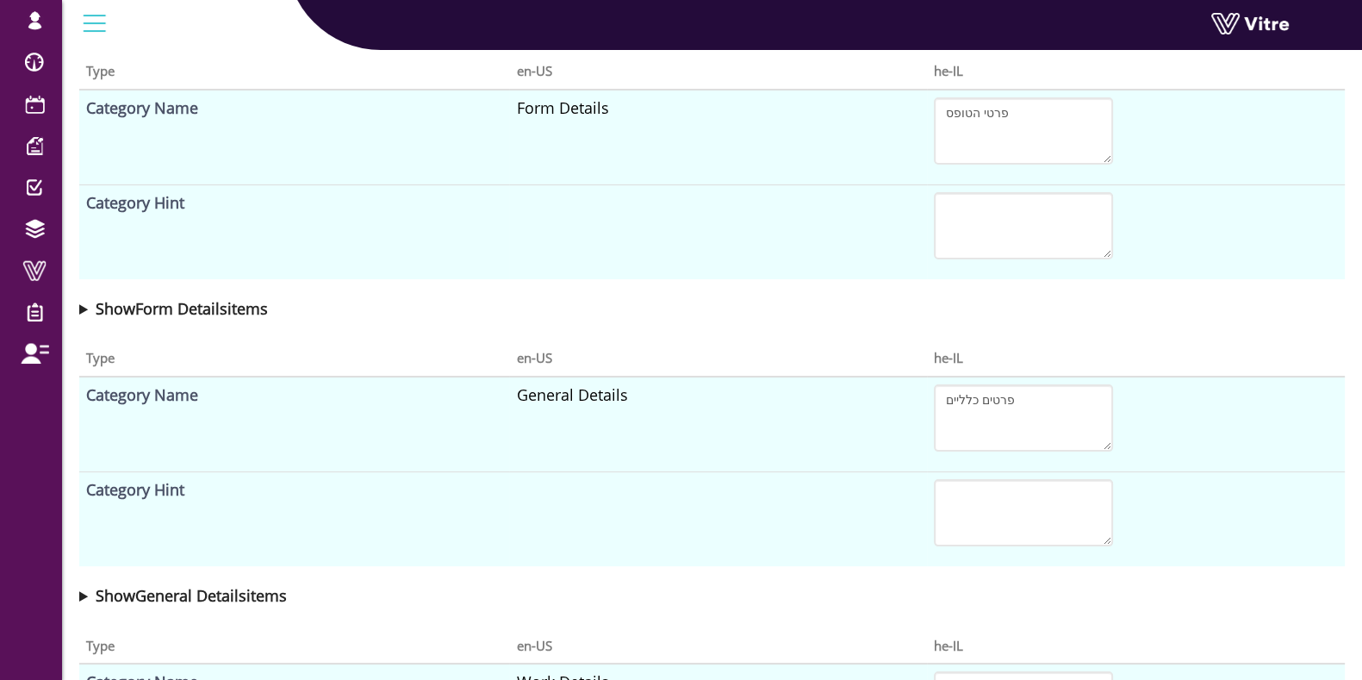
scroll to position [323, 0]
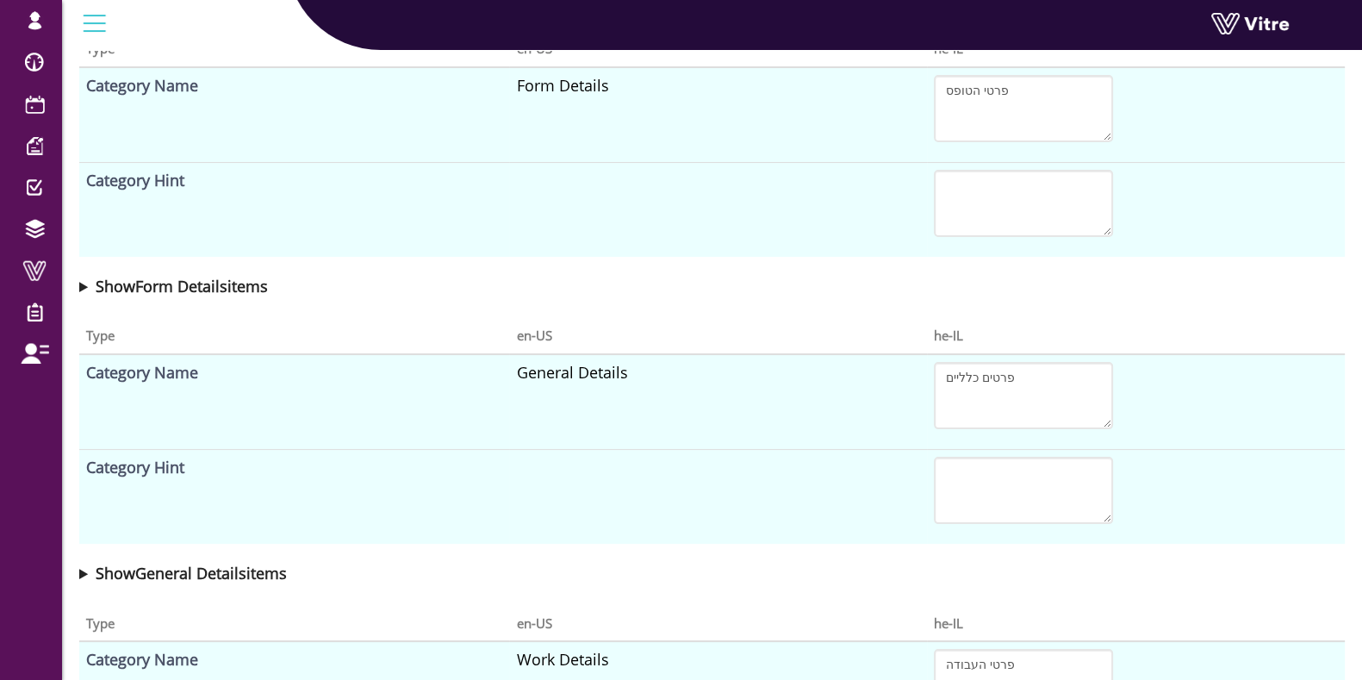
click at [80, 285] on summary "Show Form Details items" at bounding box center [712, 286] width 1266 height 24
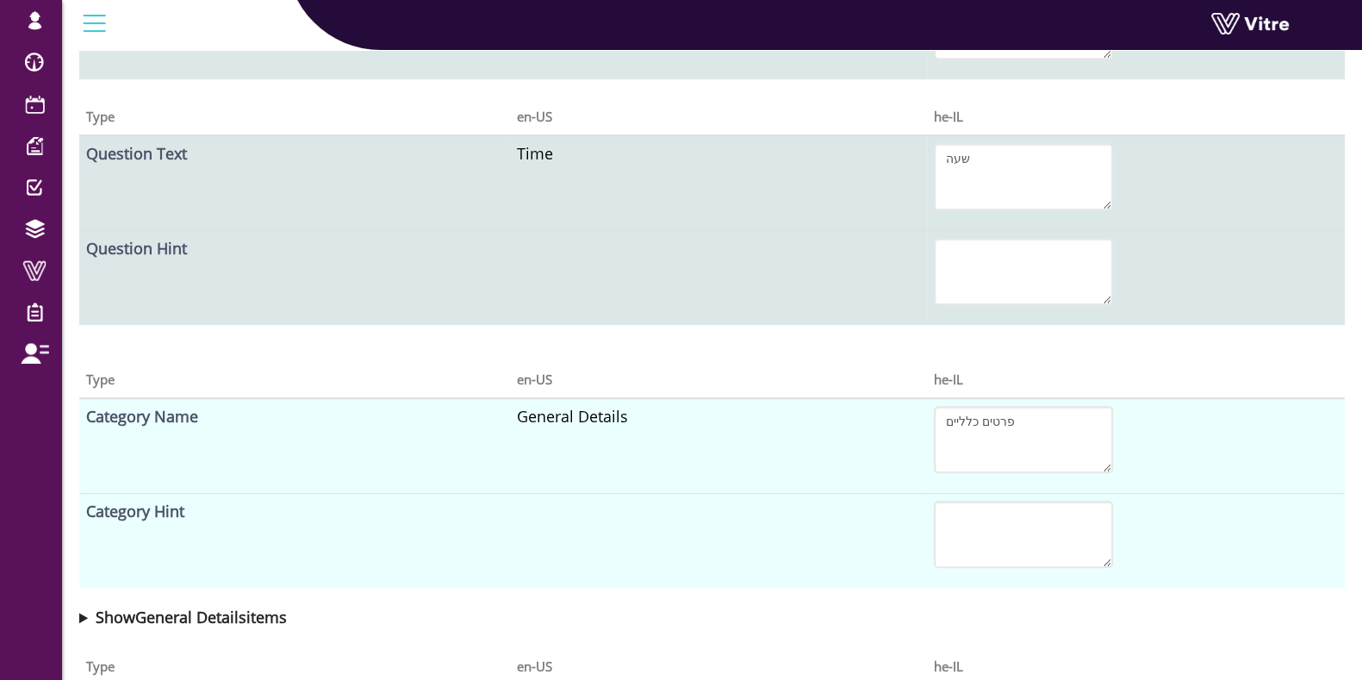
scroll to position [1615, 0]
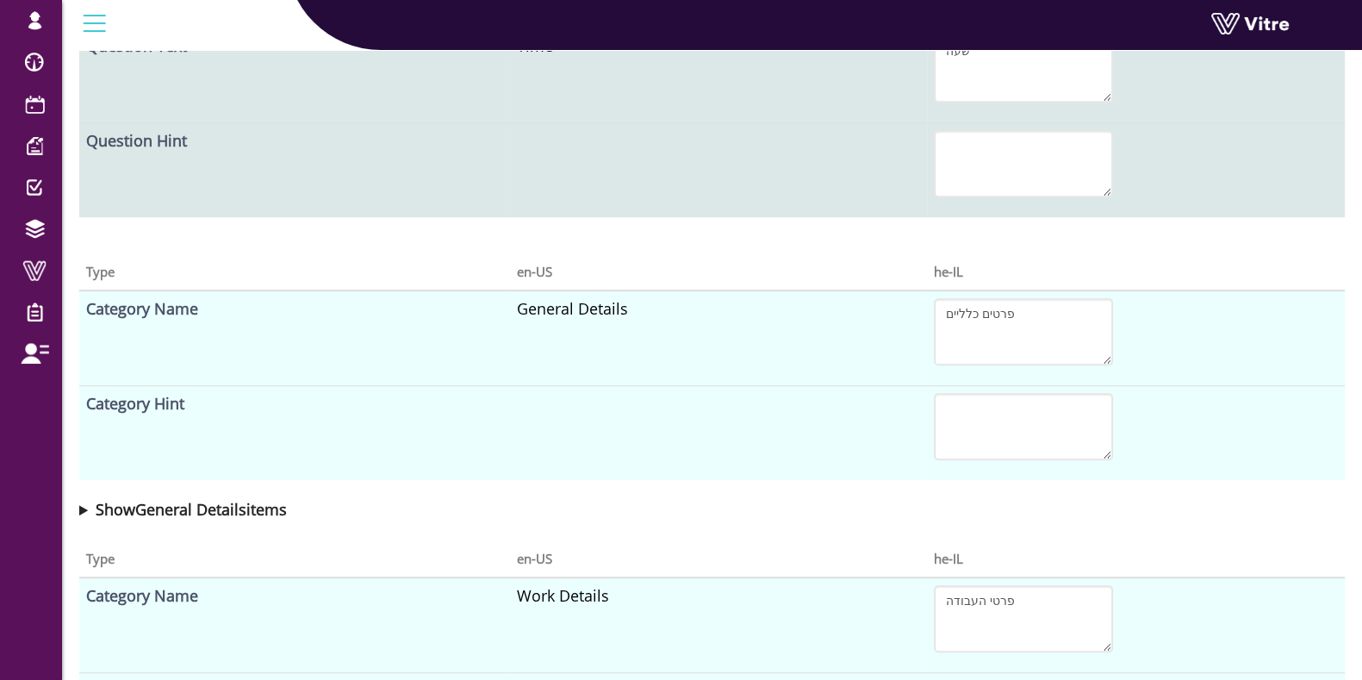
click at [81, 508] on summary "Show General Details items" at bounding box center [712, 509] width 1266 height 24
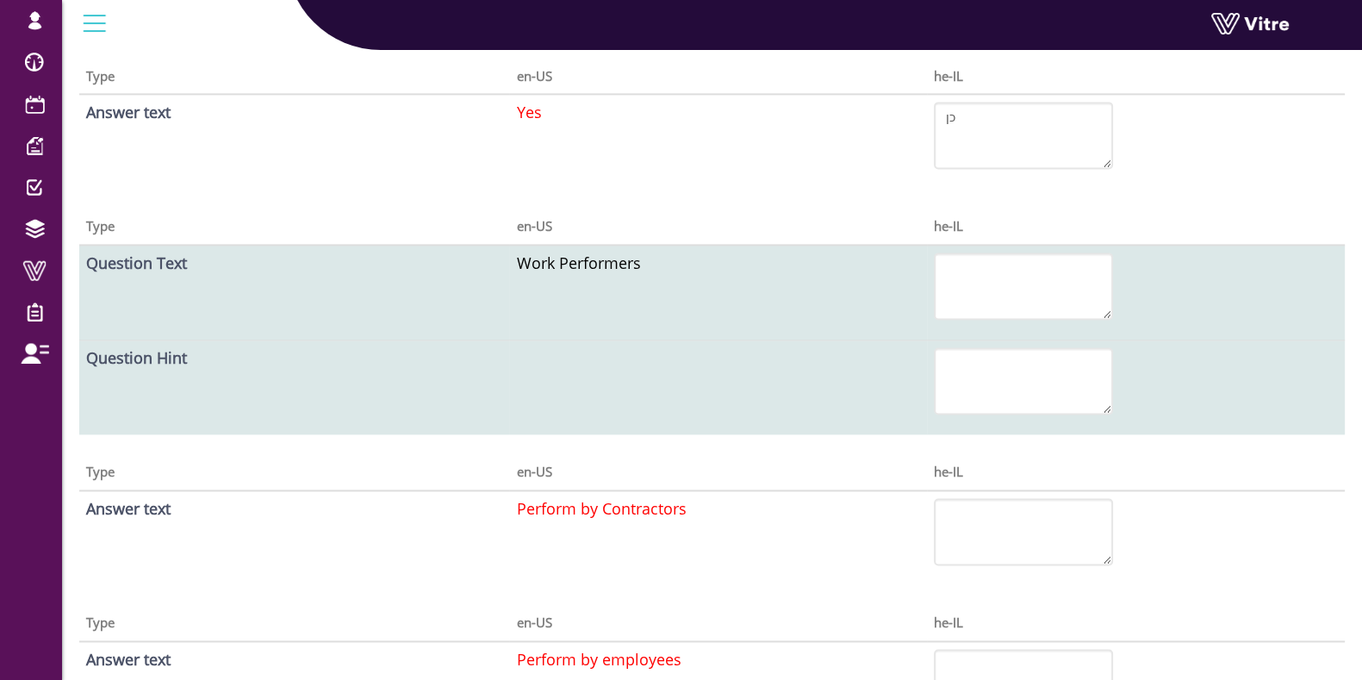
scroll to position [3015, 0]
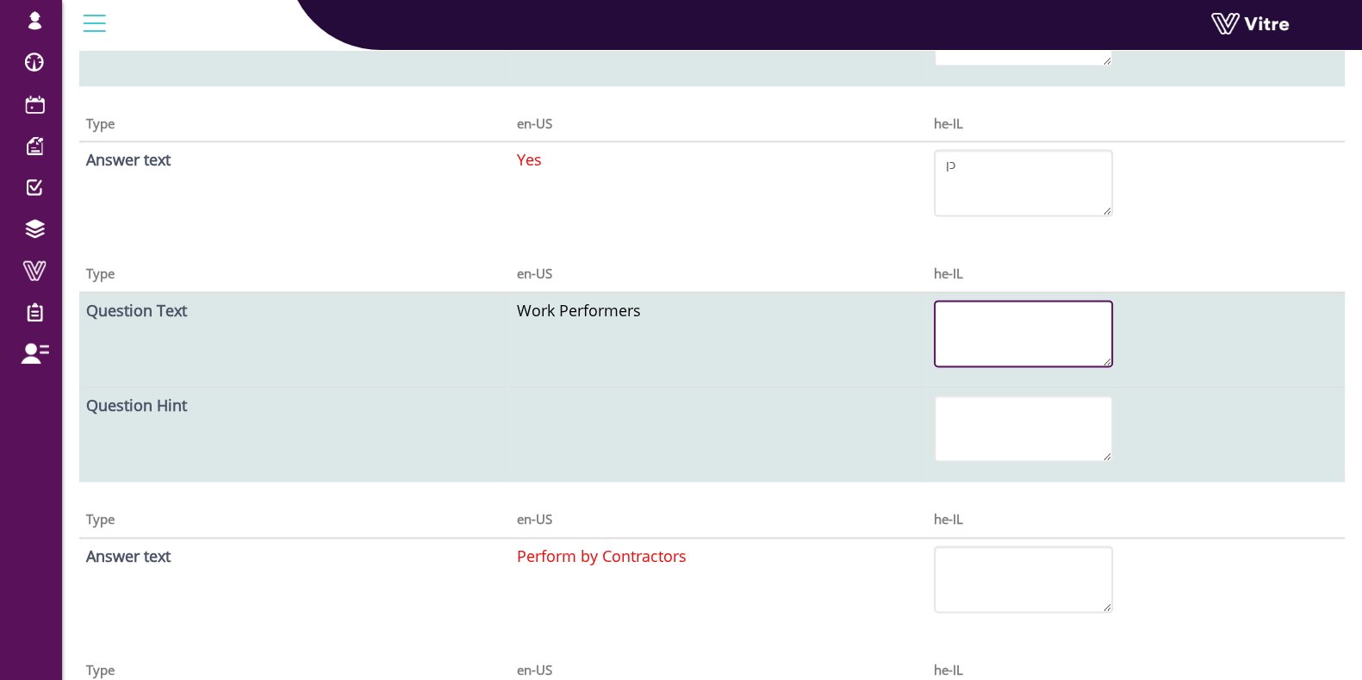
click at [994, 325] on textarea at bounding box center [1023, 333] width 179 height 67
type textarea "n"
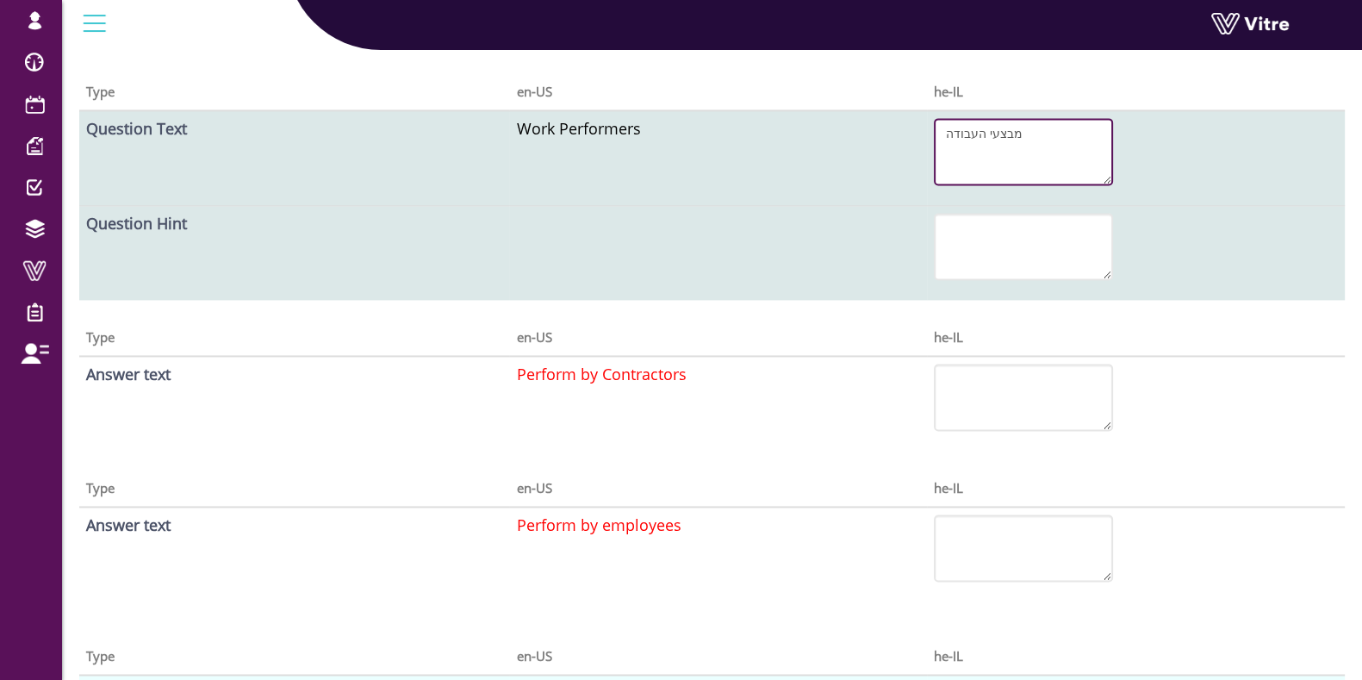
scroll to position [3230, 0]
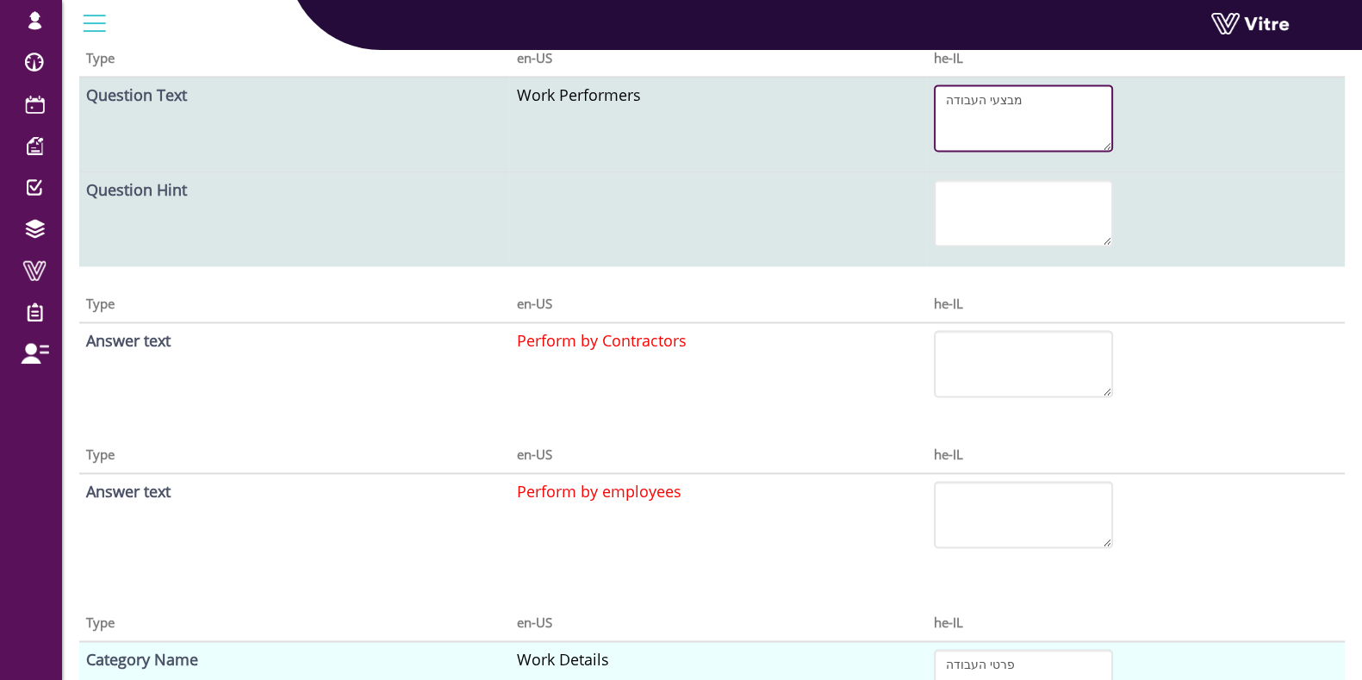
type textarea "מבצעי העבודה"
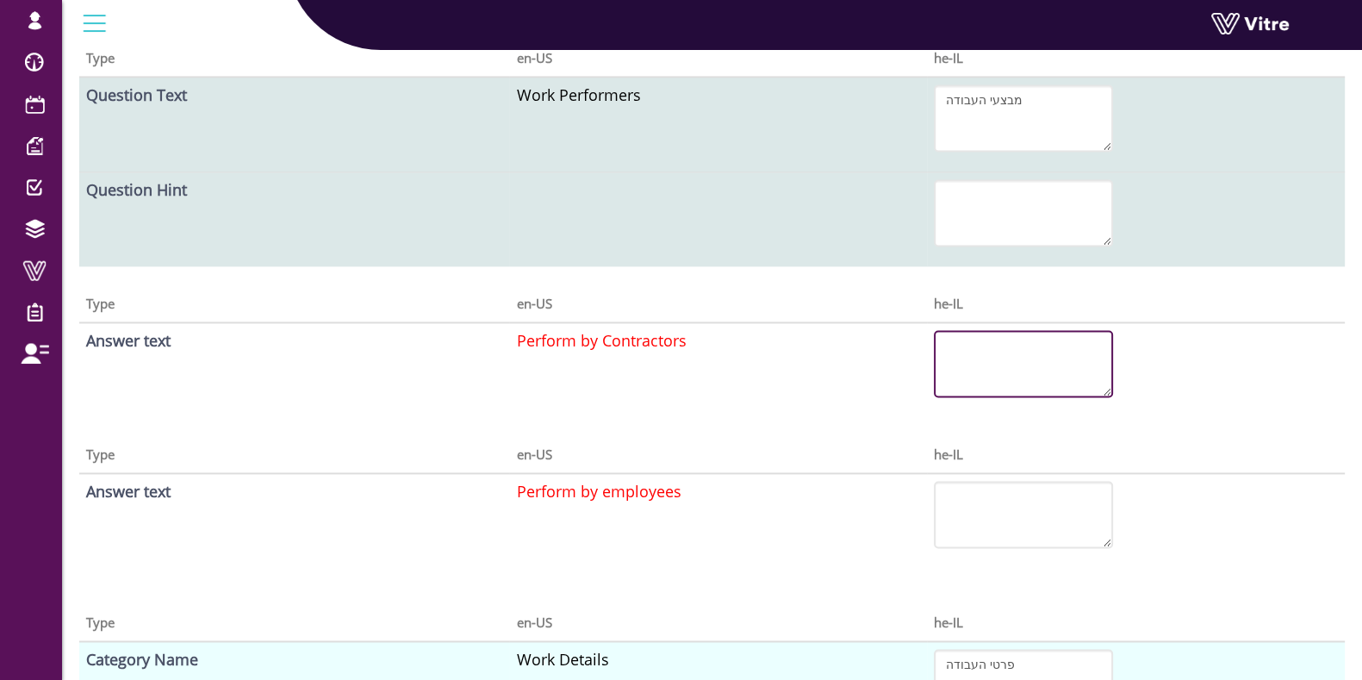
click at [1026, 361] on textarea at bounding box center [1023, 363] width 179 height 67
type textarea "ע"י קבלנים"
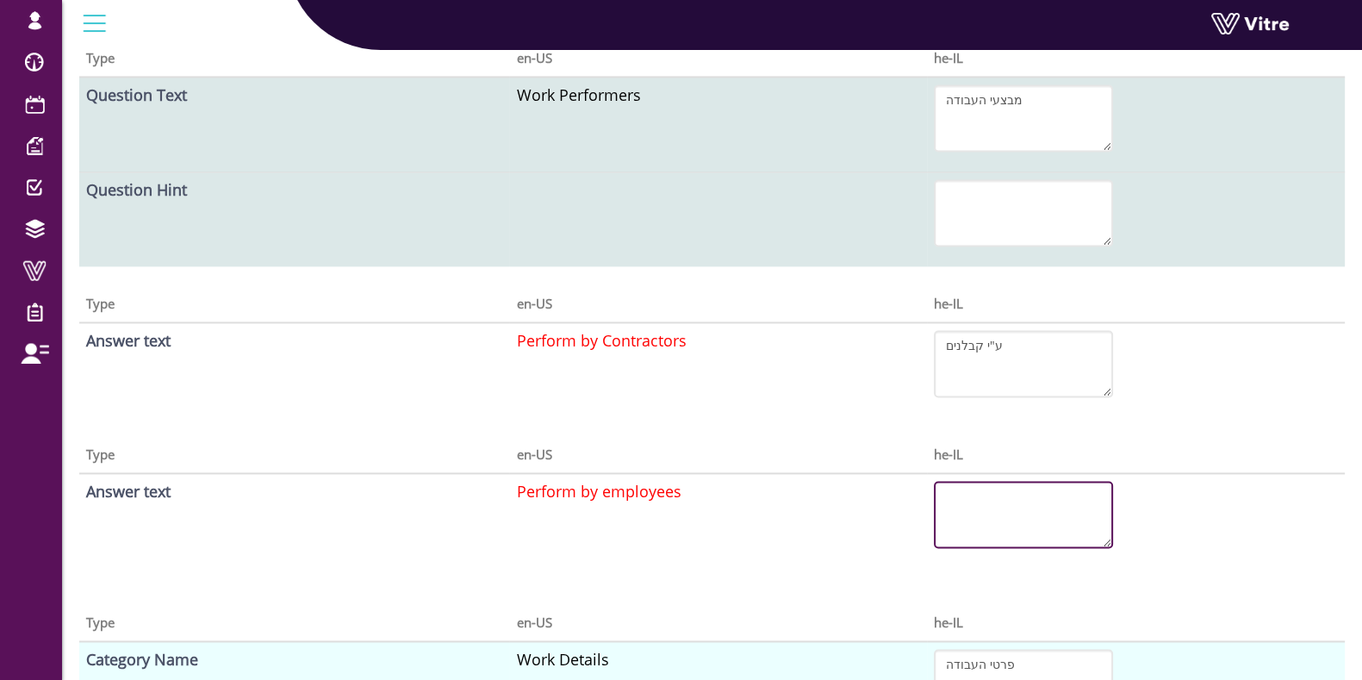
click at [1008, 521] on textarea at bounding box center [1023, 514] width 179 height 67
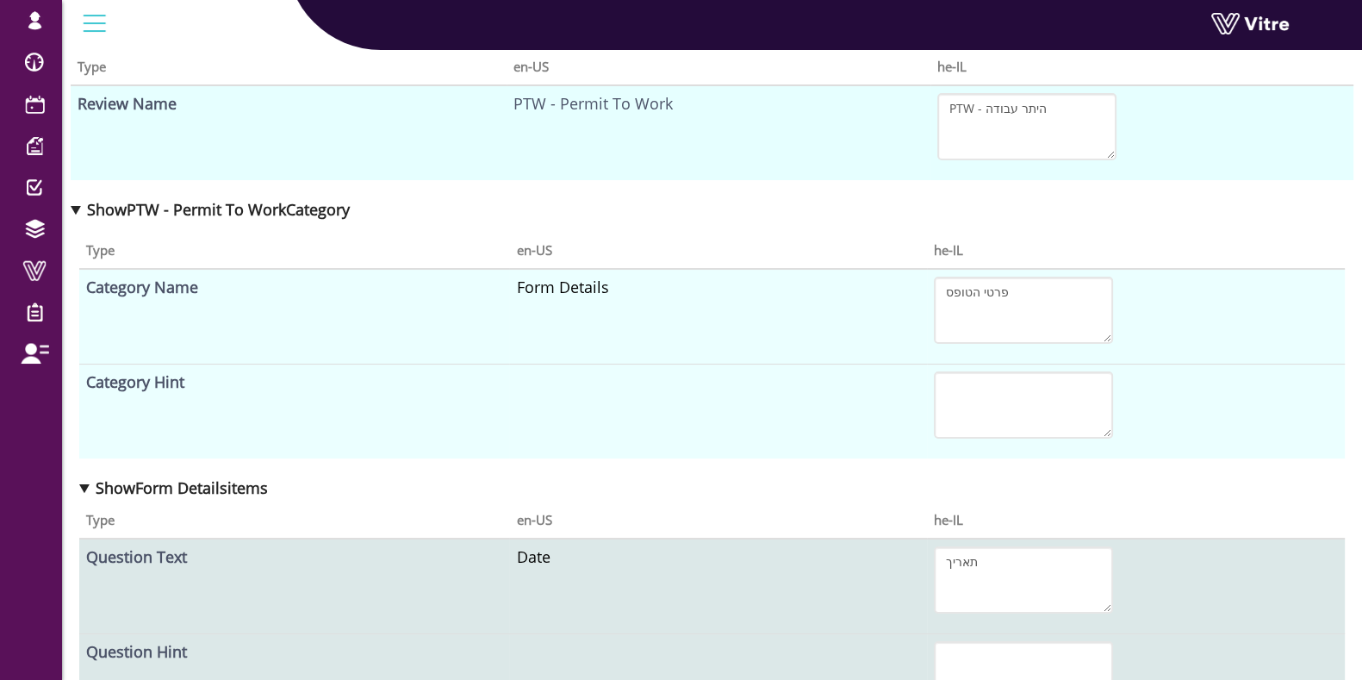
scroll to position [0, 0]
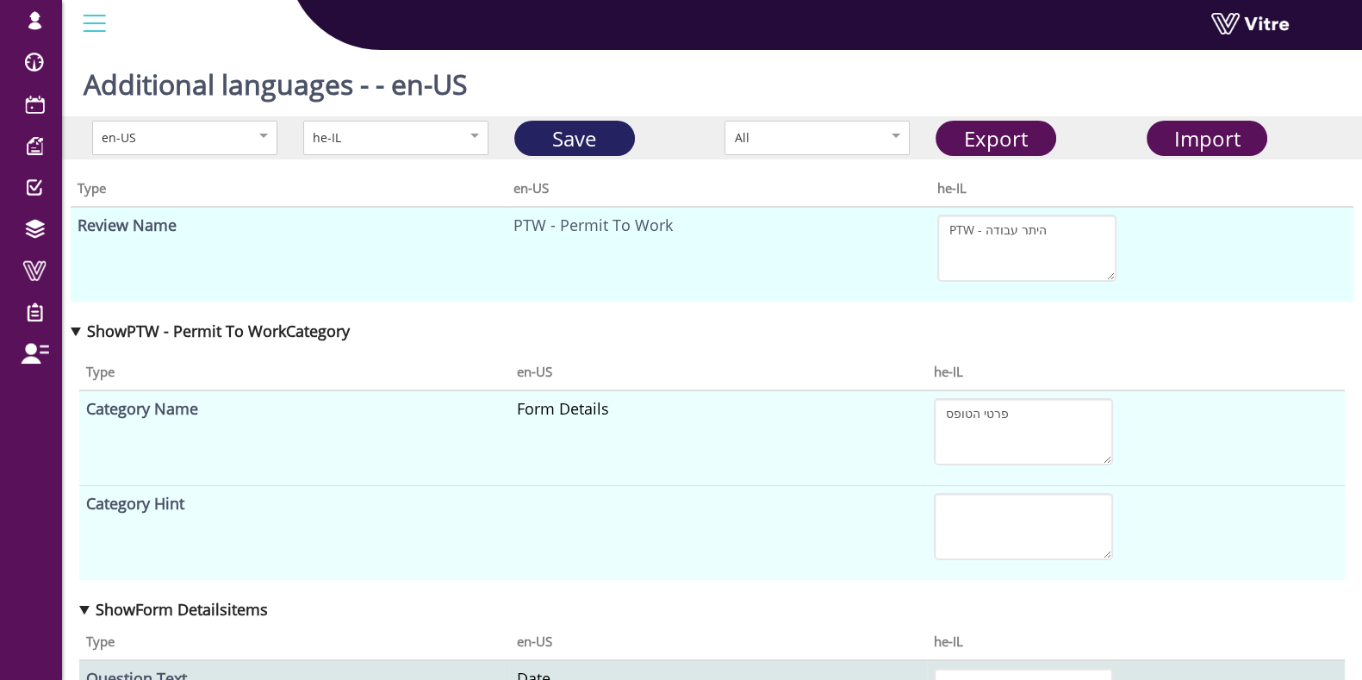
type textarea "ע"י עובדים"
click at [557, 140] on link "Save" at bounding box center [574, 138] width 121 height 35
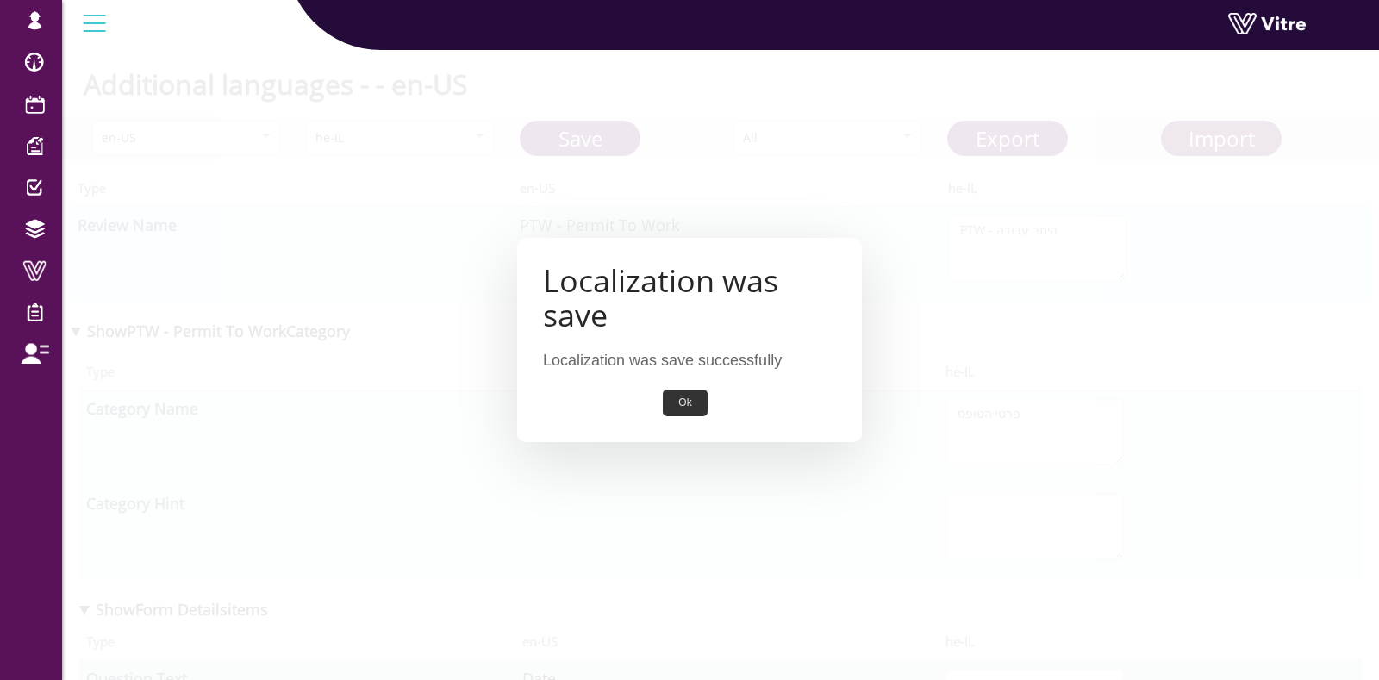
click at [689, 404] on button "Ok" at bounding box center [685, 402] width 44 height 27
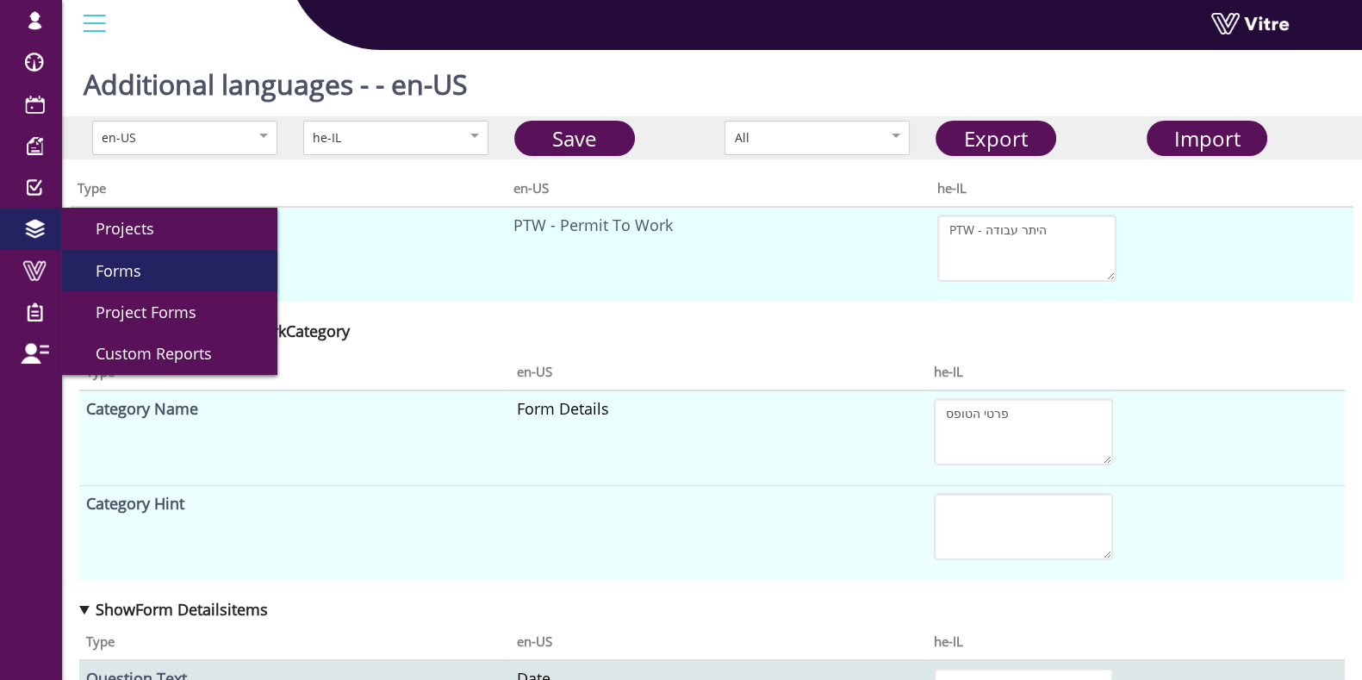
click at [151, 273] on link "Forms" at bounding box center [169, 270] width 215 height 41
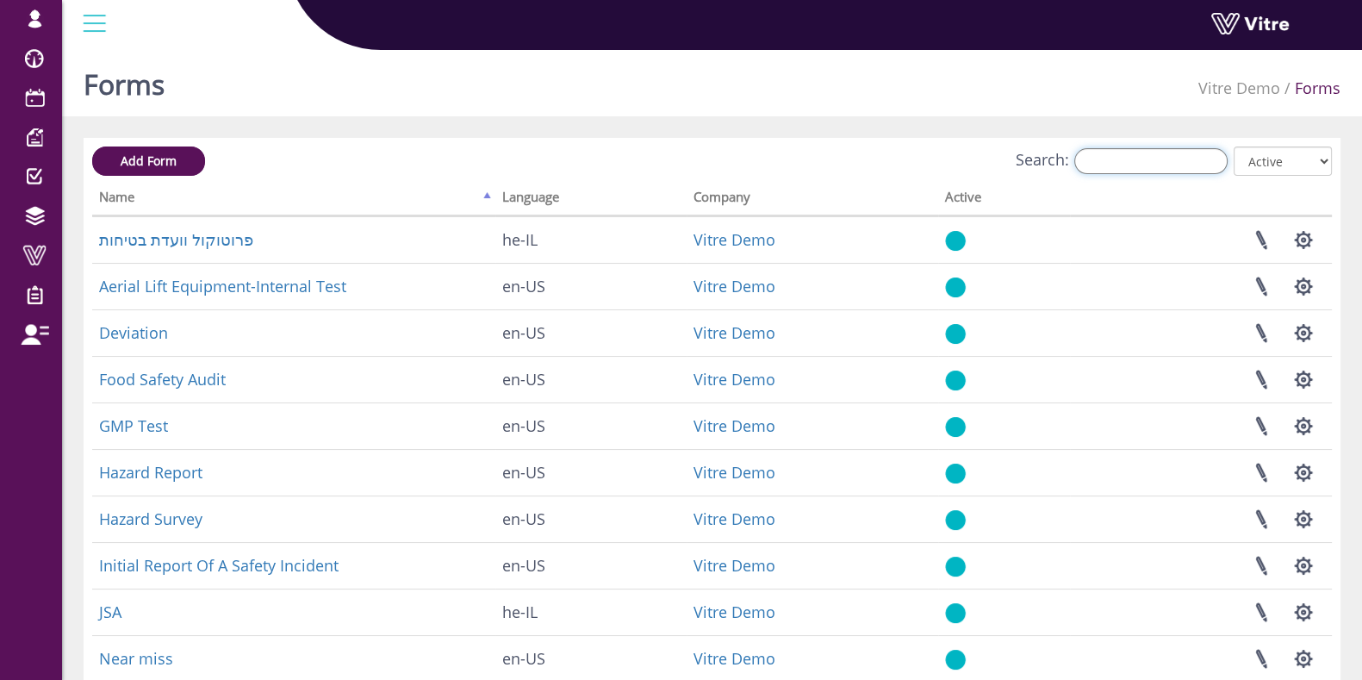
click at [1191, 153] on input "Search:" at bounding box center [1150, 161] width 153 height 26
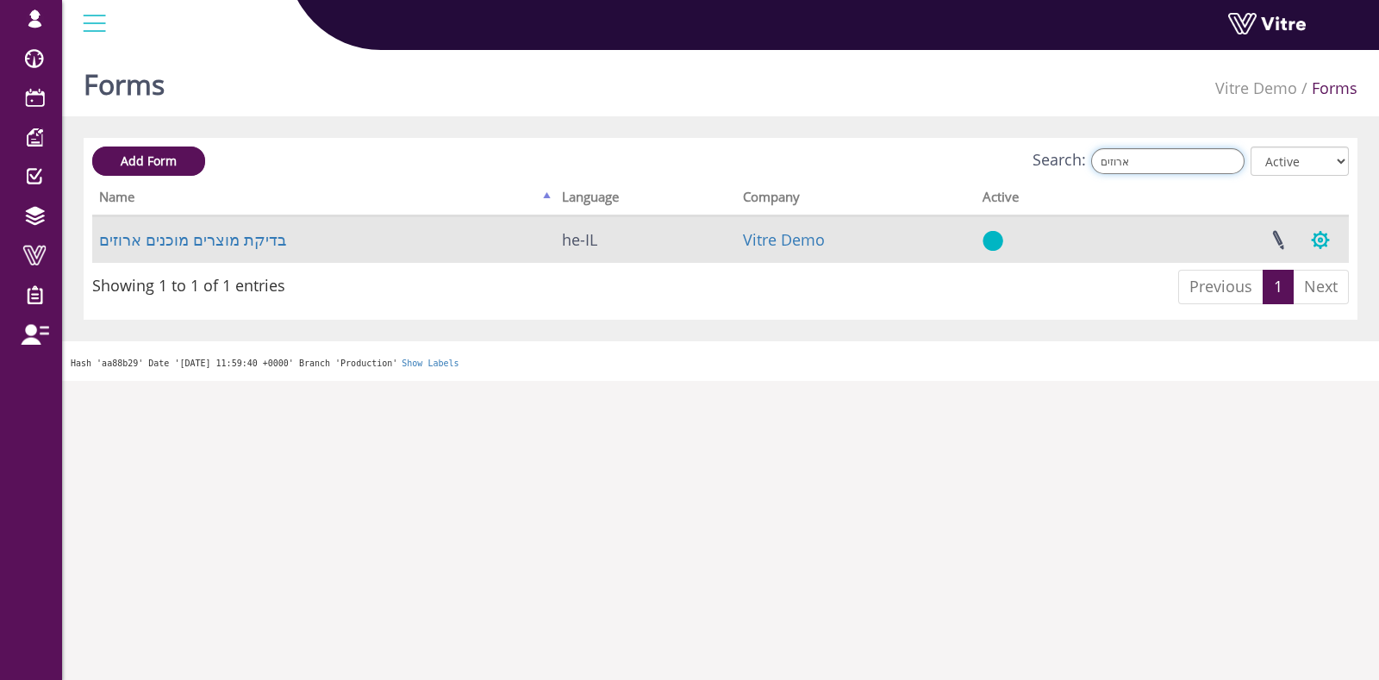
type input "ארוזים"
click at [1322, 251] on button "button" at bounding box center [1320, 240] width 43 height 46
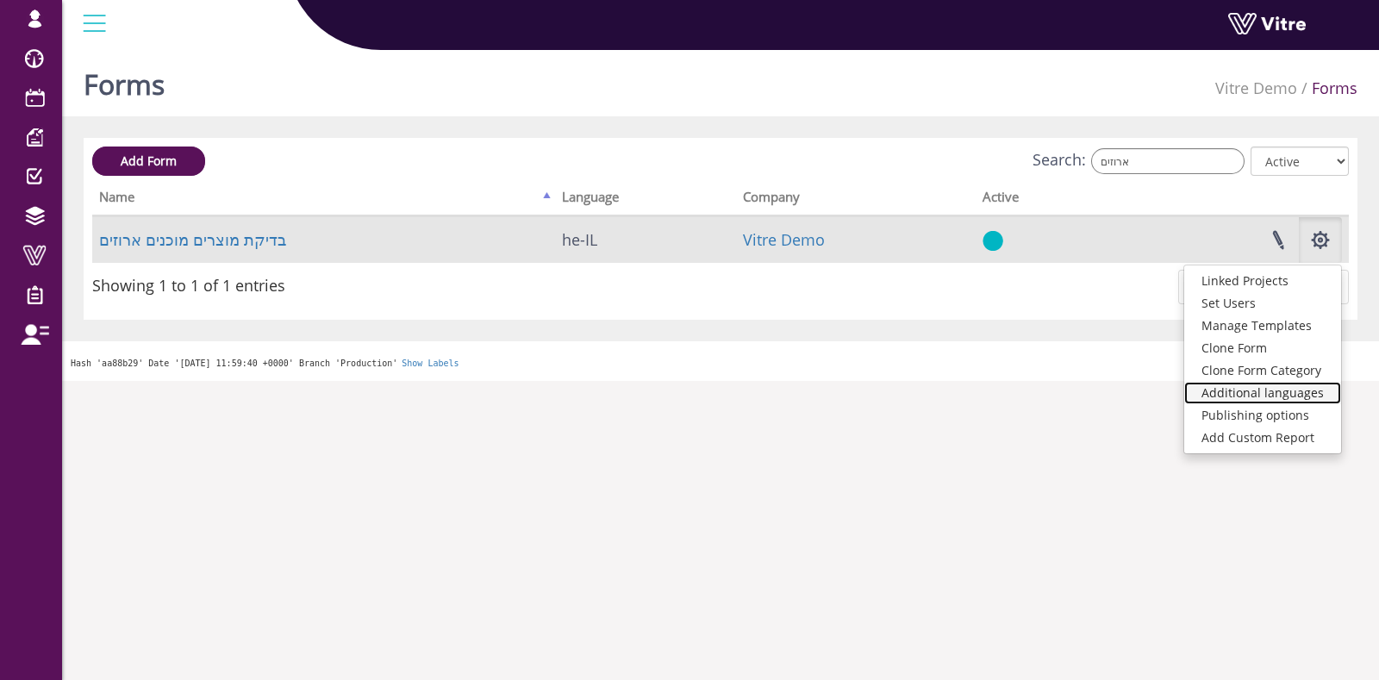
click at [1267, 396] on link "Additional languages" at bounding box center [1262, 393] width 157 height 22
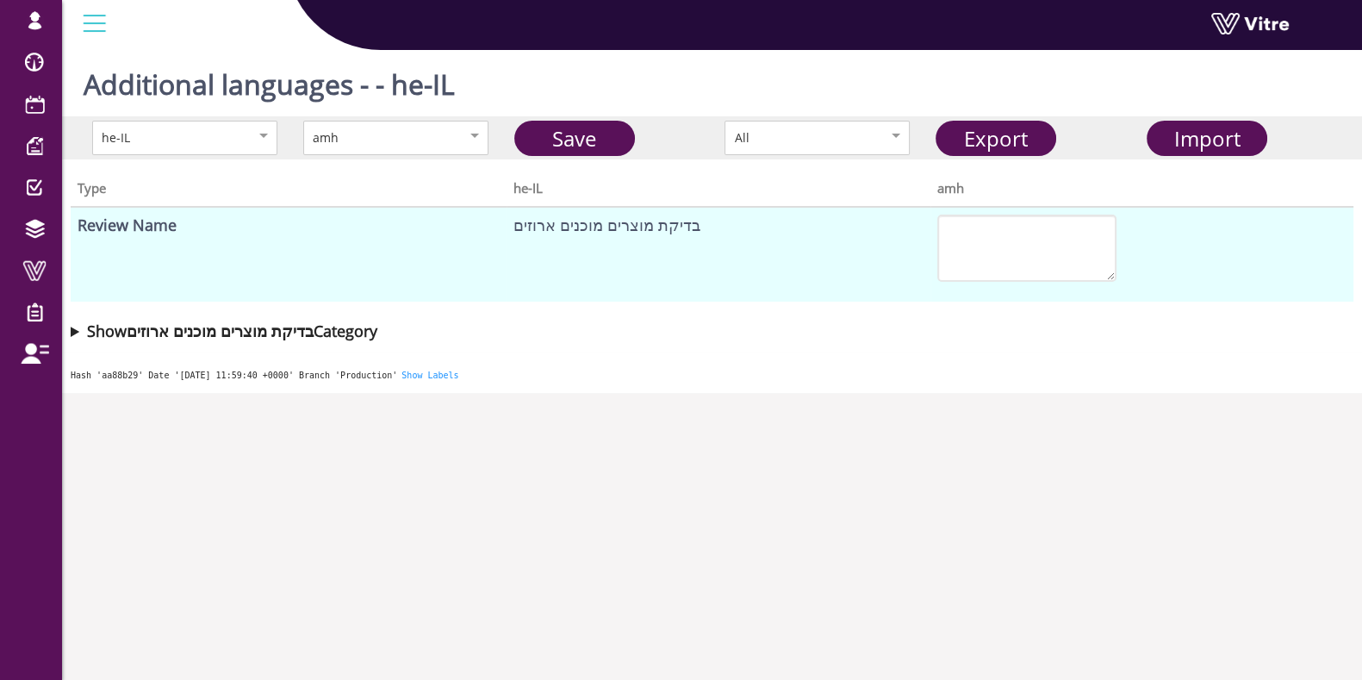
click at [69, 326] on div "Type he-IL amh Review Name בדיקת מוצרים מוכנים ארוזים Show בדיקת מוצרים מוכנים …" at bounding box center [712, 255] width 1300 height 192
click at [76, 330] on summary "Show בדיקת מוצרים מוכנים ארוזים Category" at bounding box center [712, 331] width 1283 height 24
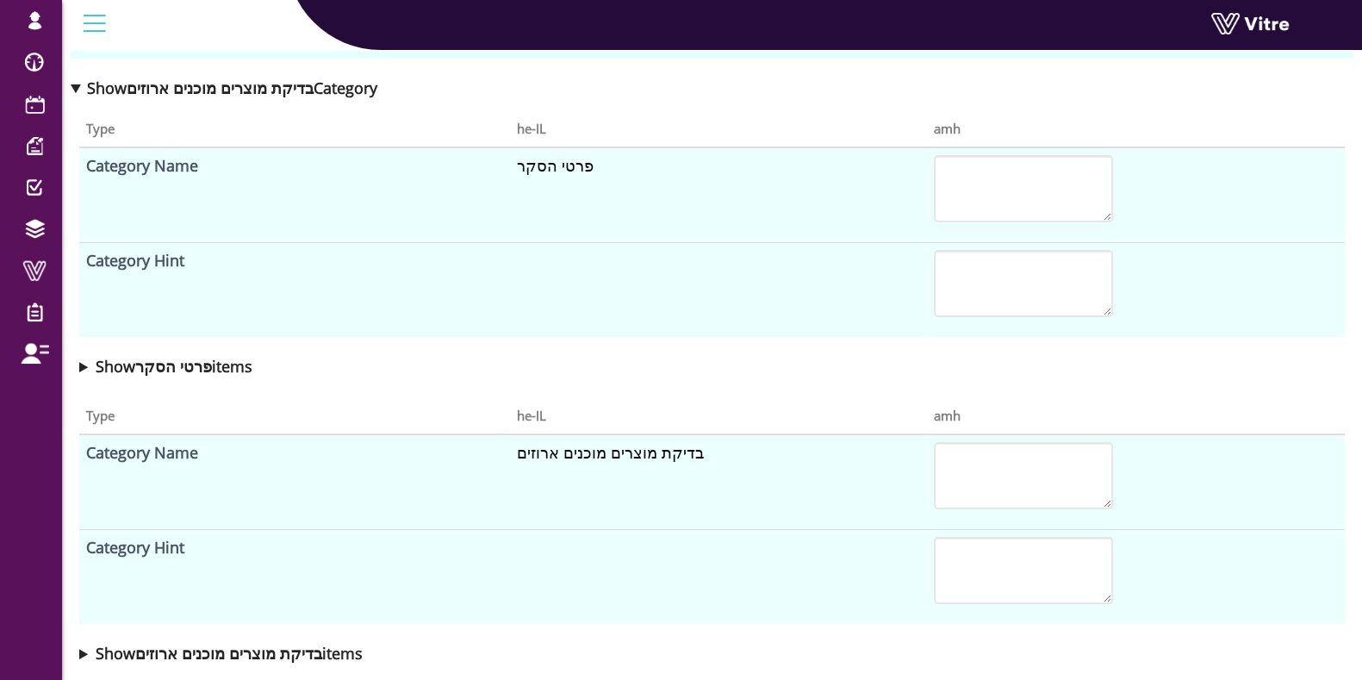
scroll to position [286, 0]
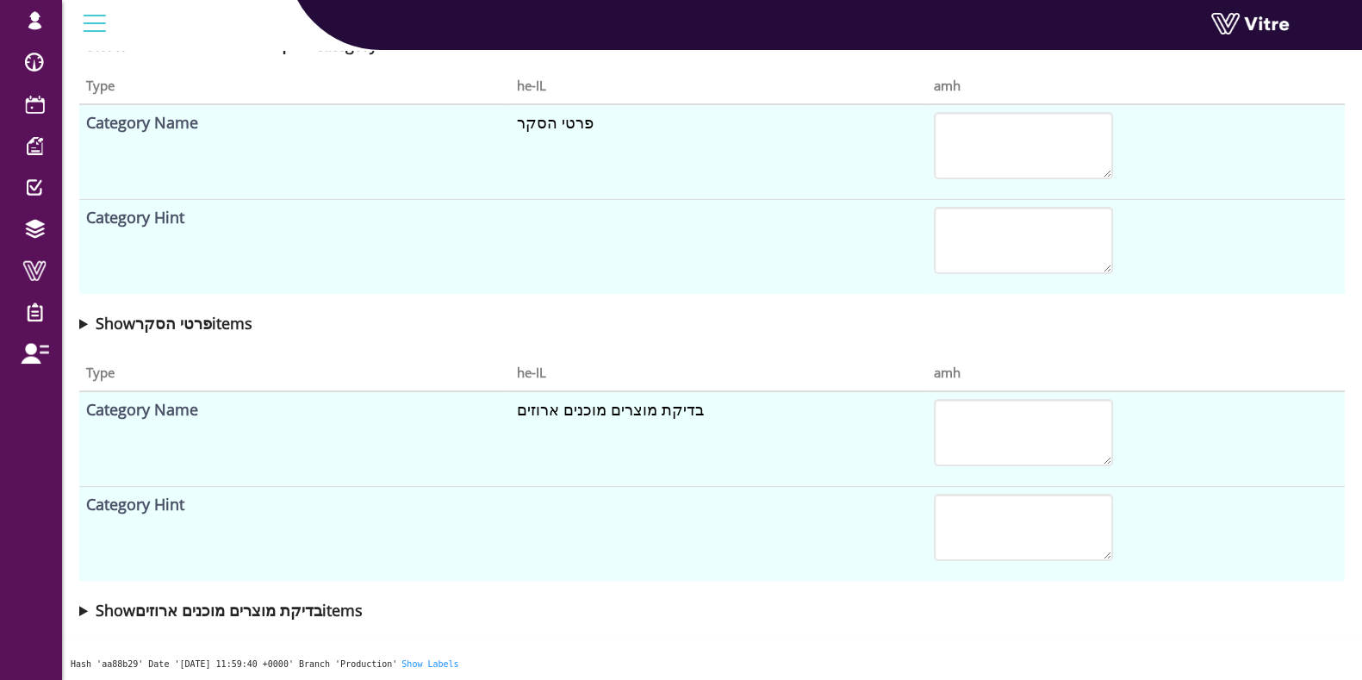
click at [85, 329] on summary "Show פרטי הסקר items" at bounding box center [712, 323] width 1266 height 24
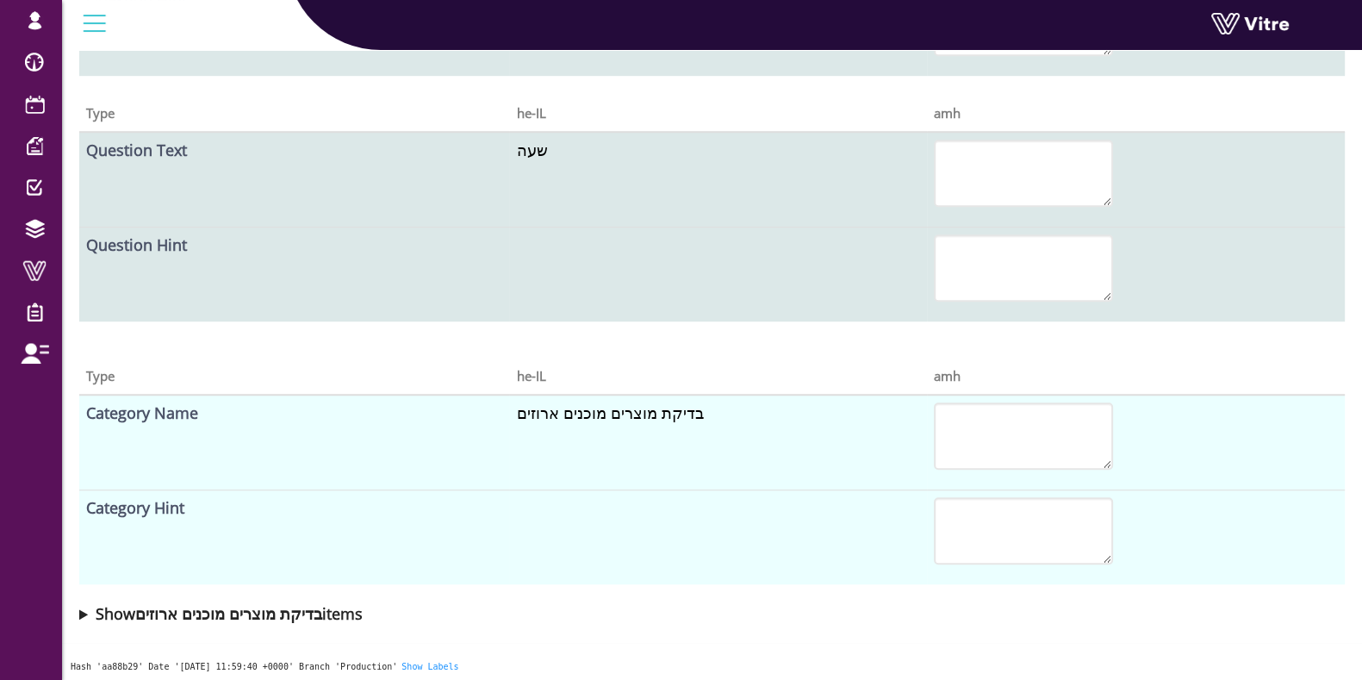
scroll to position [1511, 0]
click at [83, 606] on summary "Show בדיקת מוצרים מוכנים ארוזים items" at bounding box center [712, 613] width 1266 height 24
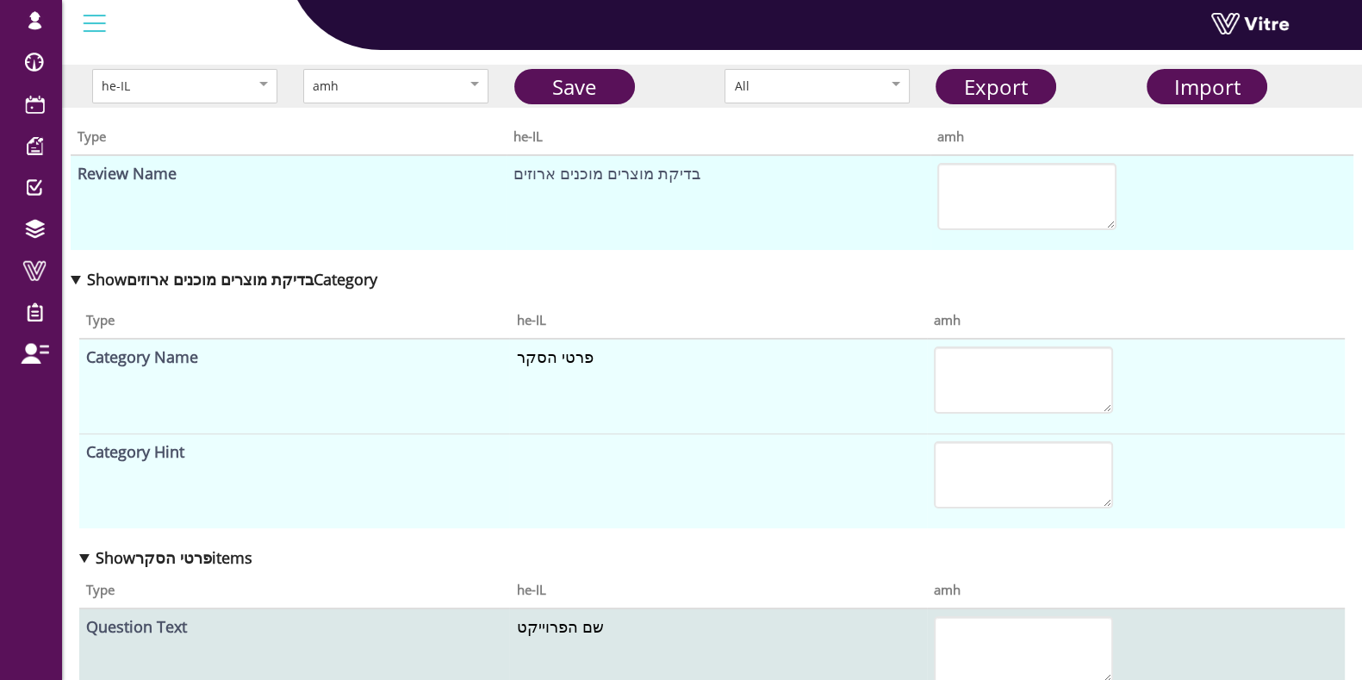
scroll to position [0, 0]
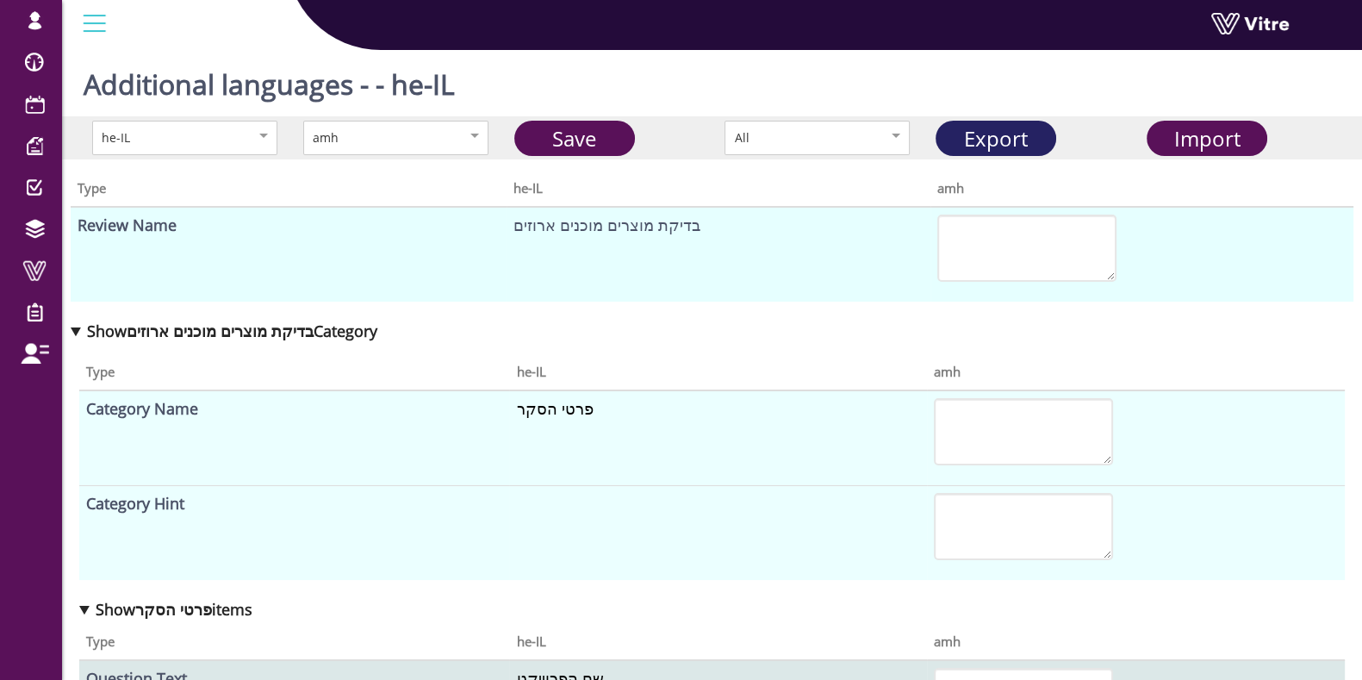
click at [995, 126] on link "Export" at bounding box center [996, 138] width 121 height 35
click at [332, 135] on div "amh" at bounding box center [378, 137] width 130 height 19
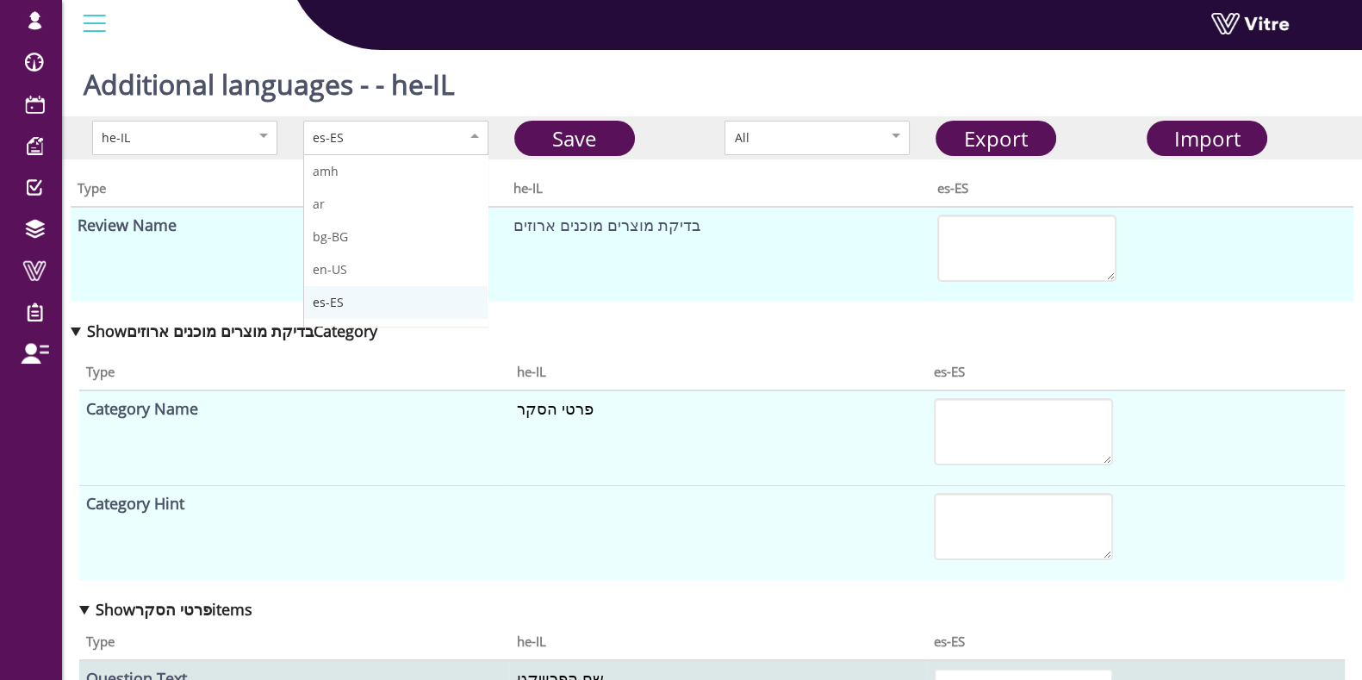
click at [392, 128] on div "es-ES" at bounding box center [378, 137] width 130 height 19
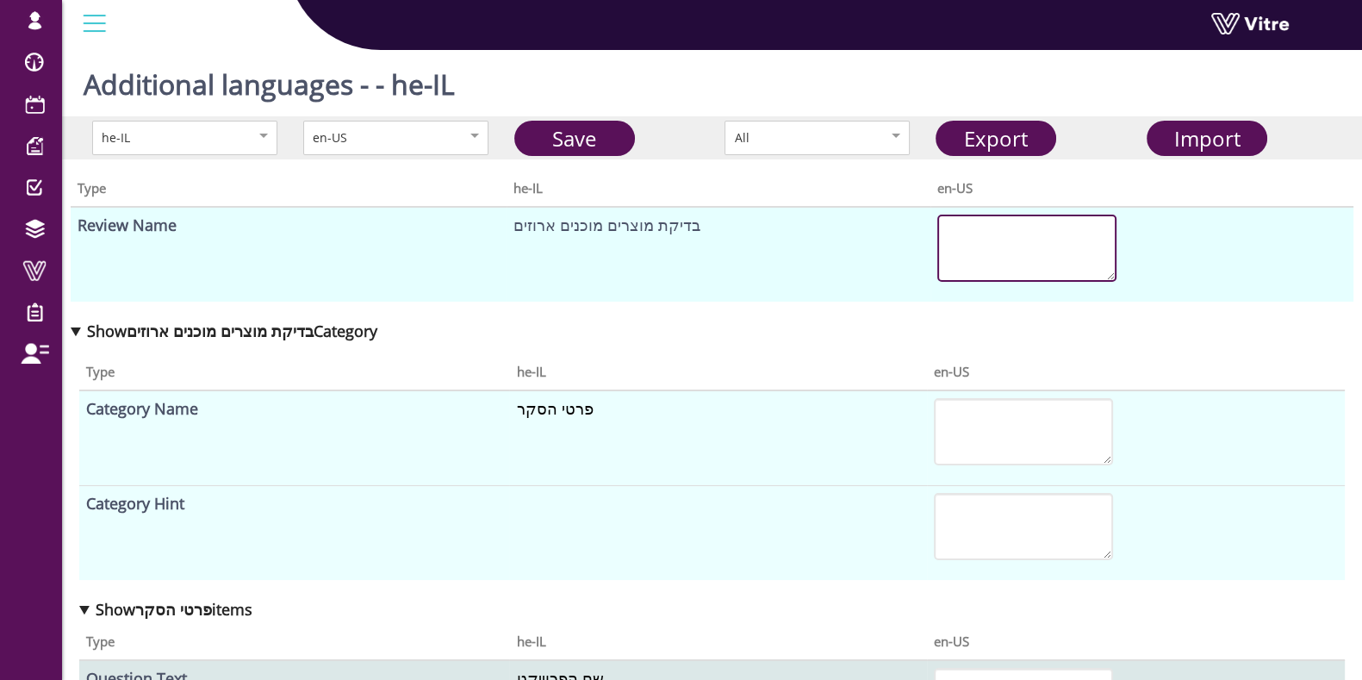
click at [1037, 255] on textarea at bounding box center [1026, 248] width 179 height 67
paste textarea "Packed Finished Products Inspection"
type textarea "Packed Finished Products Inspection"
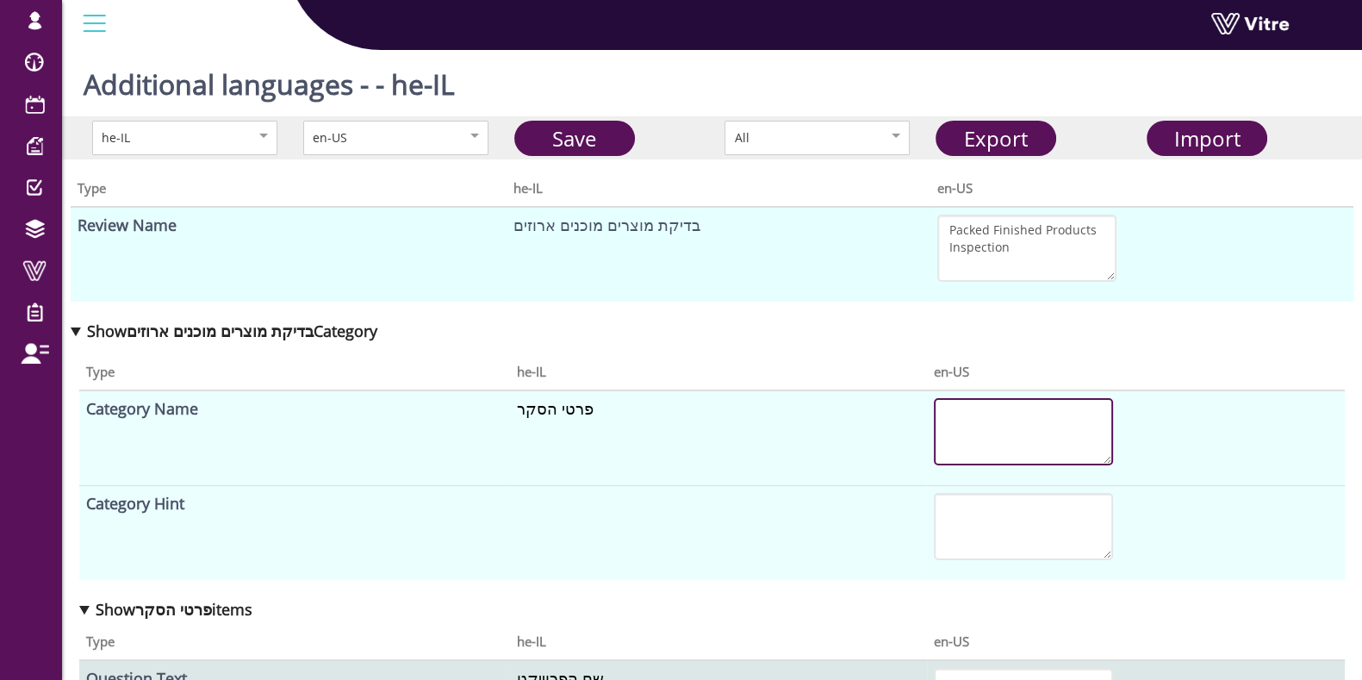
click at [970, 401] on textarea at bounding box center [1023, 431] width 179 height 67
paste textarea "Survey Details"
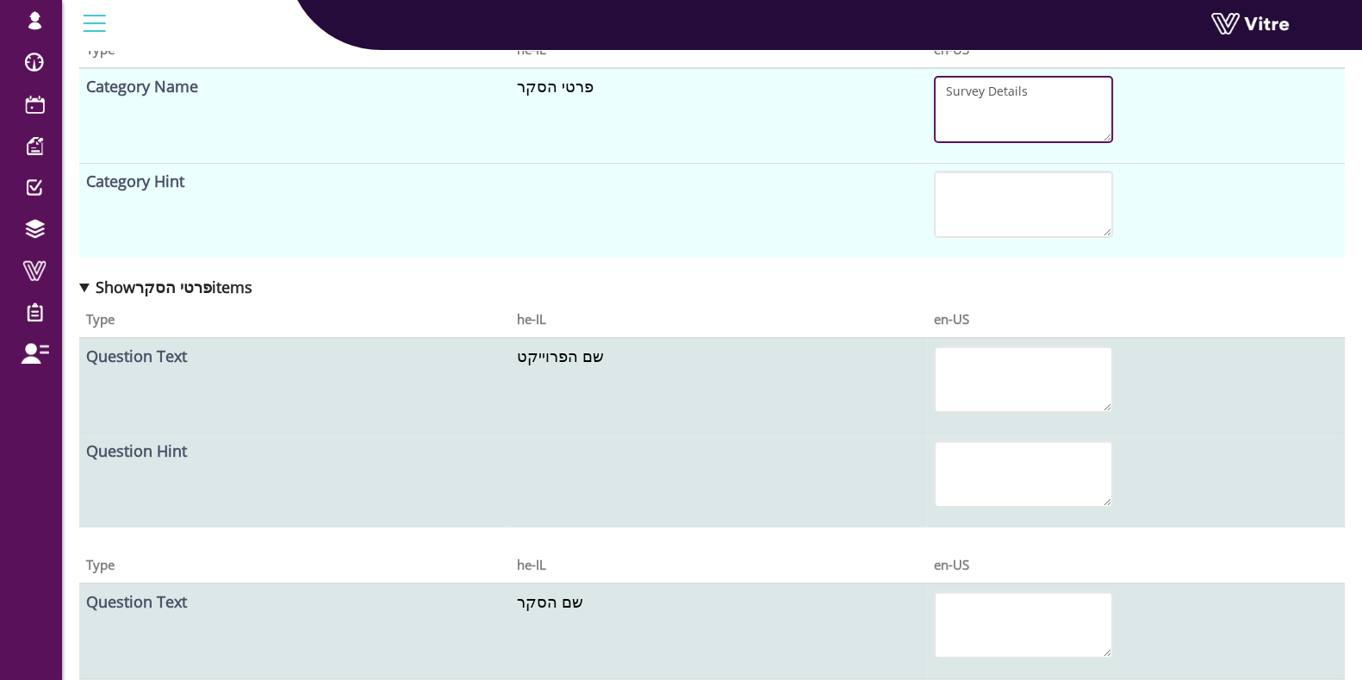
scroll to position [323, 0]
type textarea "Survey Details"
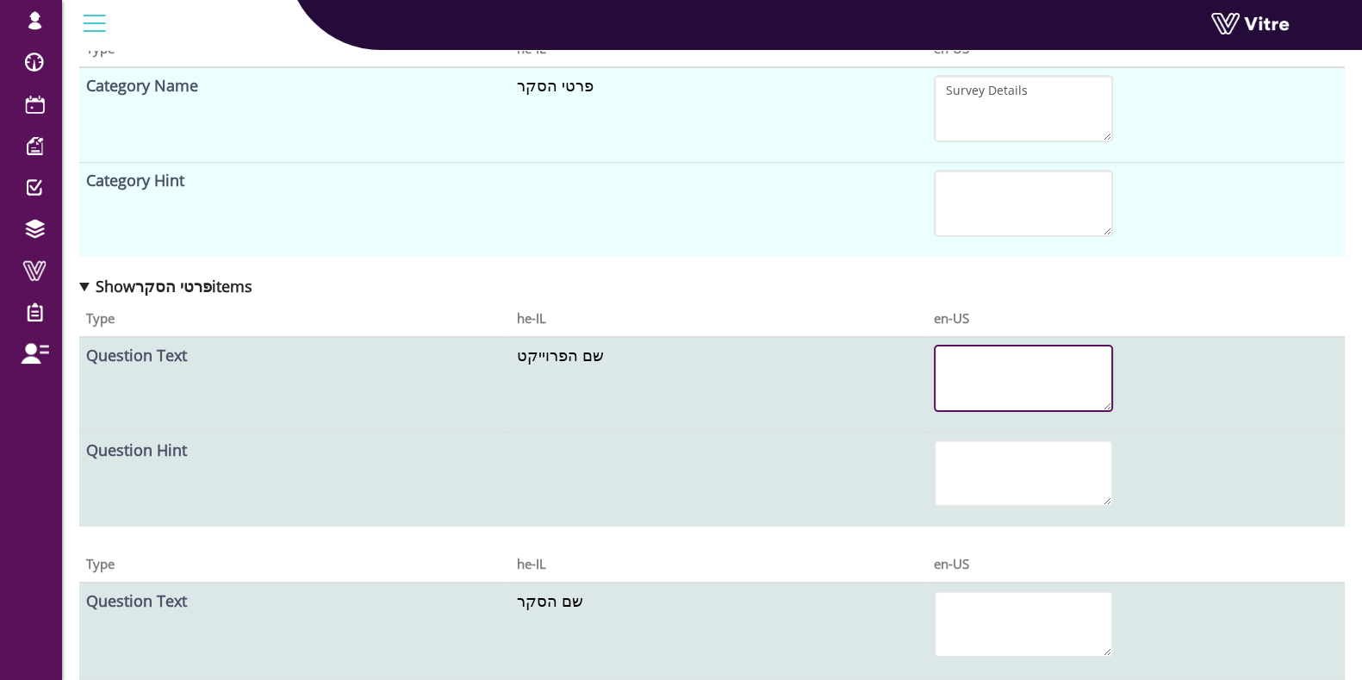
click at [1003, 364] on textarea at bounding box center [1023, 378] width 179 height 67
paste textarea "Project Name"
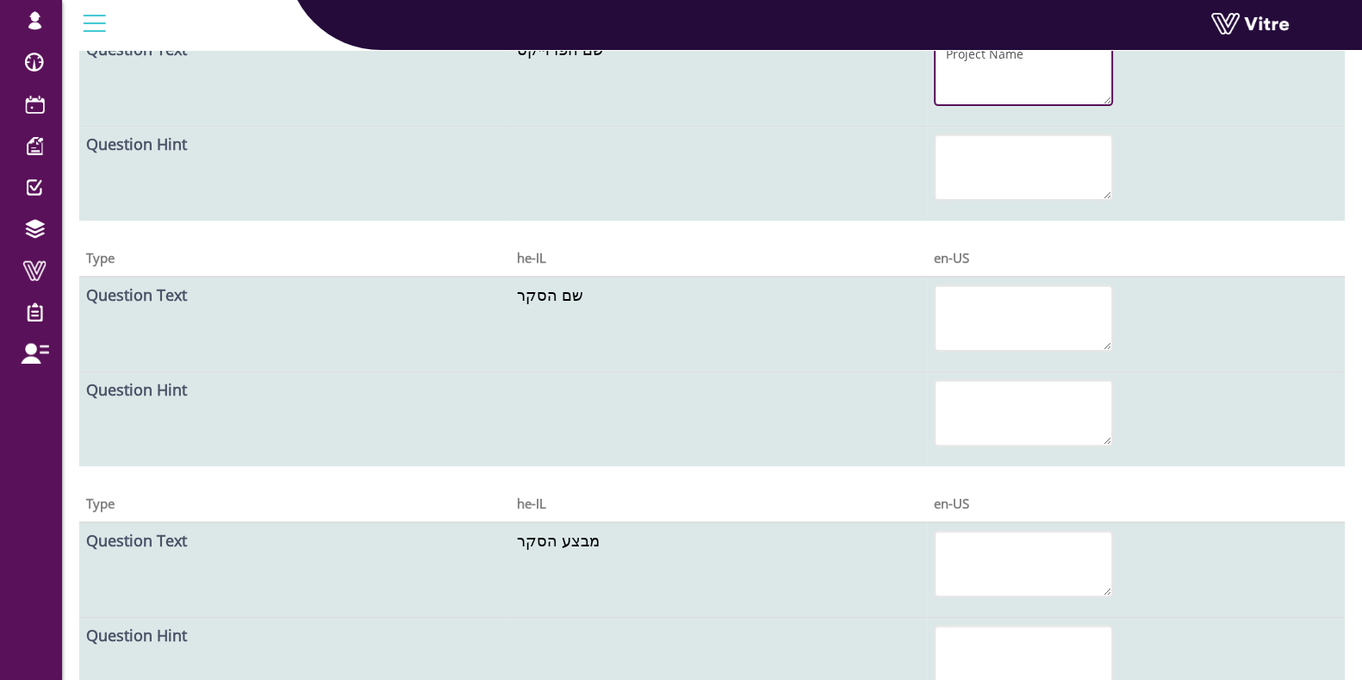
scroll to position [646, 0]
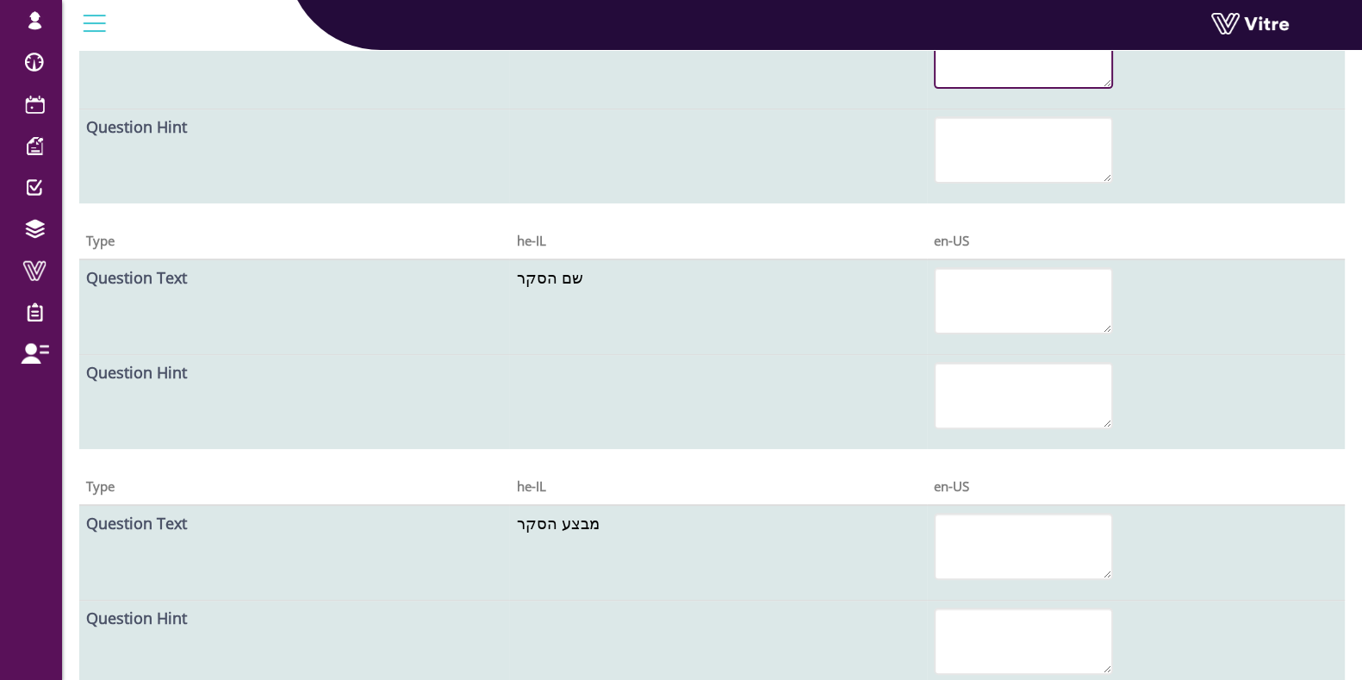
type textarea "Project Name"
click at [1007, 303] on textarea at bounding box center [1023, 300] width 179 height 67
paste textarea "Survey Name"
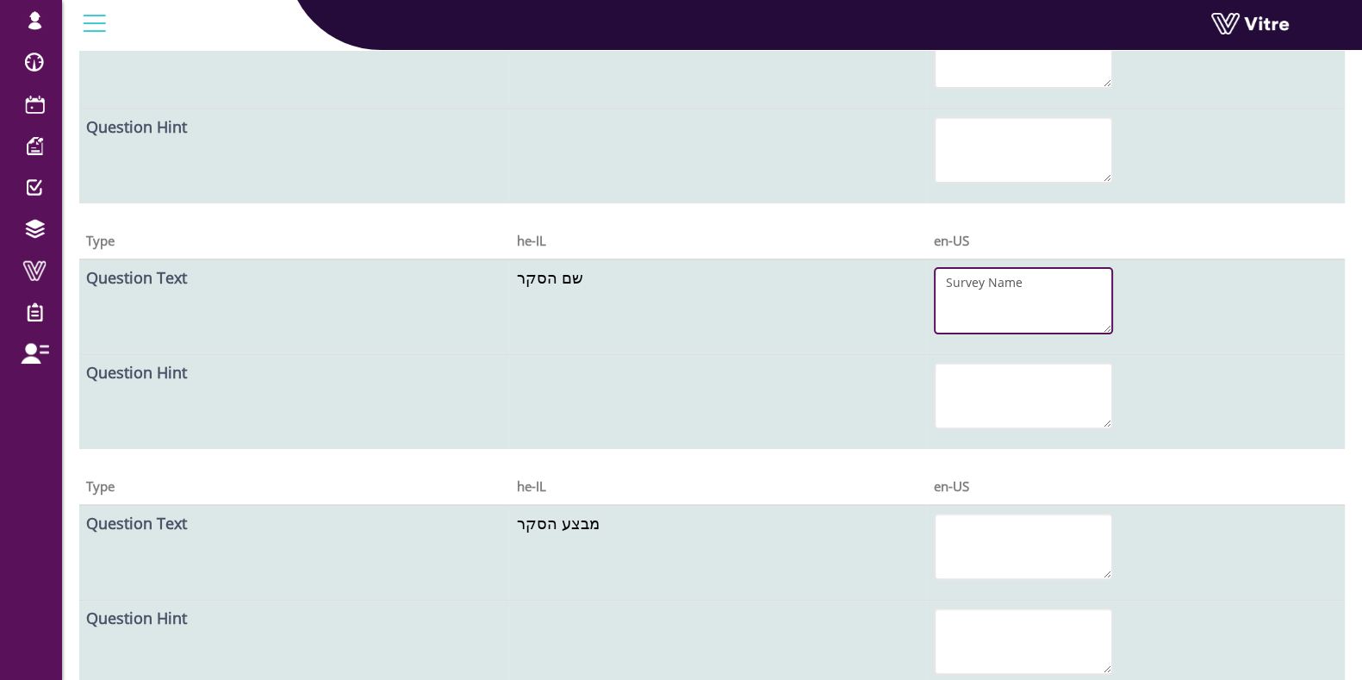
type textarea "Survey Name"
click at [1012, 509] on td at bounding box center [1136, 553] width 418 height 96
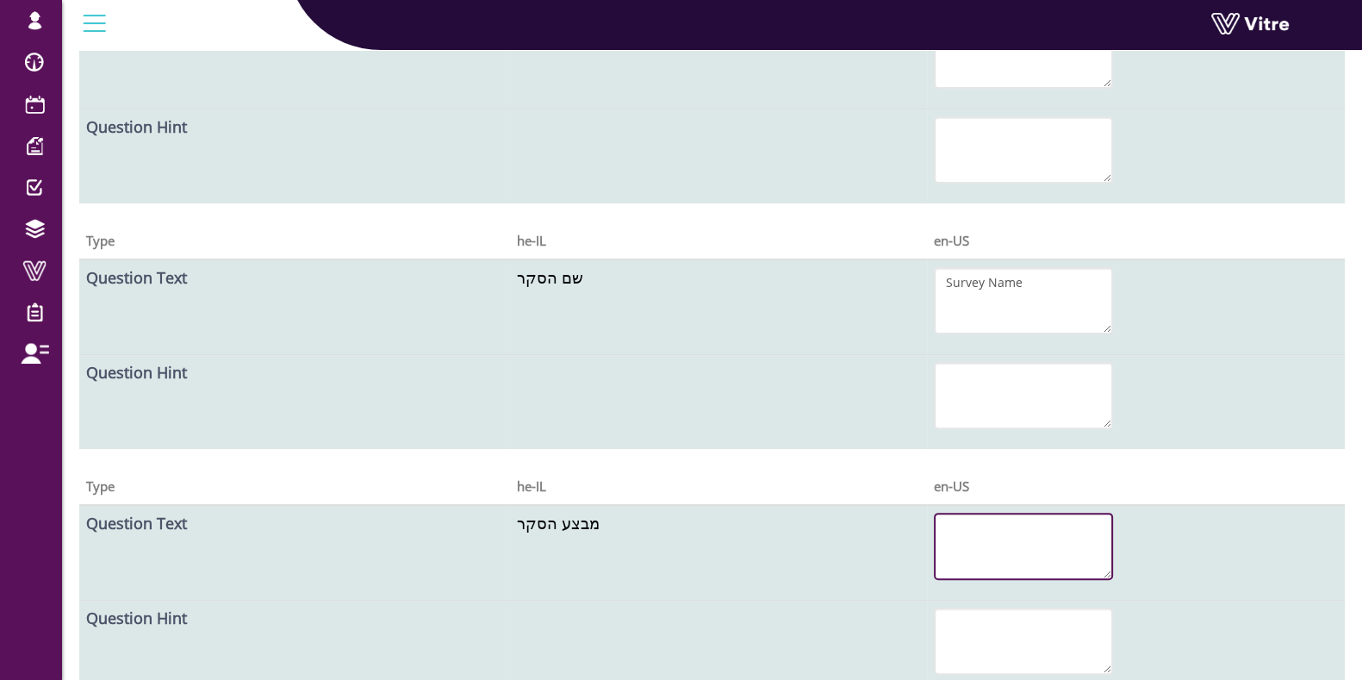
click at [998, 563] on textarea at bounding box center [1023, 546] width 179 height 67
paste textarea "Survey Performed By"
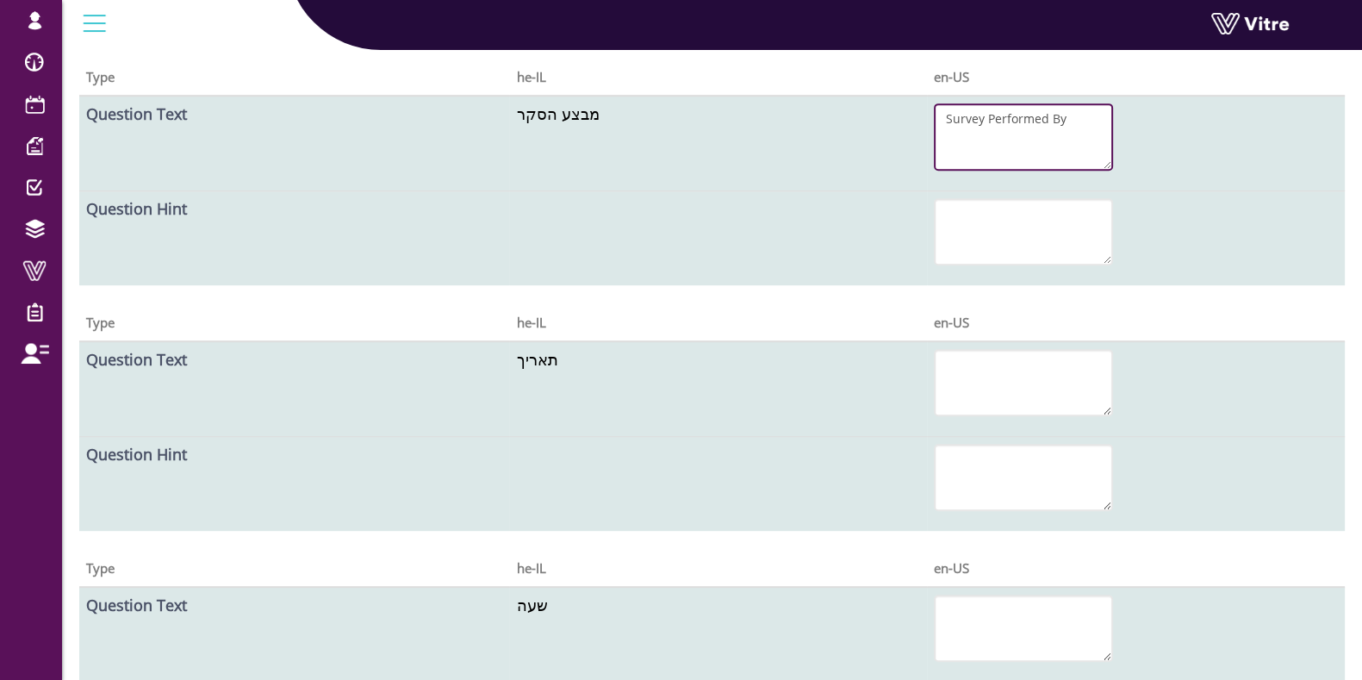
scroll to position [1077, 0]
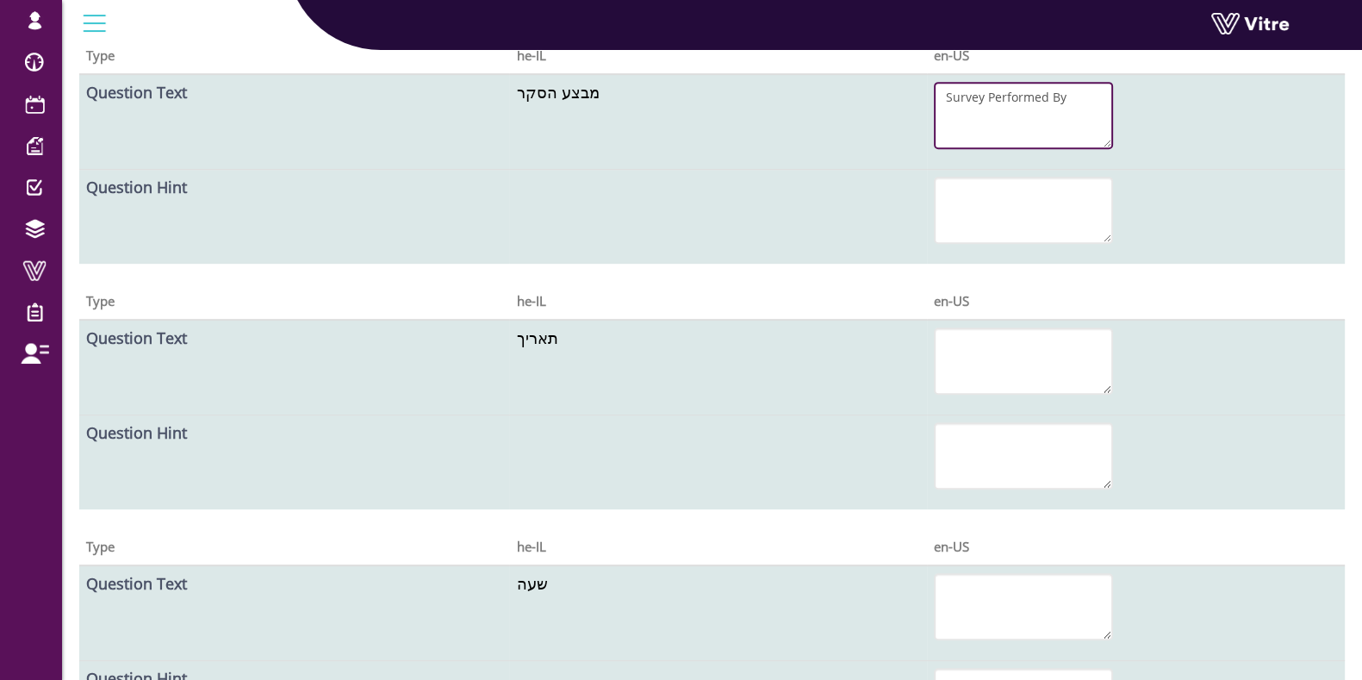
type textarea "Survey Performed By"
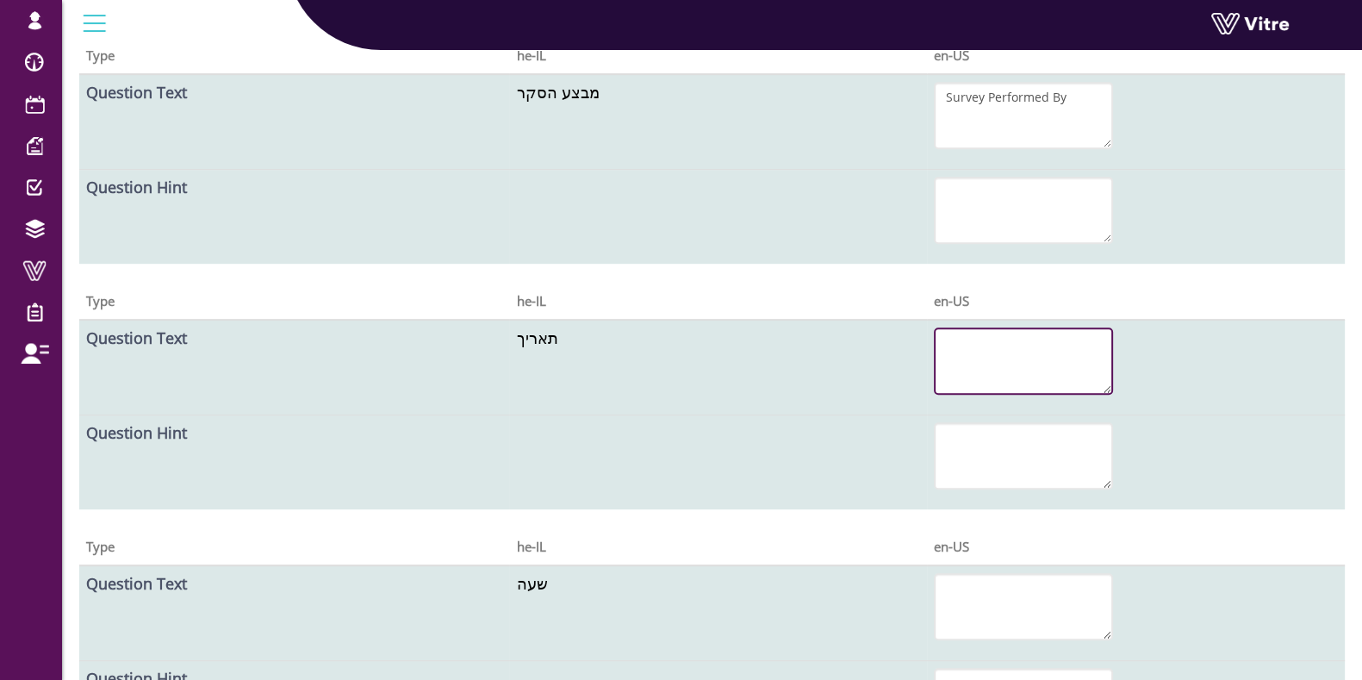
click at [1006, 364] on textarea at bounding box center [1023, 360] width 179 height 67
paste textarea "Date"
type textarea "Date"
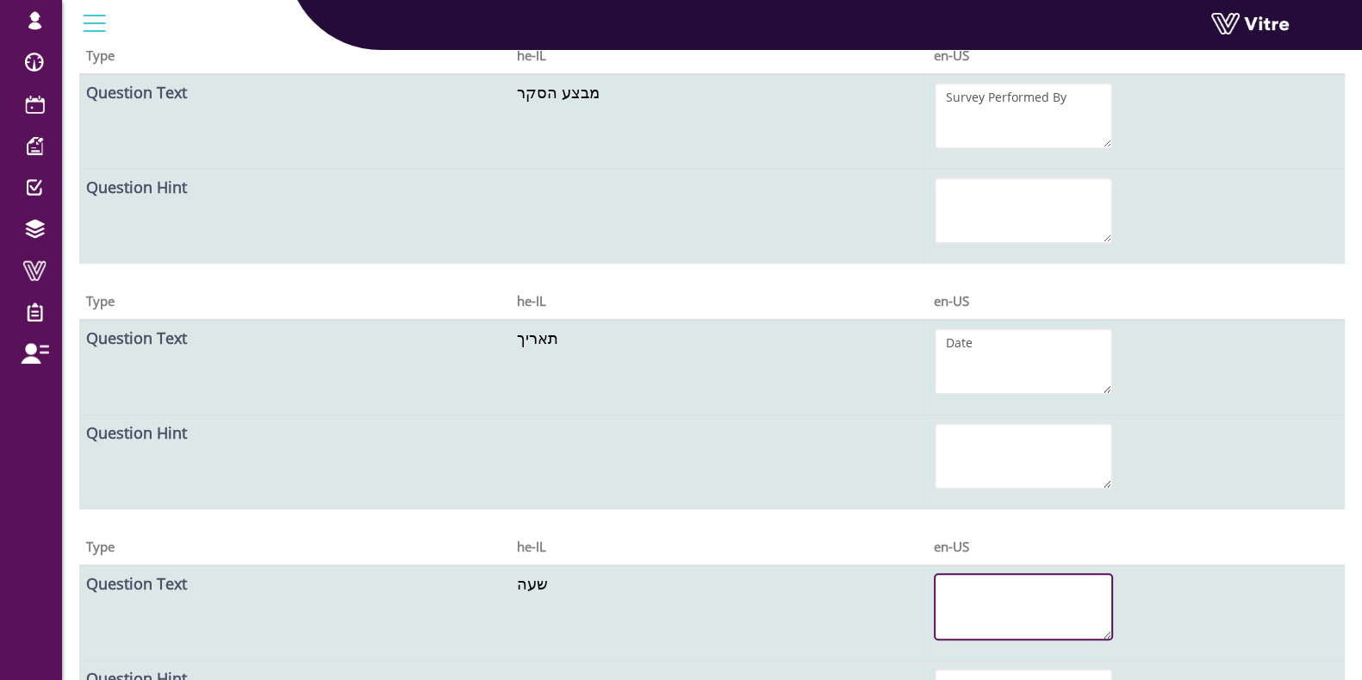
click at [1000, 595] on textarea at bounding box center [1023, 606] width 179 height 67
paste textarea "Time"
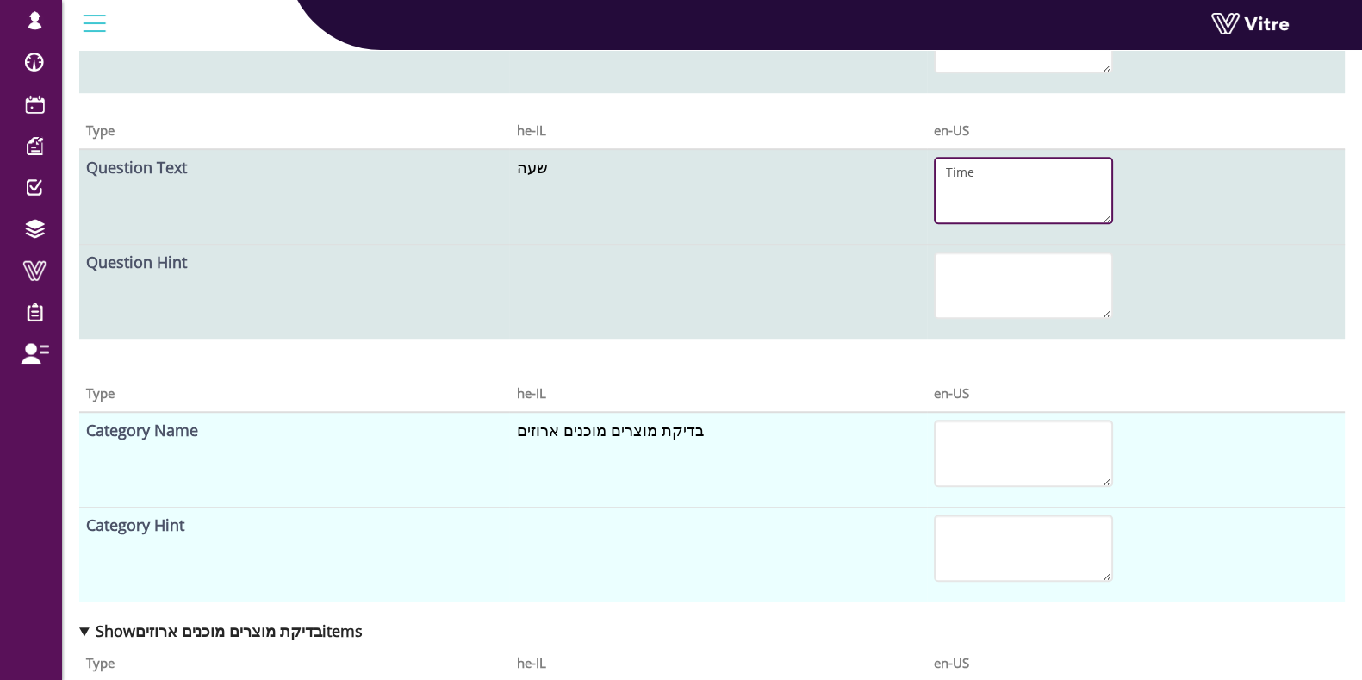
scroll to position [1507, 0]
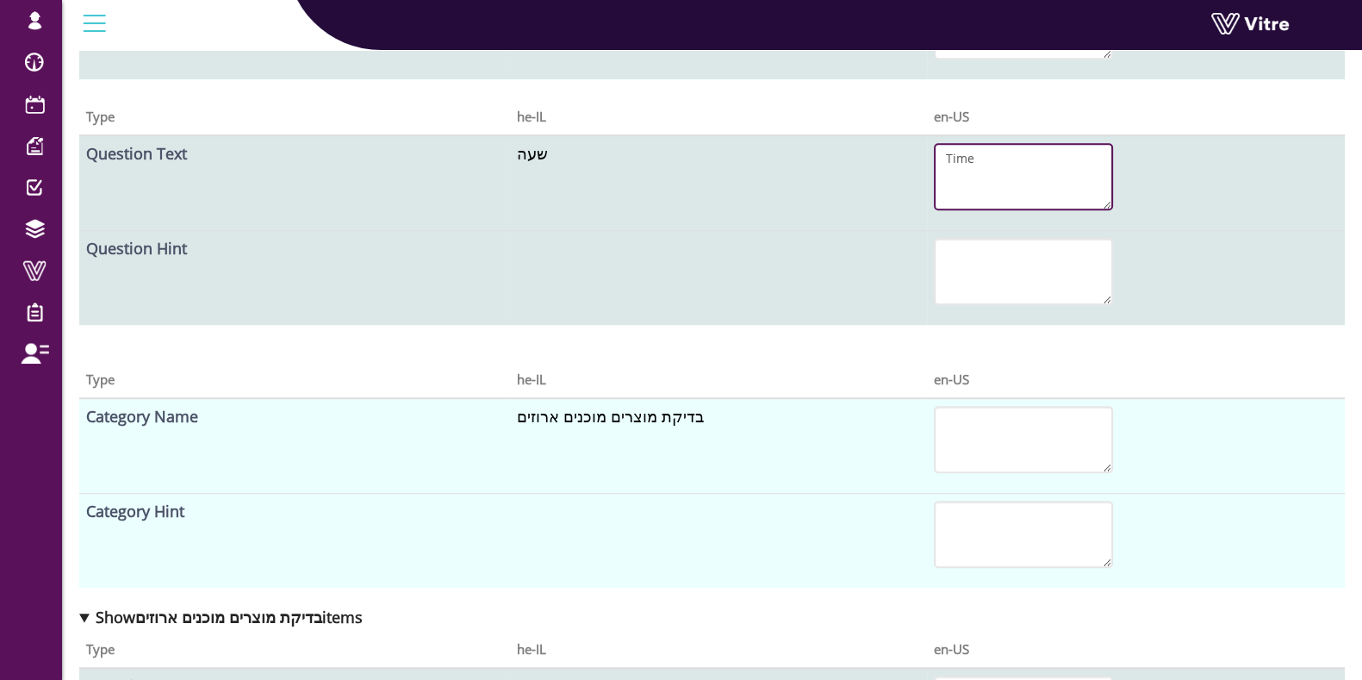
type textarea "Time"
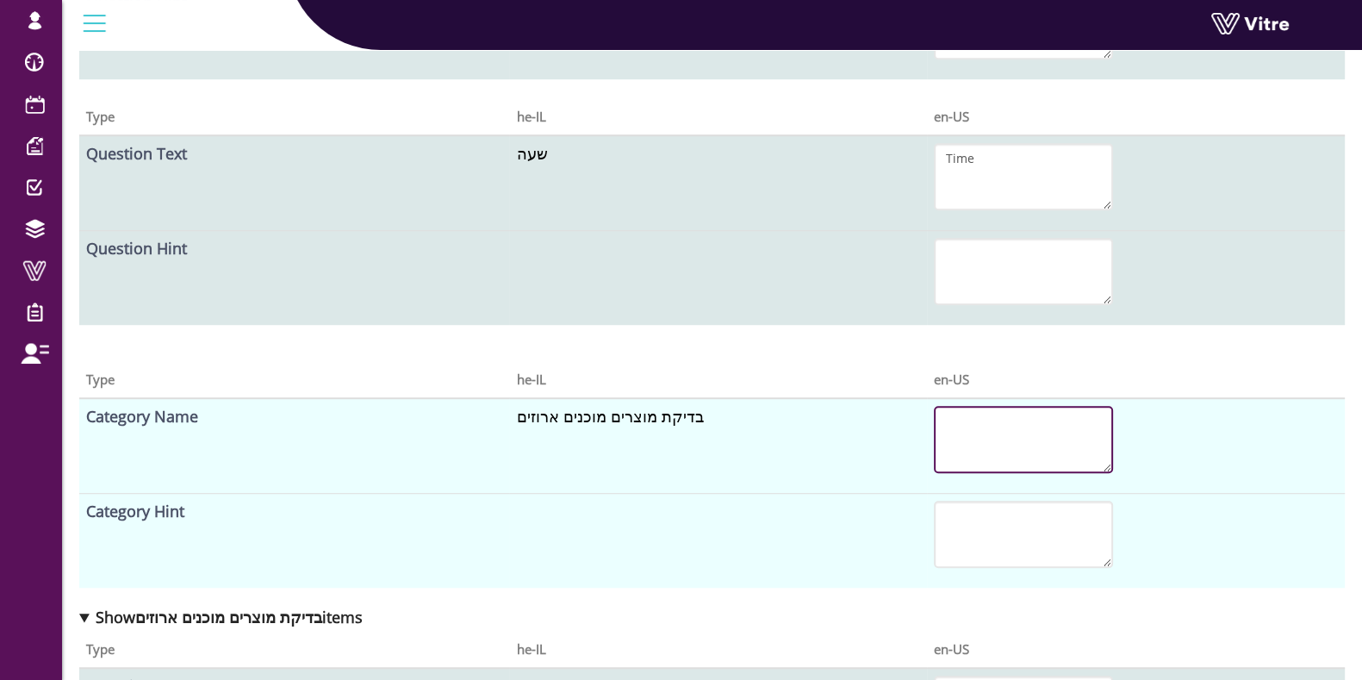
click at [990, 437] on textarea at bounding box center [1023, 439] width 179 height 67
paste textarea "Packed Finished Products Inspection"
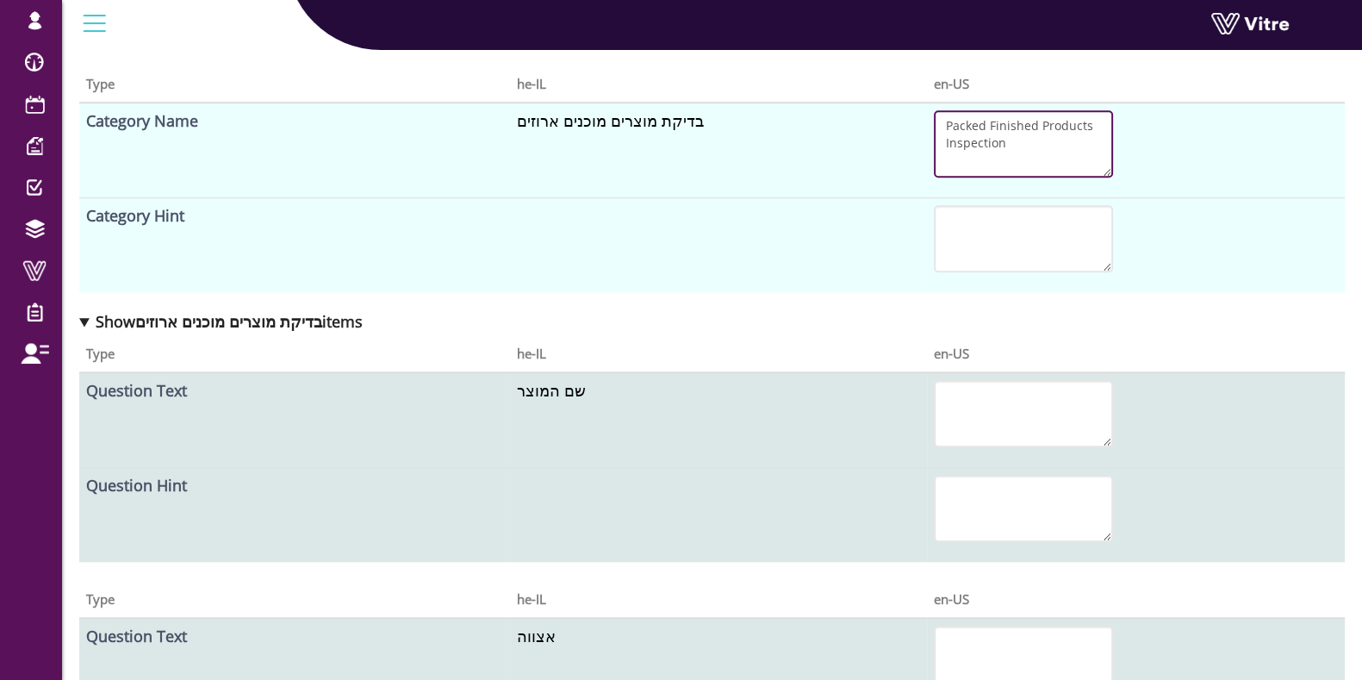
scroll to position [1831, 0]
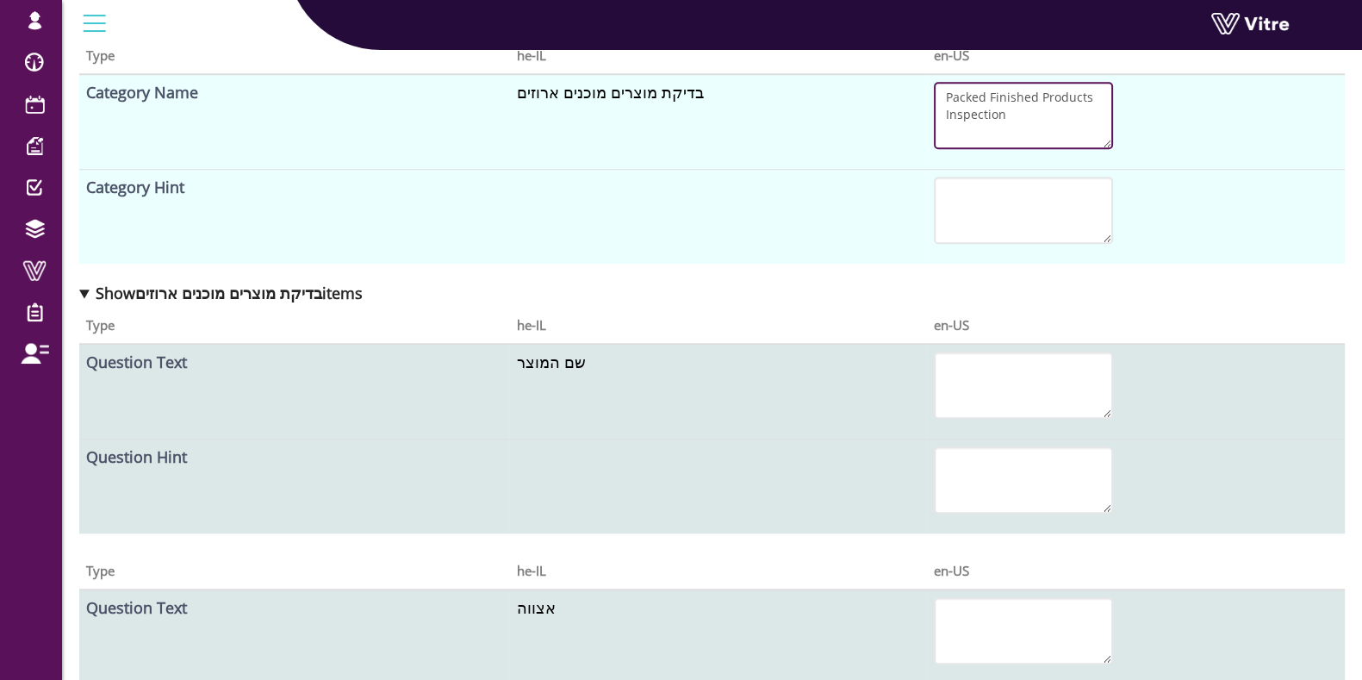
type textarea "Packed Finished Products Inspection"
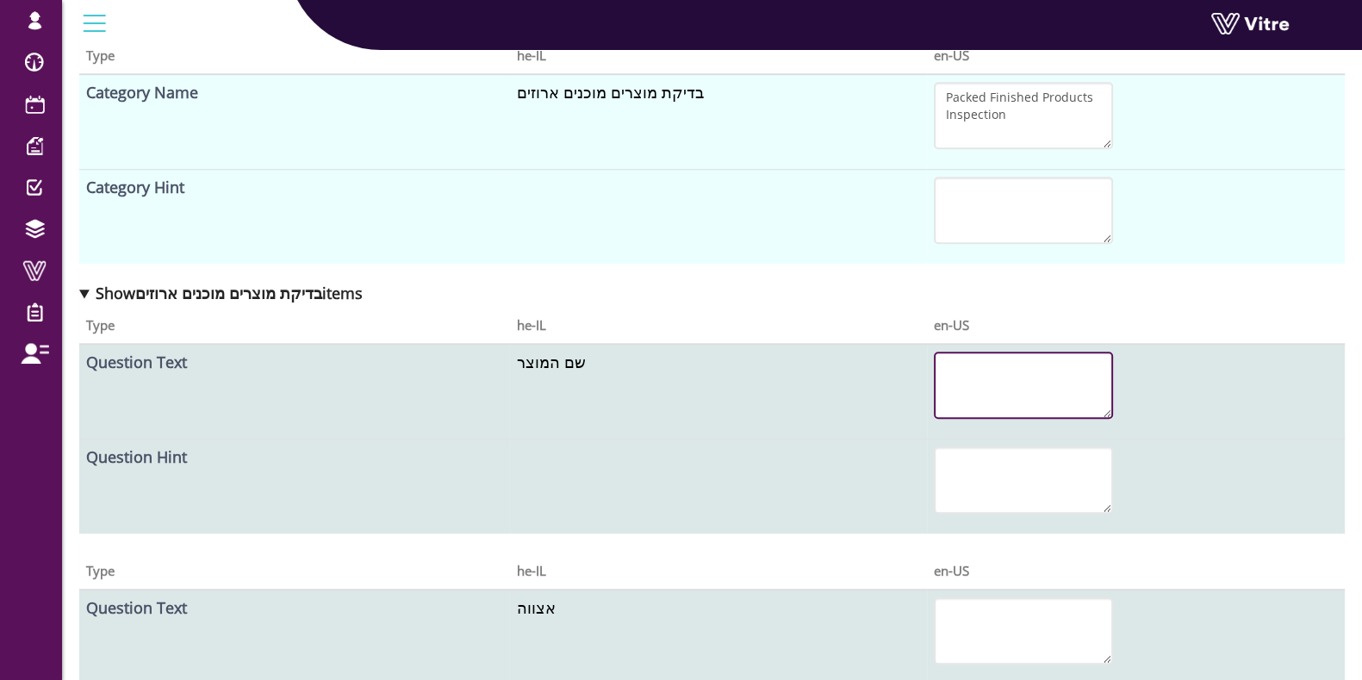
click at [1035, 385] on textarea at bounding box center [1023, 385] width 179 height 67
paste textarea "Product Name"
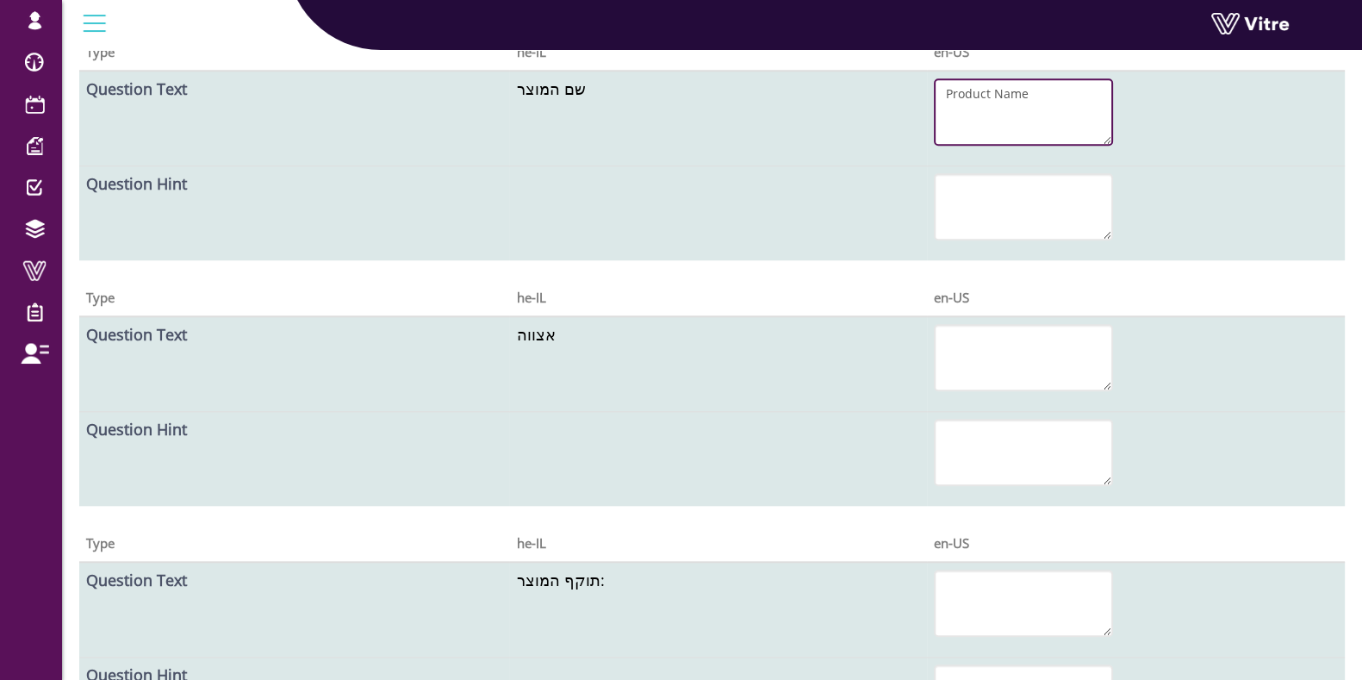
scroll to position [2154, 0]
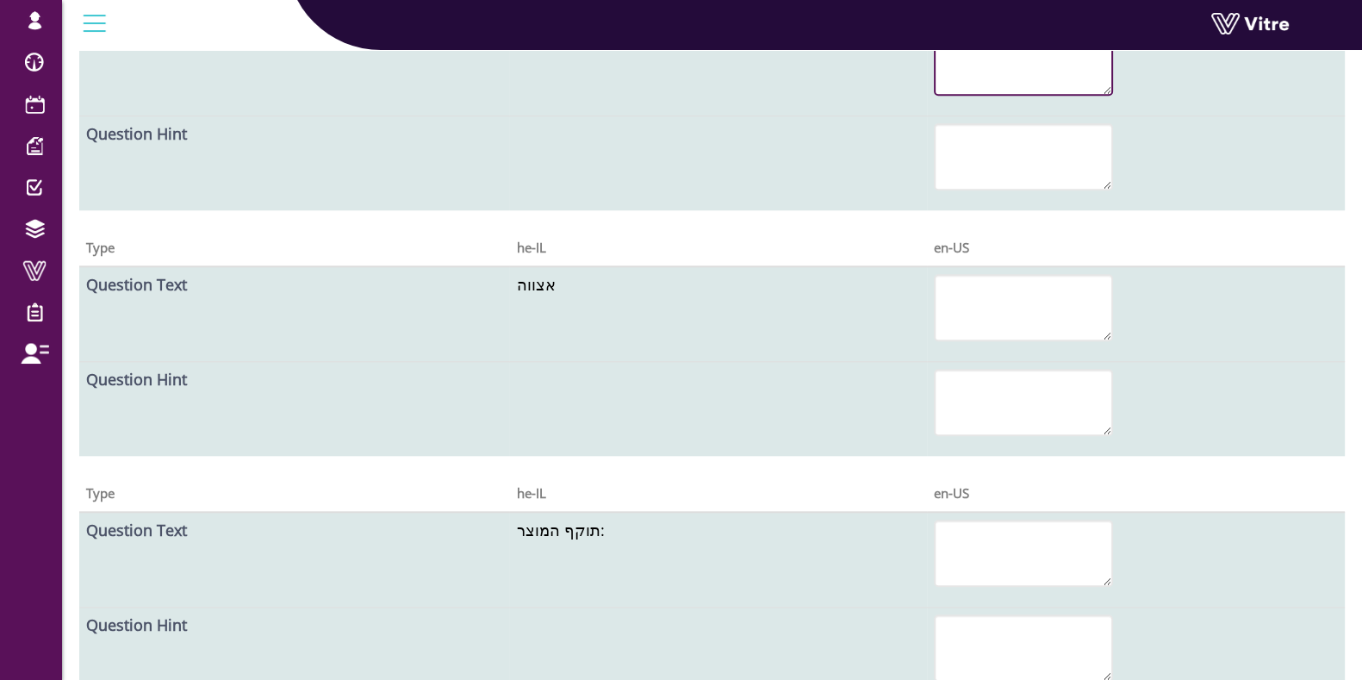
type textarea "Product Name"
click at [1025, 315] on textarea at bounding box center [1023, 307] width 179 height 67
paste textarea "Batch"
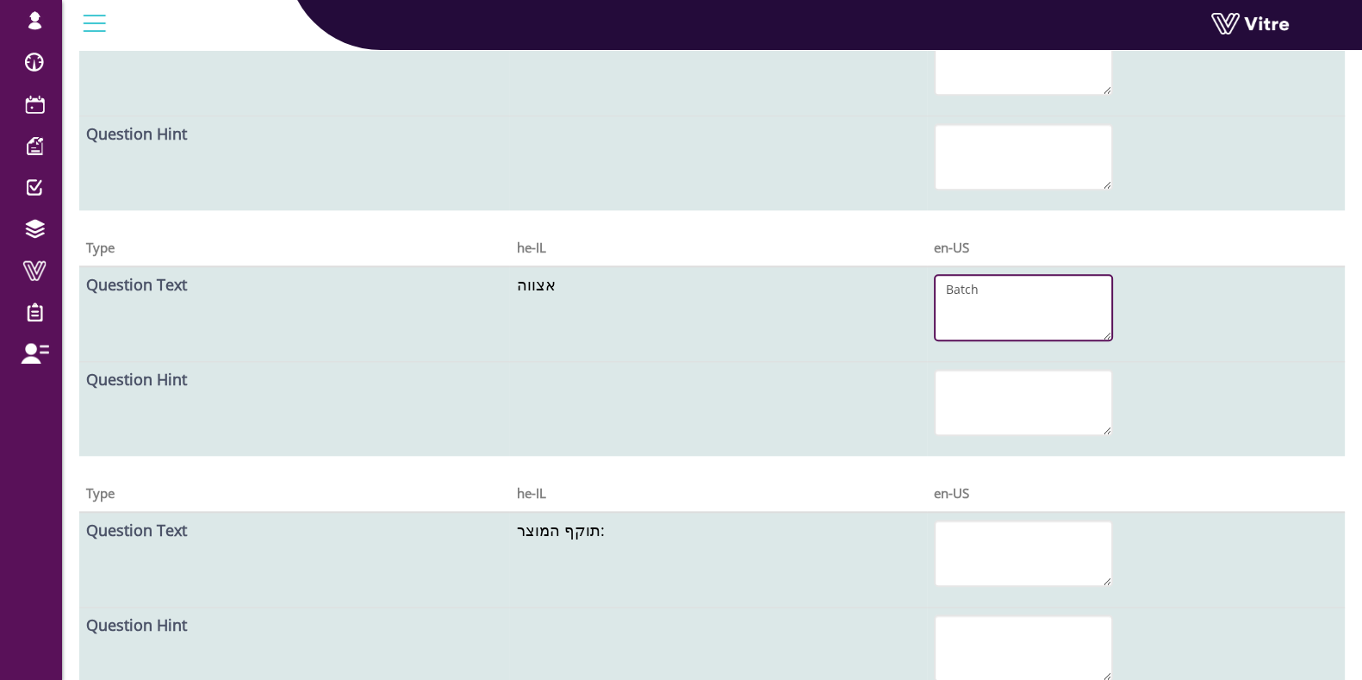
type textarea "Batch"
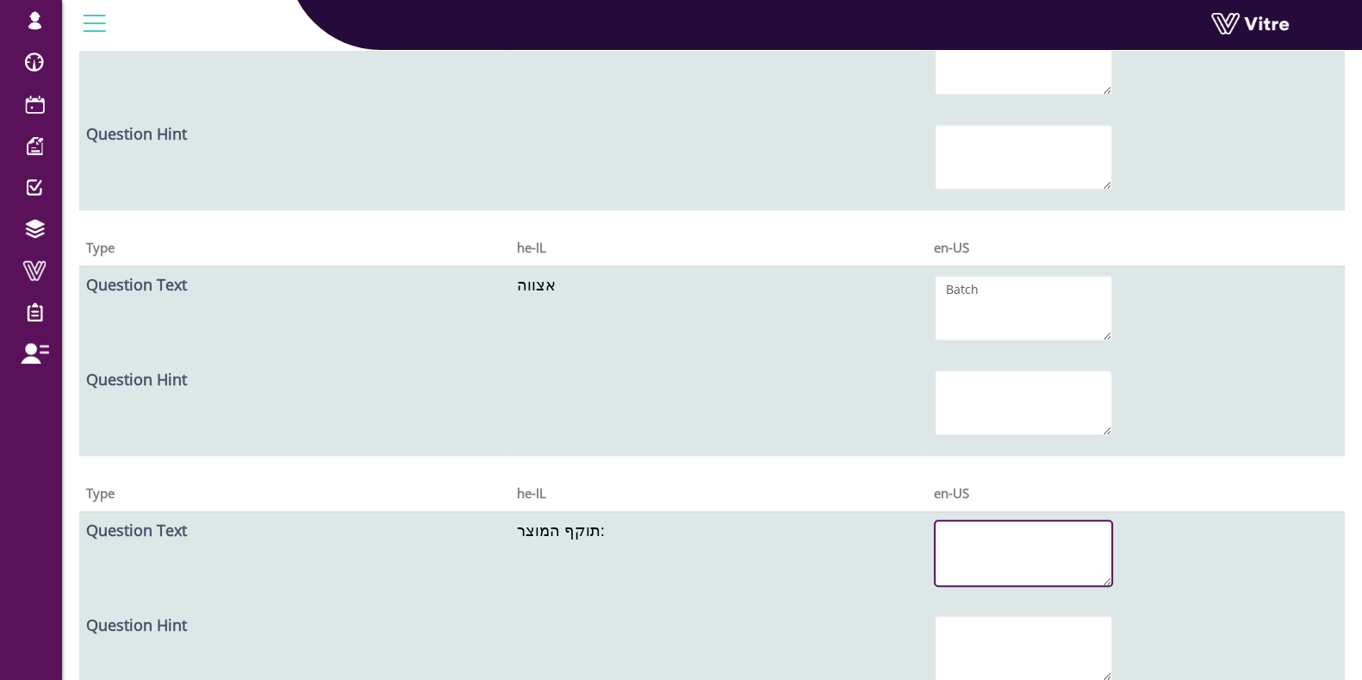
click at [1023, 527] on textarea at bounding box center [1023, 553] width 179 height 67
paste textarea "Product Expiration Date"
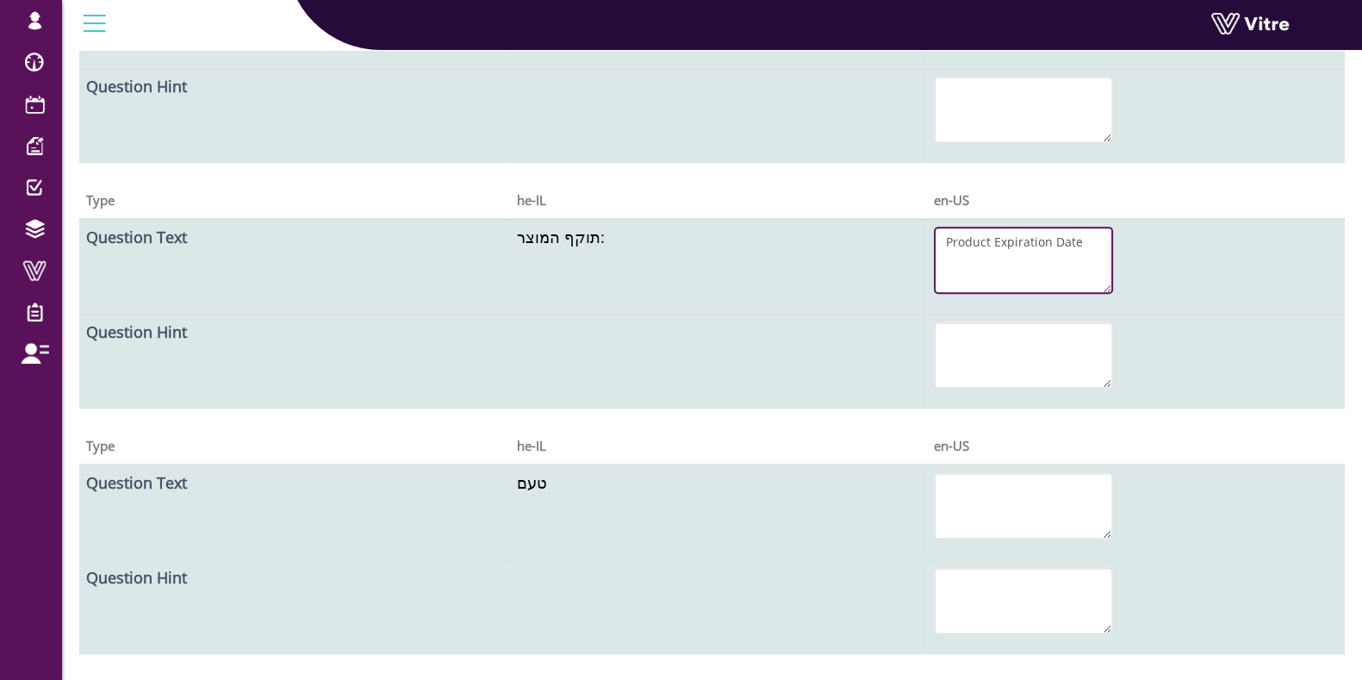
scroll to position [2477, 0]
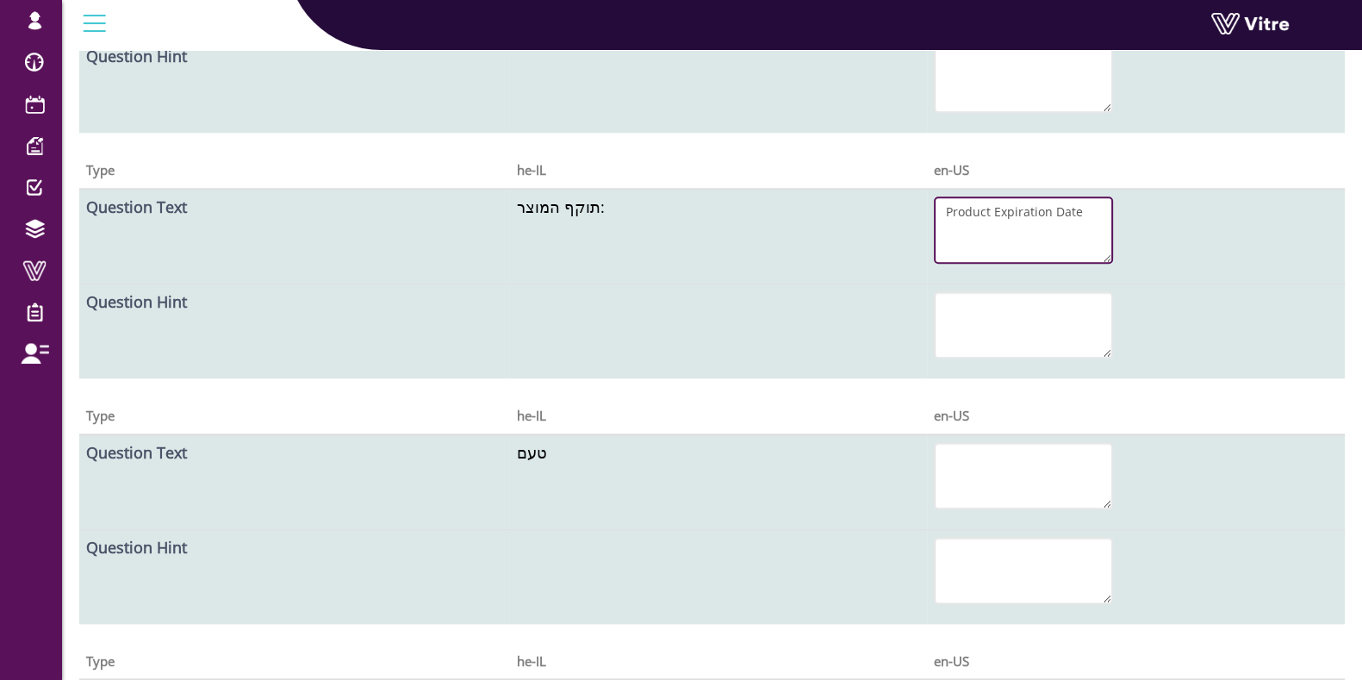
type textarea "Product Expiration Date"
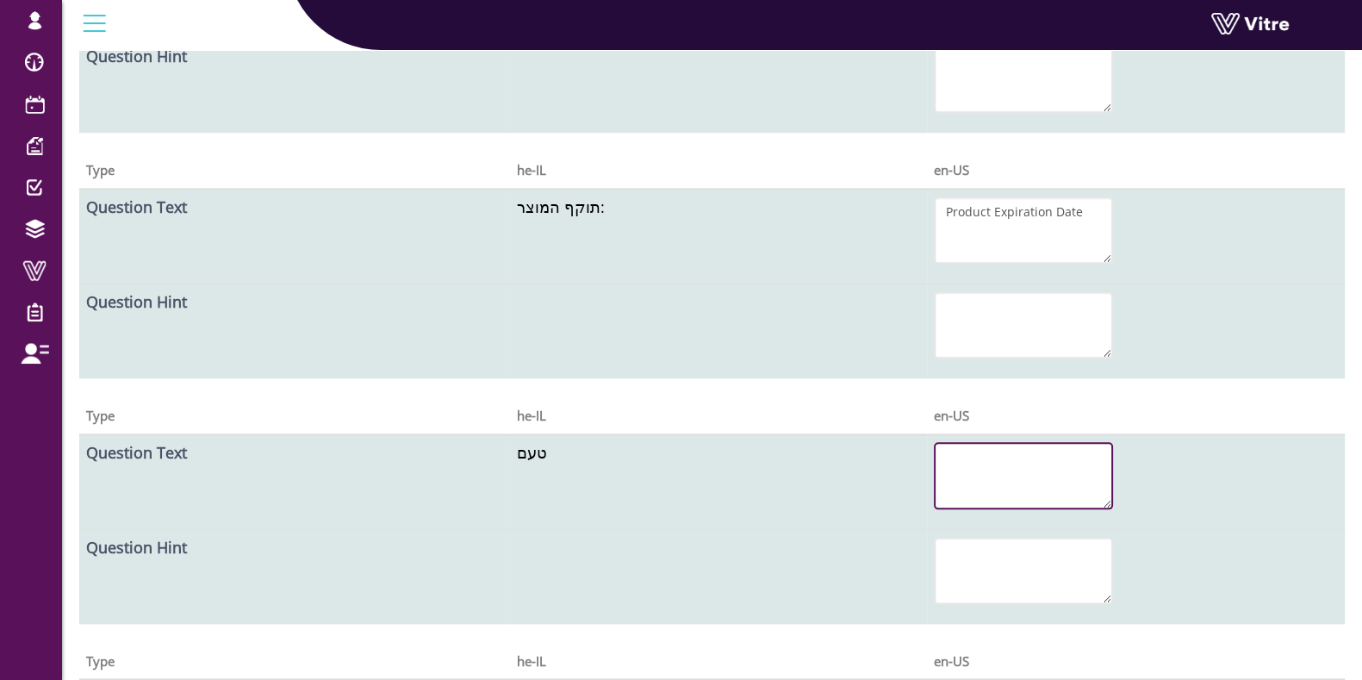
click at [1013, 452] on textarea at bounding box center [1023, 475] width 179 height 67
paste textarea "Taste"
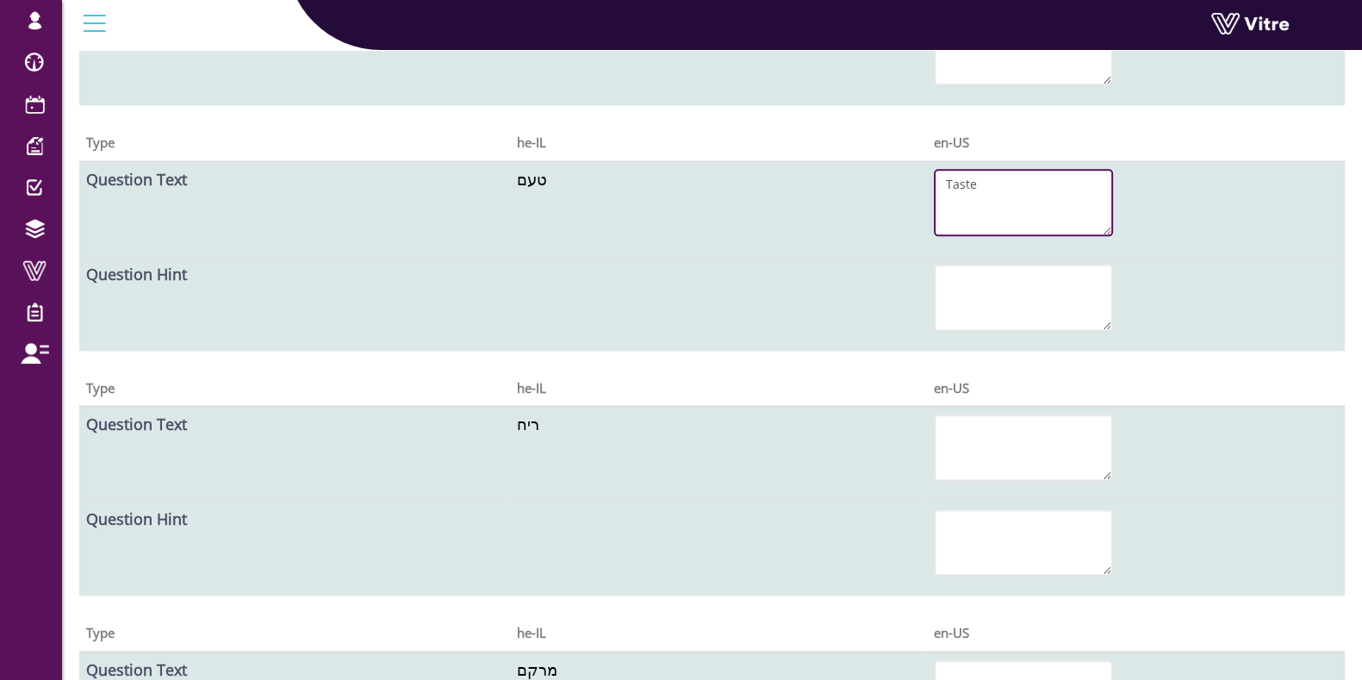
scroll to position [2800, 0]
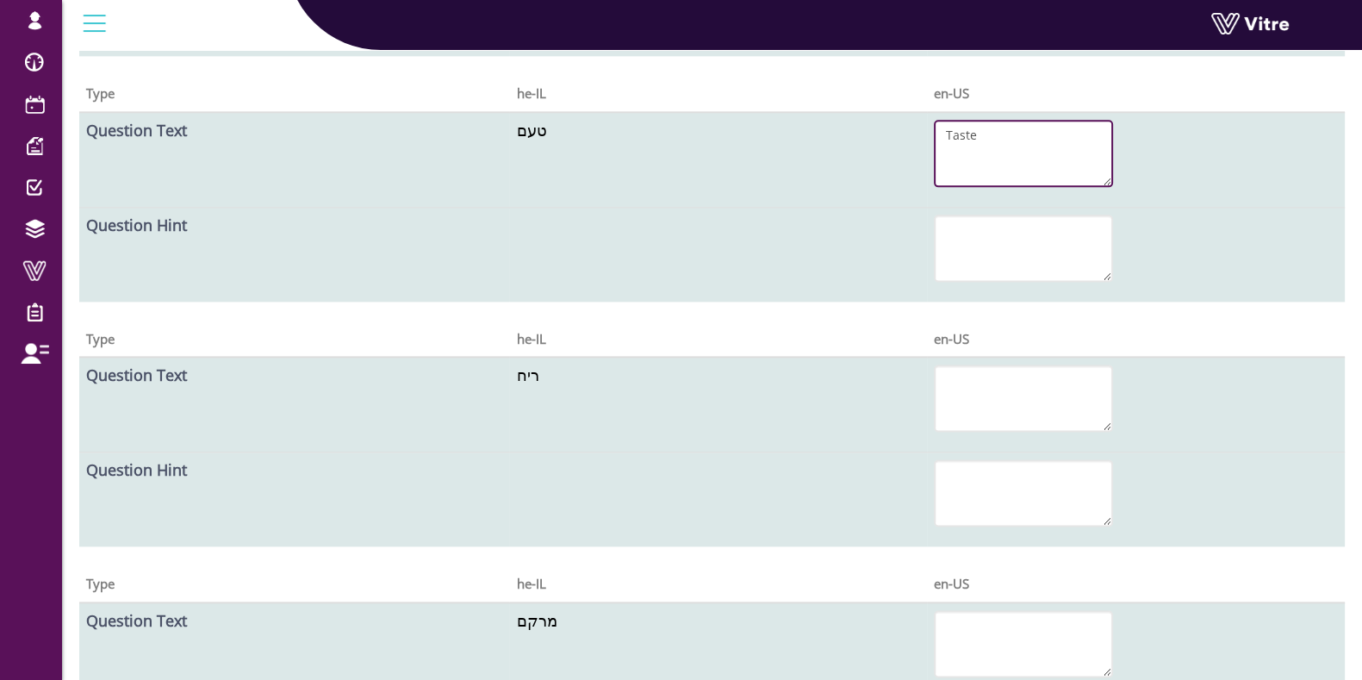
type textarea "Taste"
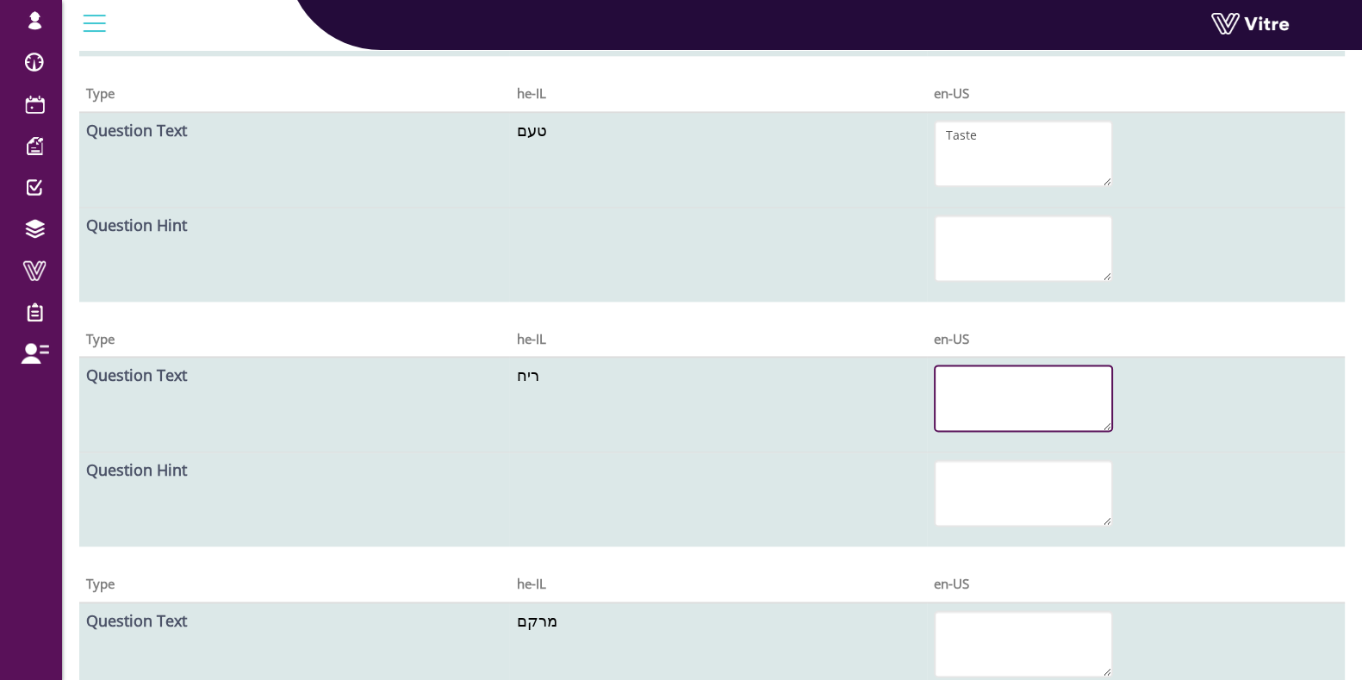
click at [984, 406] on textarea at bounding box center [1023, 397] width 179 height 67
paste textarea "Smell"
type textarea "Smell"
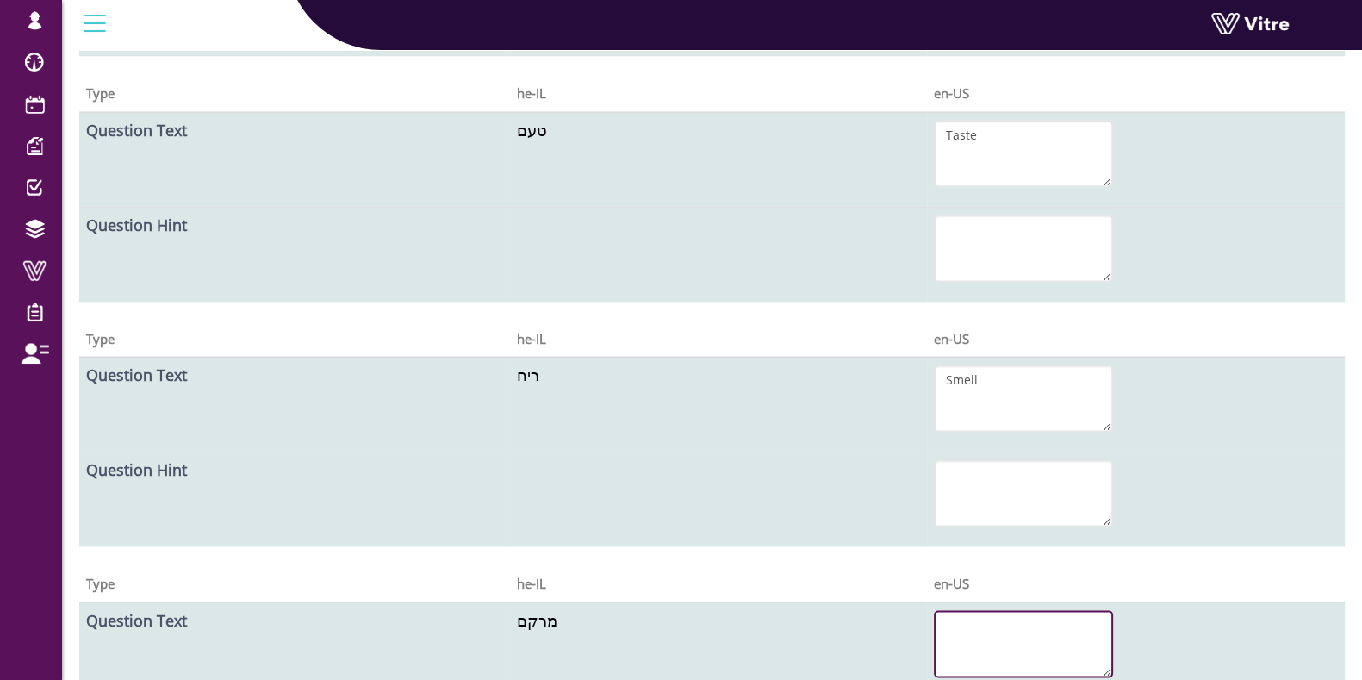
click at [1002, 629] on textarea at bounding box center [1023, 643] width 179 height 67
paste textarea "Texture"
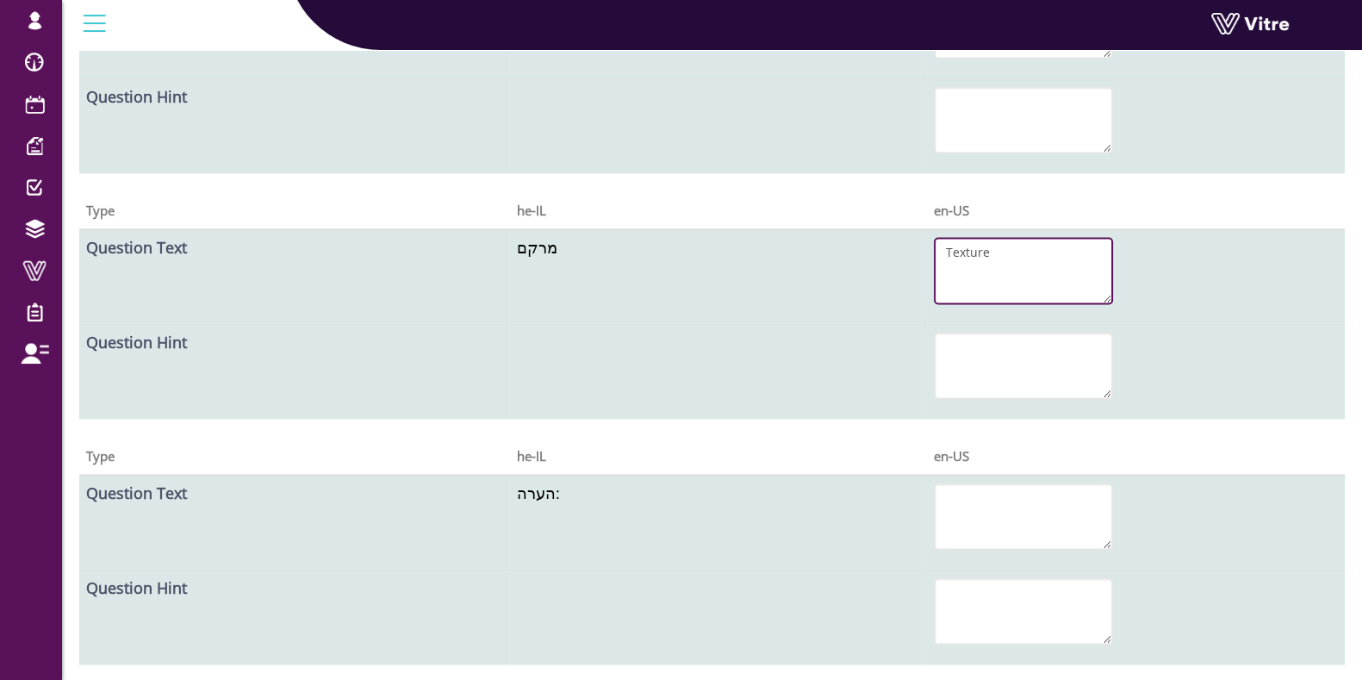
scroll to position [3230, 0]
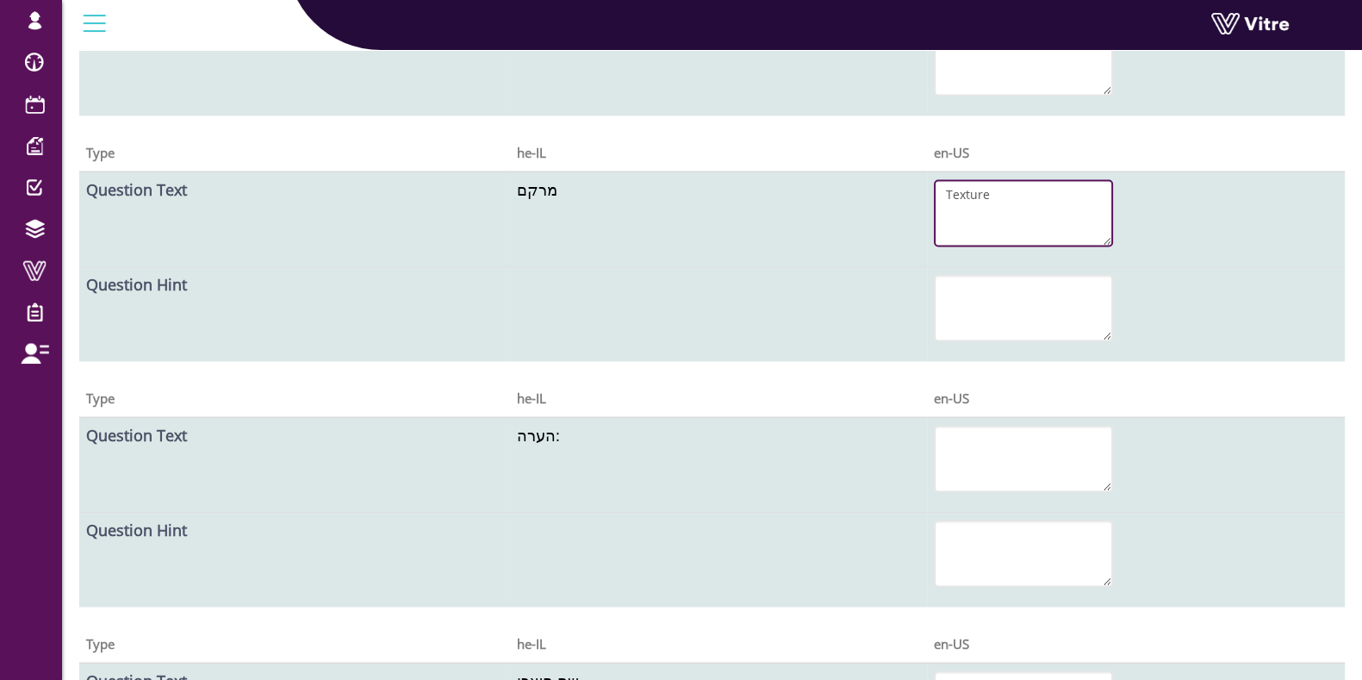
type textarea "Texture"
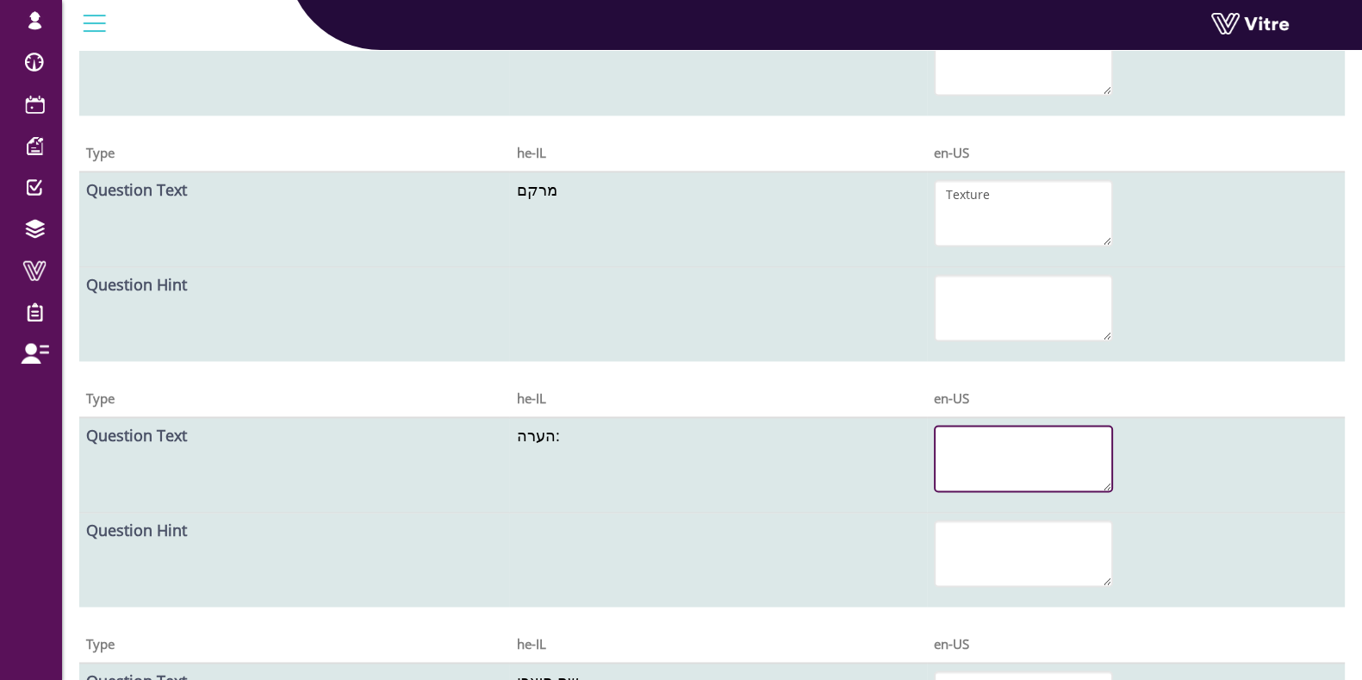
click at [994, 458] on textarea at bounding box center [1023, 458] width 179 height 67
paste textarea "Remarks"
type textarea "Remarks"
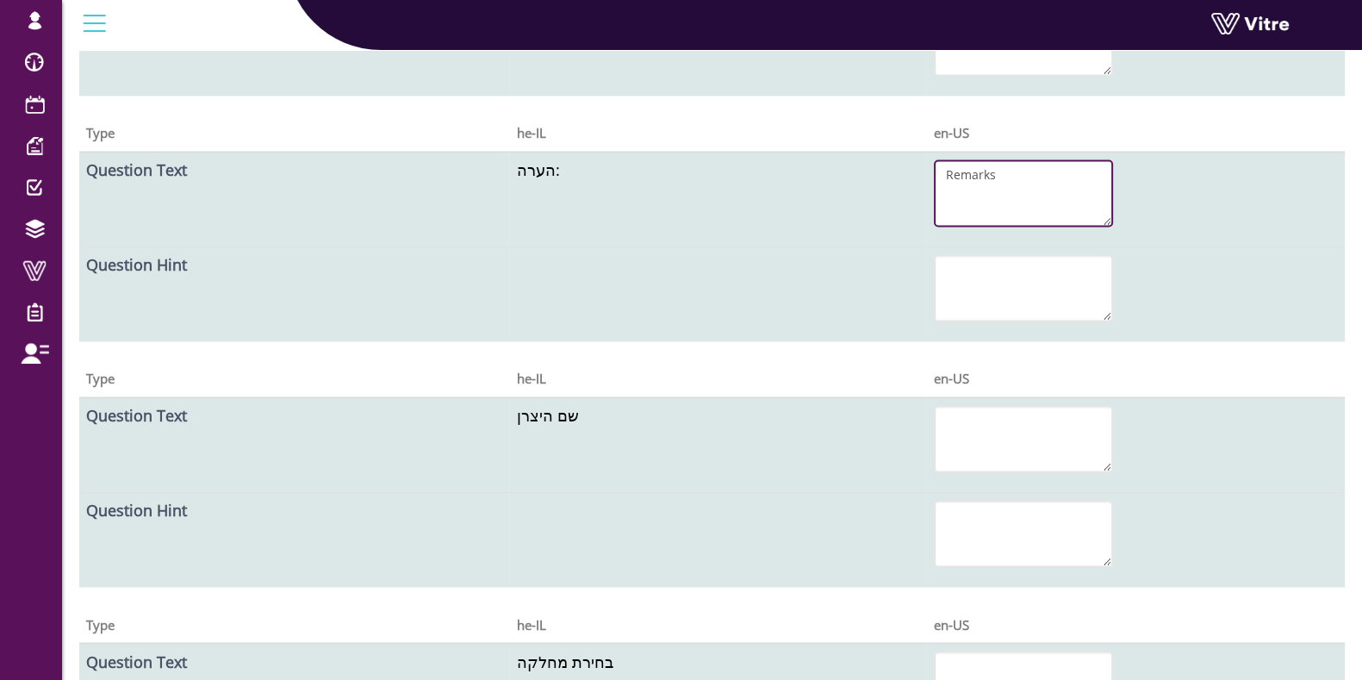
scroll to position [3554, 0]
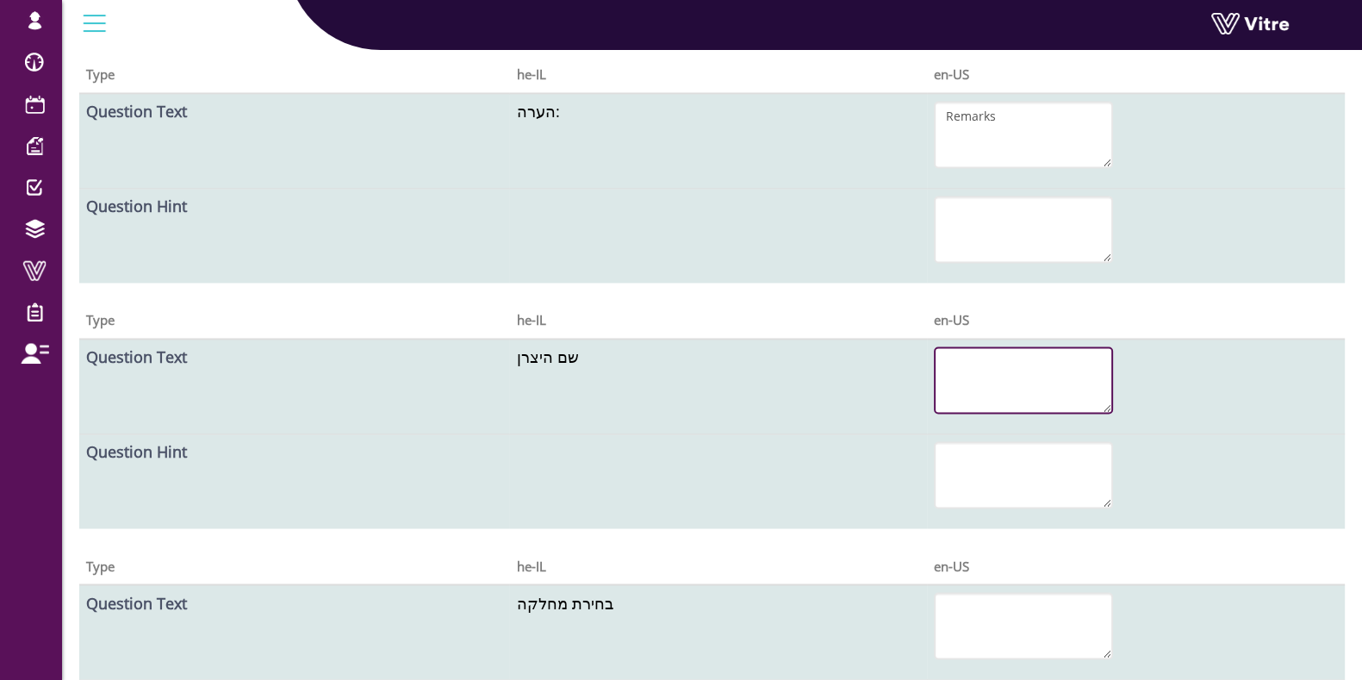
click at [985, 377] on textarea at bounding box center [1023, 379] width 179 height 67
paste textarea "Manufacturer Name"
type textarea "Manufacturer Name"
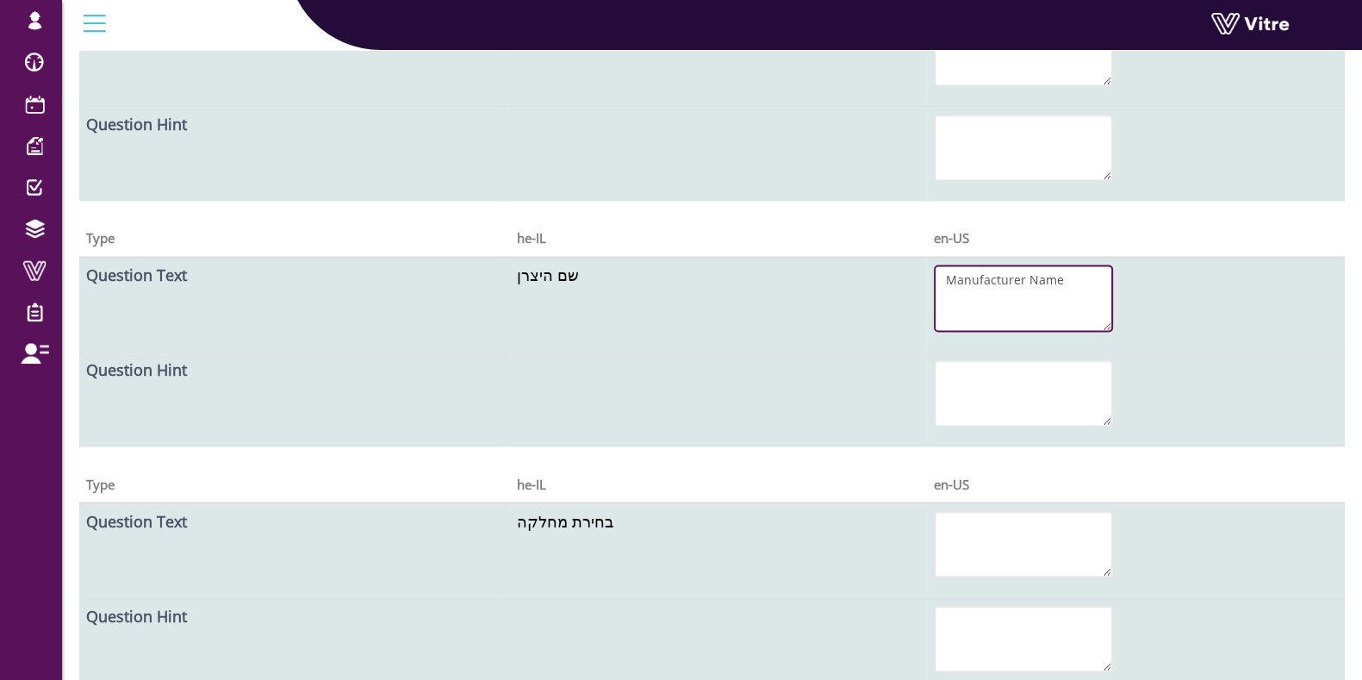
scroll to position [3716, 0]
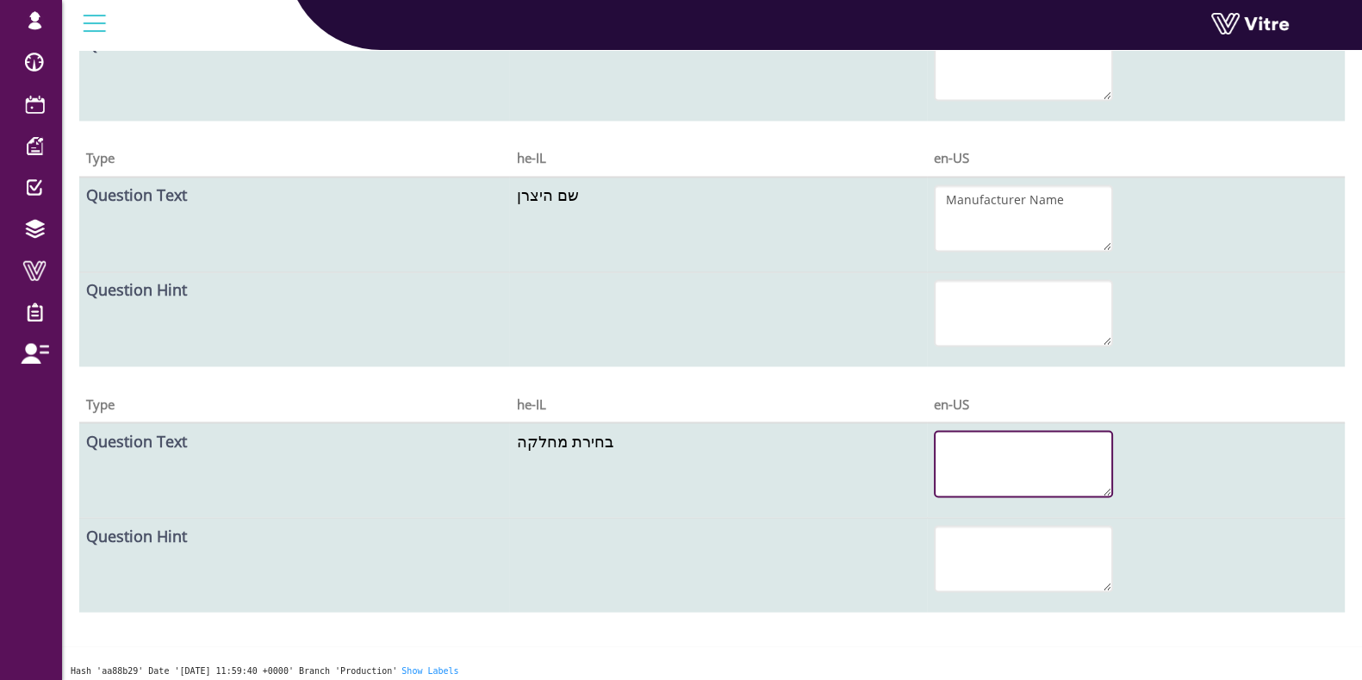
click at [990, 442] on textarea at bounding box center [1023, 463] width 179 height 67
paste textarea "Select Department"
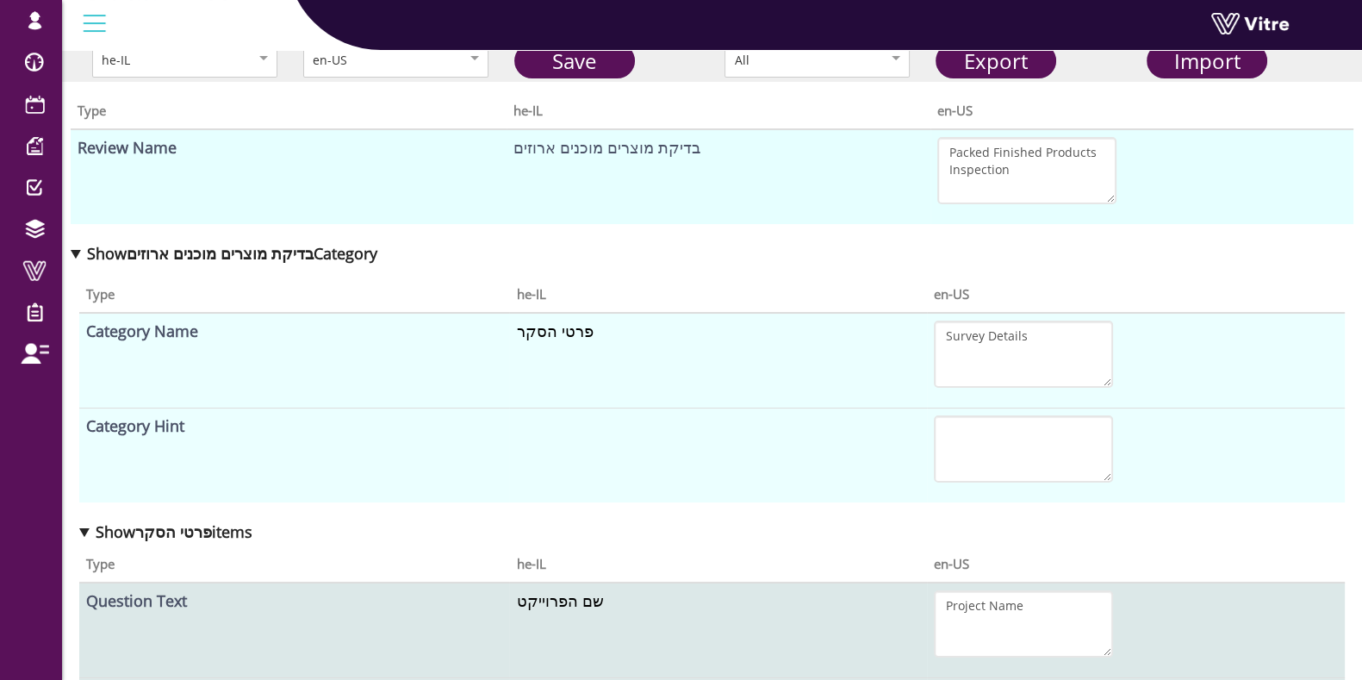
scroll to position [0, 0]
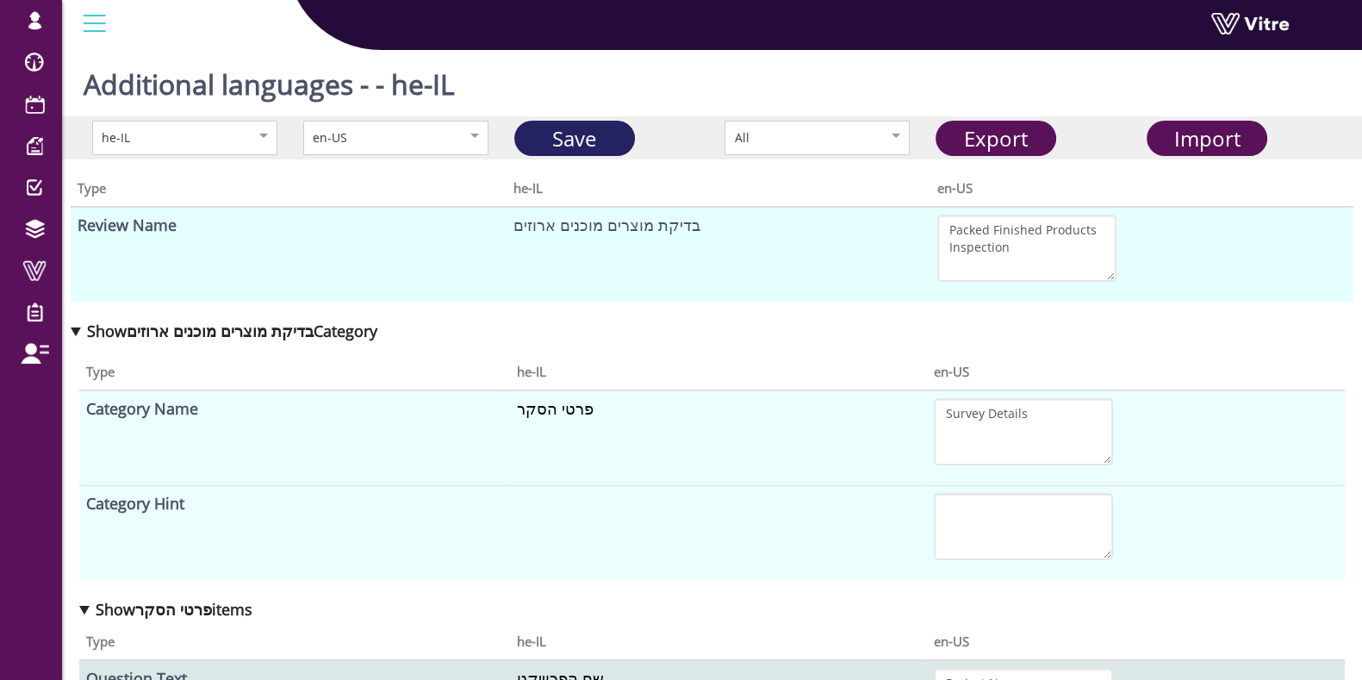
type textarea "Select Department"
click at [576, 132] on link "Save" at bounding box center [574, 138] width 121 height 35
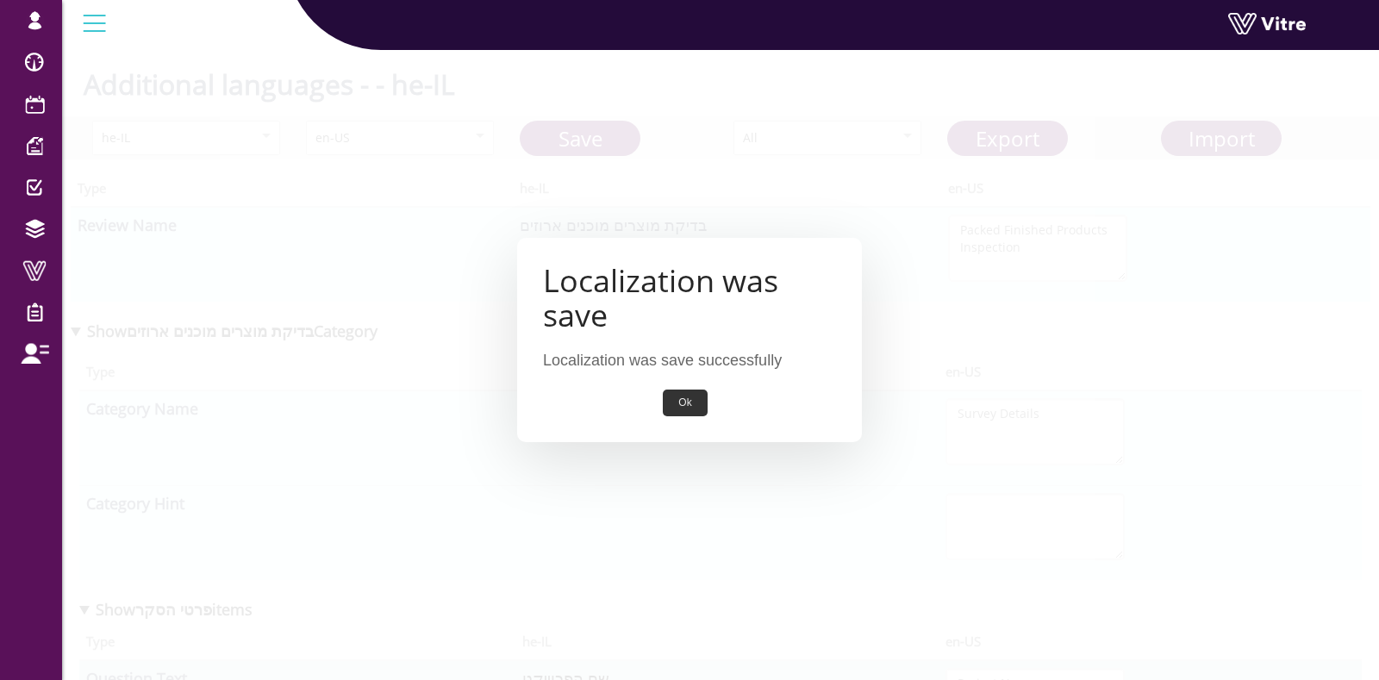
click at [667, 401] on button "Ok" at bounding box center [685, 402] width 44 height 27
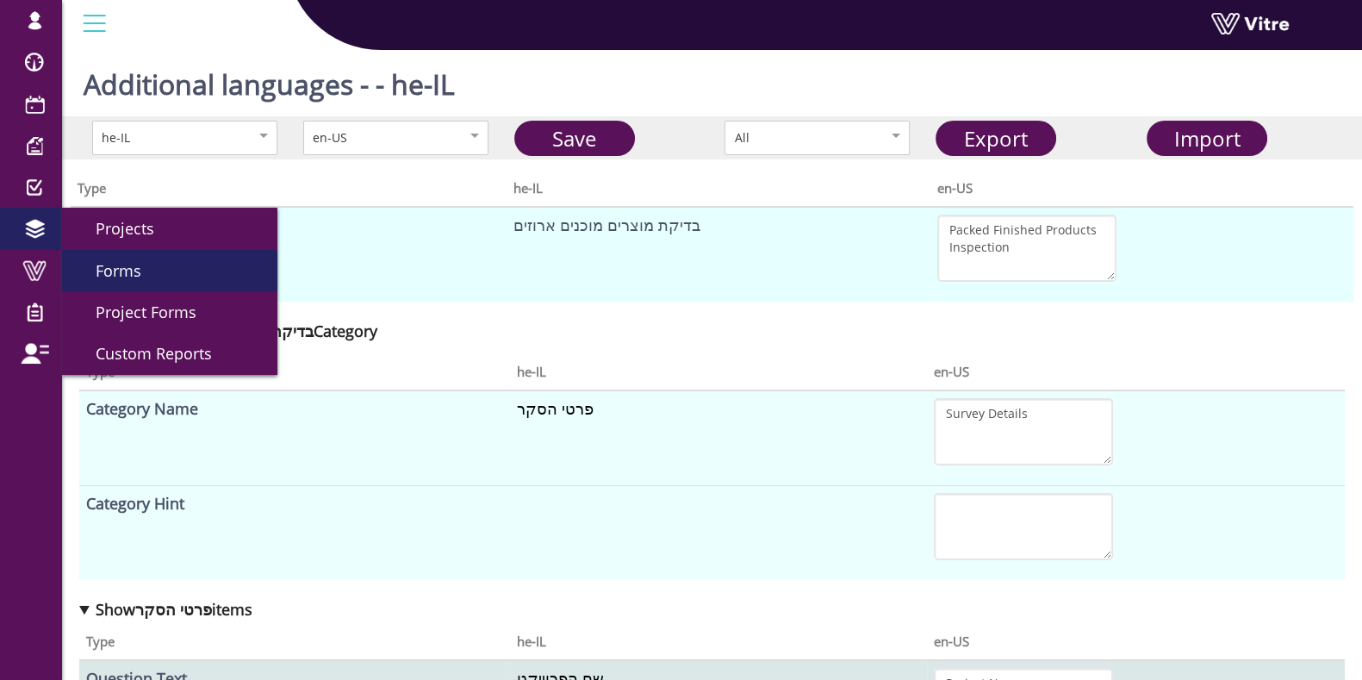
click at [155, 275] on link "Forms" at bounding box center [169, 270] width 215 height 41
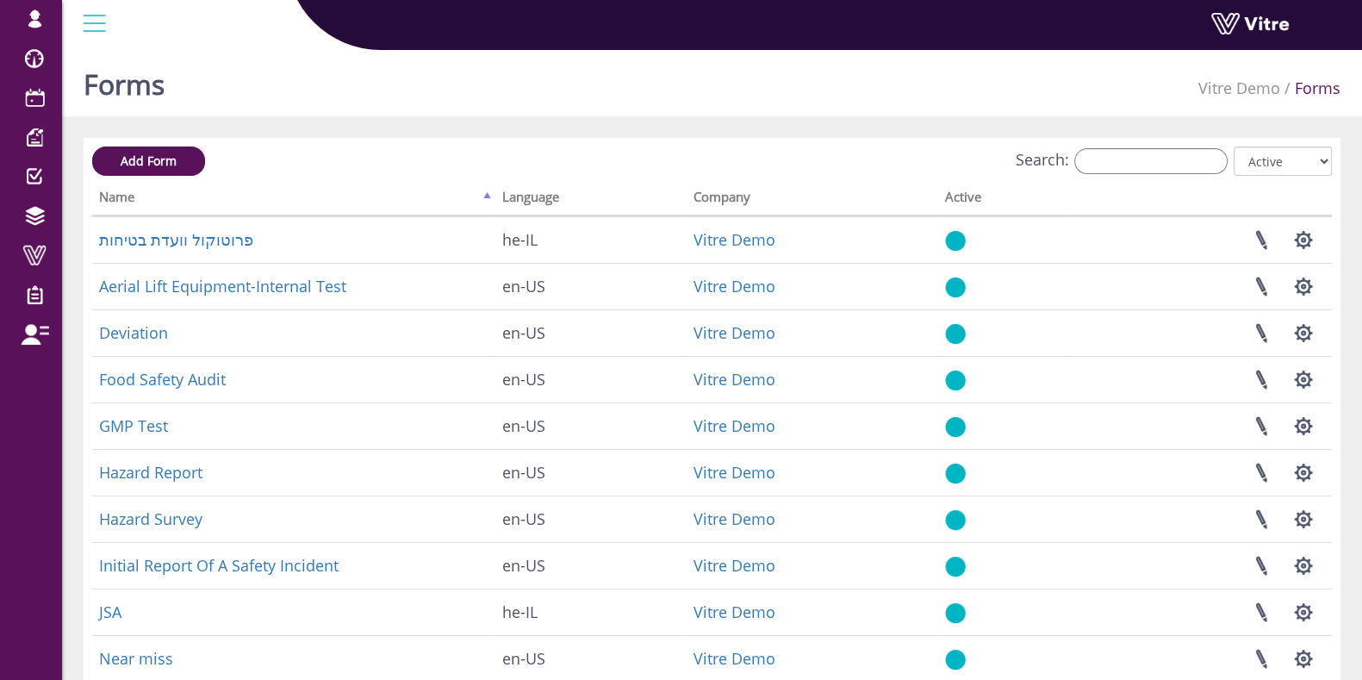
click at [1111, 143] on div "Add Form Search: All Active Not Active Processing... Name Language Company Acti…" at bounding box center [712, 554] width 1257 height 833
click at [1114, 178] on div "Search: All Active Not Active" at bounding box center [712, 162] width 1240 height 32
click at [1122, 162] on input "Search:" at bounding box center [1150, 161] width 153 height 26
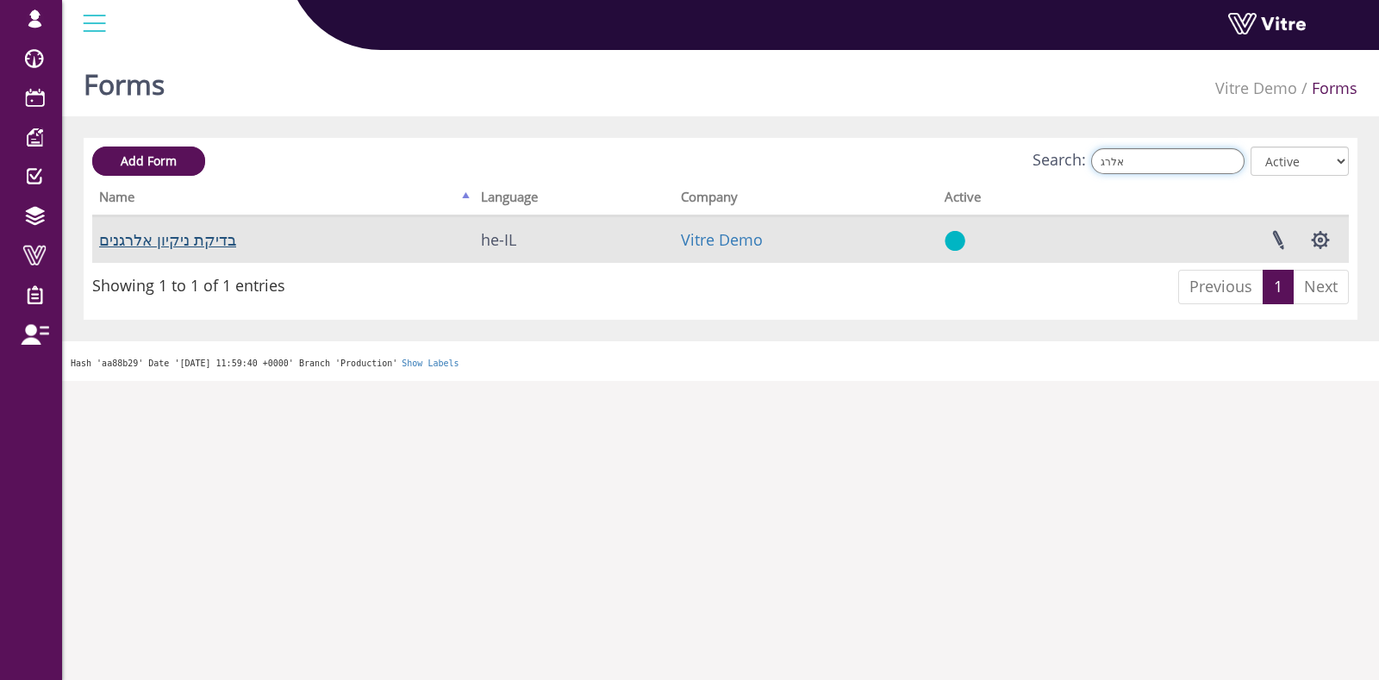
type input "אלרג"
click at [215, 234] on link "בדיקת ניקיון אלרגנים" at bounding box center [167, 239] width 137 height 21
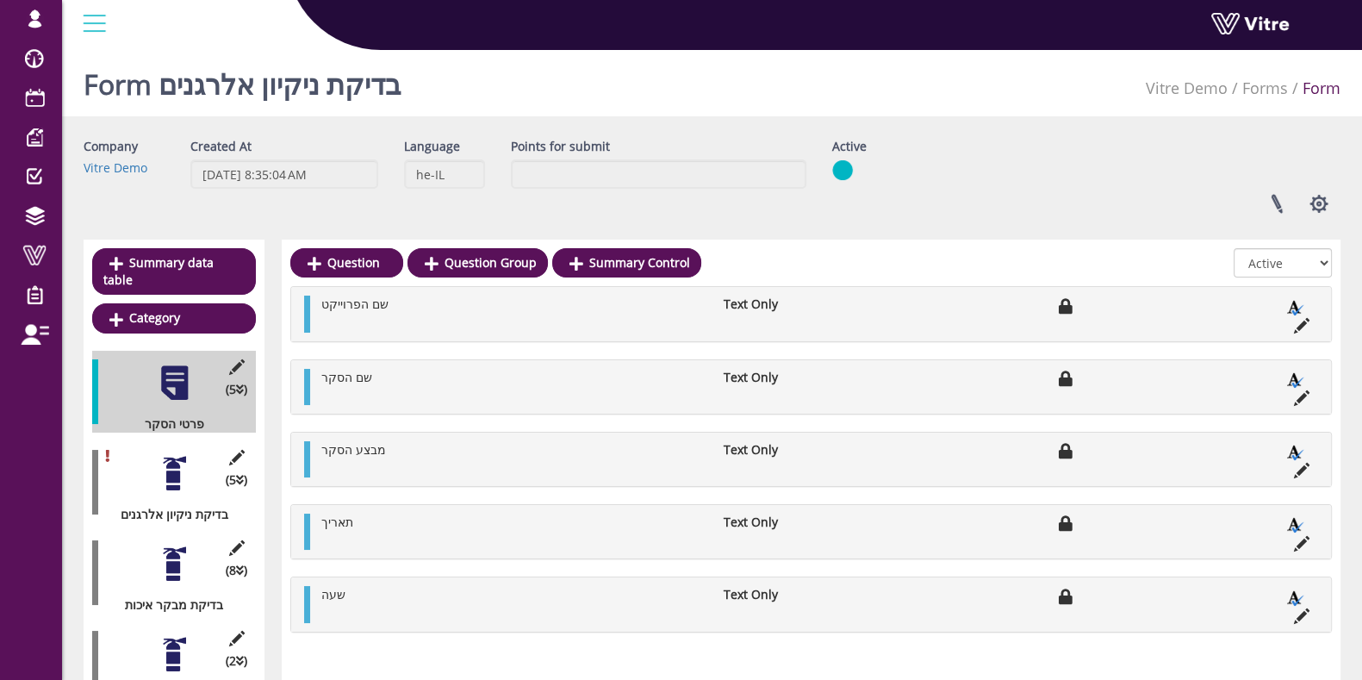
scroll to position [84, 0]
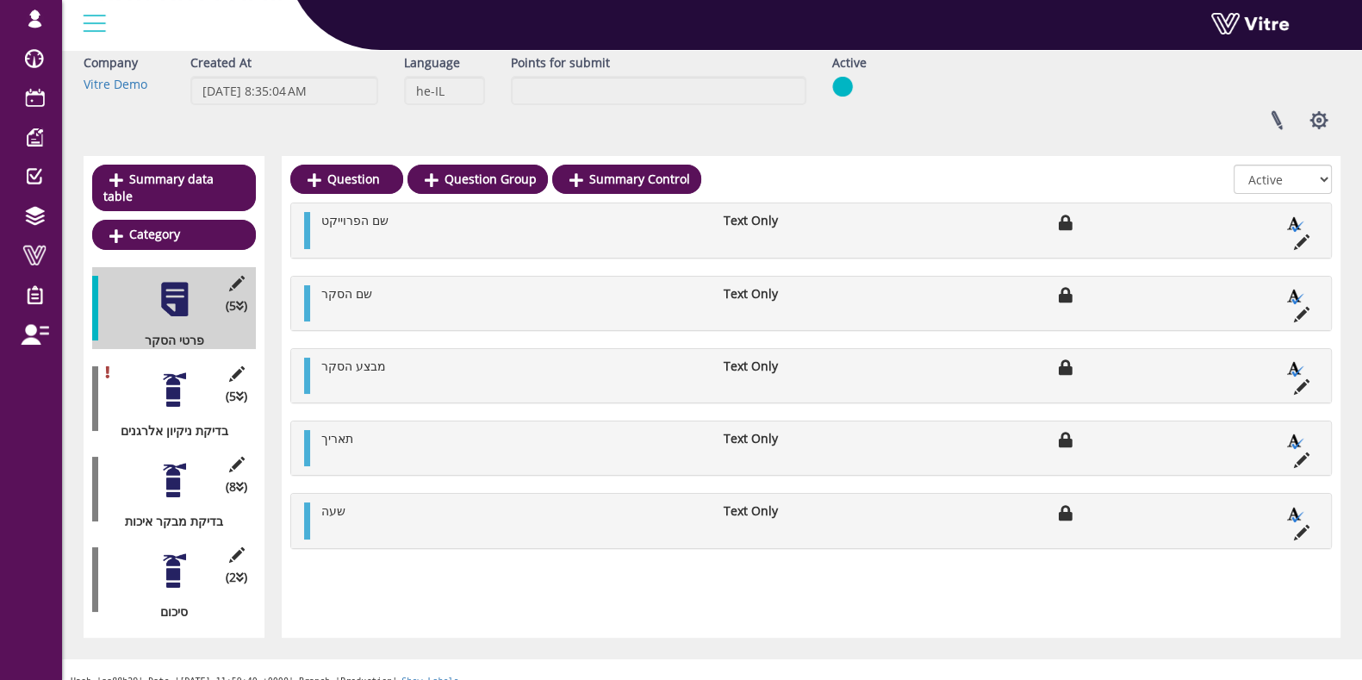
click at [171, 372] on div at bounding box center [174, 390] width 39 height 39
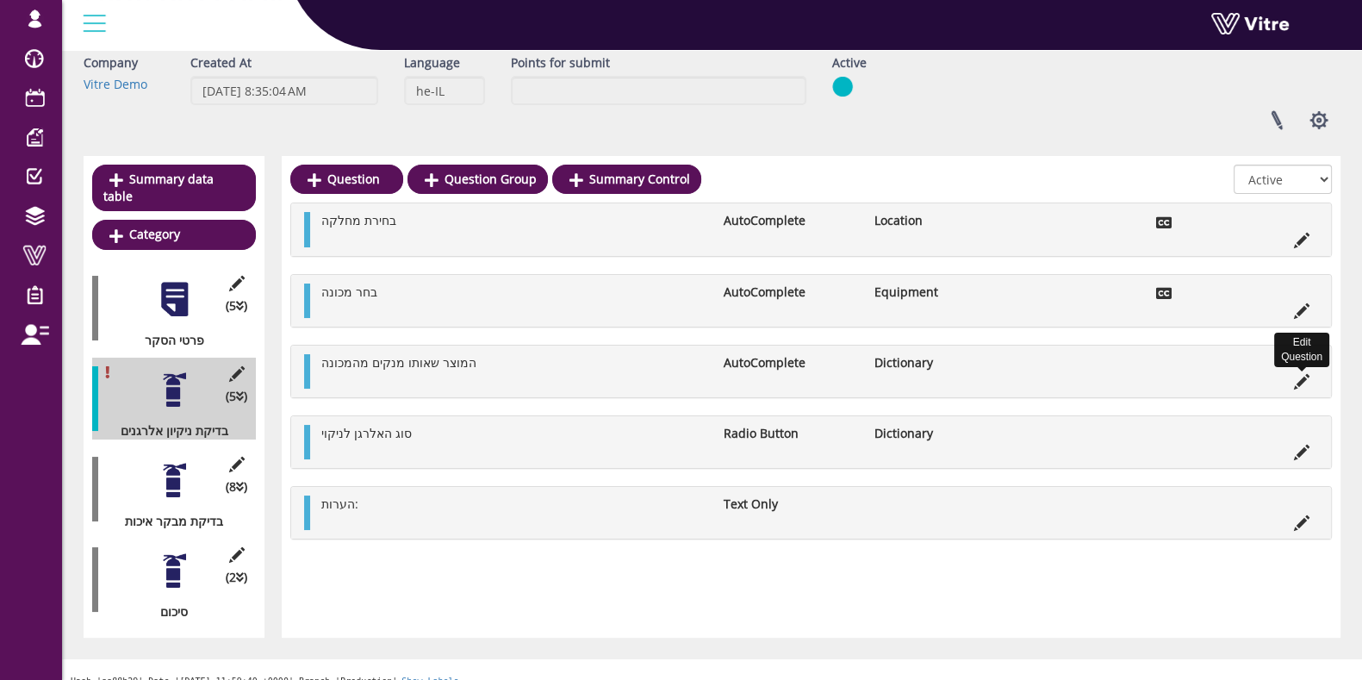
click at [1303, 374] on icon at bounding box center [1302, 382] width 16 height 16
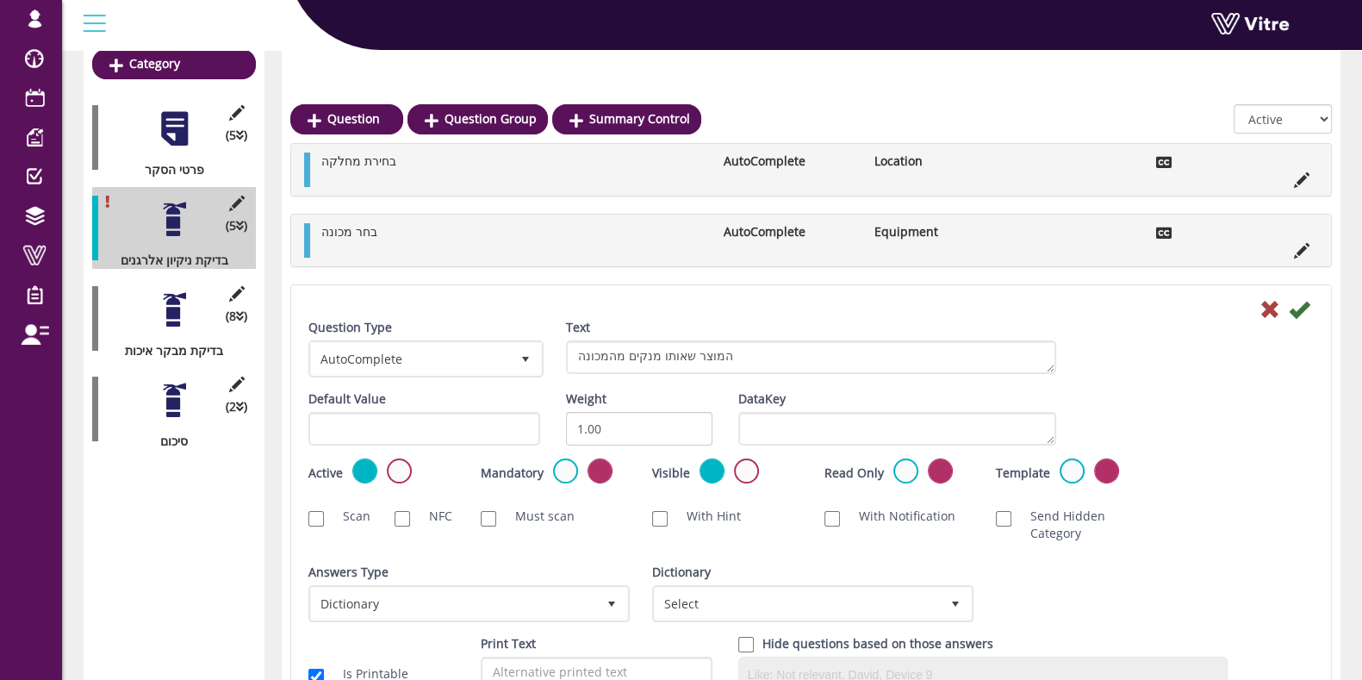
scroll to position [299, 0]
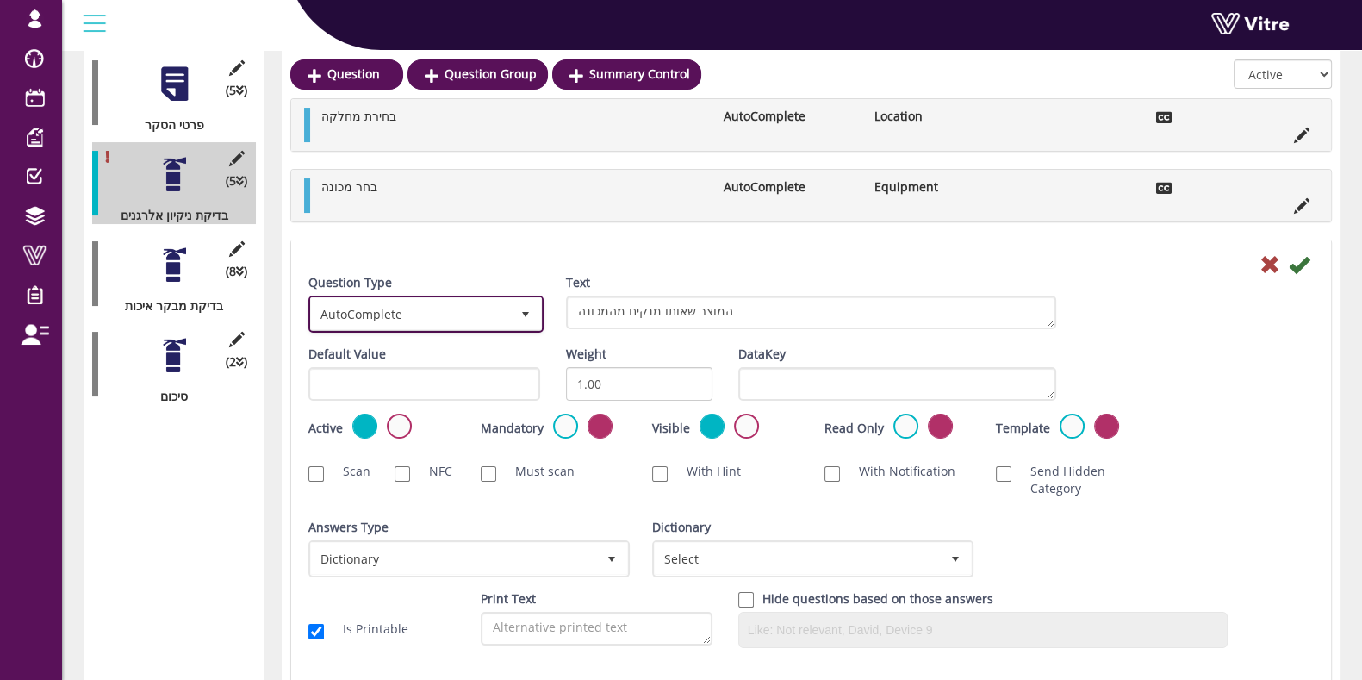
click at [453, 301] on span "AutoComplete" at bounding box center [410, 313] width 199 height 31
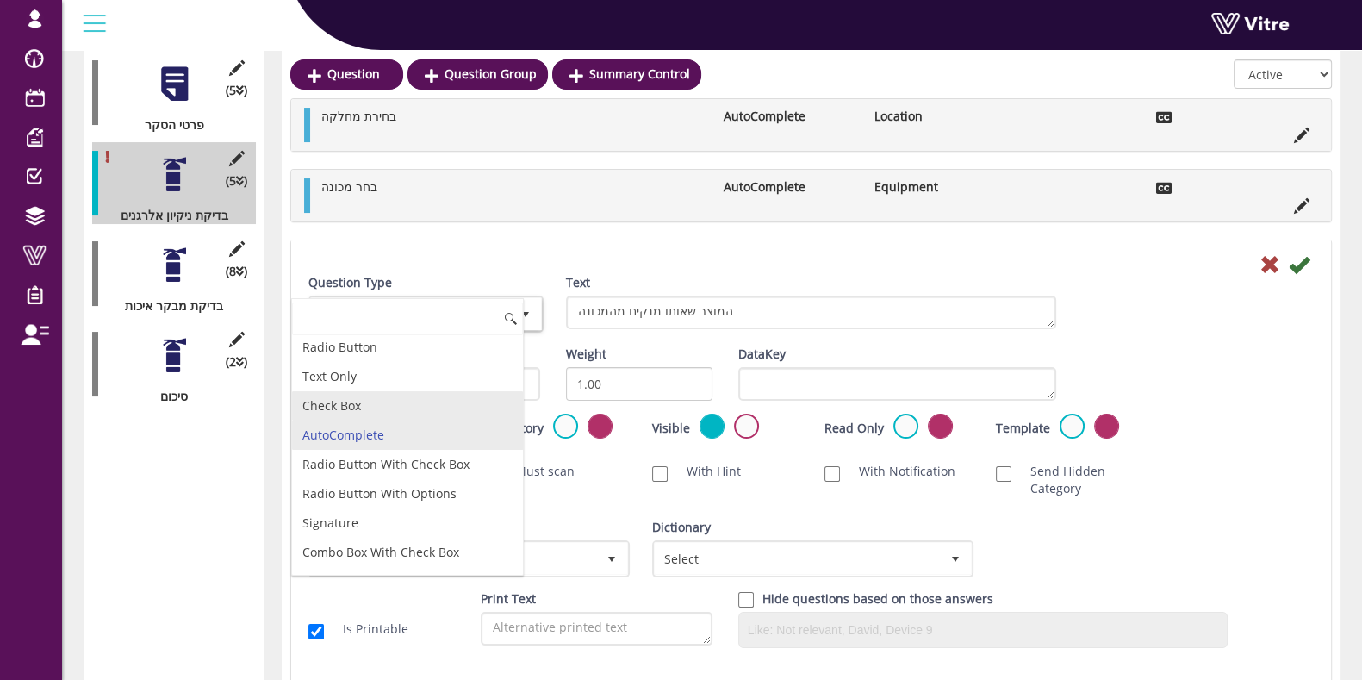
scroll to position [0, 0]
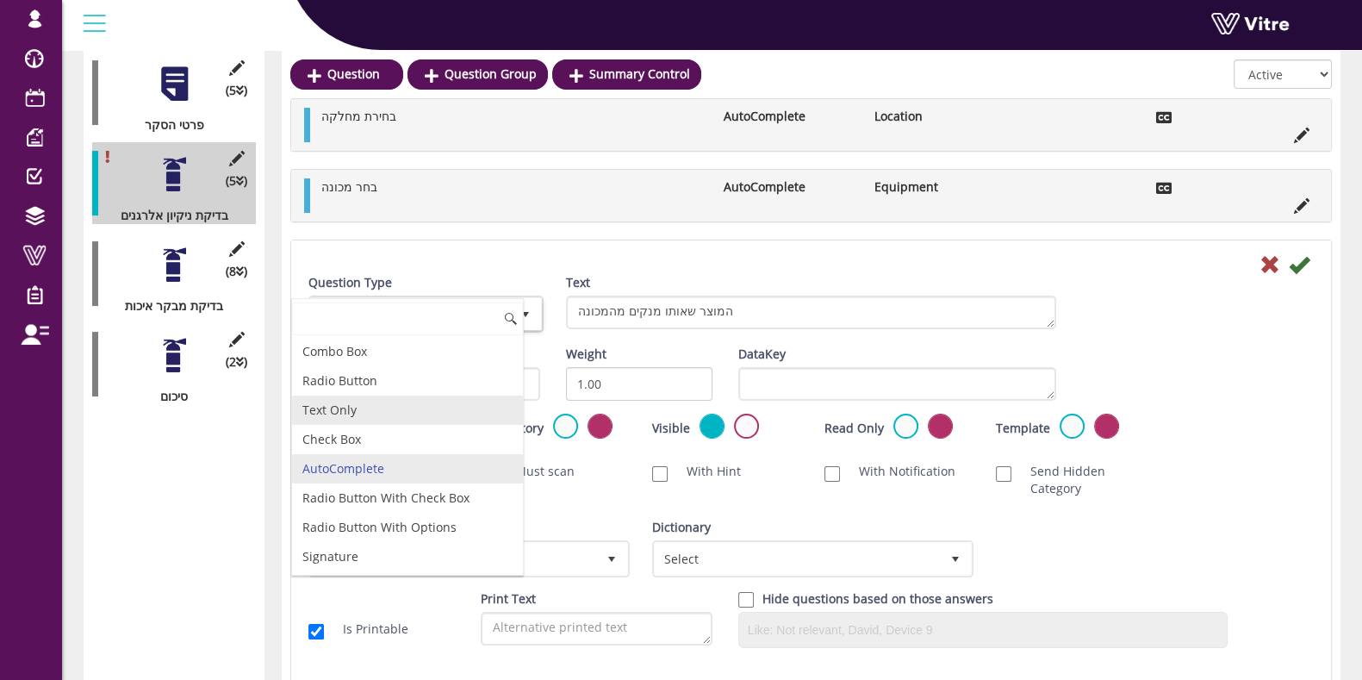
click at [349, 408] on li "Text Only" at bounding box center [407, 410] width 231 height 29
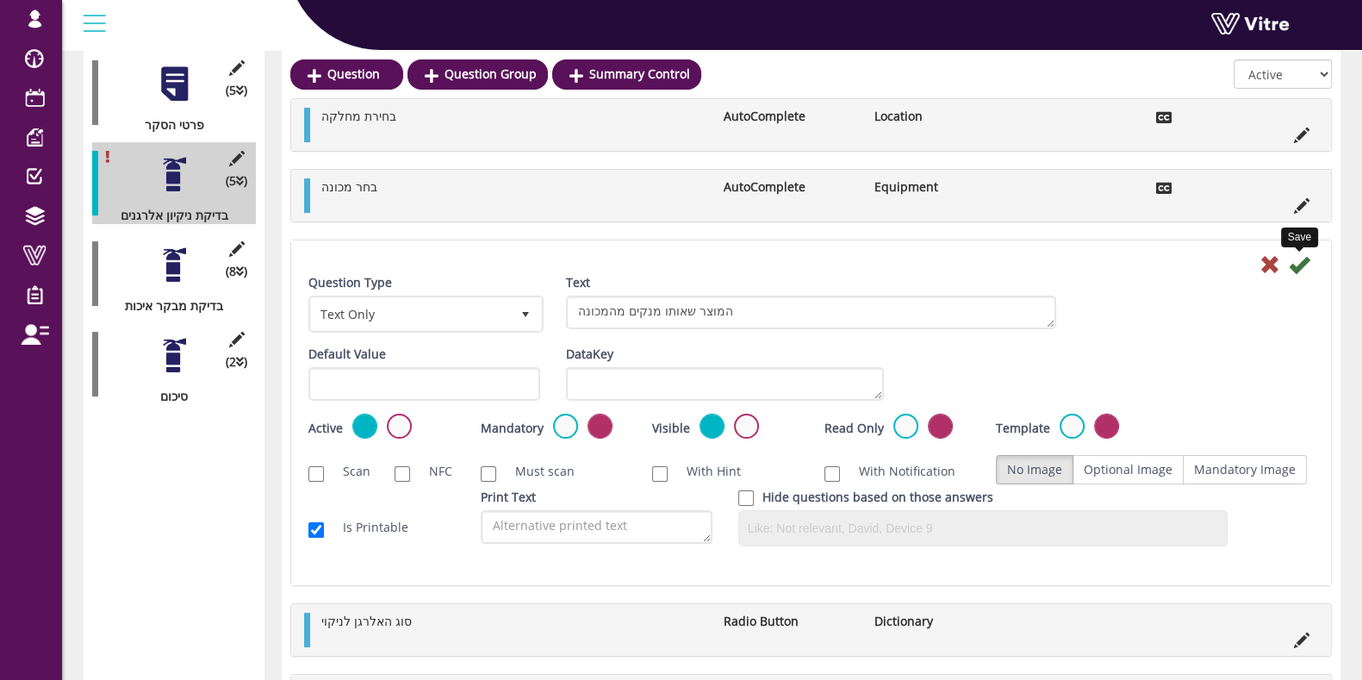
click at [1305, 262] on icon at bounding box center [1299, 264] width 21 height 21
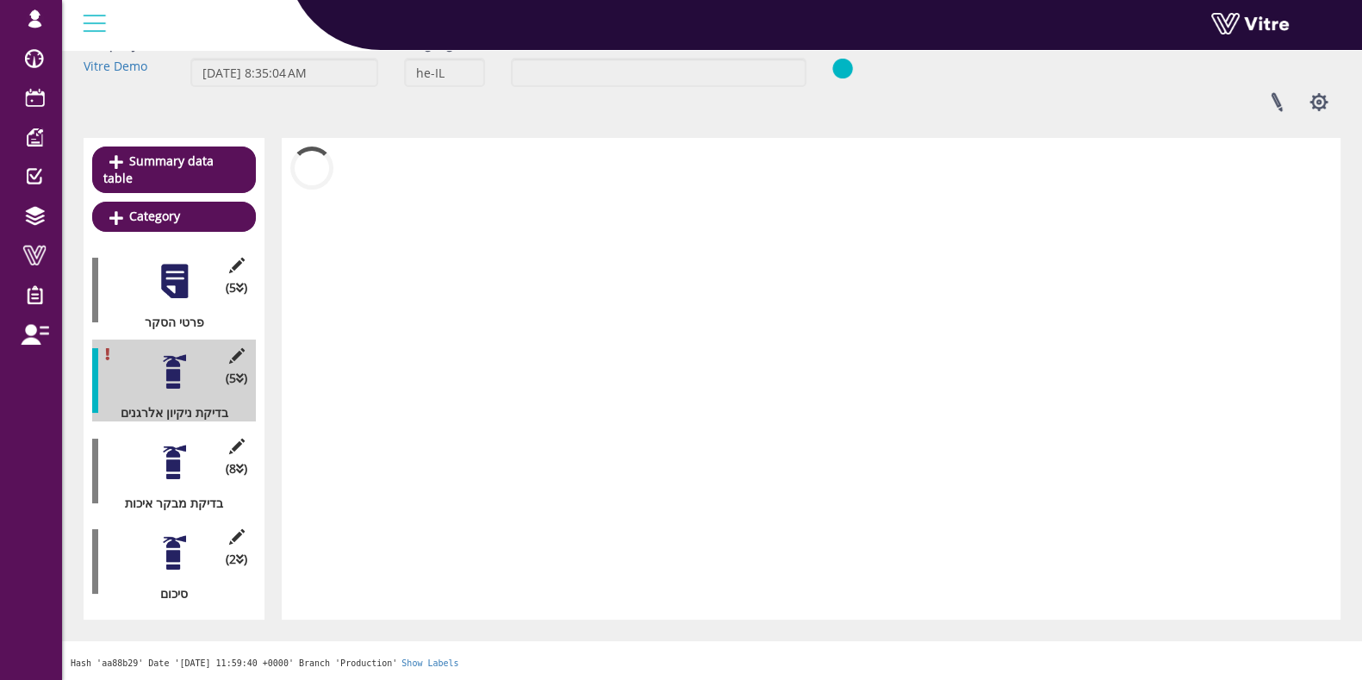
scroll to position [84, 0]
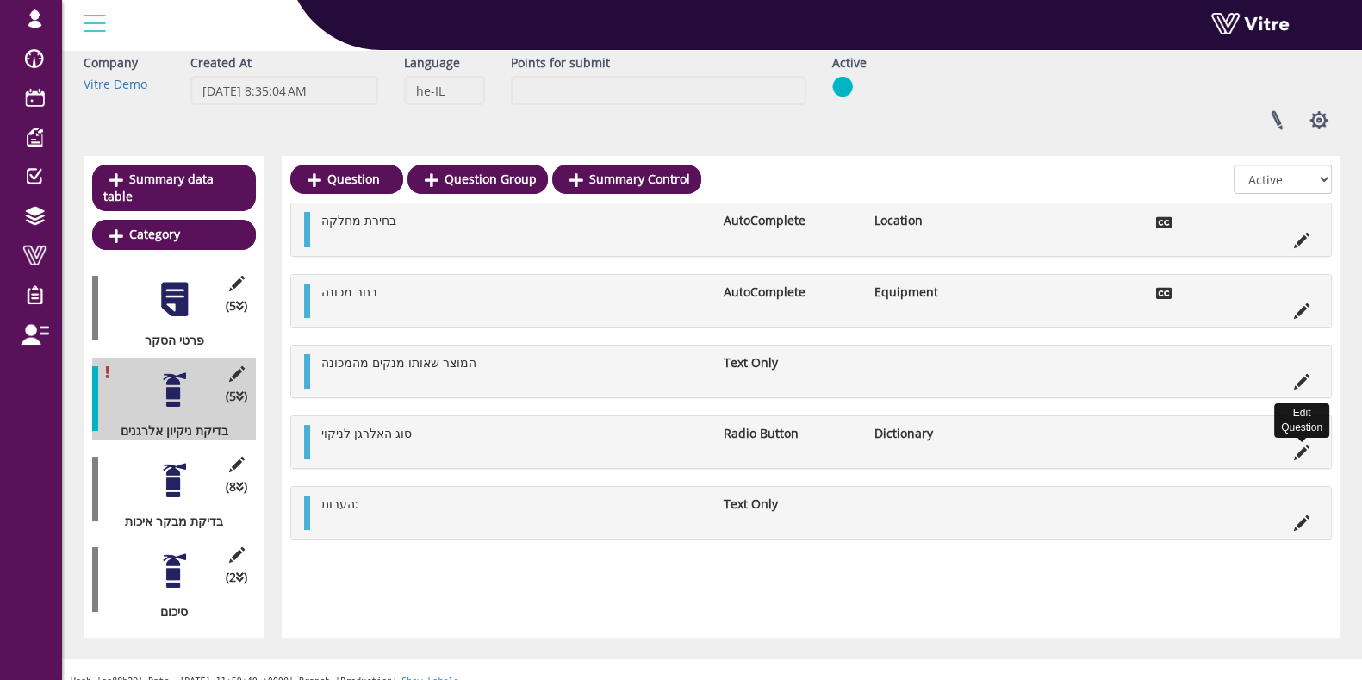
click at [1298, 449] on icon at bounding box center [1302, 453] width 16 height 16
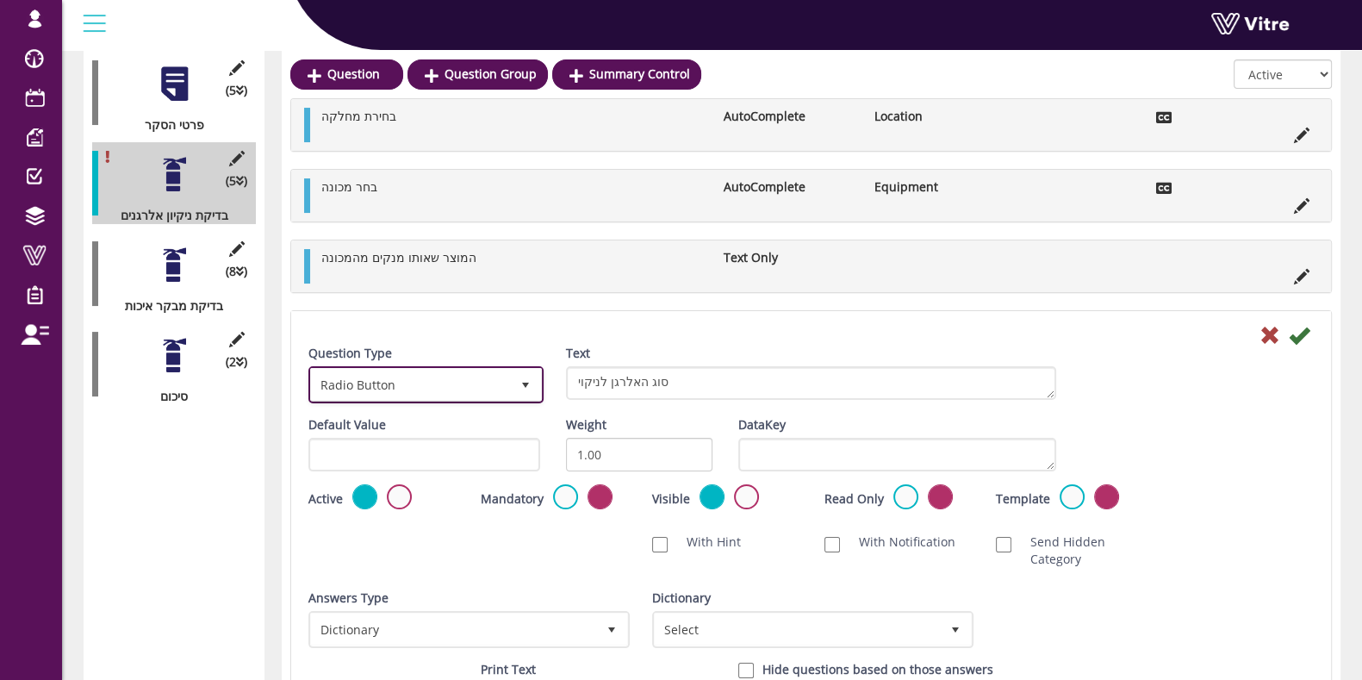
click at [448, 372] on span "Radio Button" at bounding box center [410, 384] width 199 height 31
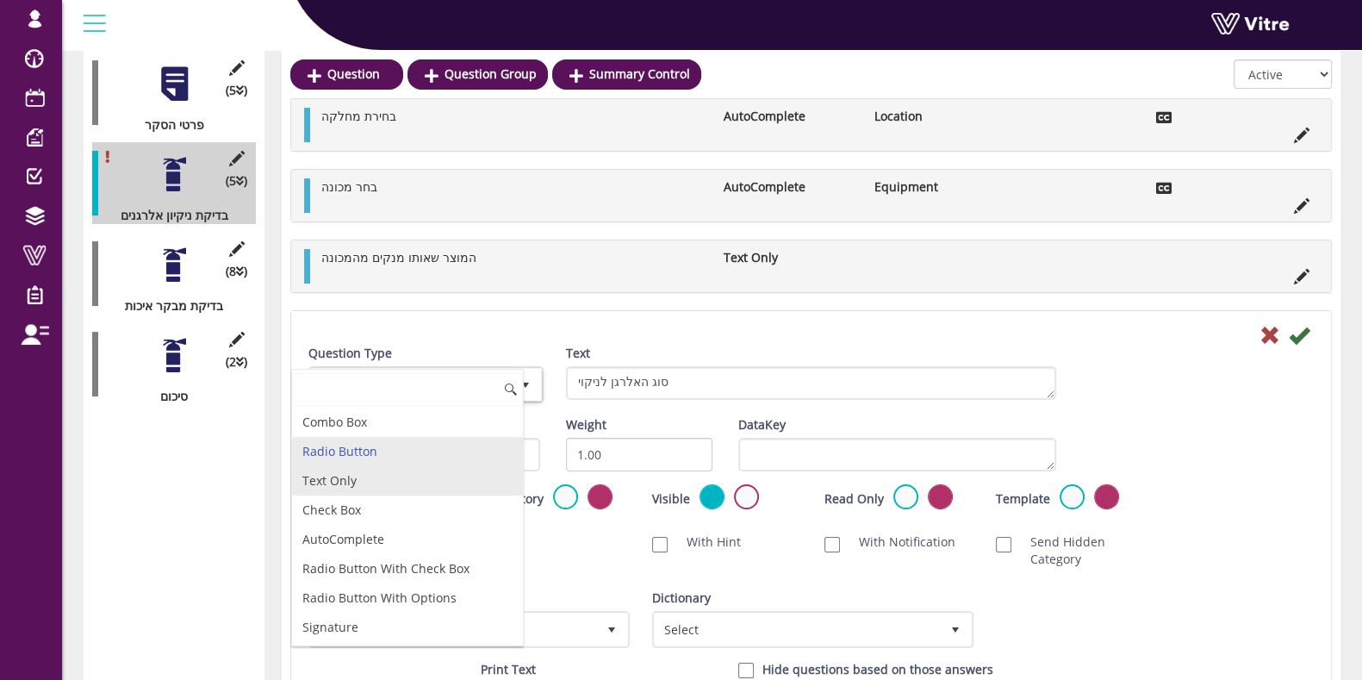
click at [442, 477] on li "Text Only" at bounding box center [407, 480] width 231 height 29
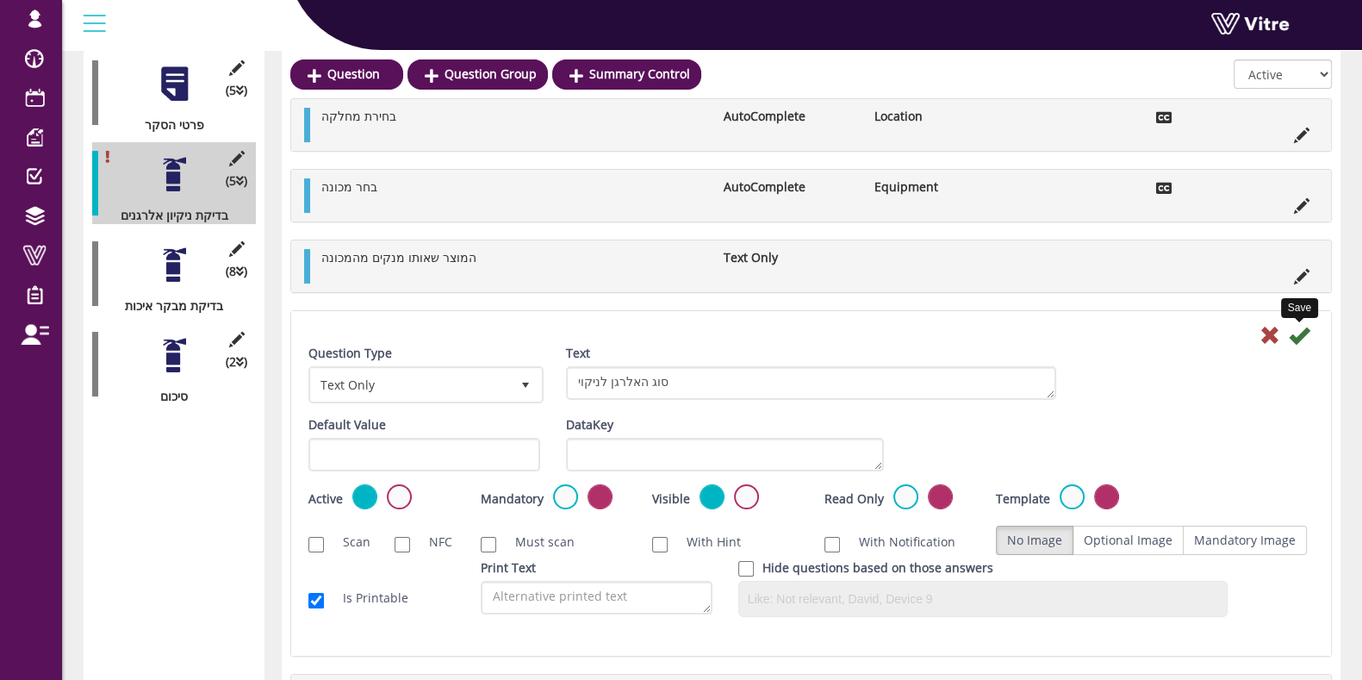
click at [1305, 332] on icon at bounding box center [1299, 335] width 21 height 21
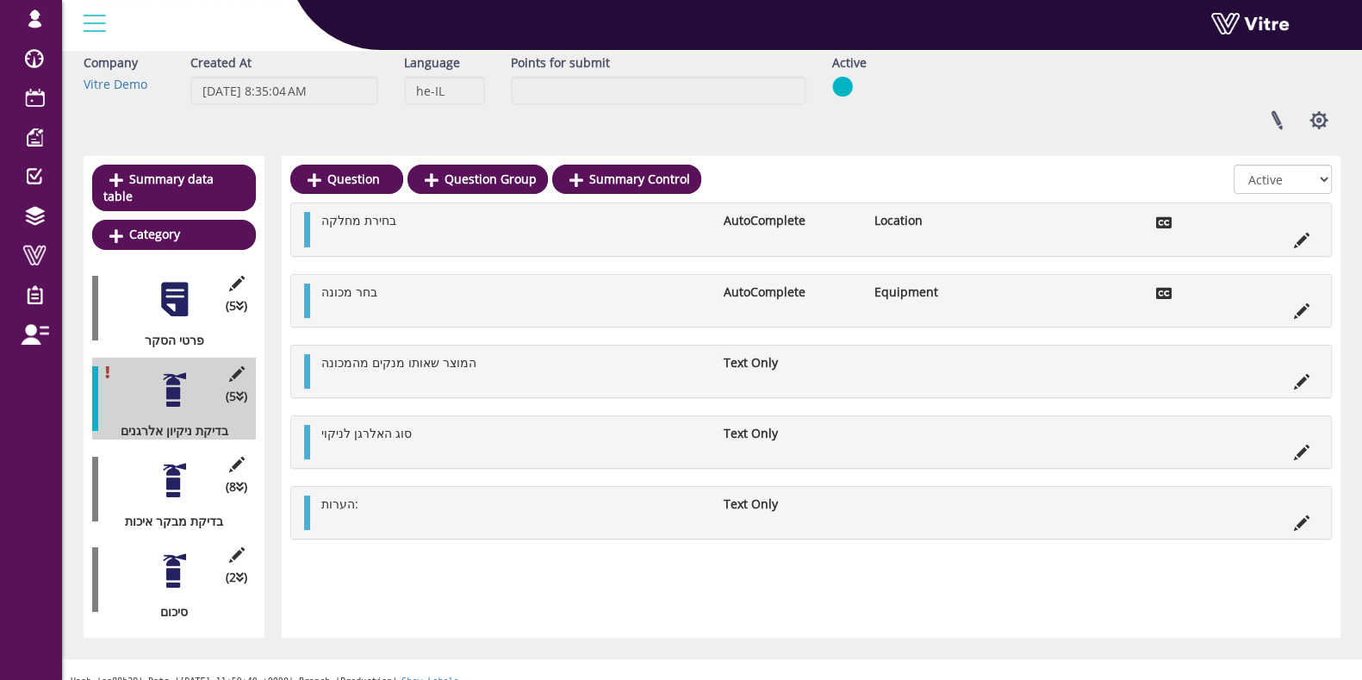
click at [177, 468] on div at bounding box center [174, 480] width 39 height 39
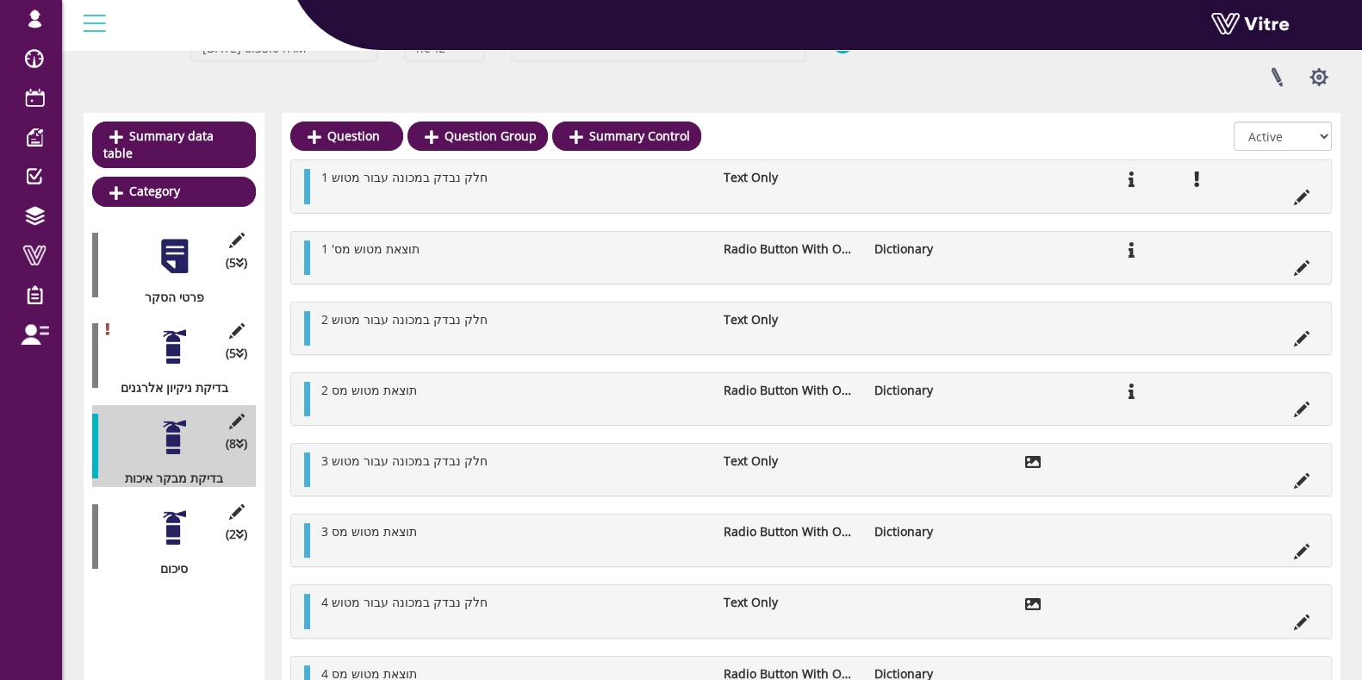
scroll to position [191, 0]
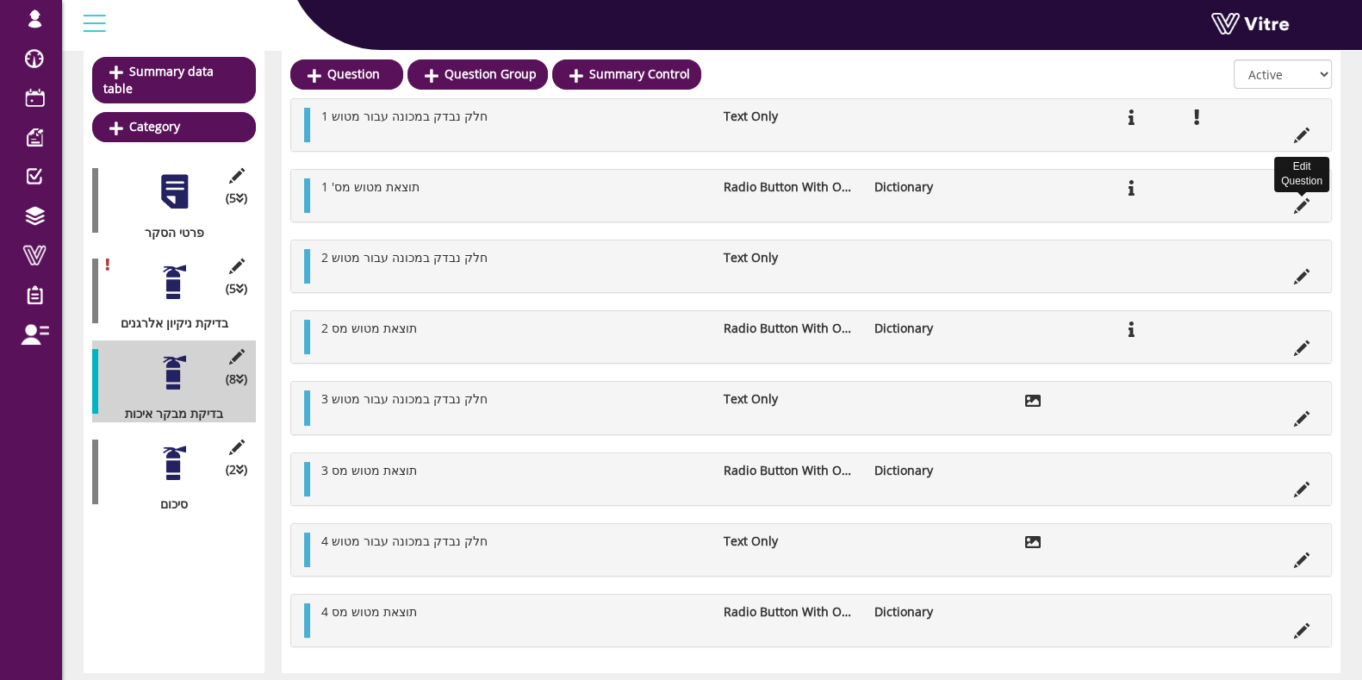
click at [1305, 200] on icon at bounding box center [1302, 206] width 16 height 16
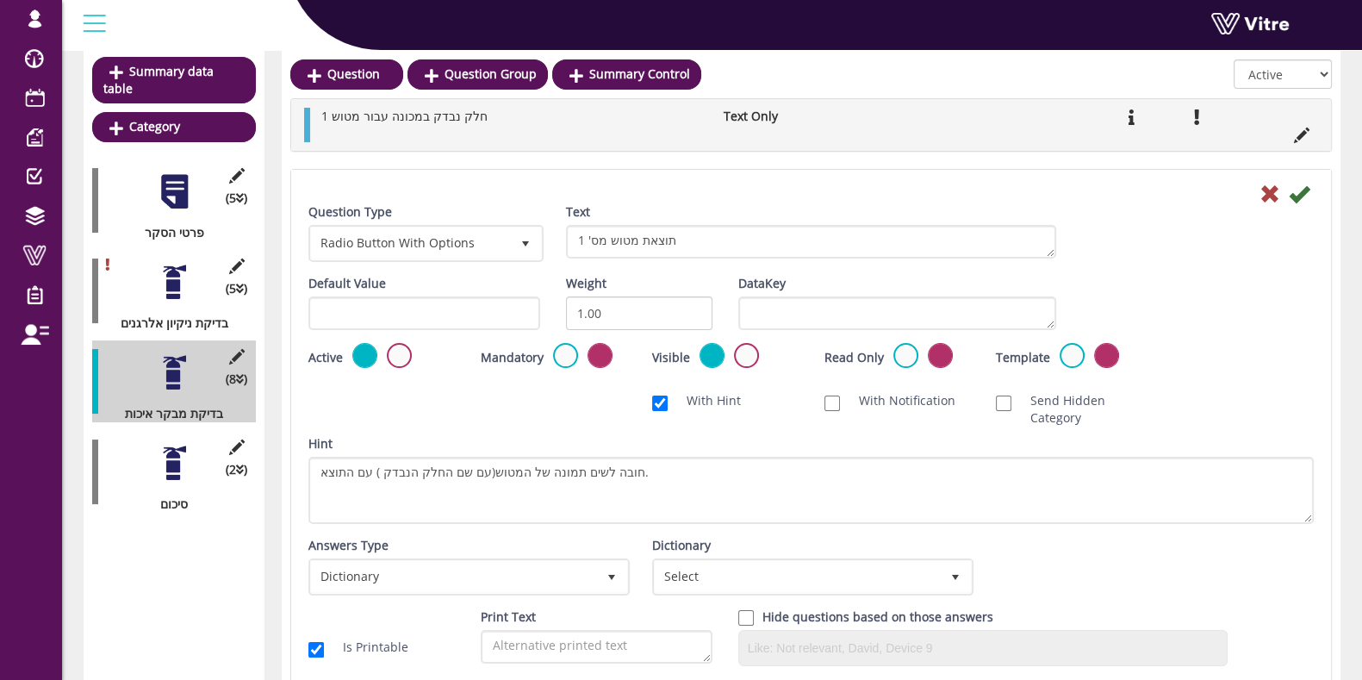
click at [429, 220] on div "Question Type Radio Button With Options 13" at bounding box center [424, 232] width 232 height 59
click at [428, 236] on span "Radio Button With Options" at bounding box center [410, 242] width 199 height 31
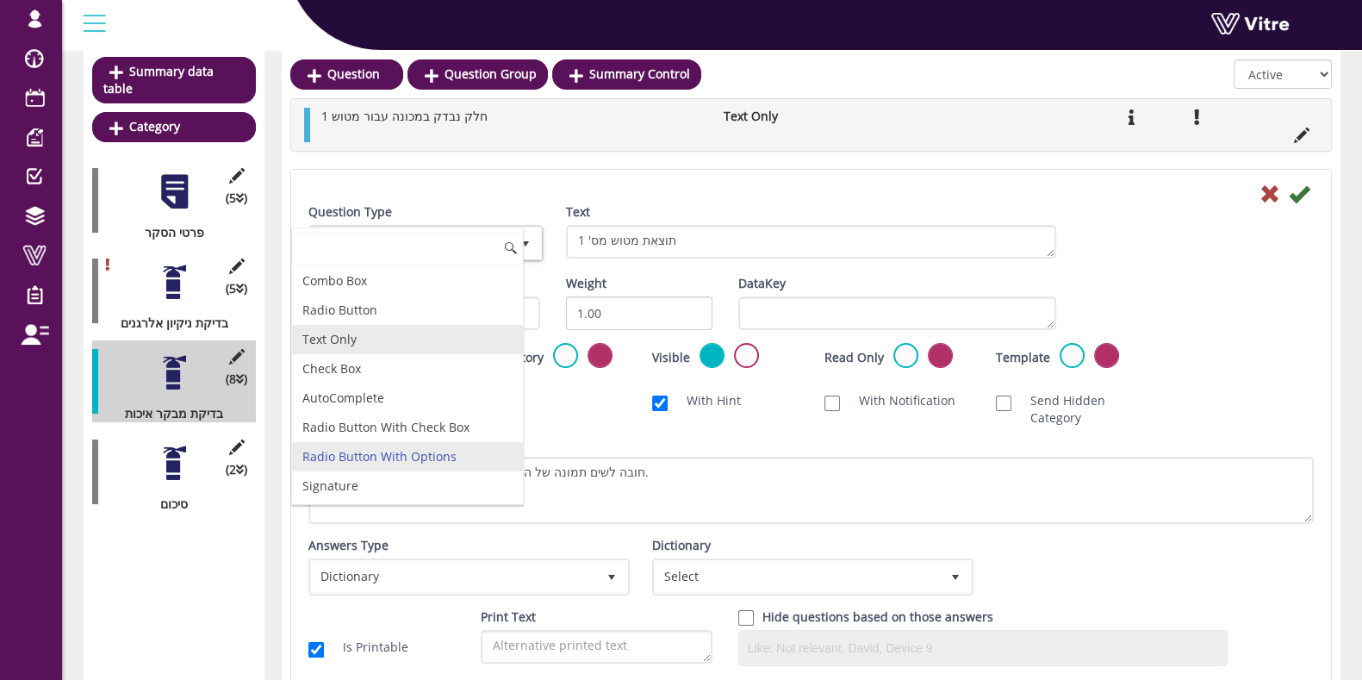
click at [371, 346] on li "Text Only" at bounding box center [407, 339] width 231 height 29
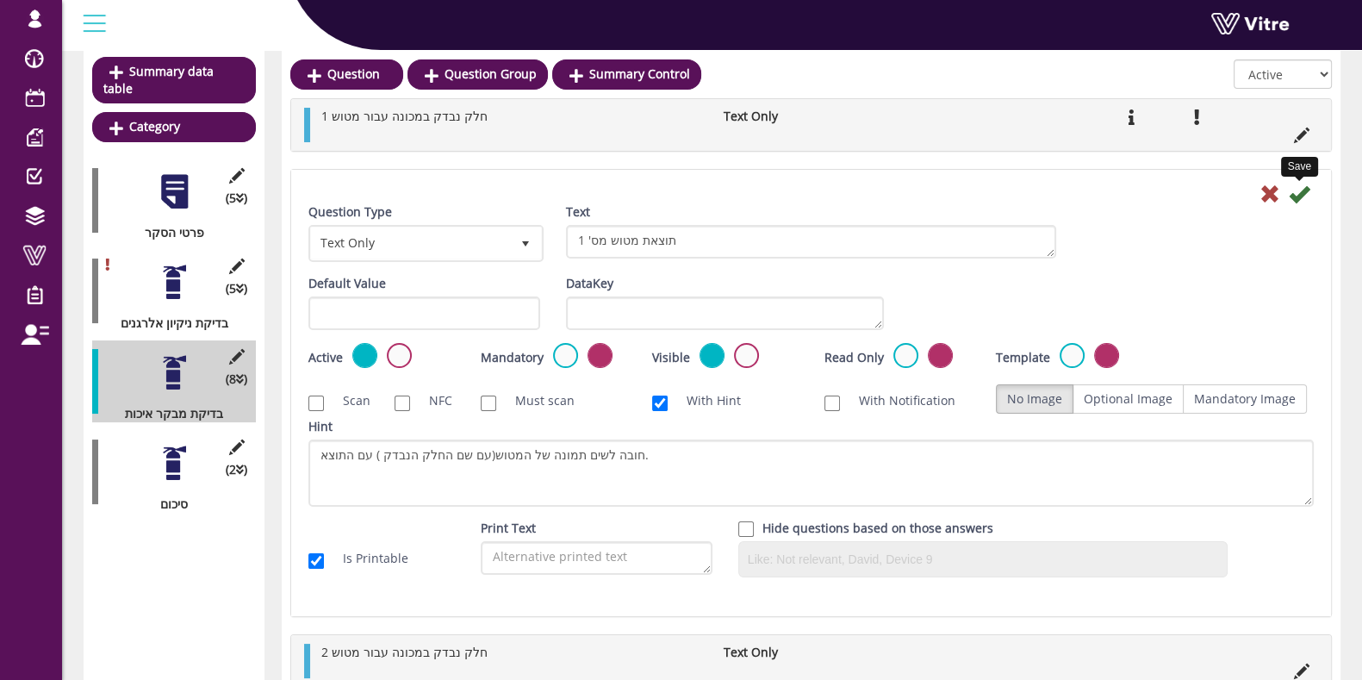
click at [1300, 191] on icon at bounding box center [1299, 194] width 21 height 21
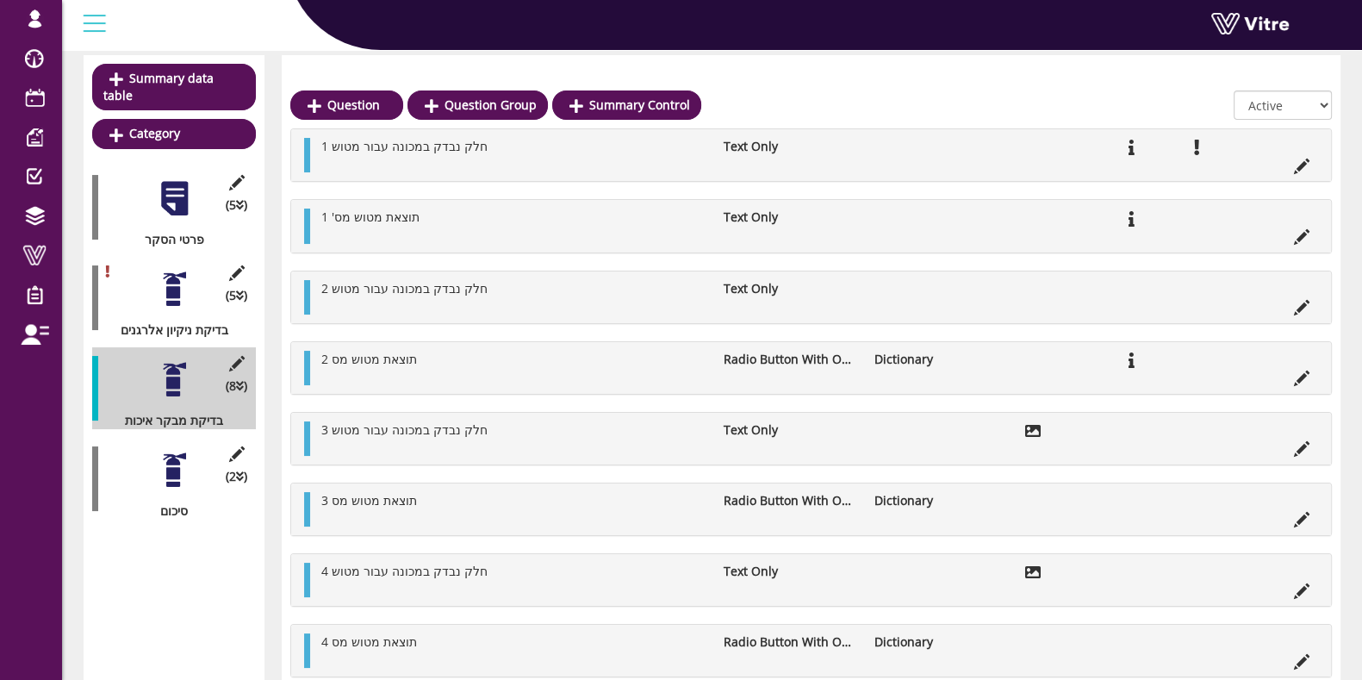
scroll to position [215, 0]
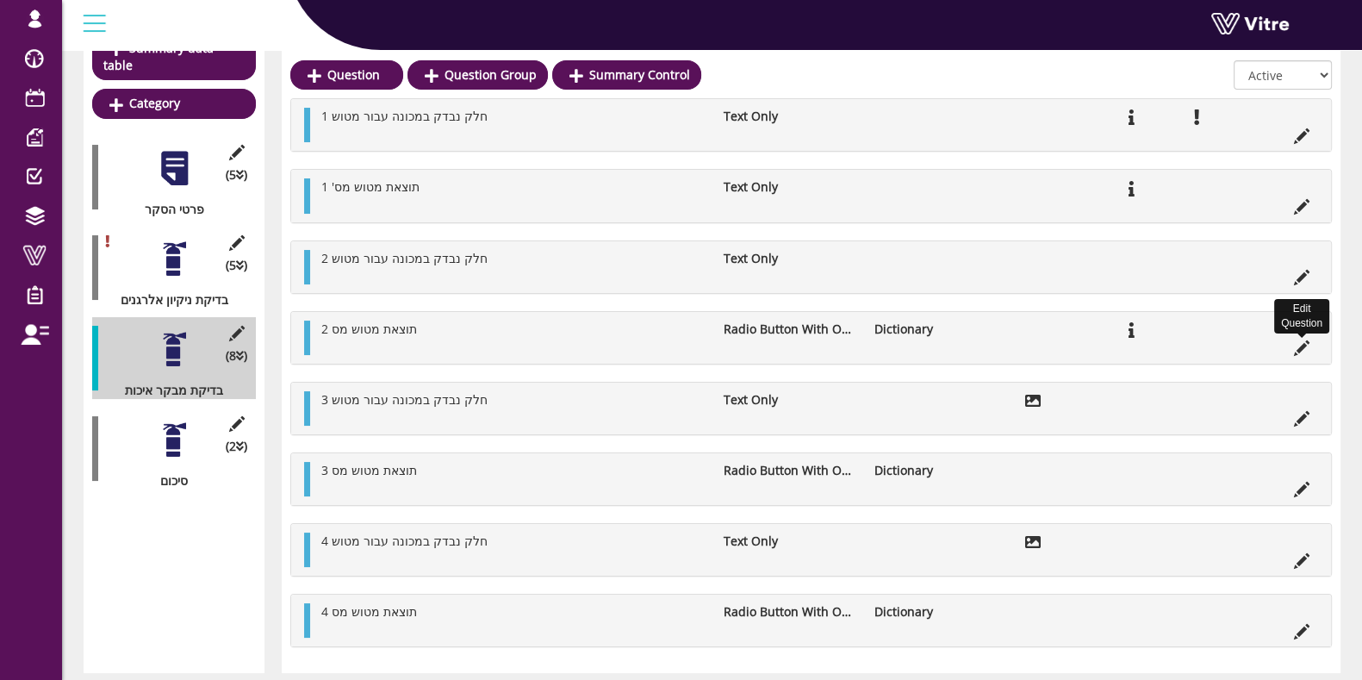
click at [1307, 340] on icon at bounding box center [1302, 348] width 16 height 16
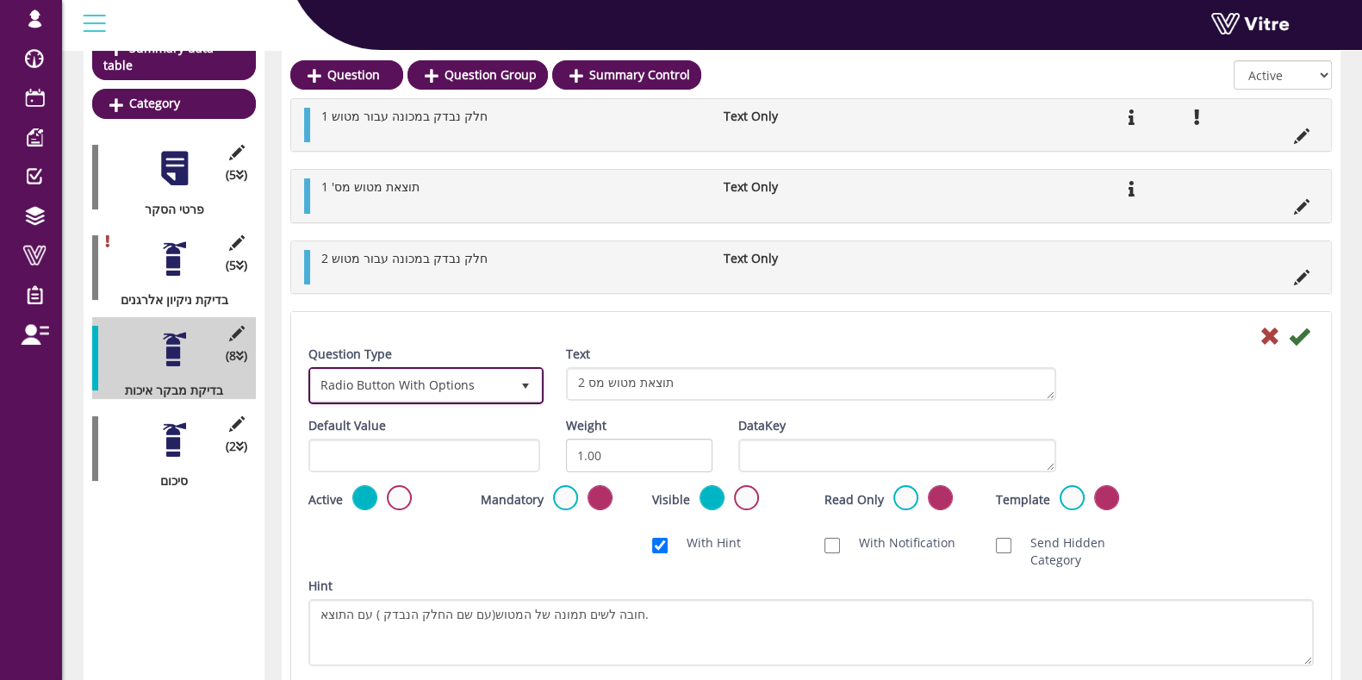
click at [382, 397] on span "Radio Button With Options" at bounding box center [410, 385] width 199 height 31
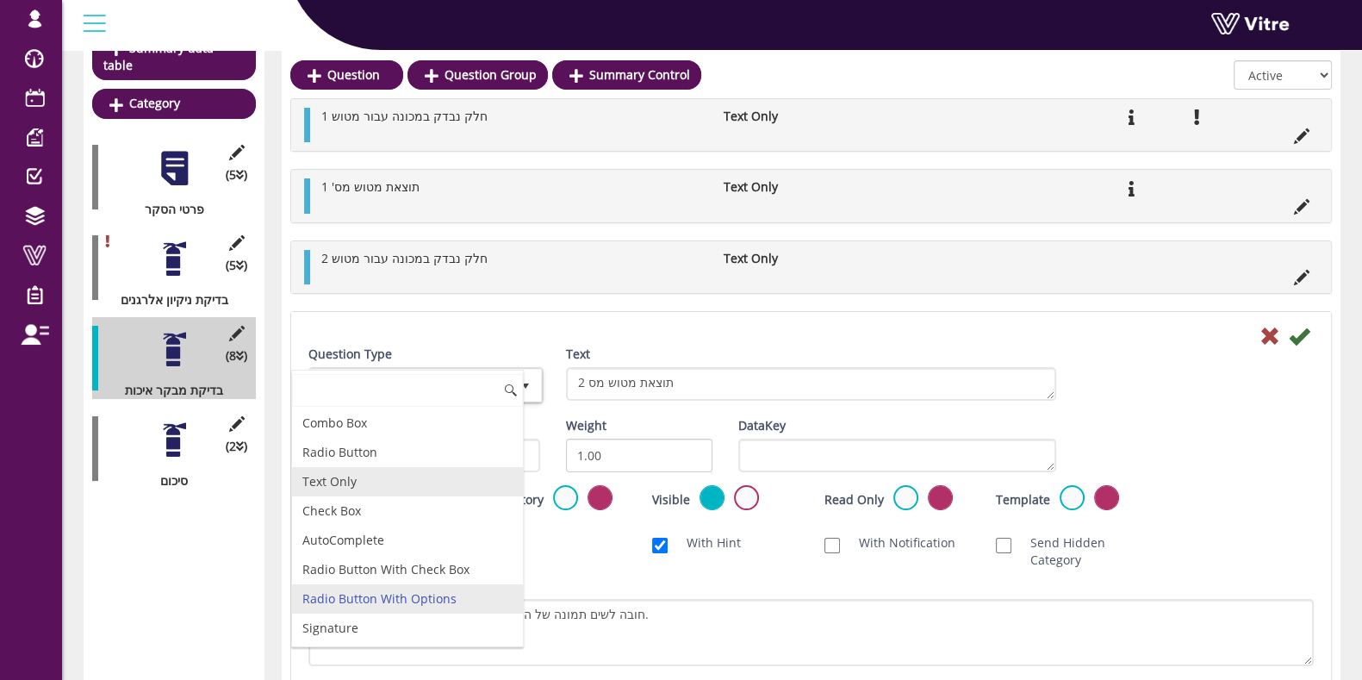
click at [375, 484] on li "Text Only" at bounding box center [407, 481] width 231 height 29
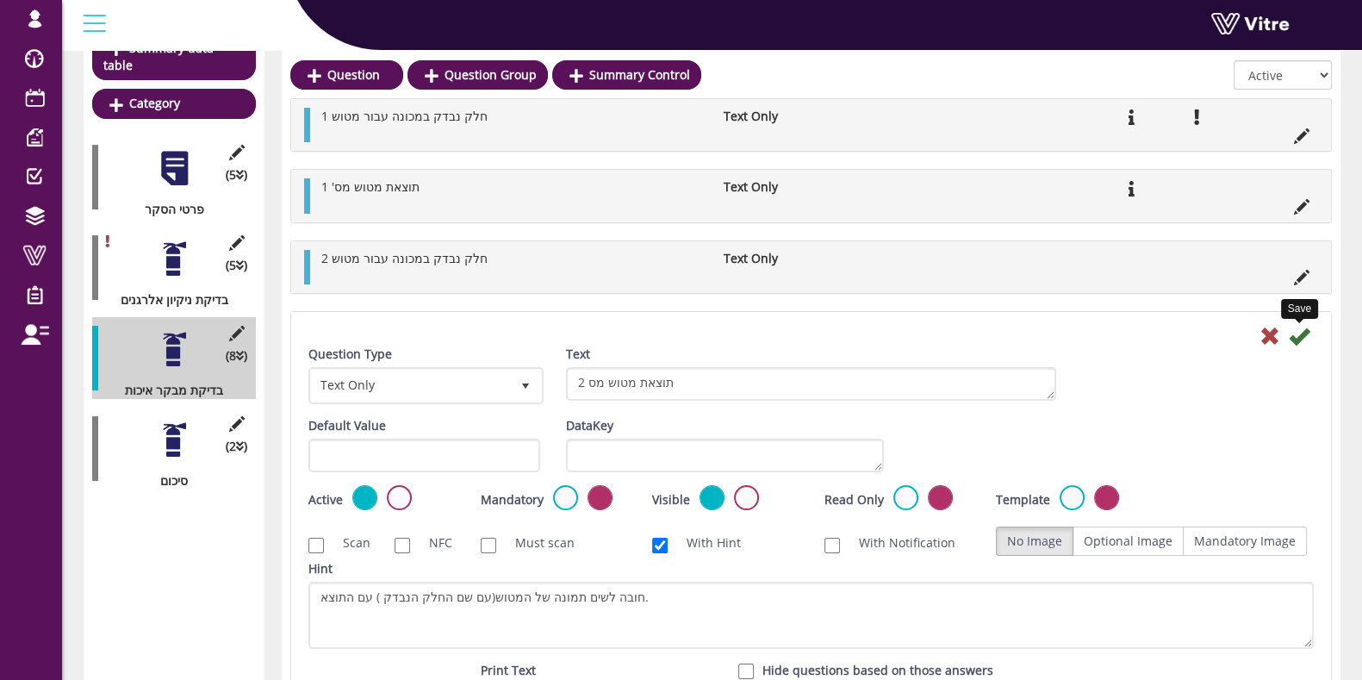
click at [1307, 335] on icon at bounding box center [1299, 336] width 21 height 21
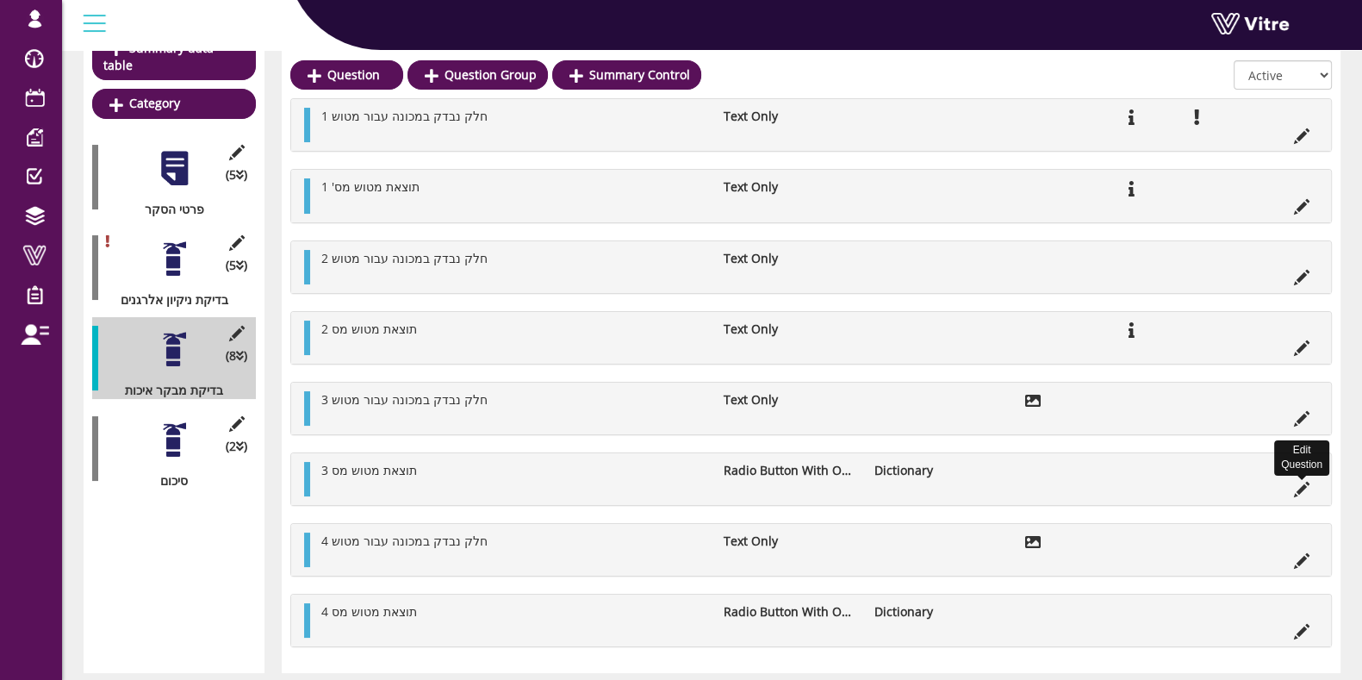
click at [1306, 483] on icon at bounding box center [1302, 490] width 16 height 16
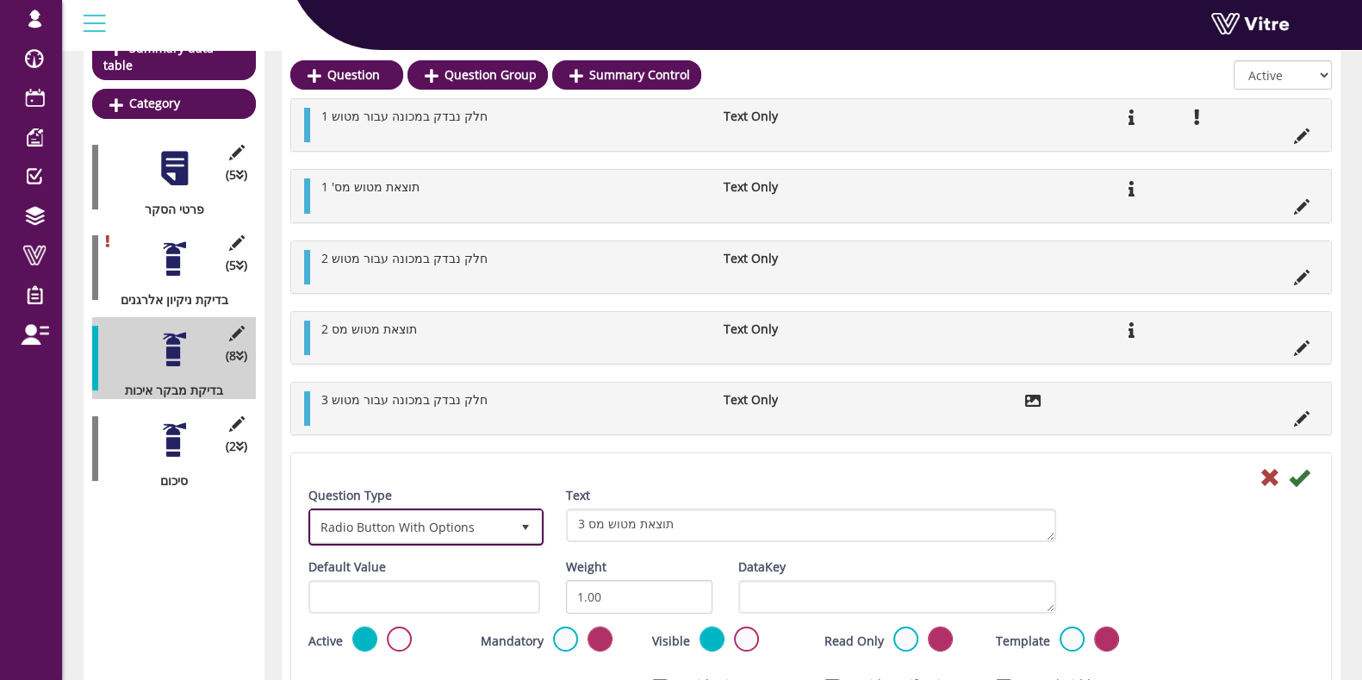
click at [395, 520] on span "Radio Button With Options" at bounding box center [410, 526] width 199 height 31
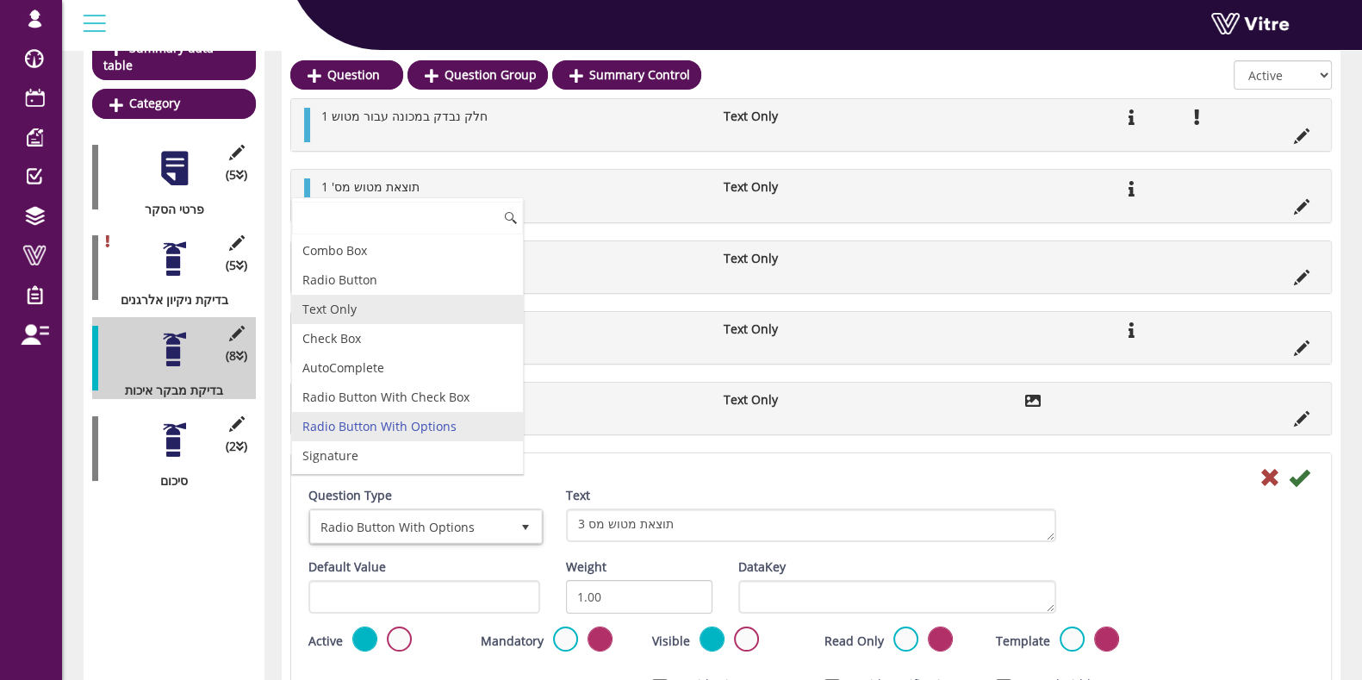
click at [347, 308] on li "Text Only" at bounding box center [407, 309] width 231 height 29
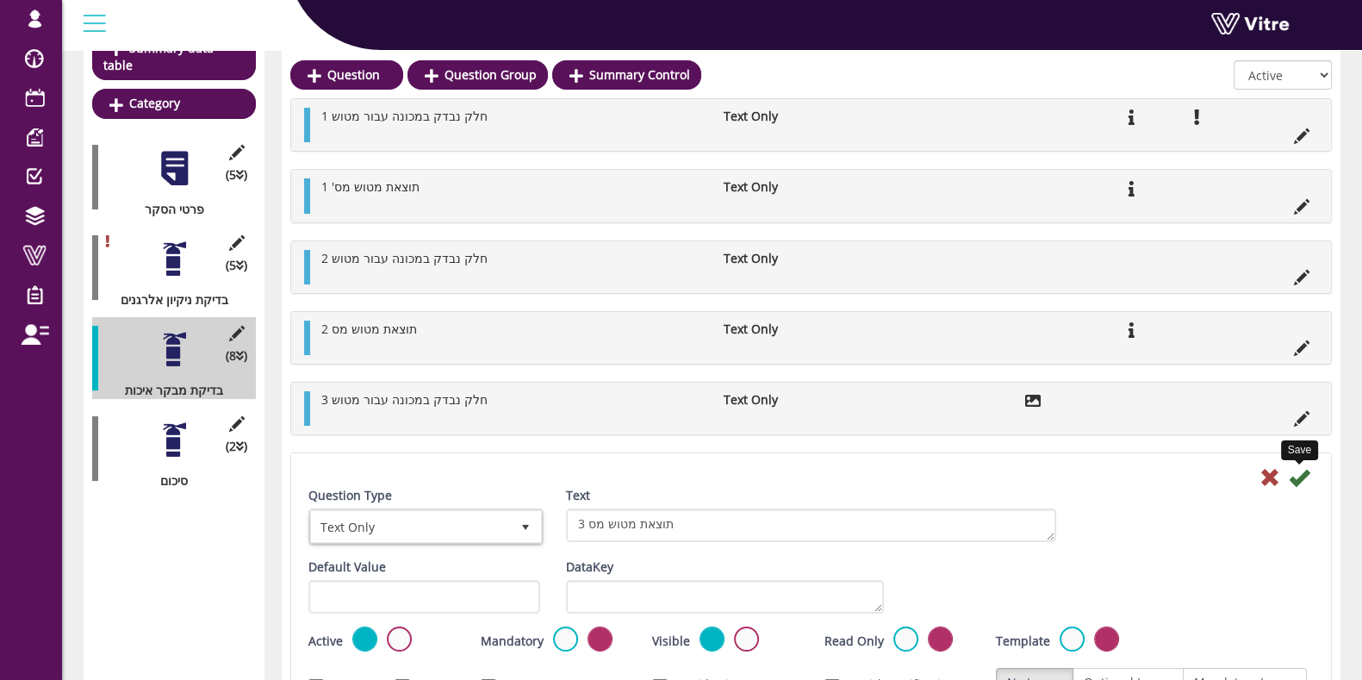
click at [1304, 476] on icon at bounding box center [1299, 477] width 21 height 21
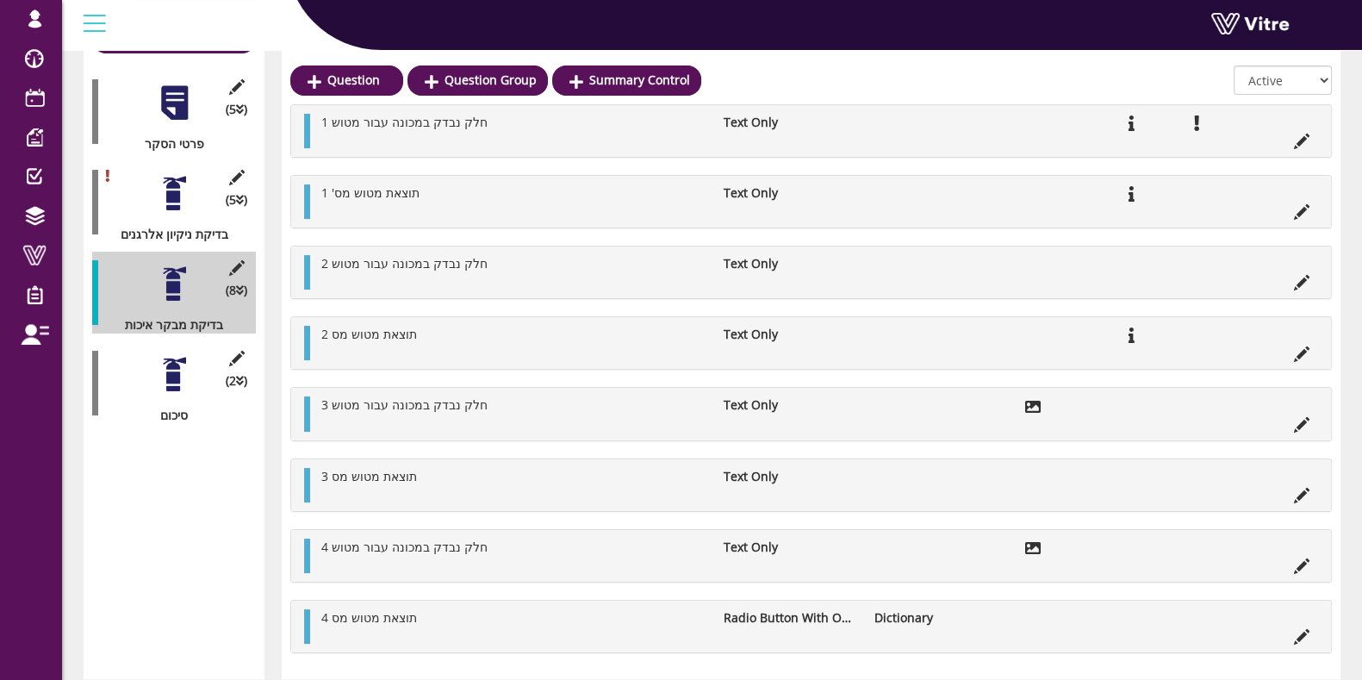
scroll to position [317, 0]
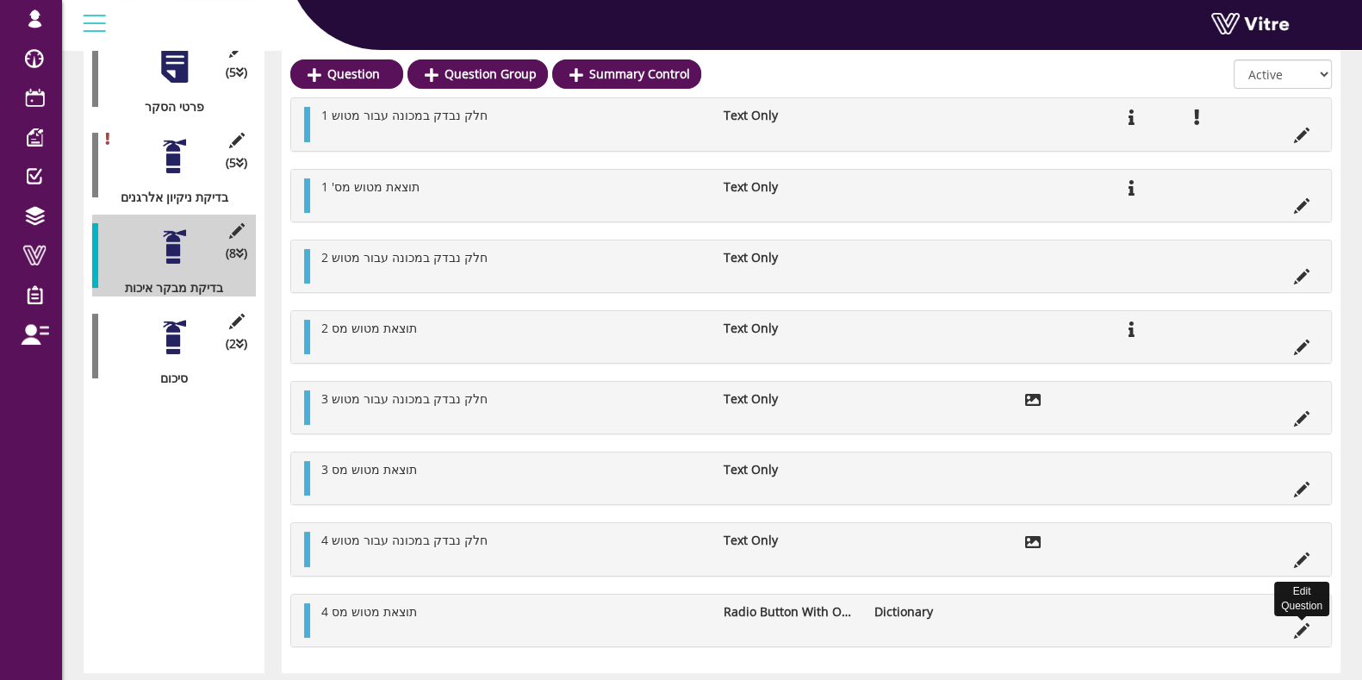
click at [1307, 624] on icon at bounding box center [1302, 631] width 16 height 16
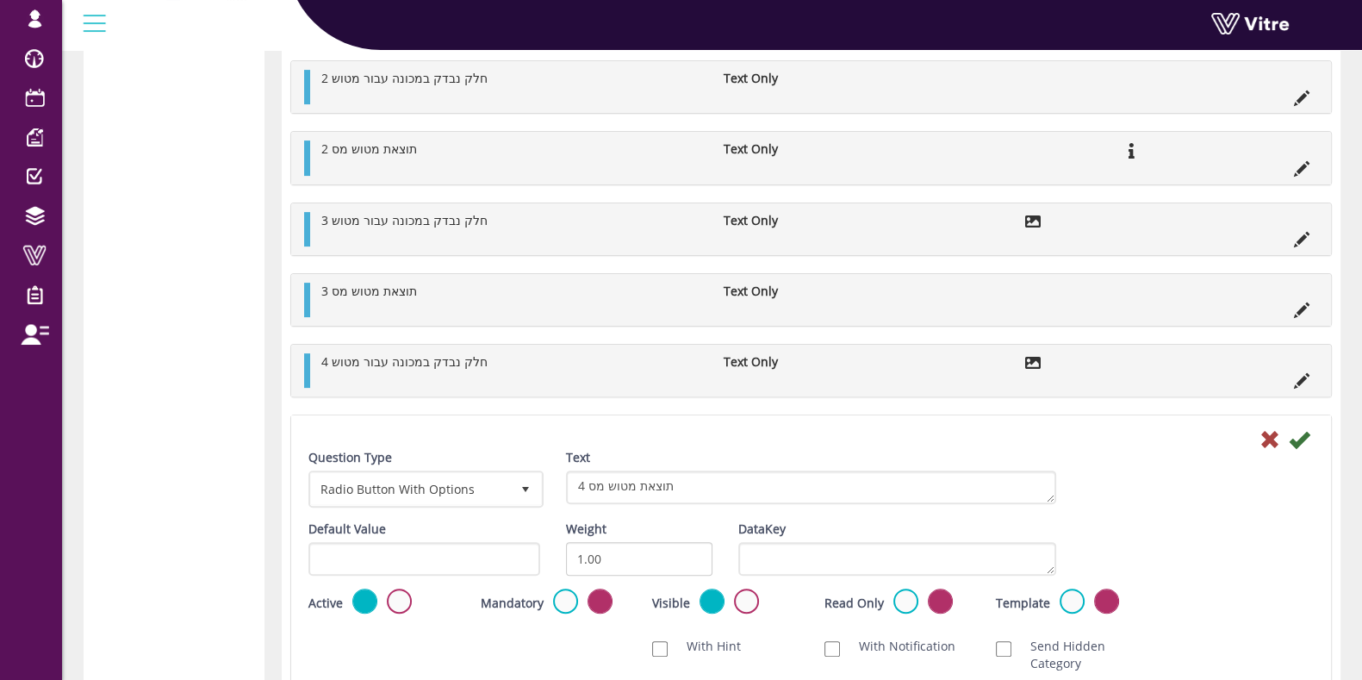
scroll to position [748, 0]
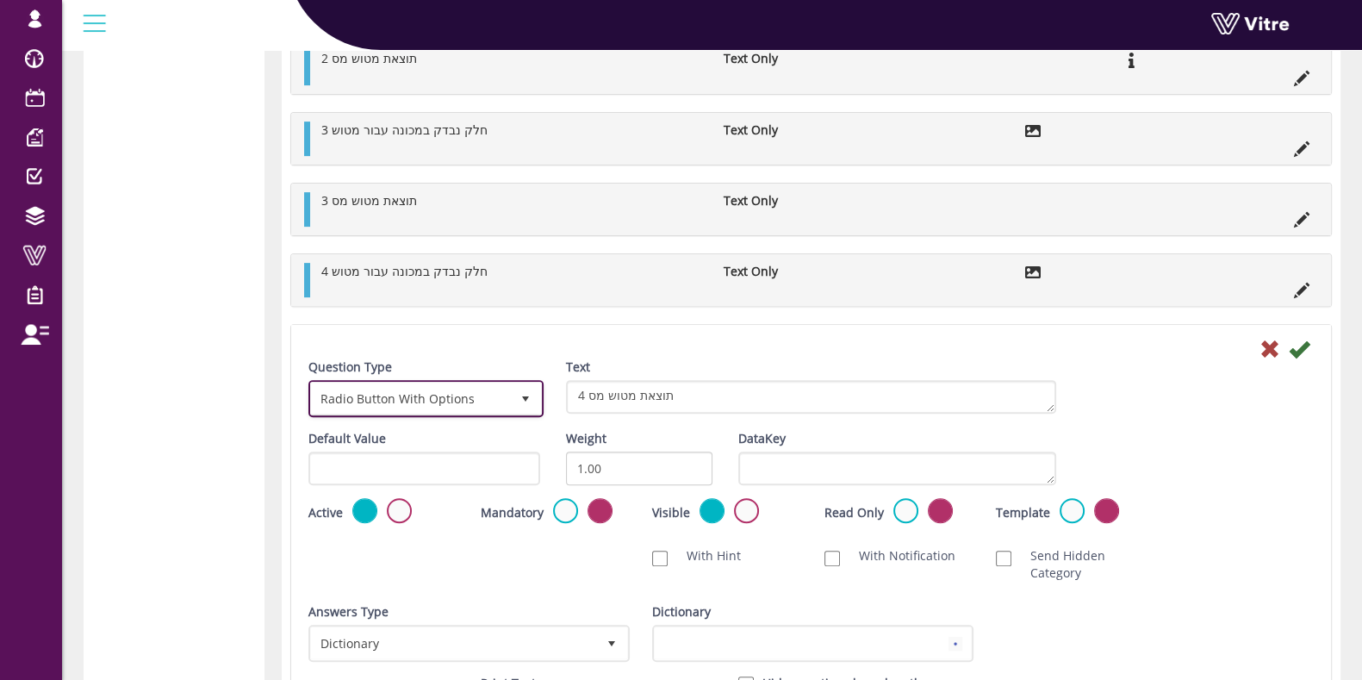
click at [425, 394] on span "Radio Button With Options" at bounding box center [410, 398] width 199 height 31
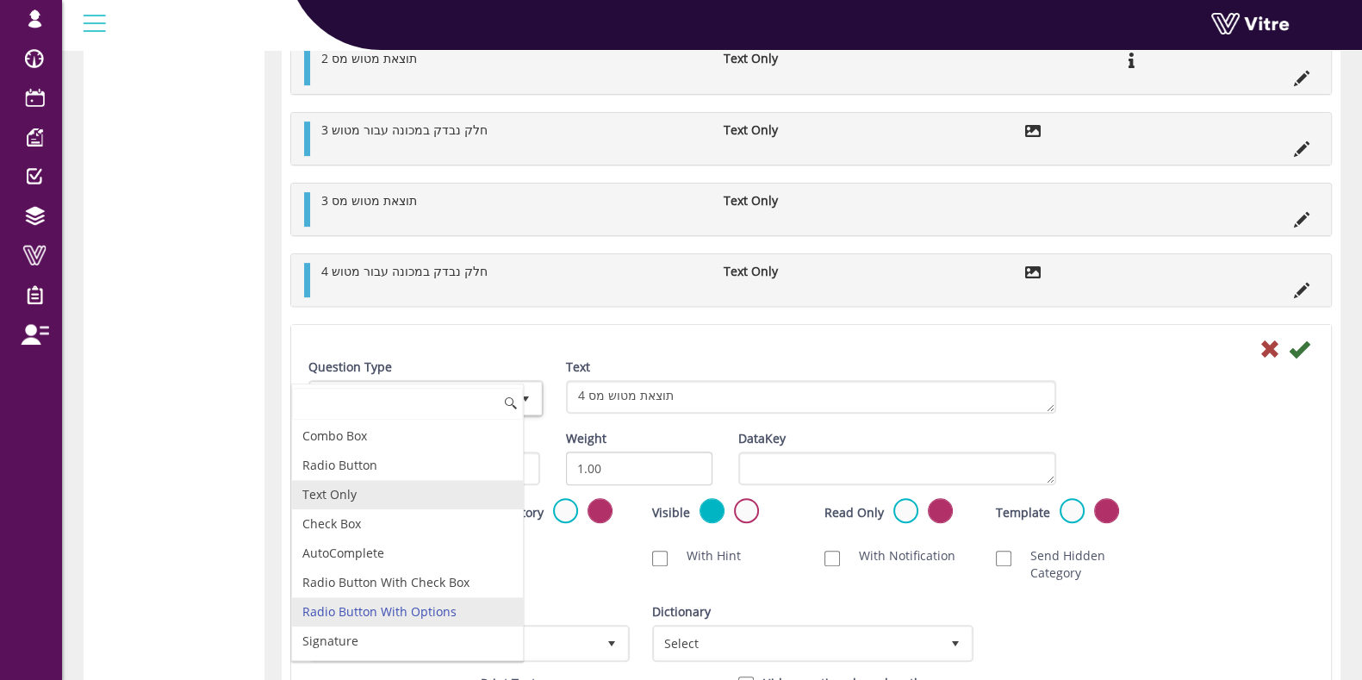
click at [389, 493] on li "Text Only" at bounding box center [407, 494] width 231 height 29
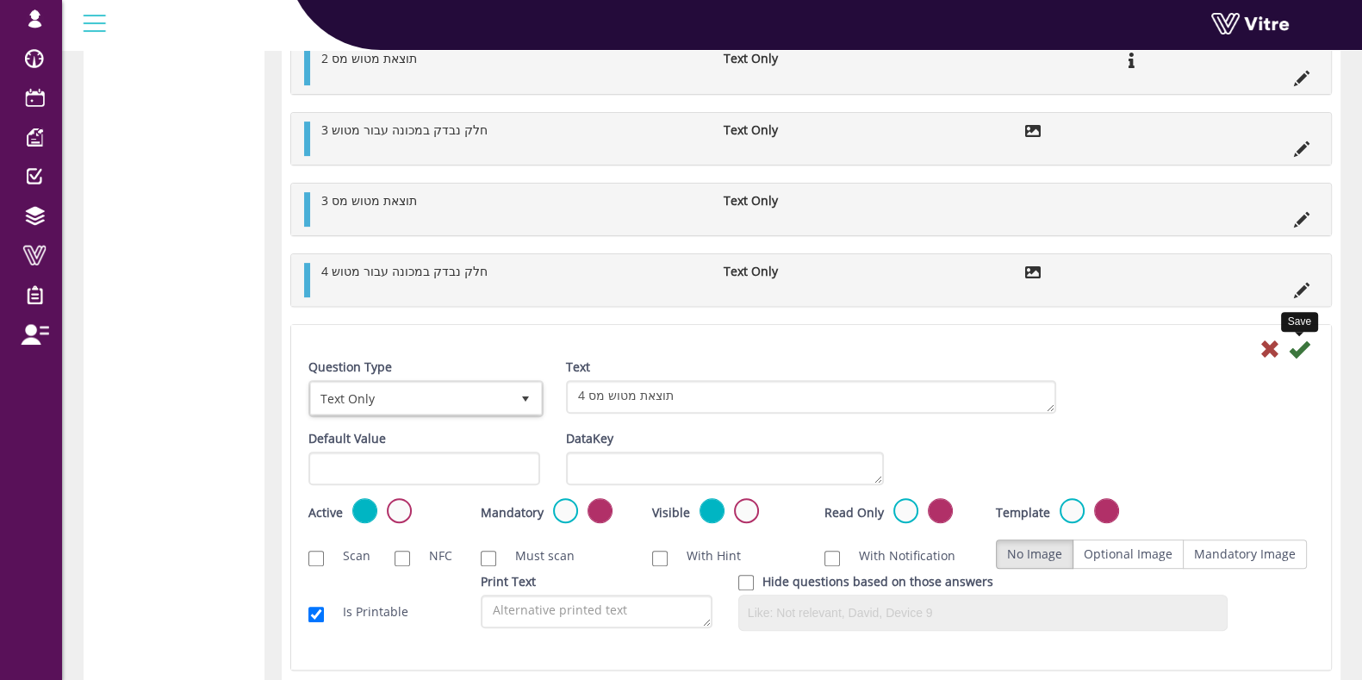
click at [1304, 346] on icon at bounding box center [1299, 349] width 21 height 21
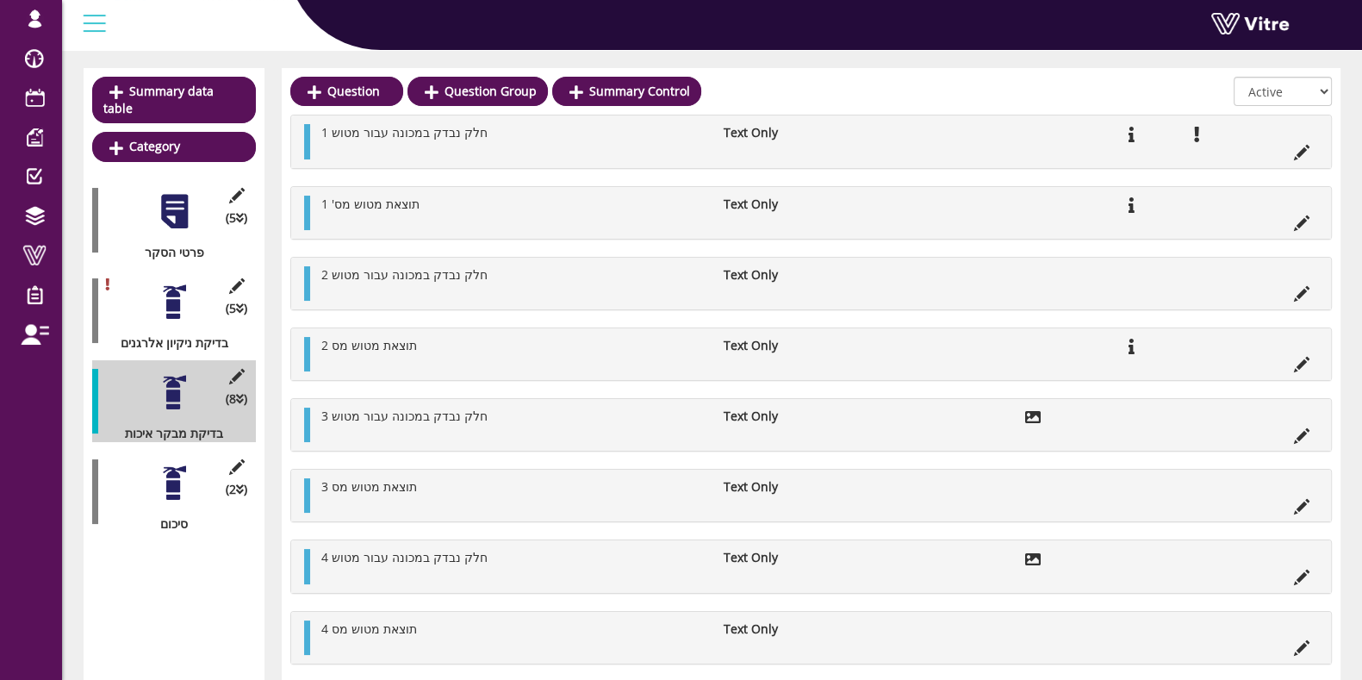
click at [175, 464] on div at bounding box center [174, 483] width 39 height 39
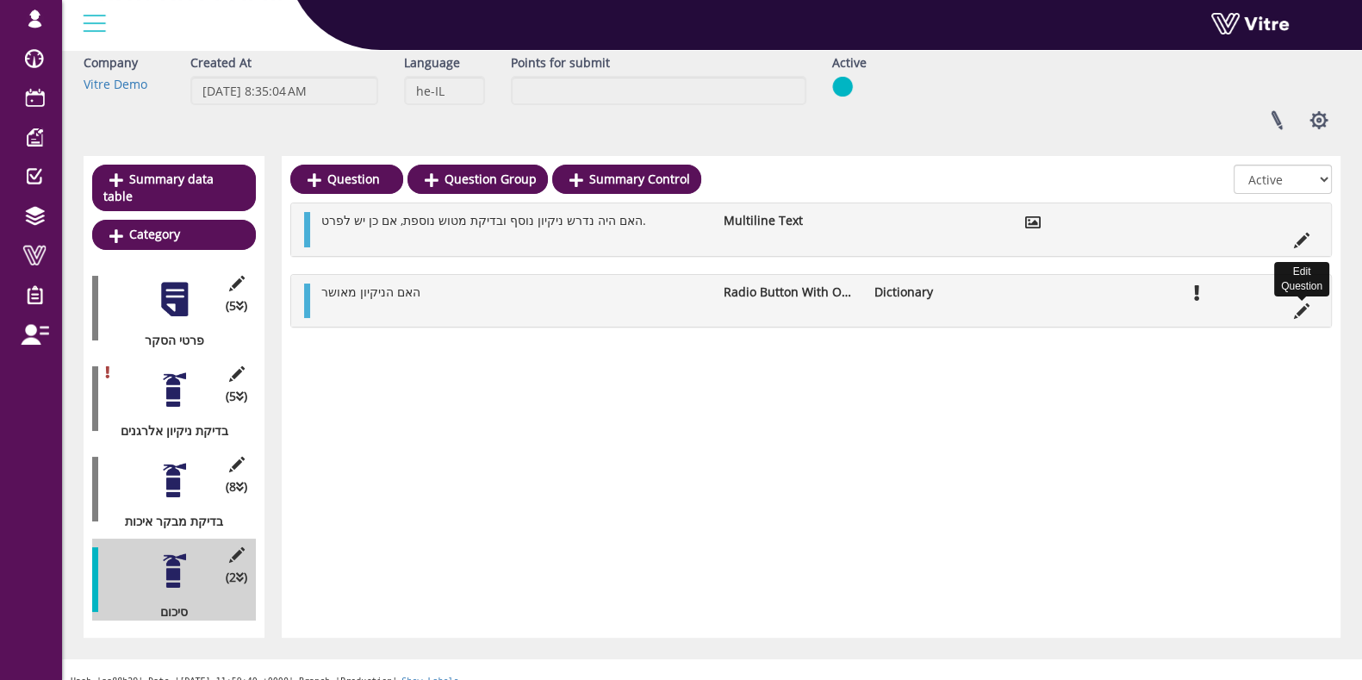
click at [1298, 308] on icon at bounding box center [1302, 311] width 16 height 16
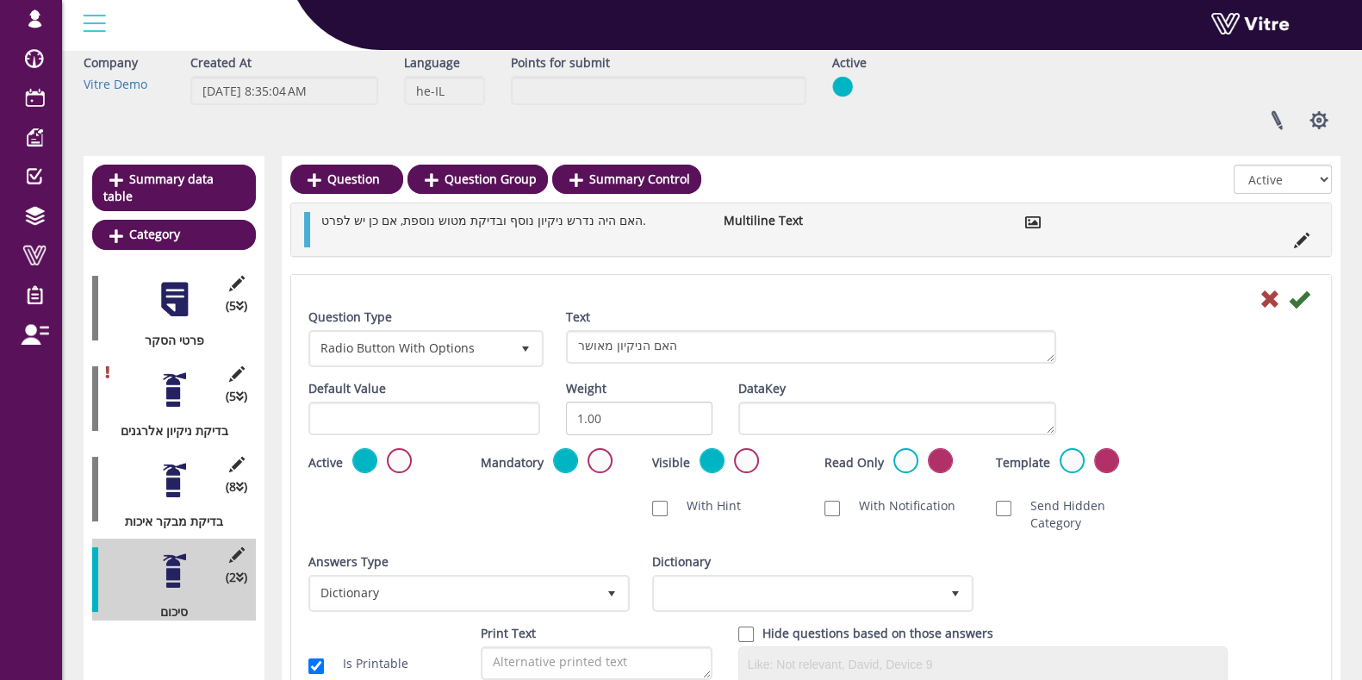
scroll to position [171, 0]
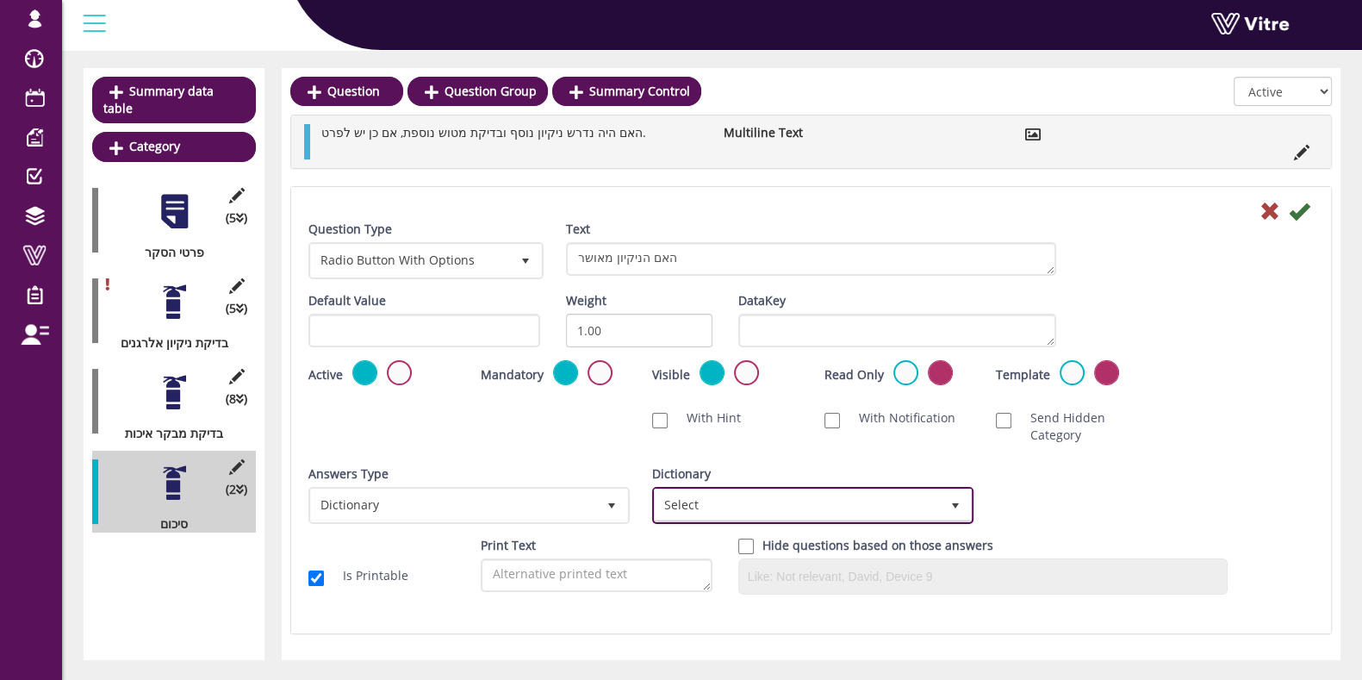
click at [788, 508] on span "Select" at bounding box center [797, 504] width 285 height 31
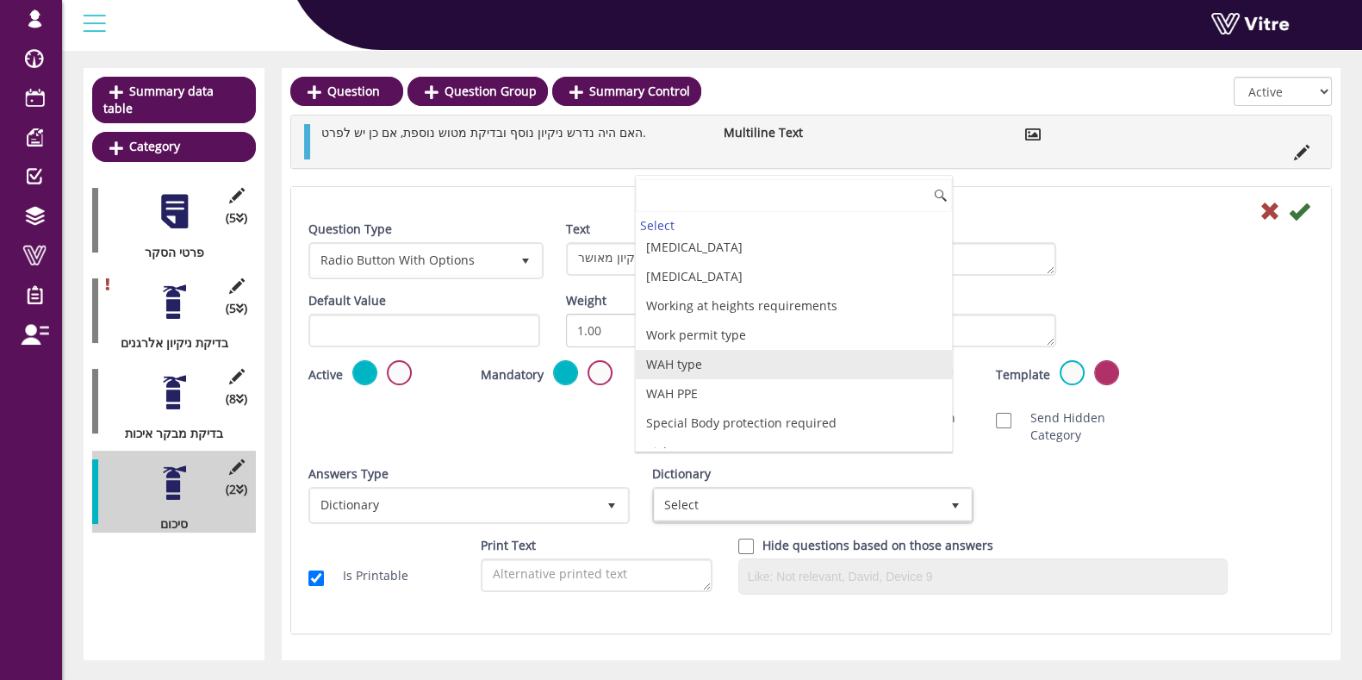
scroll to position [0, 0]
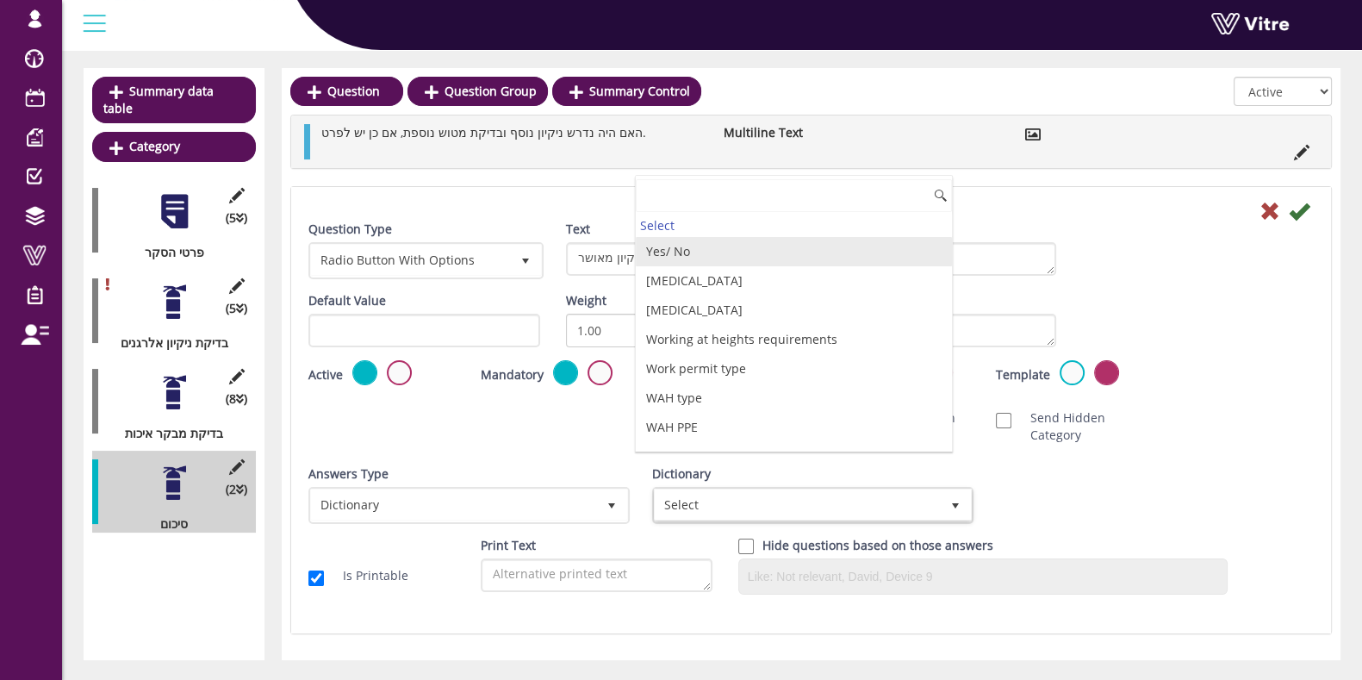
click at [697, 256] on li "Yes/ No" at bounding box center [794, 251] width 316 height 29
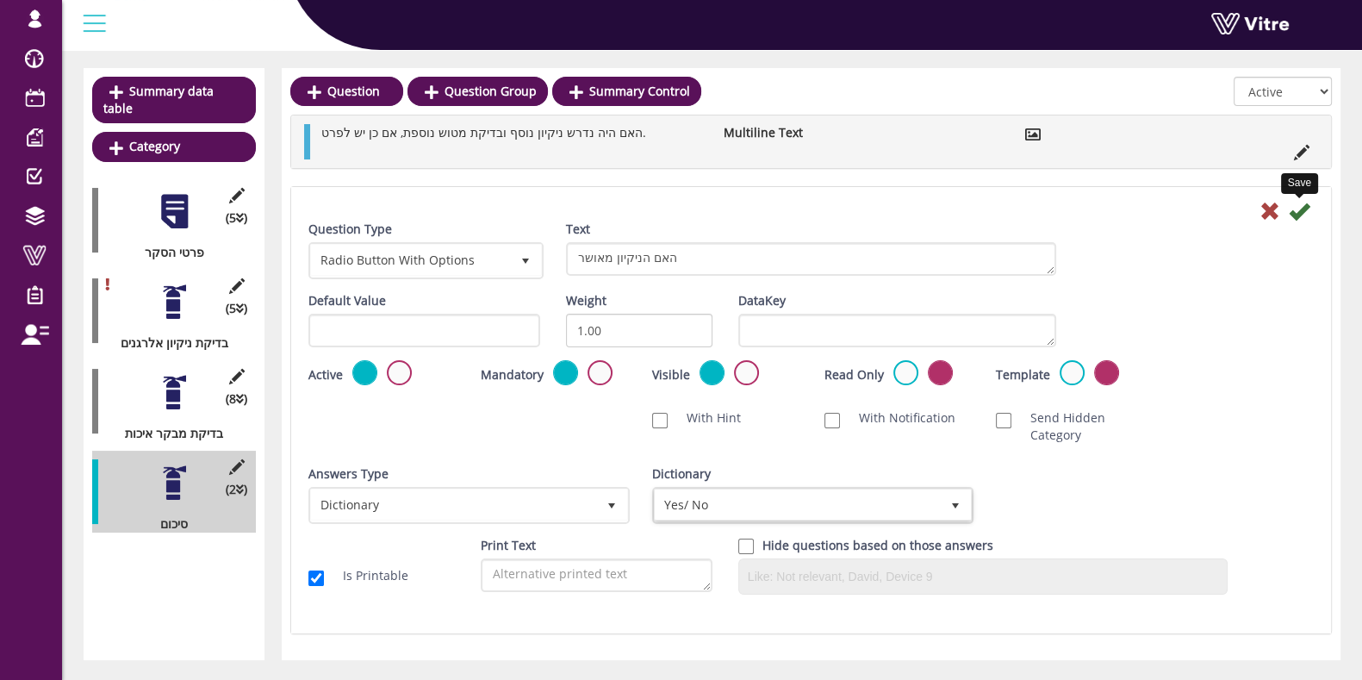
click at [1290, 217] on icon at bounding box center [1299, 211] width 21 height 21
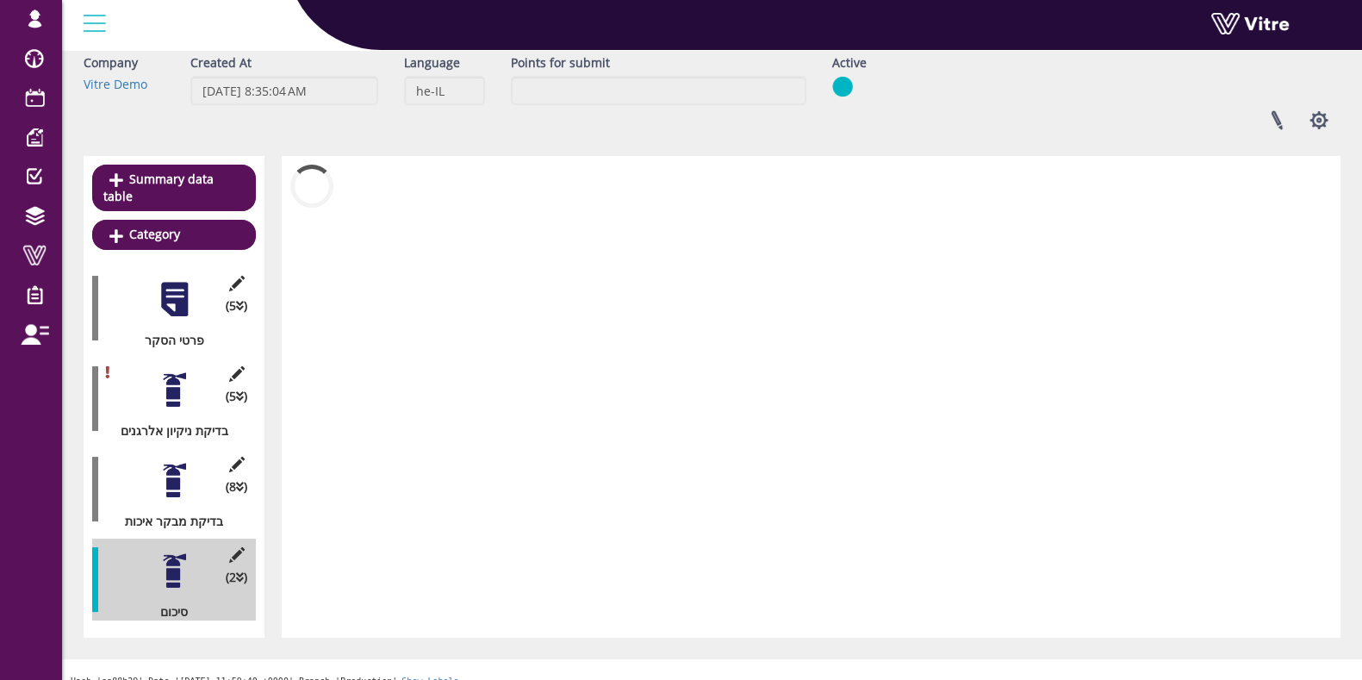
click at [1297, 213] on div at bounding box center [811, 397] width 1059 height 482
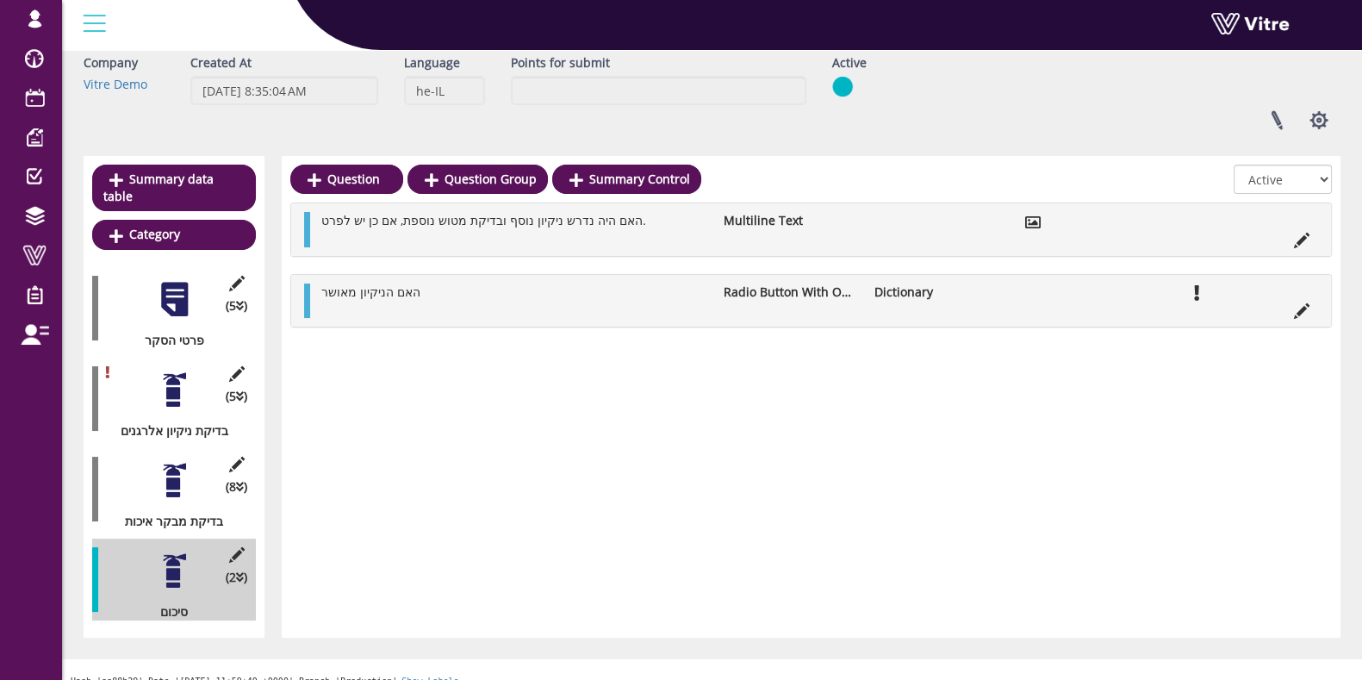
scroll to position [0, 0]
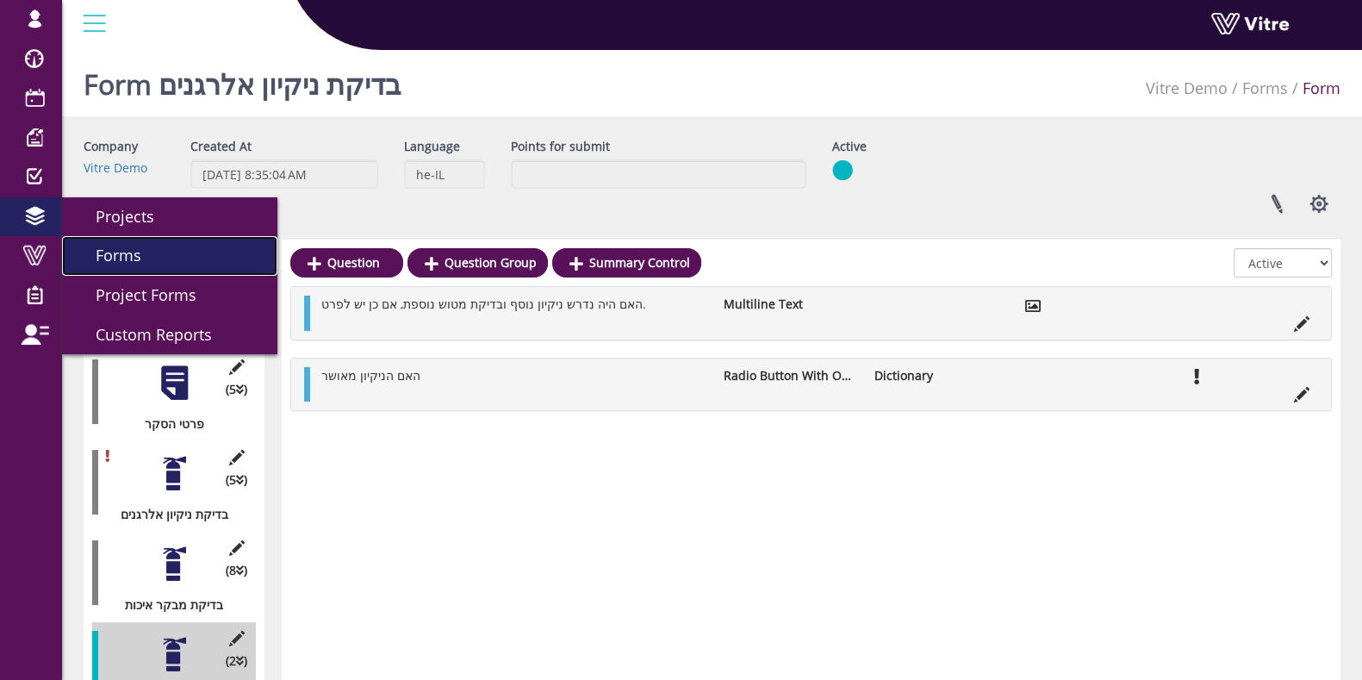
click at [142, 259] on link "Forms" at bounding box center [169, 256] width 215 height 40
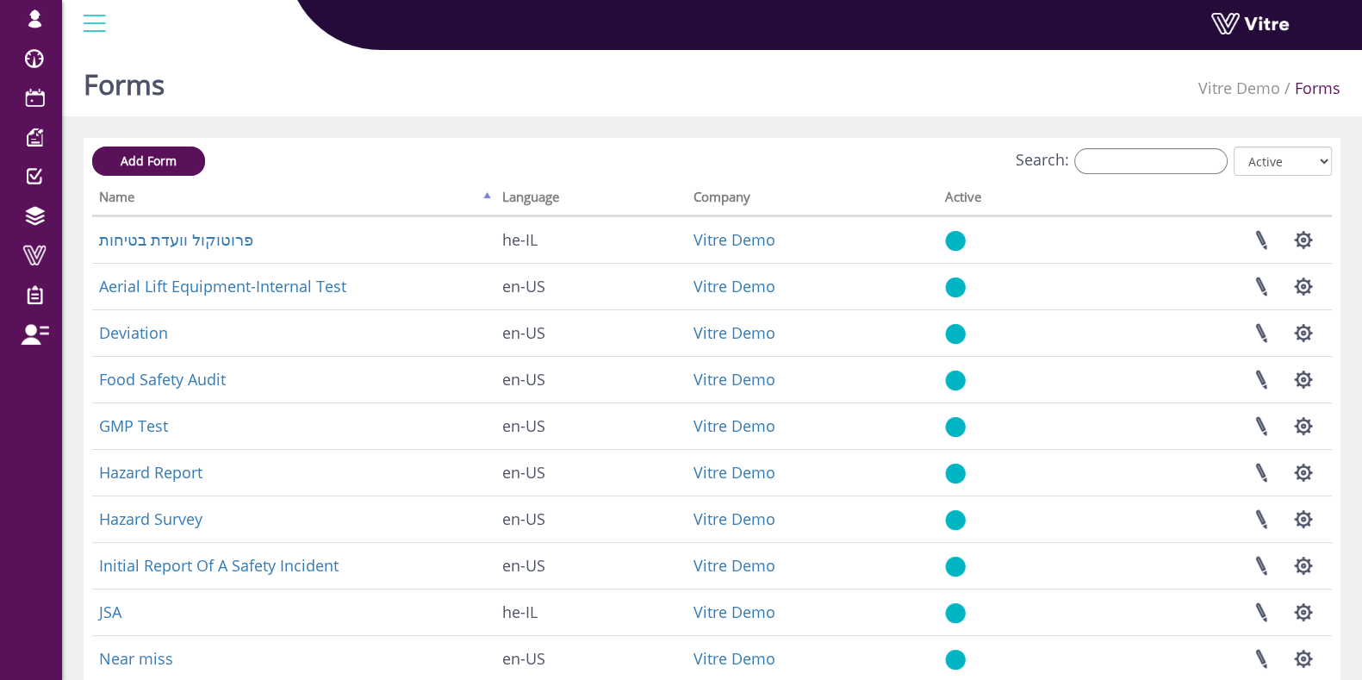
click at [1058, 158] on label "Search:" at bounding box center [1122, 161] width 212 height 26
click at [1074, 158] on input "Search:" at bounding box center [1150, 161] width 153 height 26
click at [1112, 167] on input "Search:" at bounding box center [1150, 161] width 153 height 26
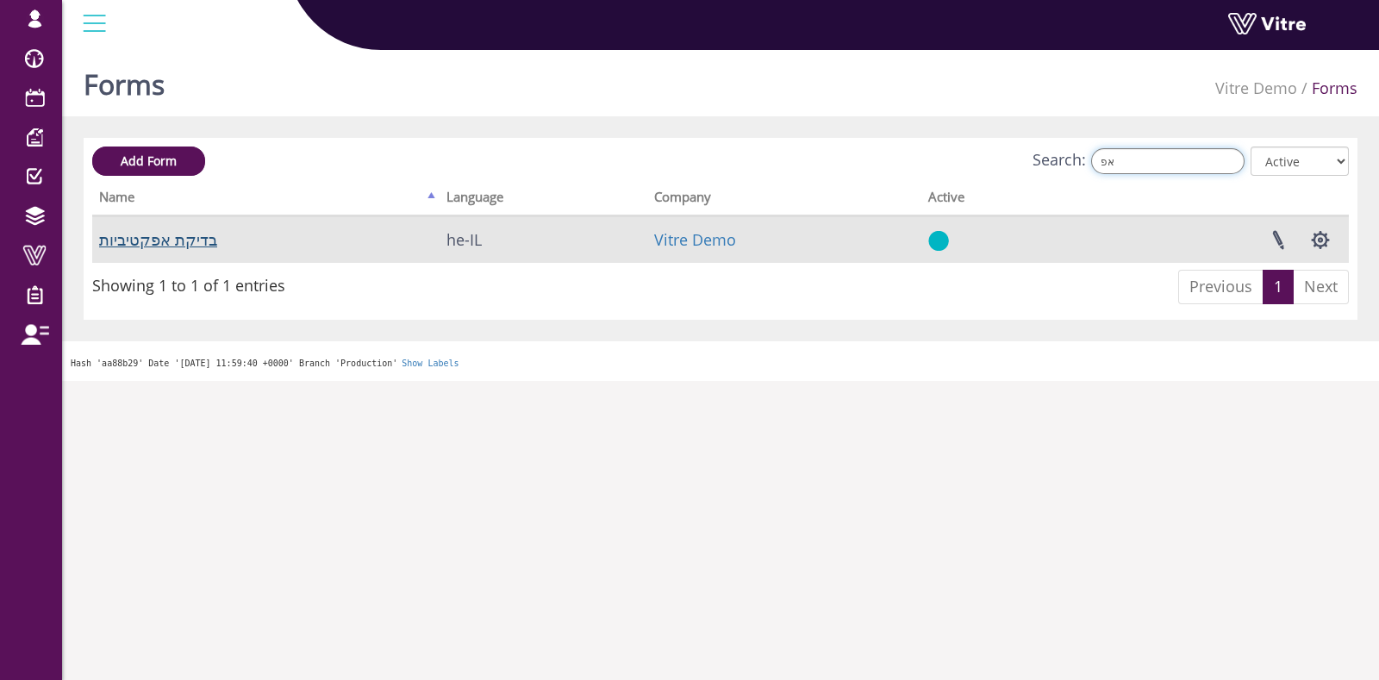
type input "אפ"
click at [194, 243] on link "בדיקת אפקטיביות" at bounding box center [158, 239] width 118 height 21
